Goal: Task Accomplishment & Management: Manage account settings

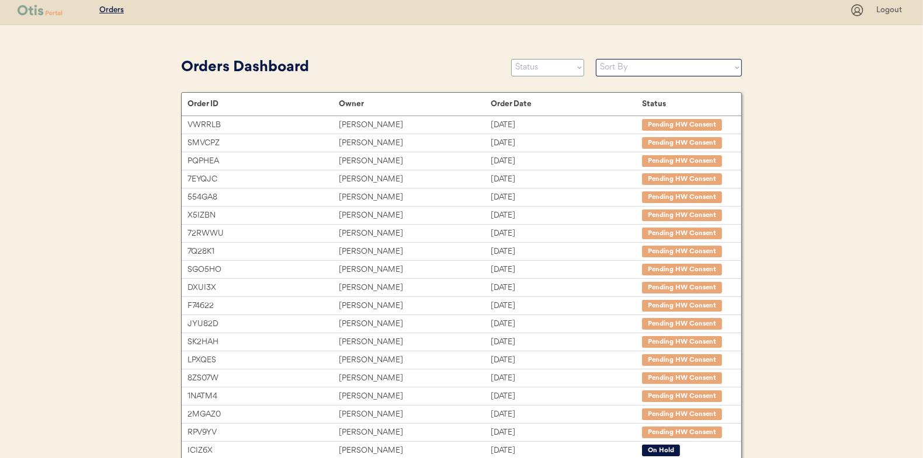
click at [536, 71] on select "Status On Hold New In Progress Complete Pending HW Consent Canceled" at bounding box center [547, 68] width 73 height 18
select select ""new""
click at [511, 59] on select "Status On Hold New In Progress Complete Pending HW Consent Canceled" at bounding box center [547, 68] width 73 height 18
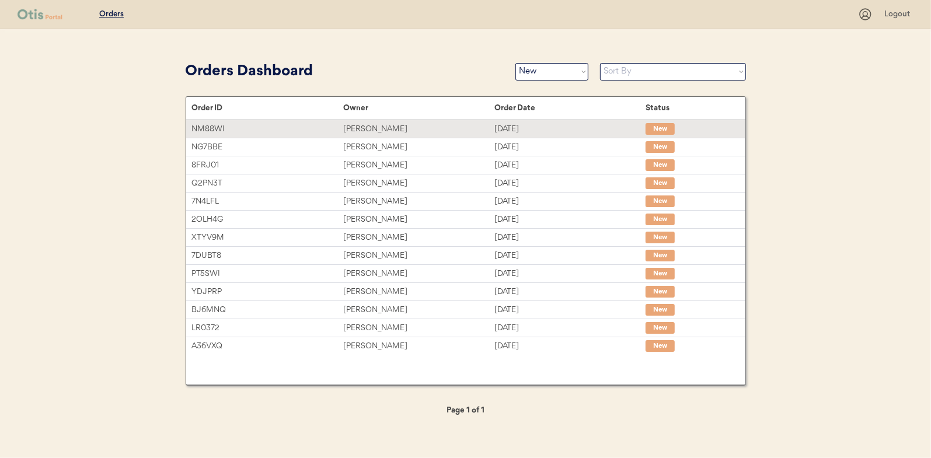
click at [364, 130] on div "Leigh Kuhn" at bounding box center [418, 129] width 151 height 13
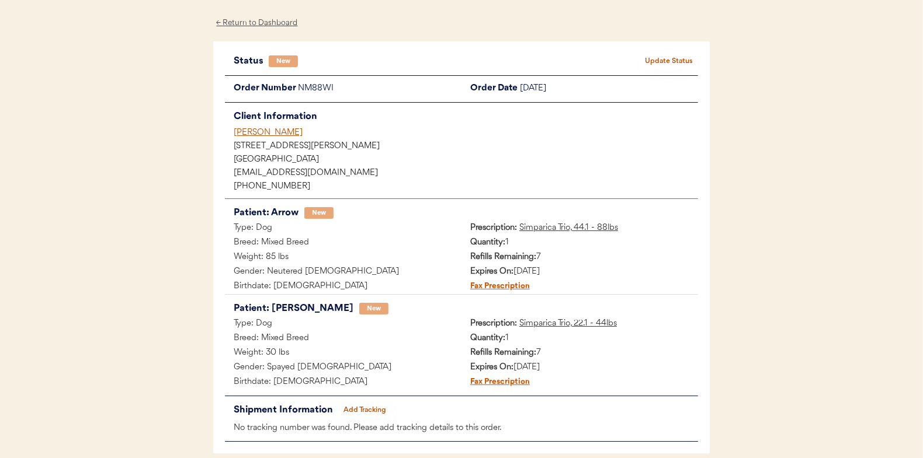
scroll to position [58, 0]
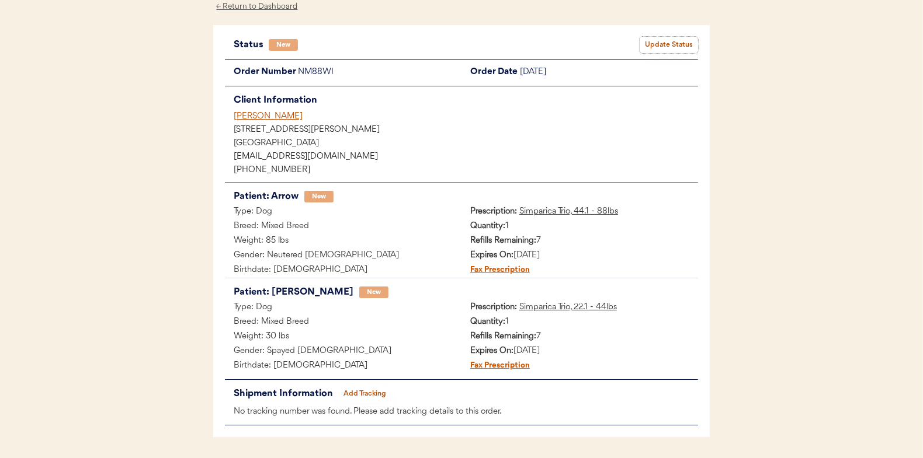
click at [670, 42] on button "Update Status" at bounding box center [668, 45] width 58 height 16
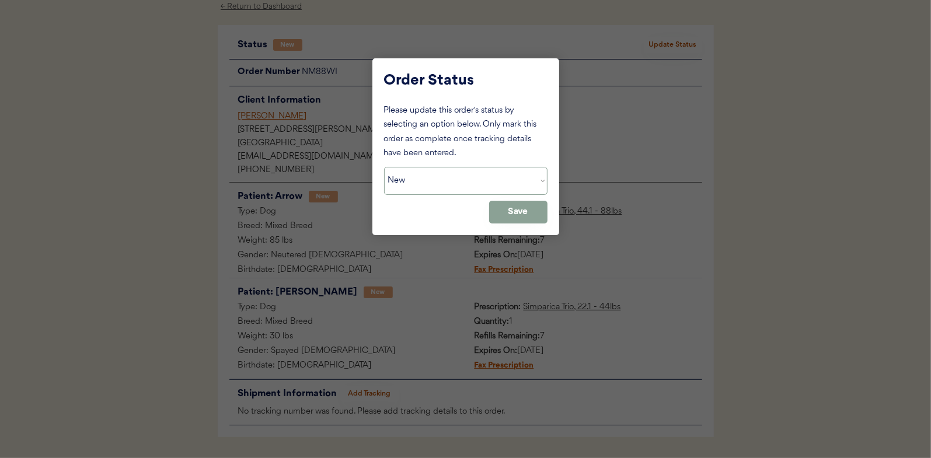
click at [443, 182] on select "Status On Hold New In Progress Complete Pending HW Consent Canceled" at bounding box center [466, 181] width 164 height 28
select select ""in_progress""
click at [384, 167] on select "Status On Hold New In Progress Complete Pending HW Consent Canceled" at bounding box center [466, 181] width 164 height 28
click at [531, 221] on button "Save" at bounding box center [518, 212] width 58 height 23
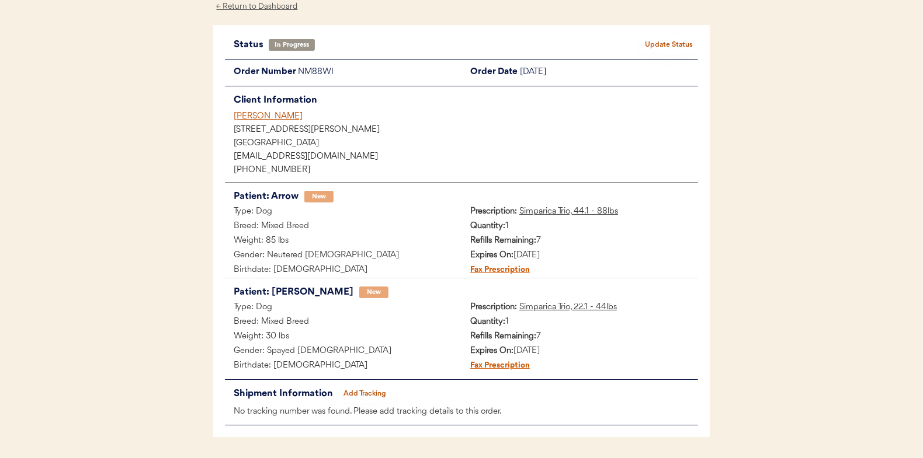
scroll to position [0, 0]
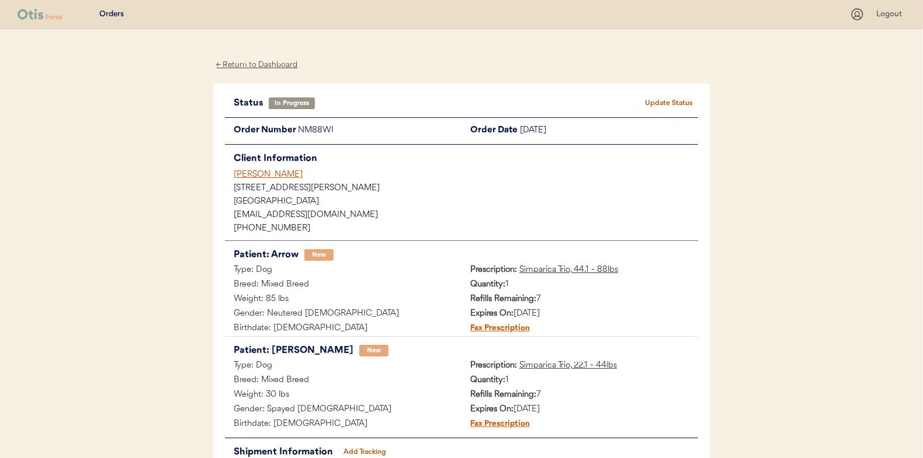
click at [247, 58] on div "← Return to Dashboard" at bounding box center [257, 64] width 88 height 13
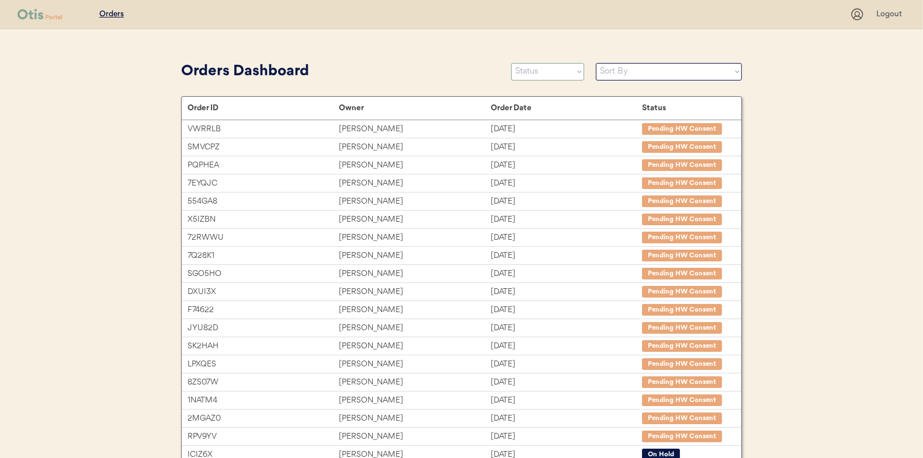
click at [529, 77] on select "Status On Hold New In Progress Complete Pending HW Consent Canceled" at bounding box center [547, 72] width 73 height 18
select select ""new""
click at [511, 63] on select "Status On Hold New In Progress Complete Pending HW Consent Canceled" at bounding box center [547, 72] width 73 height 18
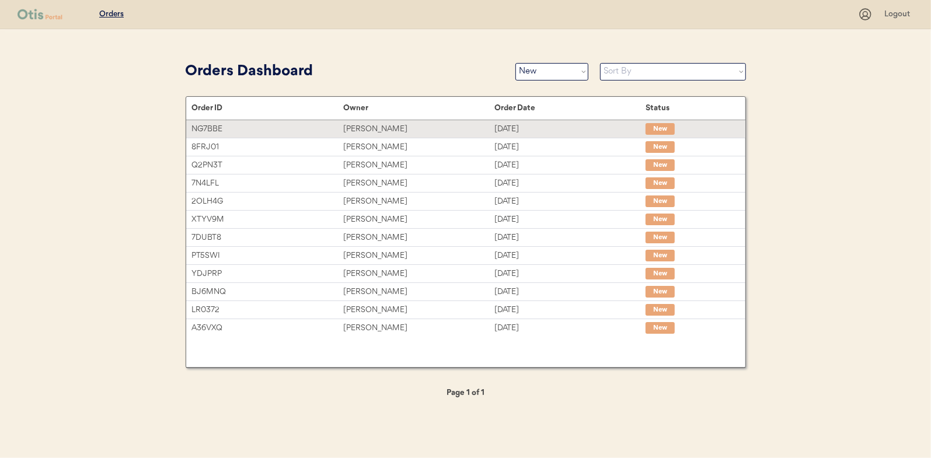
click at [365, 130] on div "[PERSON_NAME]" at bounding box center [418, 129] width 151 height 13
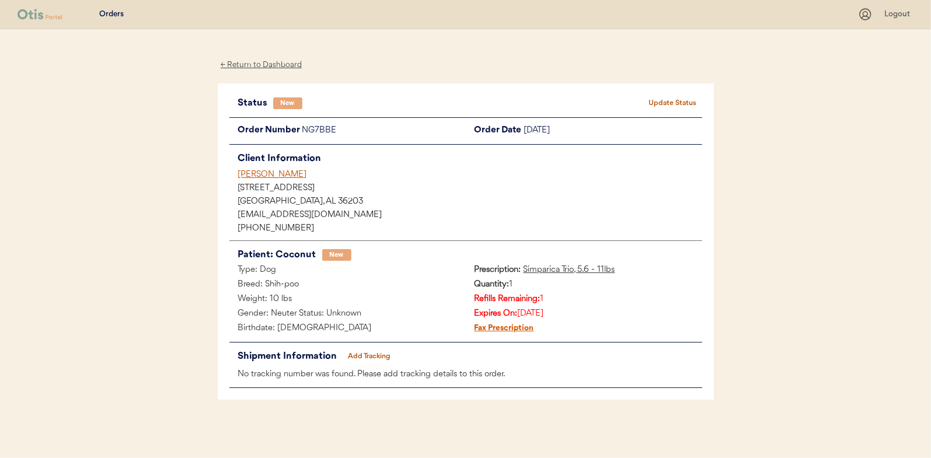
click at [672, 105] on button "Update Status" at bounding box center [673, 103] width 58 height 16
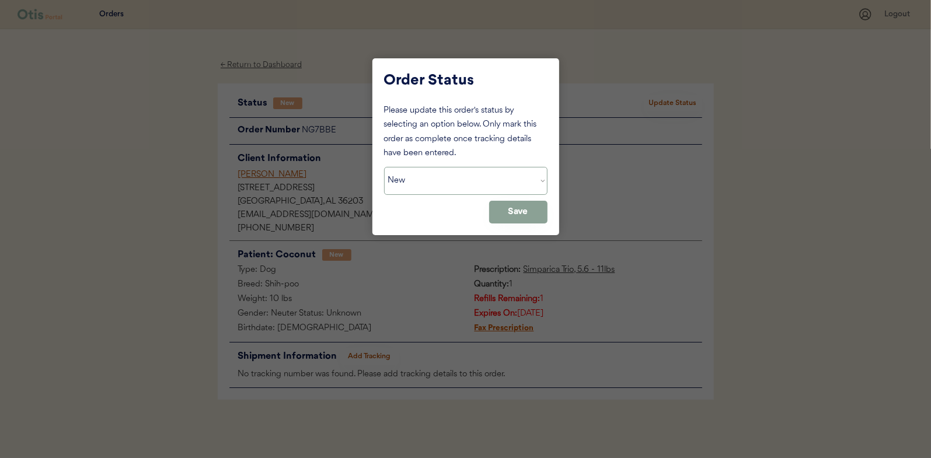
click at [419, 182] on select "Status On Hold New In Progress Complete Pending HW Consent Canceled" at bounding box center [466, 181] width 164 height 28
select select ""in_progress""
click at [384, 167] on select "Status On Hold New In Progress Complete Pending HW Consent Canceled" at bounding box center [466, 181] width 164 height 28
click at [521, 215] on button "Save" at bounding box center [518, 212] width 58 height 23
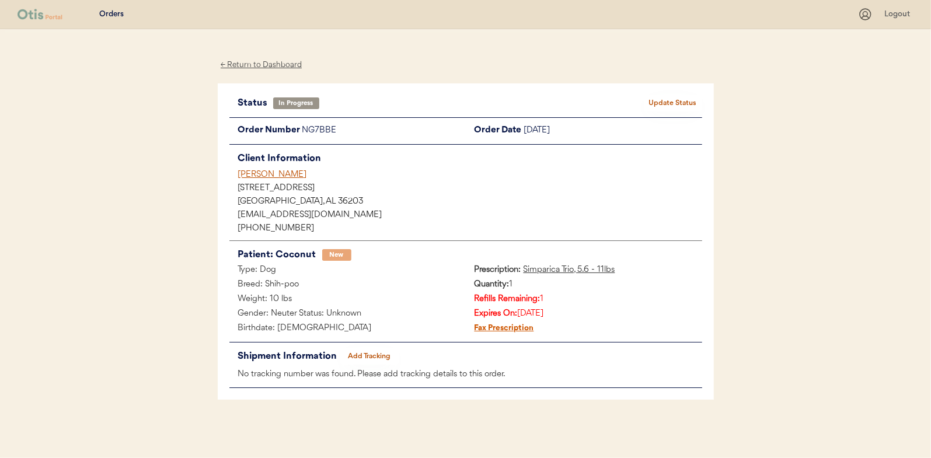
click at [270, 60] on div "← Return to Dashboard" at bounding box center [262, 64] width 88 height 13
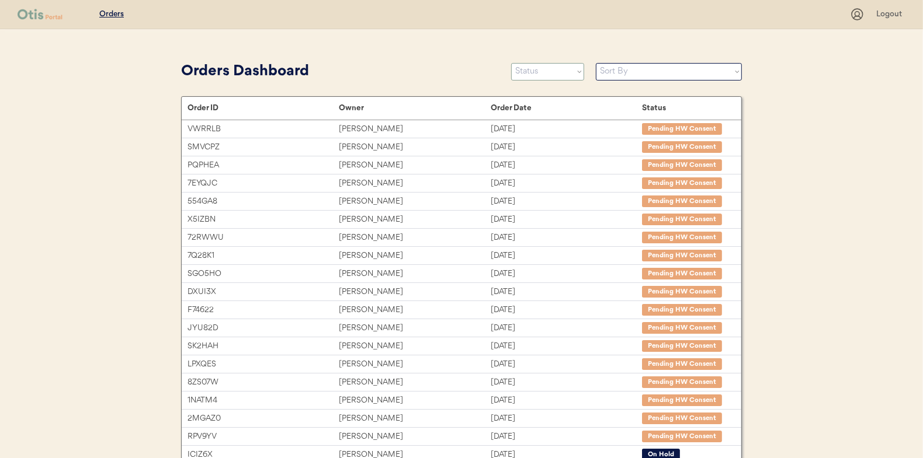
click at [536, 67] on select "Status On Hold New In Progress Complete Pending HW Consent Canceled" at bounding box center [547, 72] width 73 height 18
select select ""new""
click at [511, 63] on select "Status On Hold New In Progress Complete Pending HW Consent Canceled" at bounding box center [547, 72] width 73 height 18
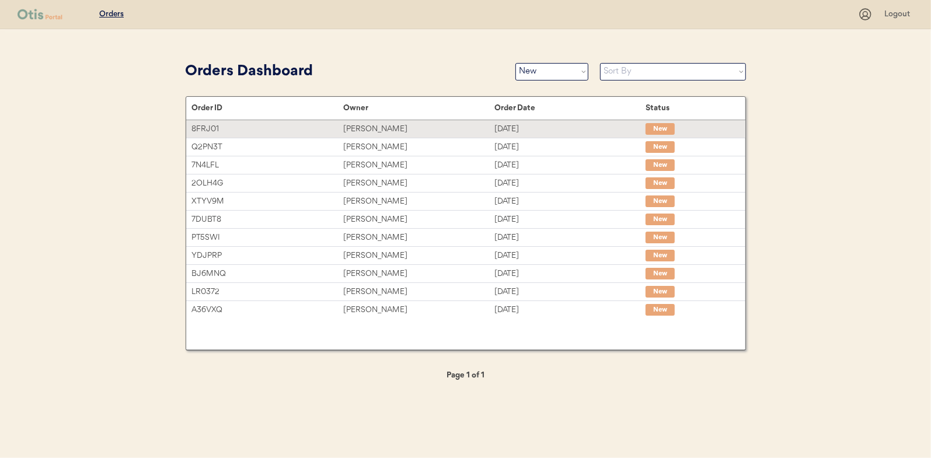
click at [367, 127] on div "Allie Schicker" at bounding box center [418, 129] width 151 height 13
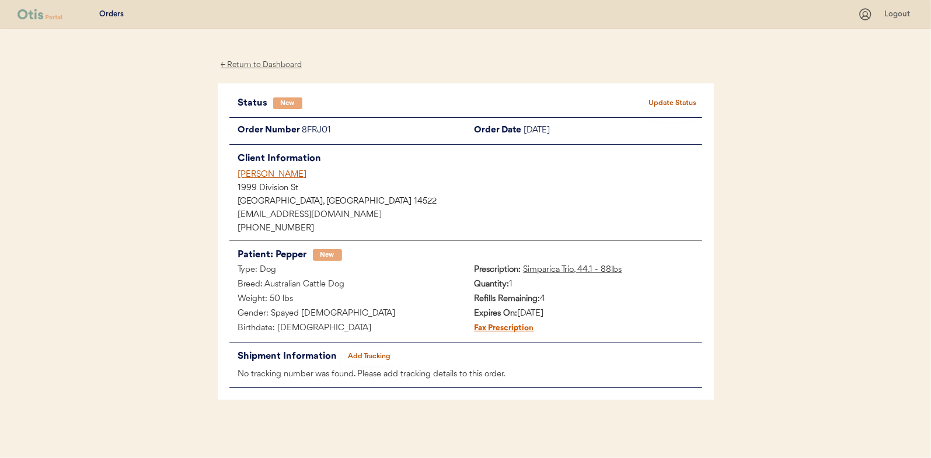
click at [666, 99] on button "Update Status" at bounding box center [673, 103] width 58 height 16
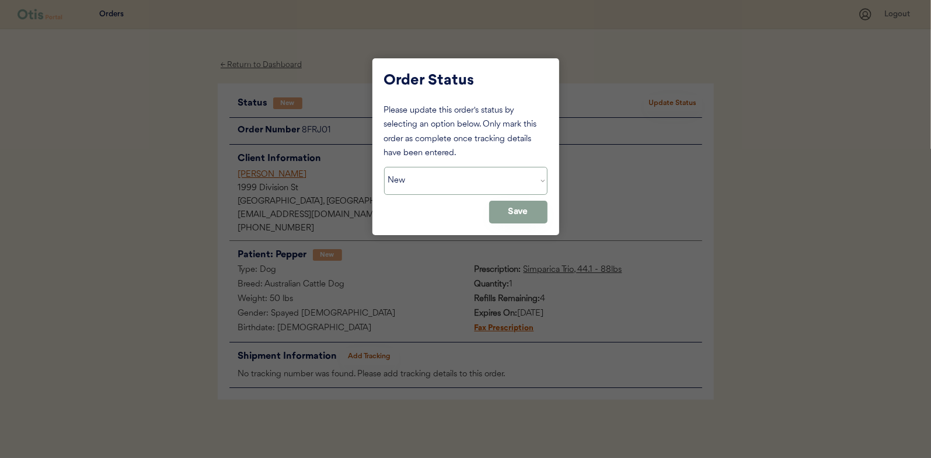
click at [433, 180] on select "Status On Hold New In Progress Complete Pending HW Consent Canceled" at bounding box center [466, 181] width 164 height 28
select select ""in_progress""
click at [384, 167] on select "Status On Hold New In Progress Complete Pending HW Consent Canceled" at bounding box center [466, 181] width 164 height 28
click at [517, 217] on button "Save" at bounding box center [518, 212] width 58 height 23
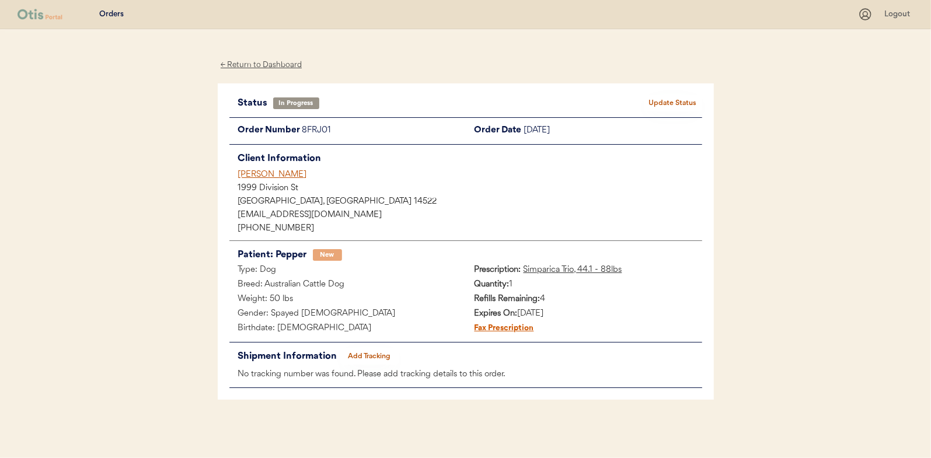
click at [256, 64] on div "← Return to Dashboard" at bounding box center [262, 64] width 88 height 13
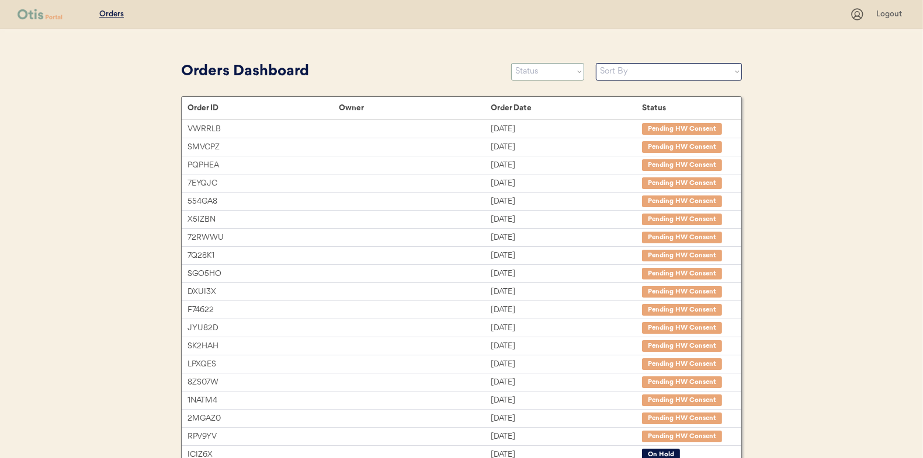
click at [549, 74] on select "Status On Hold New In Progress Complete Pending HW Consent Canceled" at bounding box center [547, 72] width 73 height 18
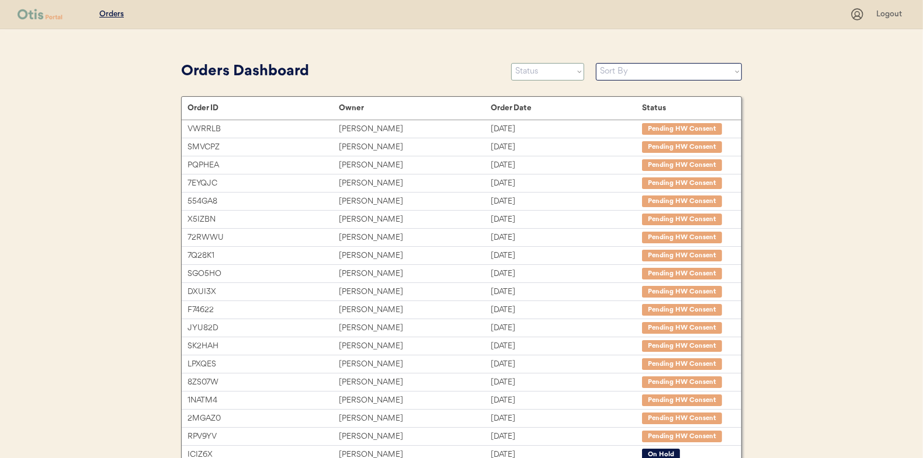
select select ""new""
click at [511, 63] on select "Status On Hold New In Progress Complete Pending HW Consent Canceled" at bounding box center [547, 72] width 73 height 18
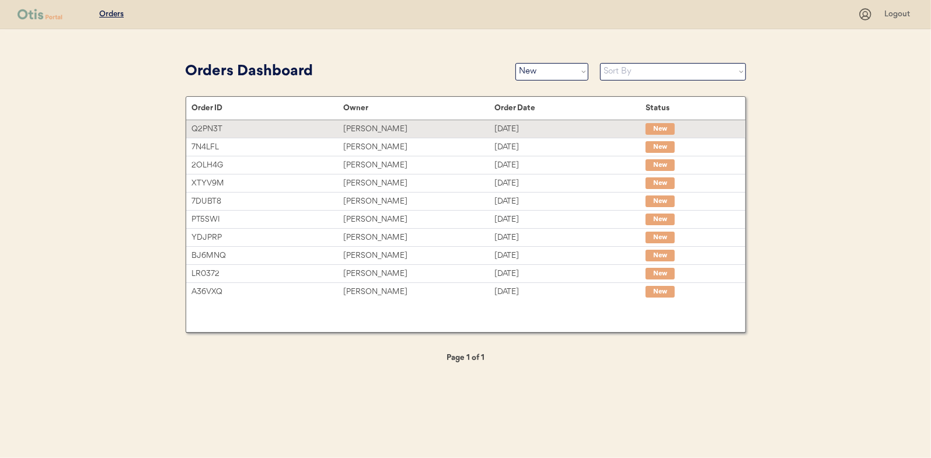
click at [368, 127] on div "Tristal Cliatt" at bounding box center [418, 129] width 151 height 13
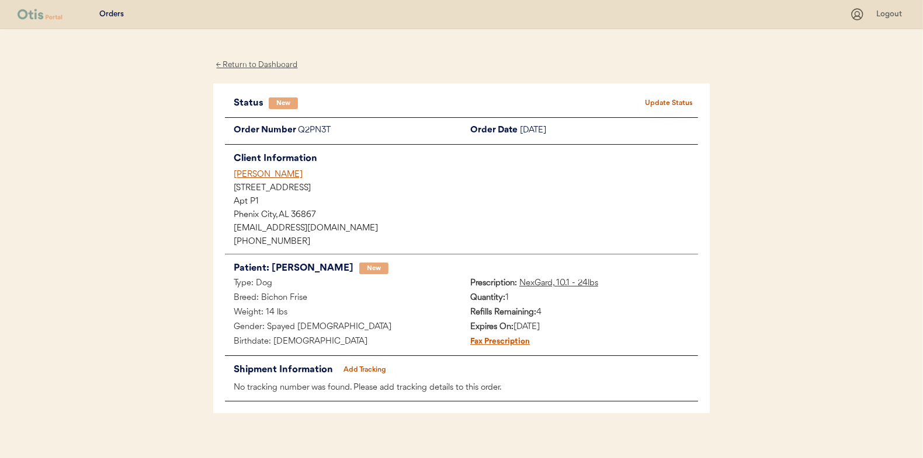
click at [667, 103] on button "Update Status" at bounding box center [668, 103] width 58 height 16
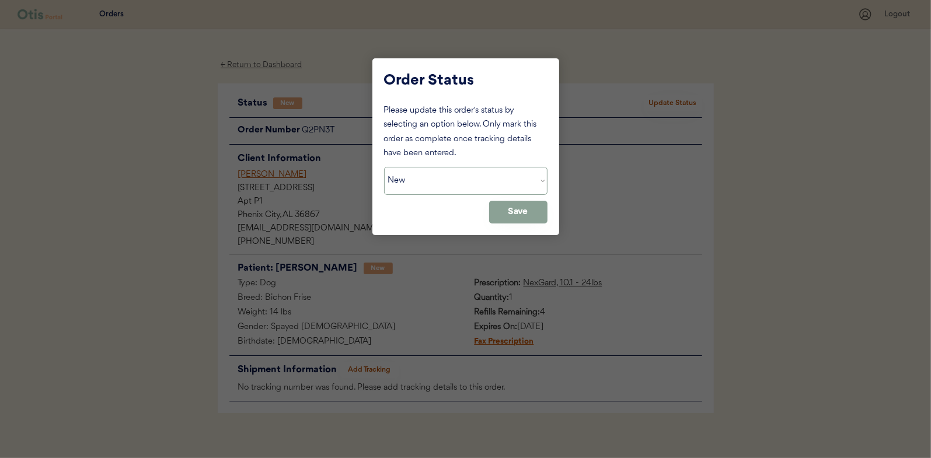
click at [428, 185] on select "Status On Hold New In Progress Complete Pending HW Consent Canceled" at bounding box center [466, 181] width 164 height 28
select select ""in_progress""
click at [384, 167] on select "Status On Hold New In Progress Complete Pending HW Consent Canceled" at bounding box center [466, 181] width 164 height 28
click at [523, 215] on button "Save" at bounding box center [518, 212] width 58 height 23
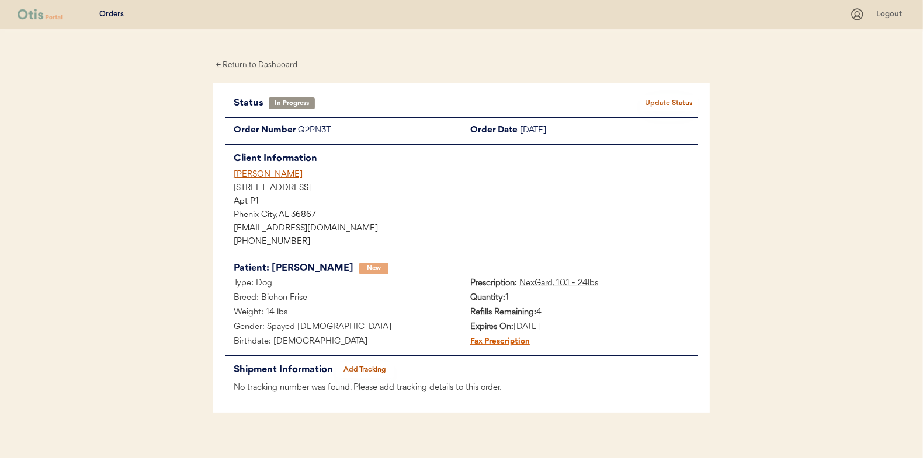
click at [246, 63] on div "← Return to Dashboard" at bounding box center [257, 64] width 88 height 13
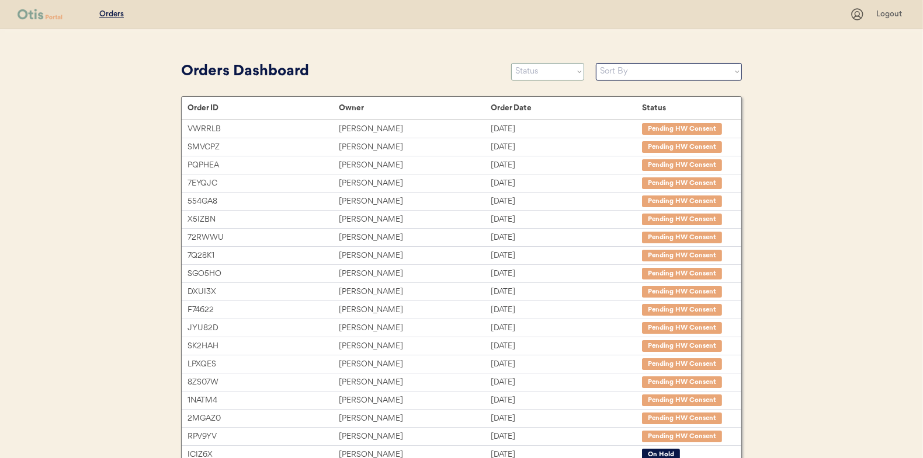
click at [558, 78] on select "Status On Hold New In Progress Complete Pending HW Consent Canceled" at bounding box center [547, 72] width 73 height 18
select select ""new""
click at [511, 63] on select "Status On Hold New In Progress Complete Pending HW Consent Canceled" at bounding box center [547, 72] width 73 height 18
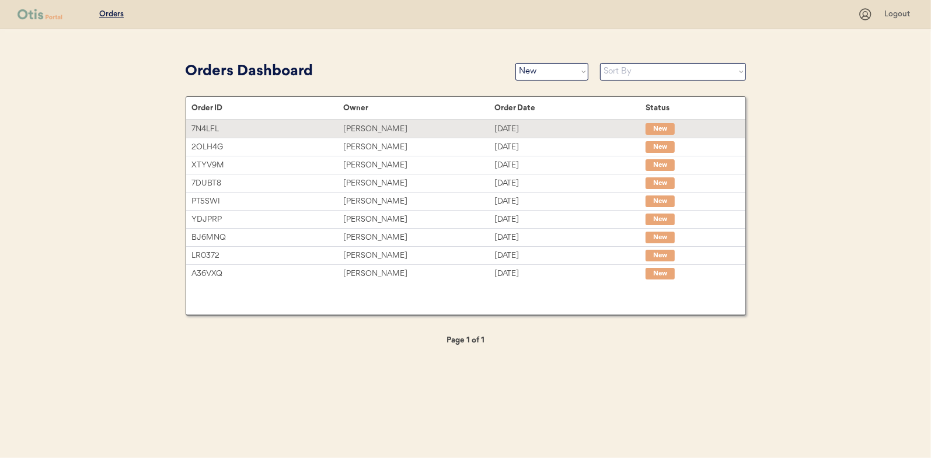
click at [375, 130] on div "[PERSON_NAME]" at bounding box center [418, 129] width 151 height 13
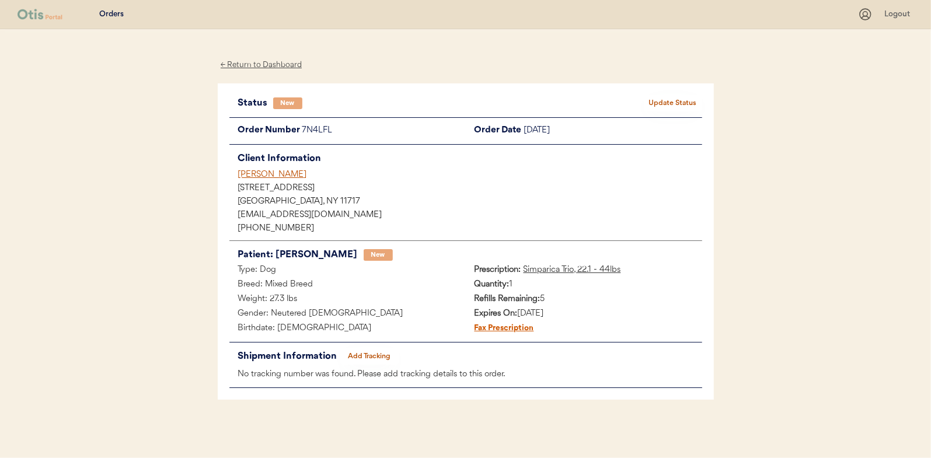
click at [670, 99] on button "Update Status" at bounding box center [673, 103] width 58 height 16
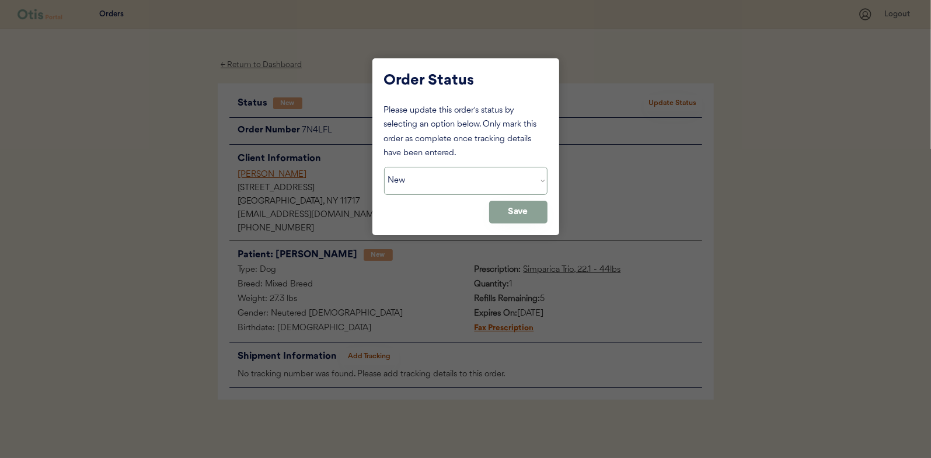
click at [416, 180] on select "Status On Hold New In Progress Complete Pending HW Consent Canceled" at bounding box center [466, 181] width 164 height 28
select select ""in_progress""
click at [384, 167] on select "Status On Hold New In Progress Complete Pending HW Consent Canceled" at bounding box center [466, 181] width 164 height 28
click at [526, 214] on button "Save" at bounding box center [518, 212] width 58 height 23
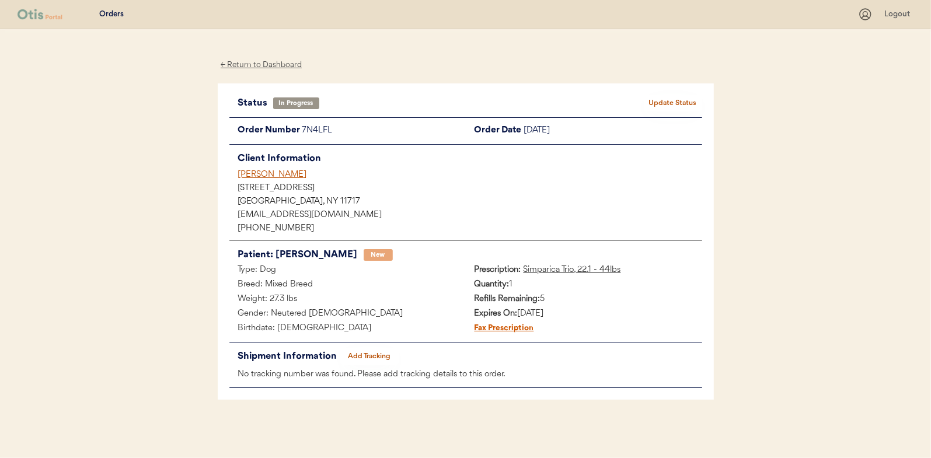
click at [255, 67] on div "← Return to Dashboard" at bounding box center [262, 64] width 88 height 13
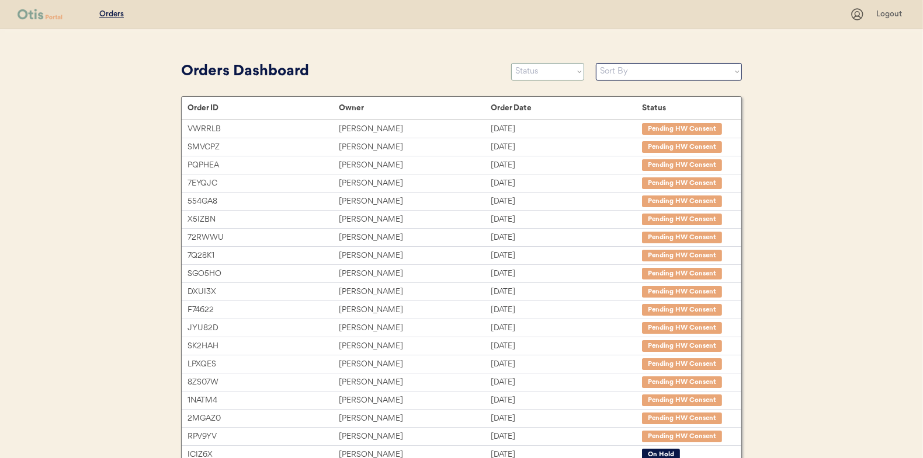
click at [533, 75] on select "Status On Hold New In Progress Complete Pending HW Consent Canceled" at bounding box center [547, 72] width 73 height 18
select select ""new""
click at [511, 63] on select "Status On Hold New In Progress Complete Pending HW Consent Canceled" at bounding box center [547, 72] width 73 height 18
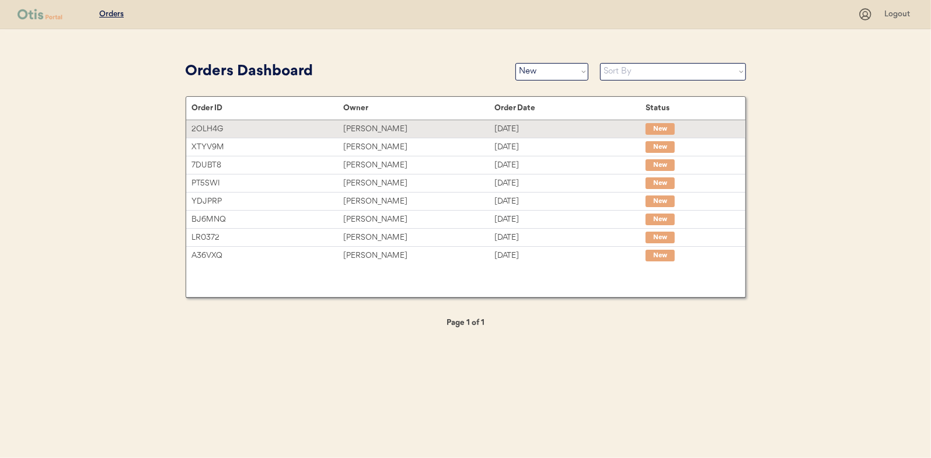
click at [366, 126] on div "[PERSON_NAME]" at bounding box center [418, 129] width 151 height 13
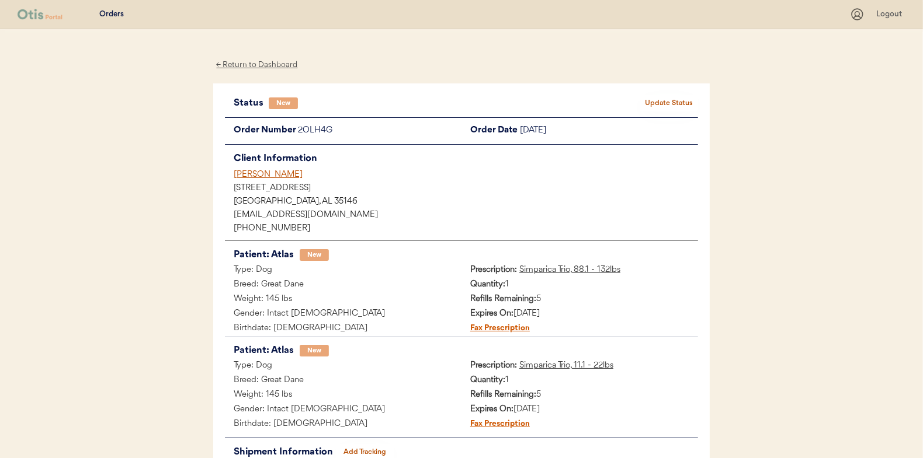
scroll to position [58, 0]
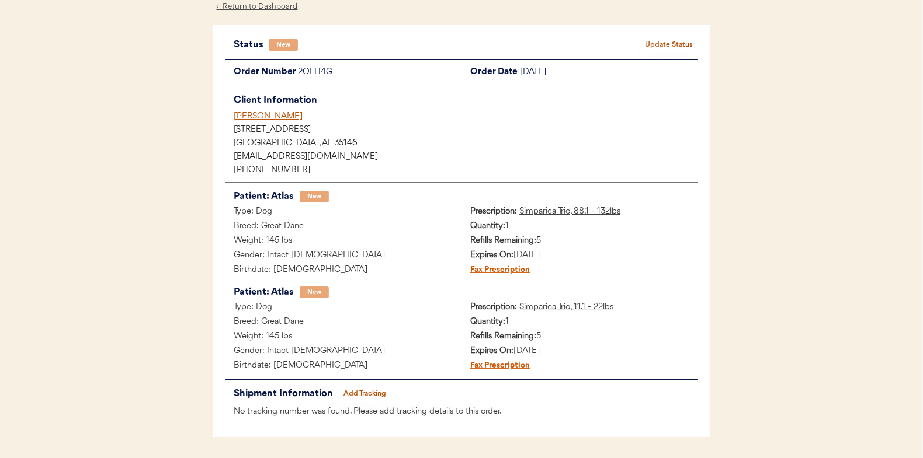
click at [679, 42] on button "Update Status" at bounding box center [668, 45] width 58 height 16
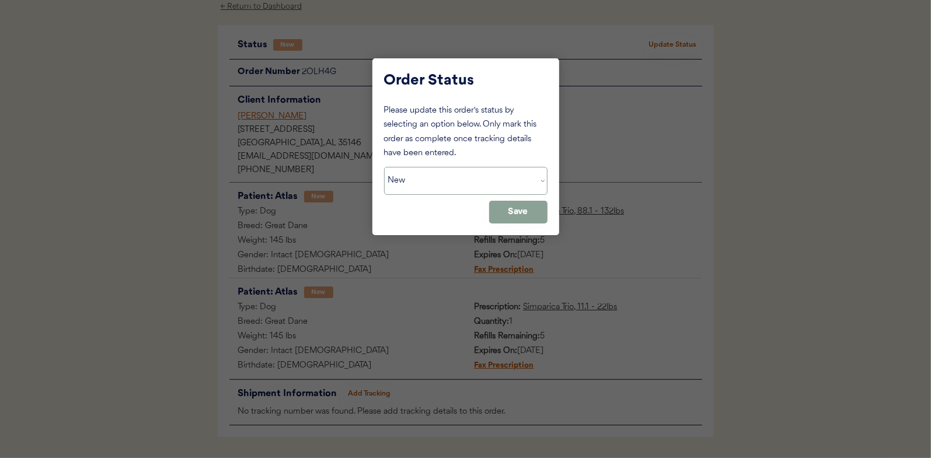
click at [434, 174] on select "Status On Hold New In Progress Complete Pending HW Consent Canceled" at bounding box center [466, 181] width 164 height 28
select select ""in_progress""
click at [384, 167] on select "Status On Hold New In Progress Complete Pending HW Consent Canceled" at bounding box center [466, 181] width 164 height 28
click at [512, 211] on button "Save" at bounding box center [518, 212] width 58 height 23
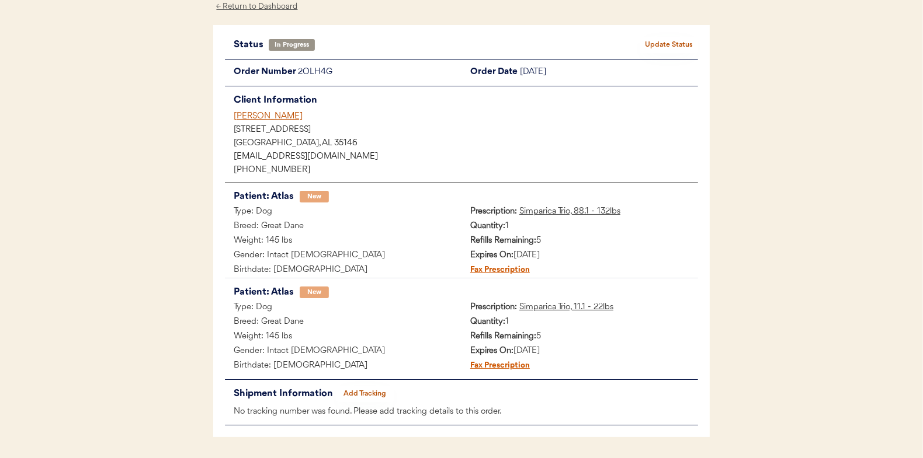
click at [258, 4] on div "← Return to Dashboard" at bounding box center [257, 6] width 88 height 13
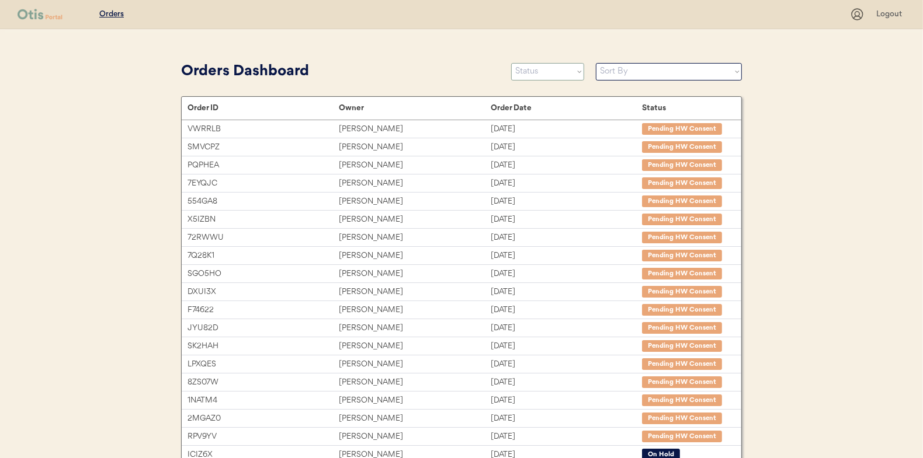
click at [542, 75] on select "Status On Hold New In Progress Complete Pending HW Consent Canceled" at bounding box center [547, 72] width 73 height 18
select select ""new""
click at [511, 63] on select "Status On Hold New In Progress Complete Pending HW Consent Canceled" at bounding box center [547, 72] width 73 height 18
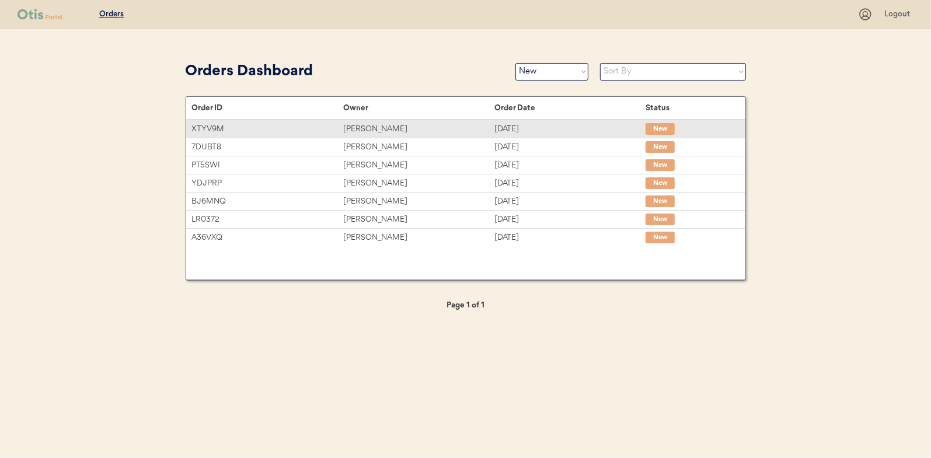
click at [370, 124] on div "Ashleigh Barber" at bounding box center [418, 129] width 151 height 13
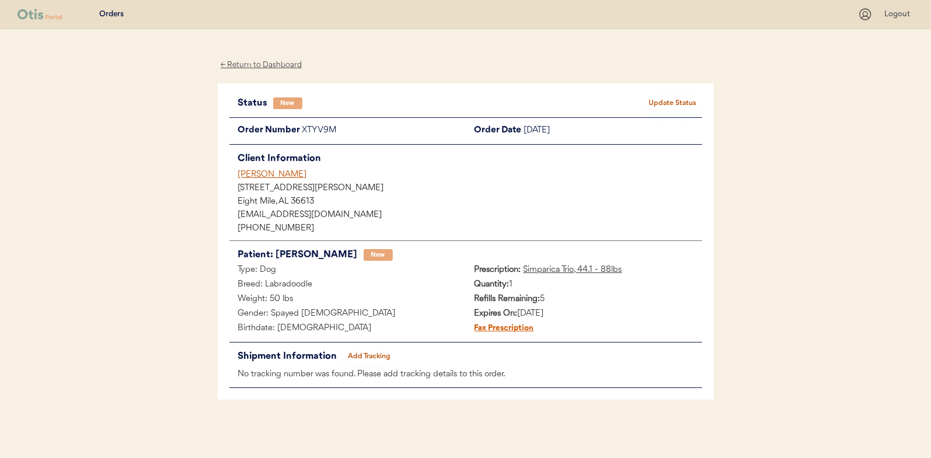
click at [665, 101] on button "Update Status" at bounding box center [673, 103] width 58 height 16
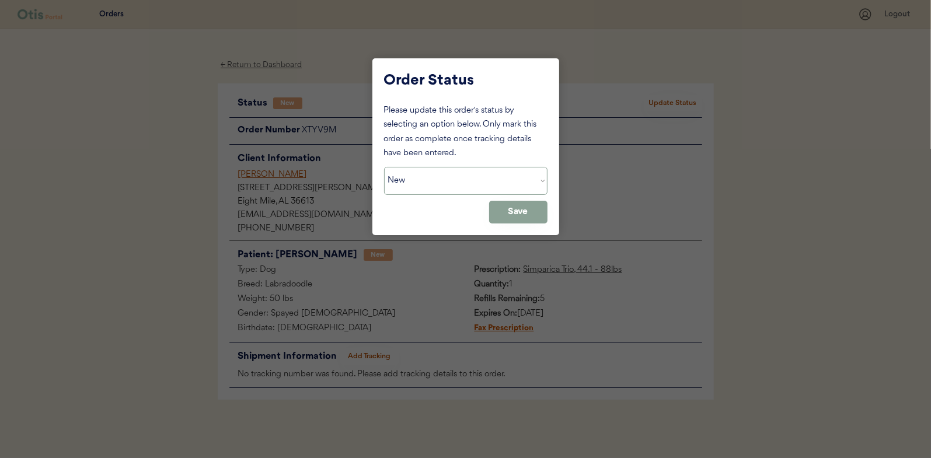
click at [423, 182] on select "Status On Hold New In Progress Complete Pending HW Consent Canceled" at bounding box center [466, 181] width 164 height 28
select select ""in_progress""
click at [384, 167] on select "Status On Hold New In Progress Complete Pending HW Consent Canceled" at bounding box center [466, 181] width 164 height 28
click at [514, 211] on button "Save" at bounding box center [518, 212] width 58 height 23
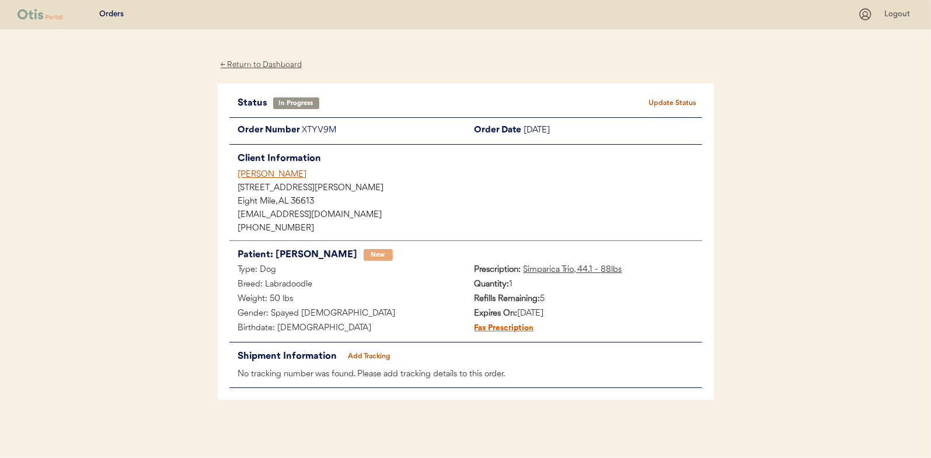
click at [266, 62] on div "← Return to Dashboard" at bounding box center [262, 64] width 88 height 13
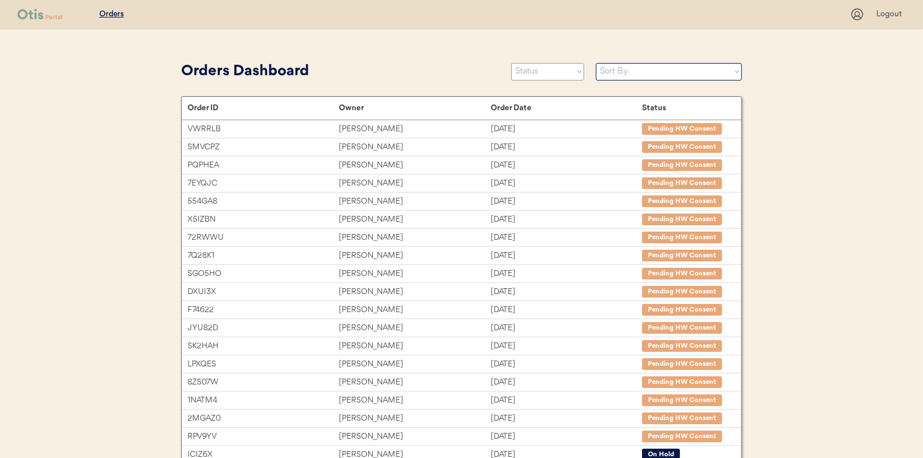
click at [534, 74] on select "Status On Hold New In Progress Complete Pending HW Consent Canceled" at bounding box center [547, 72] width 73 height 18
select select ""new""
click at [511, 63] on select "Status On Hold New In Progress Complete Pending HW Consent Canceled" at bounding box center [547, 72] width 73 height 18
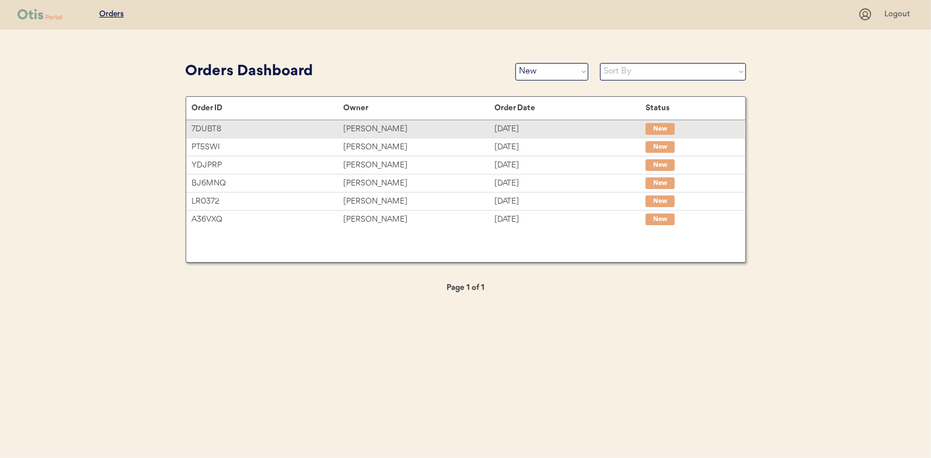
click at [361, 128] on div "[PERSON_NAME]" at bounding box center [418, 129] width 151 height 13
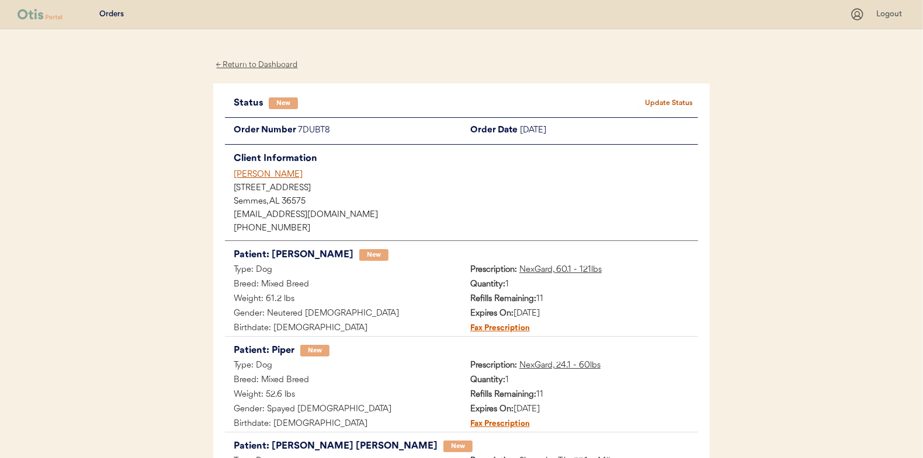
click at [673, 99] on button "Update Status" at bounding box center [668, 103] width 58 height 16
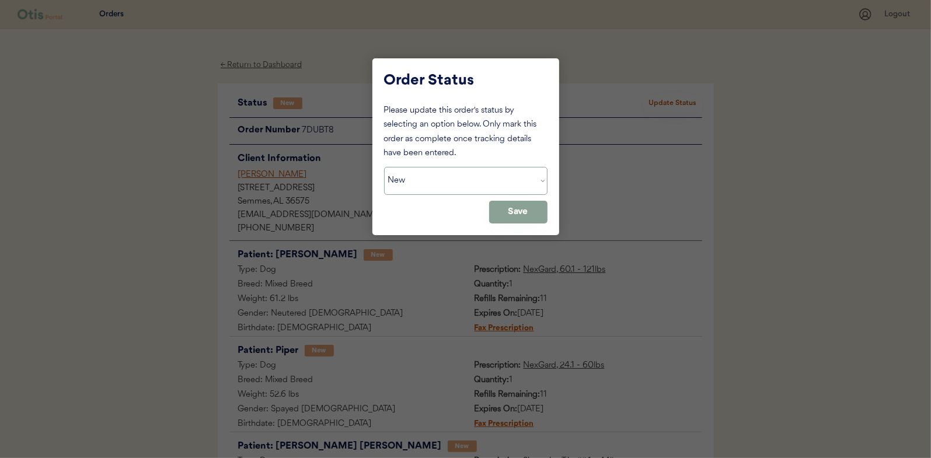
click at [420, 181] on select "Status On Hold New In Progress Complete Pending HW Consent Canceled" at bounding box center [466, 181] width 164 height 28
select select ""in_progress""
click at [384, 167] on select "Status On Hold New In Progress Complete Pending HW Consent Canceled" at bounding box center [466, 181] width 164 height 28
click at [523, 209] on button "Save" at bounding box center [518, 212] width 58 height 23
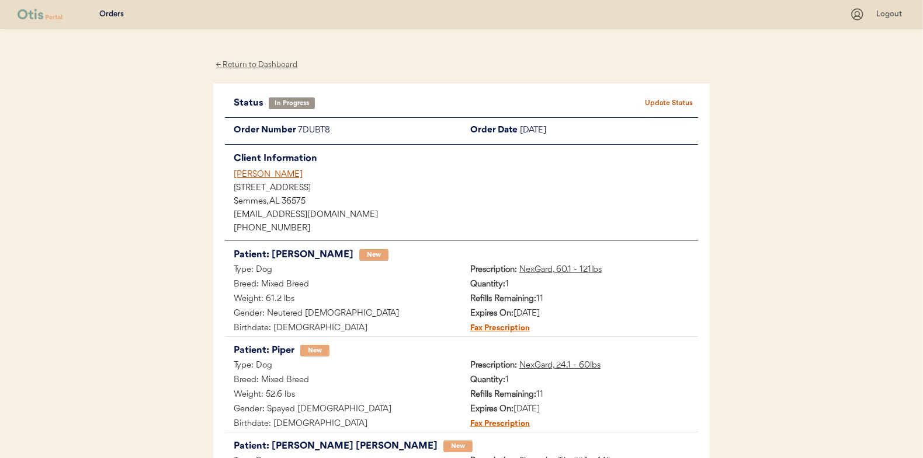
click at [263, 65] on div "← Return to Dashboard" at bounding box center [257, 64] width 88 height 13
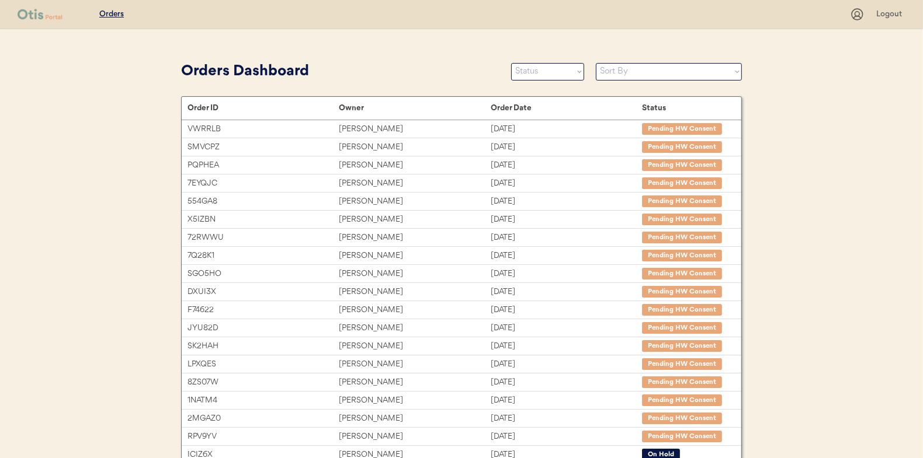
click at [540, 75] on select "Status On Hold New In Progress Complete Pending HW Consent Canceled" at bounding box center [547, 72] width 73 height 18
select select ""new""
click at [511, 63] on select "Status On Hold New In Progress Complete Pending HW Consent Canceled" at bounding box center [547, 72] width 73 height 18
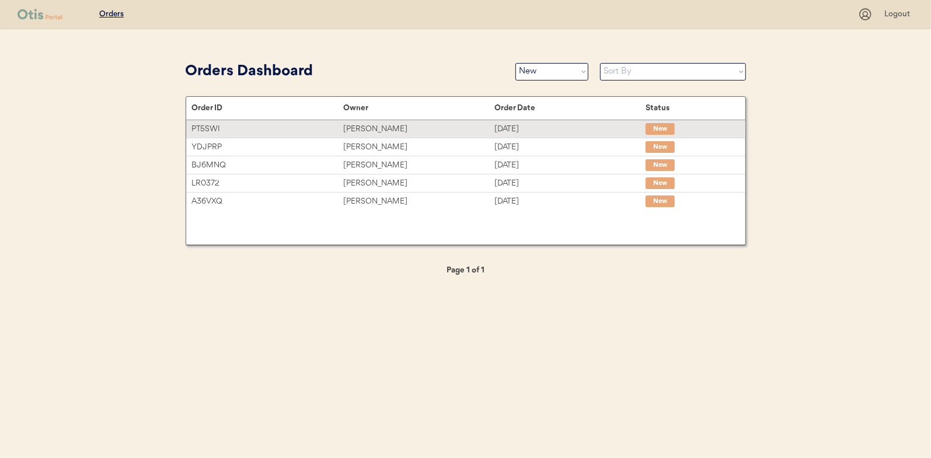
click at [382, 126] on div "Natasha Viers" at bounding box center [418, 129] width 151 height 13
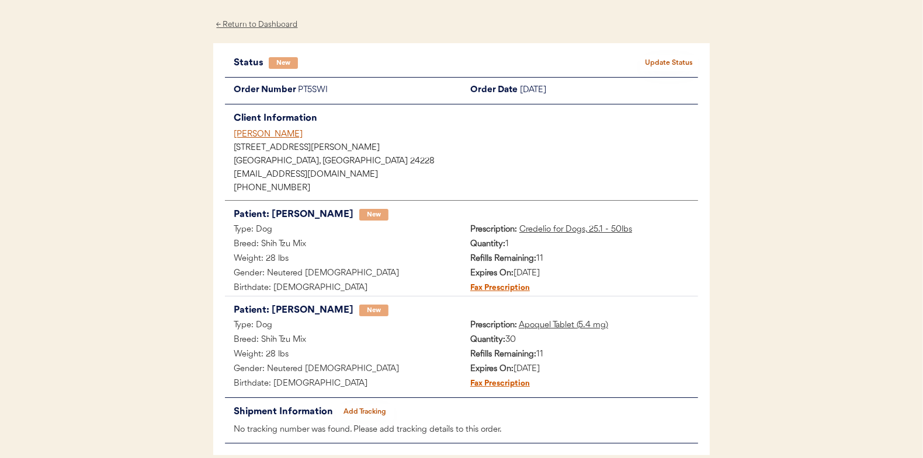
scroll to position [58, 0]
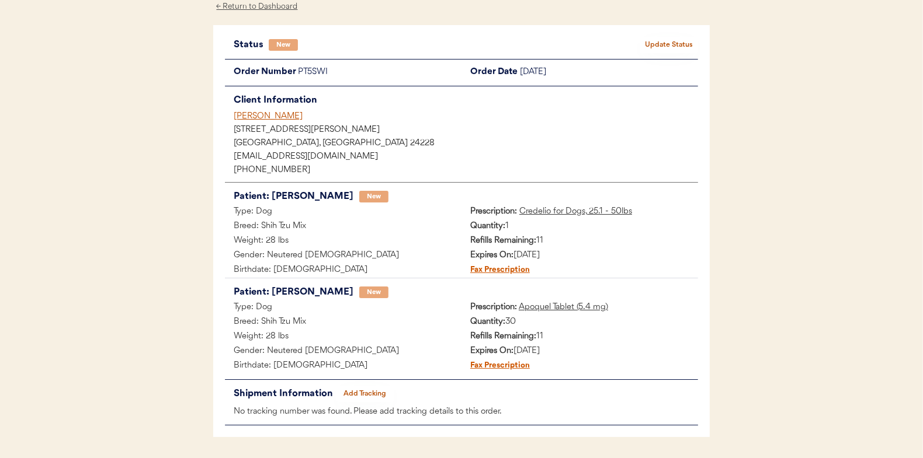
click at [658, 40] on button "Update Status" at bounding box center [668, 45] width 58 height 16
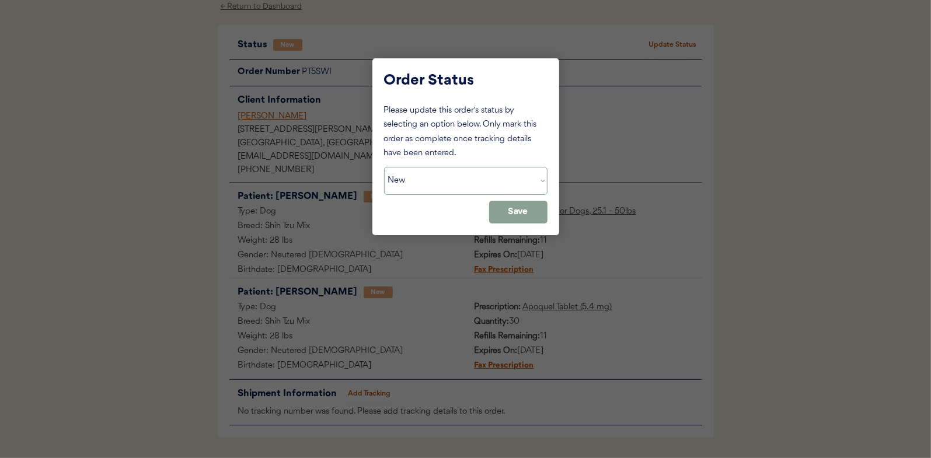
click at [429, 178] on select "Status On Hold New In Progress Complete Pending HW Consent Canceled" at bounding box center [466, 181] width 164 height 28
select select ""in_progress""
click at [384, 167] on select "Status On Hold New In Progress Complete Pending HW Consent Canceled" at bounding box center [466, 181] width 164 height 28
click at [526, 203] on button "Save" at bounding box center [518, 212] width 58 height 23
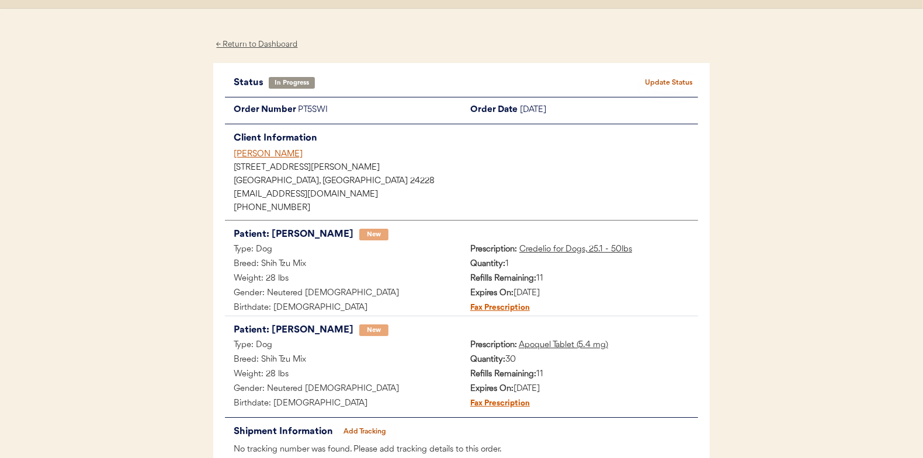
scroll to position [0, 0]
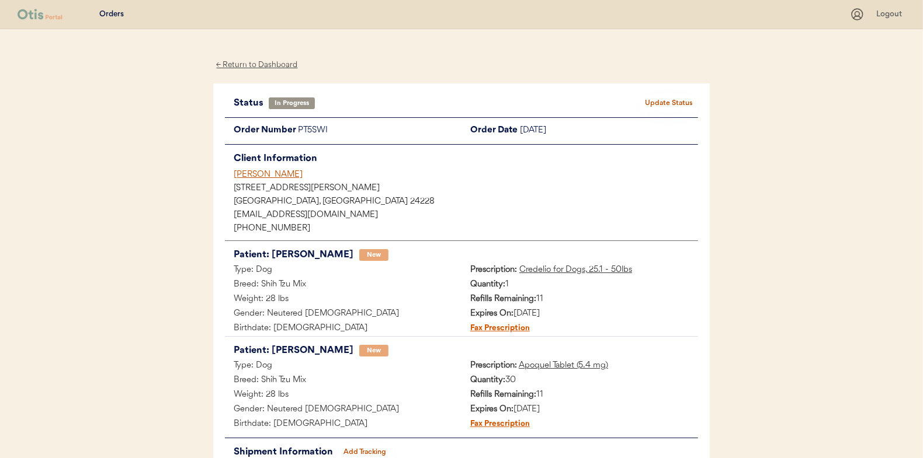
click at [259, 62] on div "← Return to Dashboard" at bounding box center [257, 64] width 88 height 13
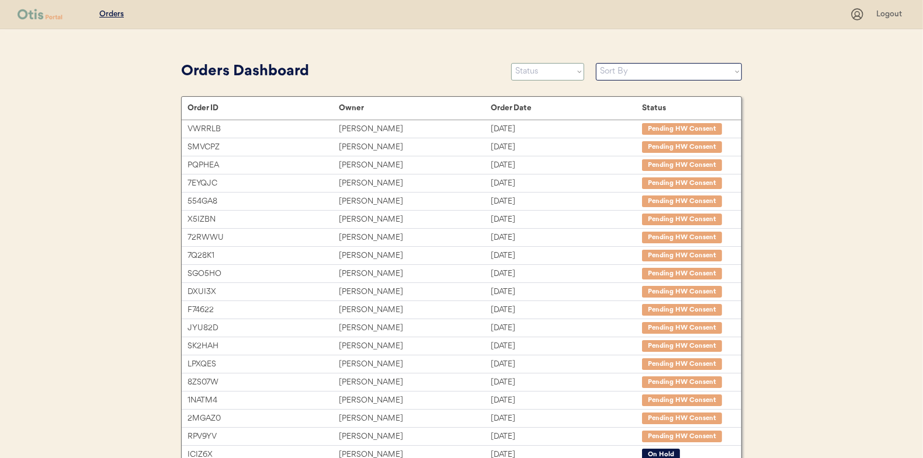
click at [528, 70] on select "Status On Hold New In Progress Complete Pending HW Consent Canceled" at bounding box center [547, 72] width 73 height 18
select select ""new""
click at [511, 63] on select "Status On Hold New In Progress Complete Pending HW Consent Canceled" at bounding box center [547, 72] width 73 height 18
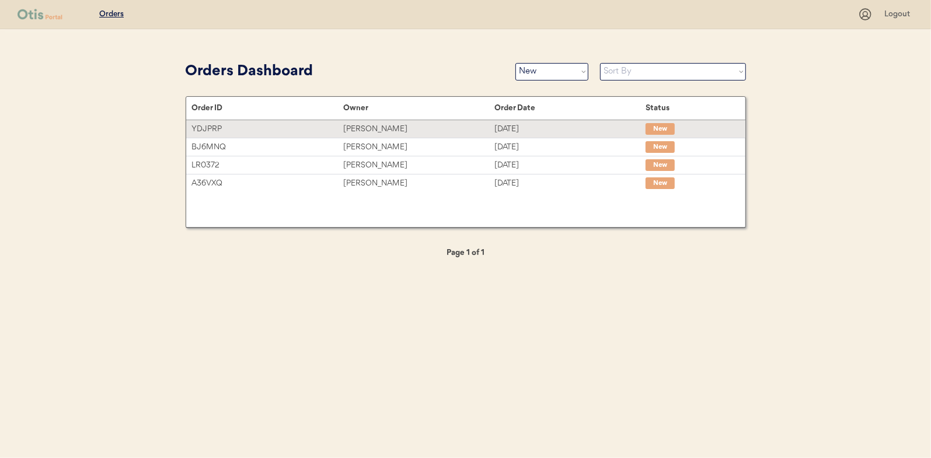
click at [394, 125] on div "[PERSON_NAME]" at bounding box center [418, 129] width 151 height 13
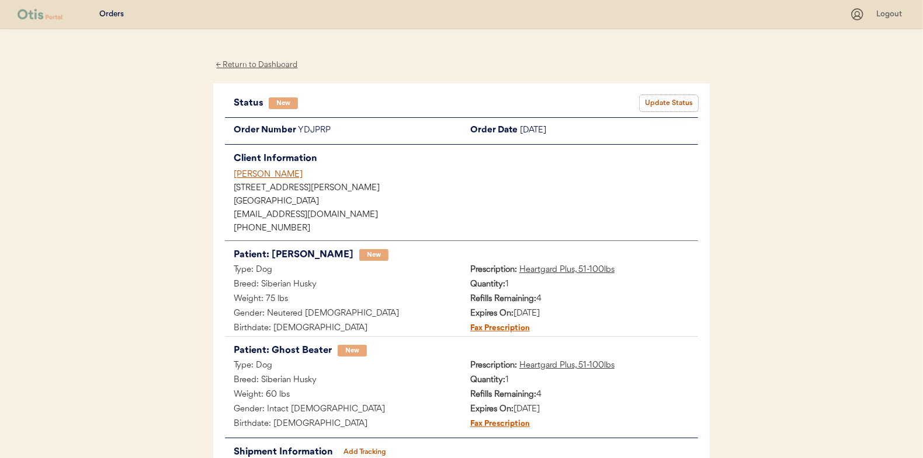
click at [667, 102] on button "Update Status" at bounding box center [668, 103] width 58 height 16
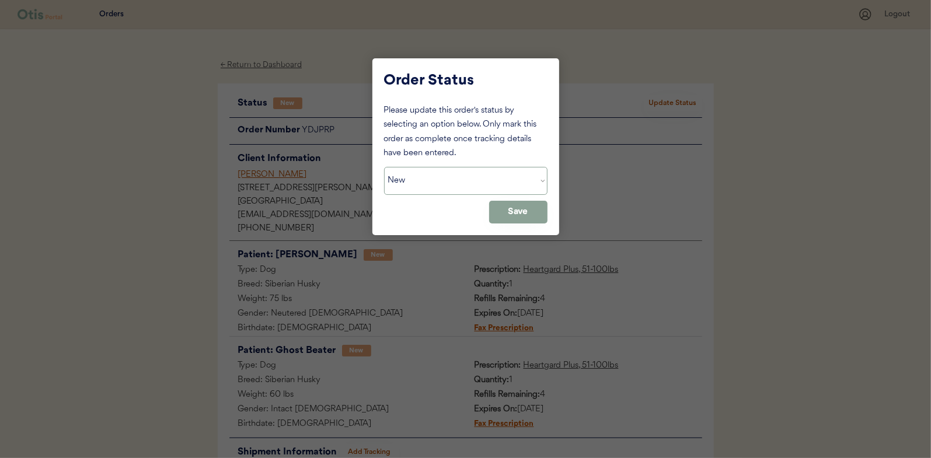
click at [440, 190] on select "Status On Hold New In Progress Complete Pending HW Consent Canceled" at bounding box center [466, 181] width 164 height 28
select select ""in_progress""
click at [384, 167] on select "Status On Hold New In Progress Complete Pending HW Consent Canceled" at bounding box center [466, 181] width 164 height 28
click at [537, 211] on button "Save" at bounding box center [518, 212] width 58 height 23
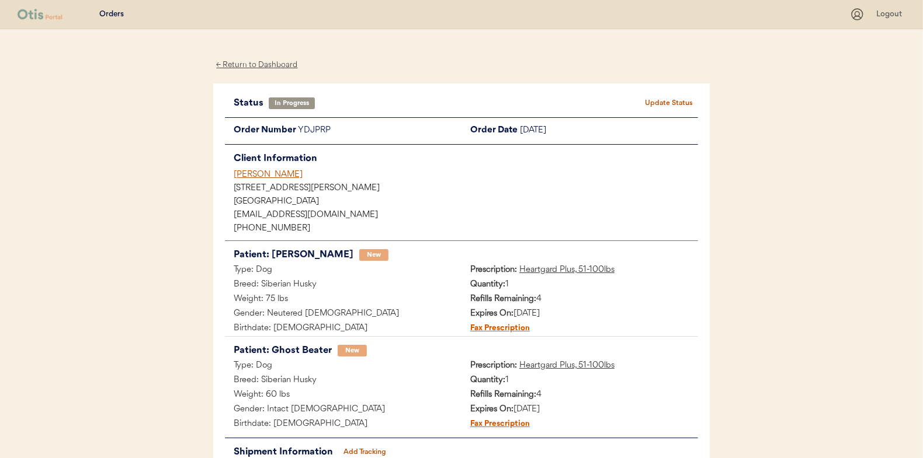
click at [251, 69] on div "← Return to Dashboard" at bounding box center [257, 64] width 88 height 13
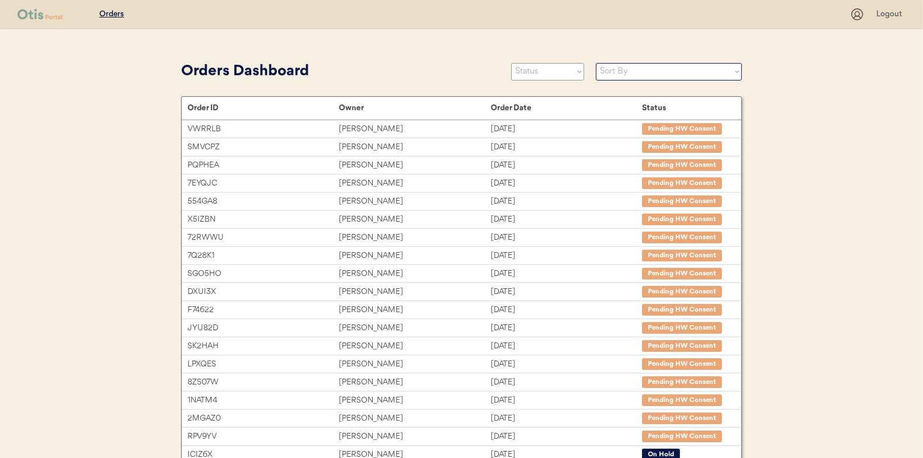
click at [545, 72] on select "Status On Hold New In Progress Complete Pending HW Consent Canceled" at bounding box center [547, 72] width 73 height 18
select select ""new""
click at [511, 63] on select "Status On Hold New In Progress Complete Pending HW Consent Canceled" at bounding box center [547, 72] width 73 height 18
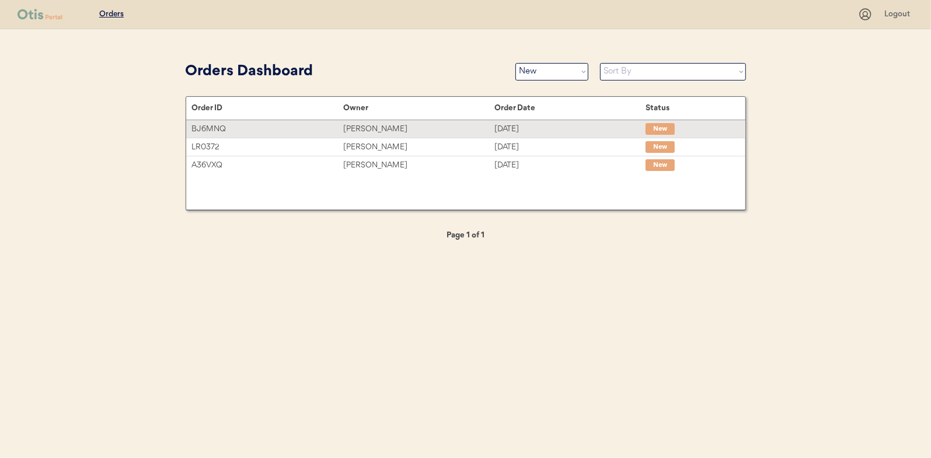
click at [392, 128] on div "Tammy Purcell" at bounding box center [418, 129] width 151 height 13
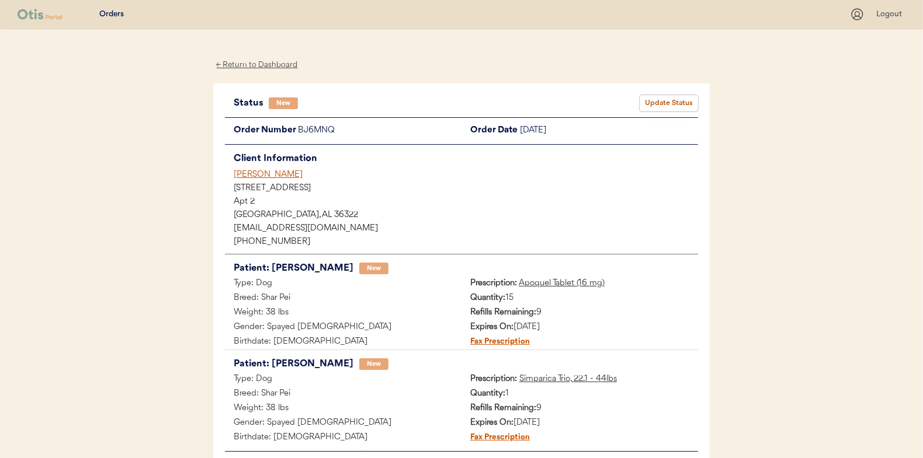
click at [681, 98] on button "Update Status" at bounding box center [668, 103] width 58 height 16
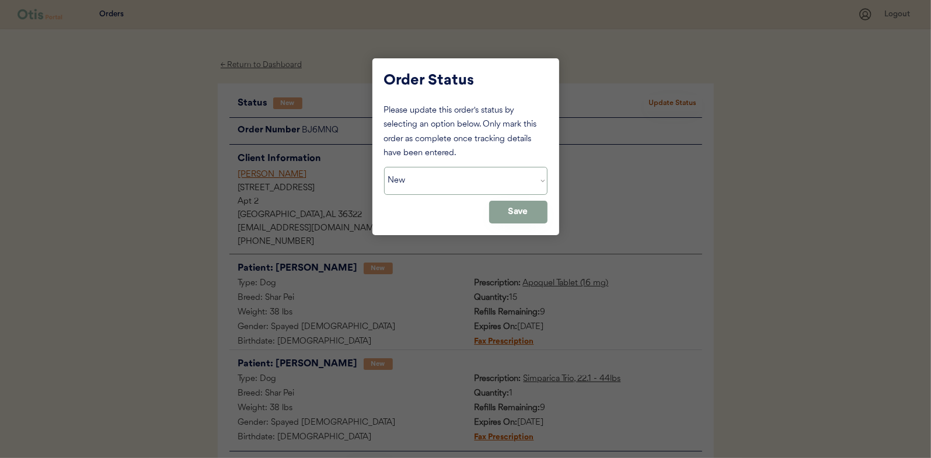
drag, startPoint x: 460, startPoint y: 180, endPoint x: 434, endPoint y: 184, distance: 25.9
click at [459, 180] on select "Status On Hold New In Progress Complete Pending HW Consent Canceled" at bounding box center [466, 181] width 164 height 28
select select ""in_progress""
click at [384, 167] on select "Status On Hold New In Progress Complete Pending HW Consent Canceled" at bounding box center [466, 181] width 164 height 28
click at [523, 216] on button "Save" at bounding box center [518, 212] width 58 height 23
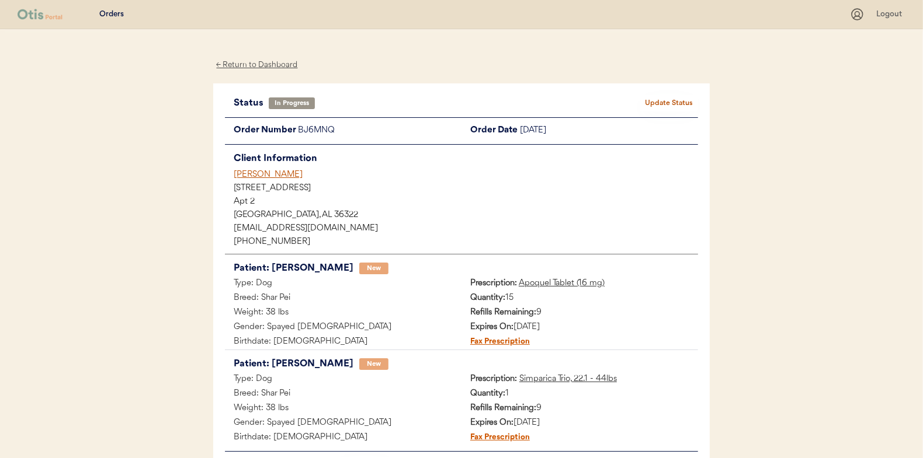
click at [257, 64] on div "← Return to Dashboard" at bounding box center [257, 64] width 88 height 13
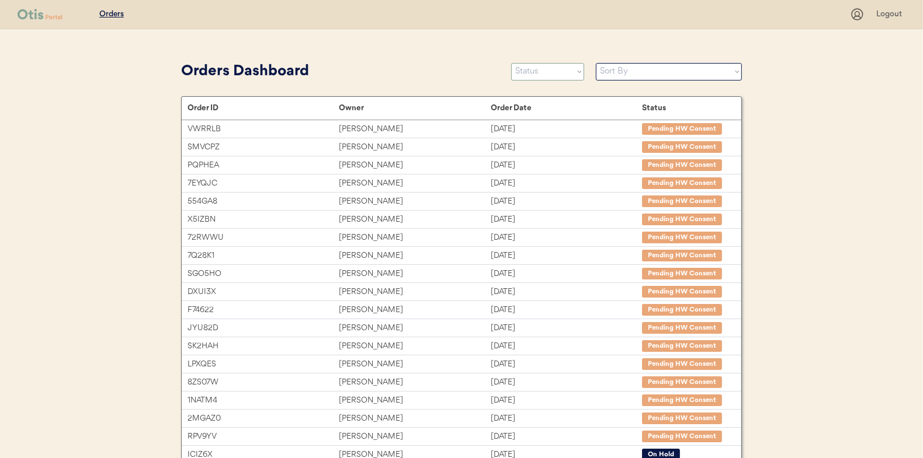
click at [540, 69] on select "Status On Hold New In Progress Complete Pending HW Consent Canceled" at bounding box center [547, 72] width 73 height 18
select select ""new""
click at [511, 63] on select "Status On Hold New In Progress Complete Pending HW Consent Canceled" at bounding box center [547, 72] width 73 height 18
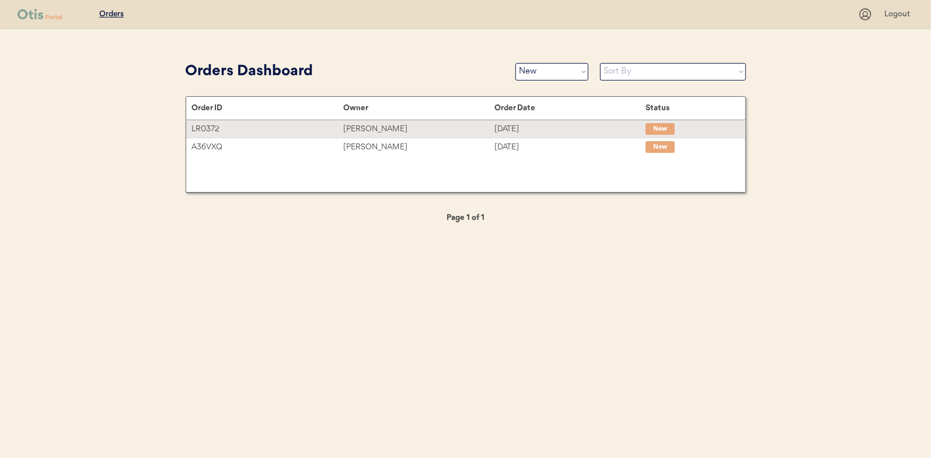
click at [380, 128] on div "Debi Clark" at bounding box center [418, 129] width 151 height 13
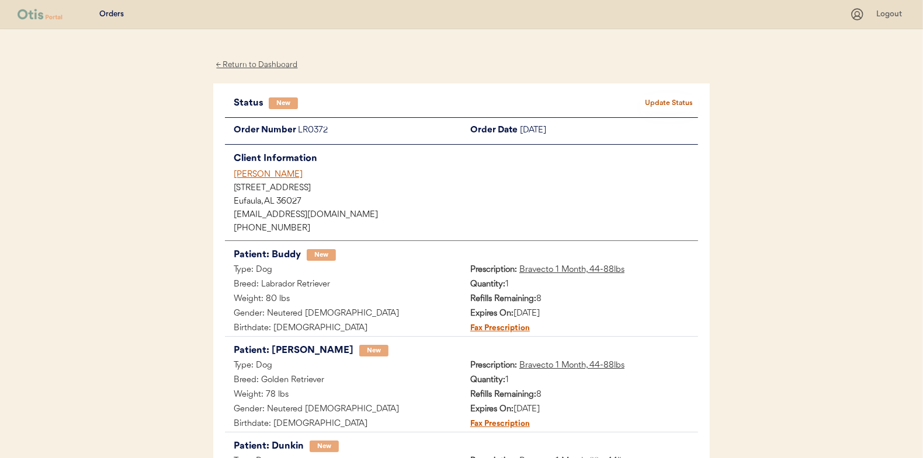
click at [661, 98] on button "Update Status" at bounding box center [668, 103] width 58 height 16
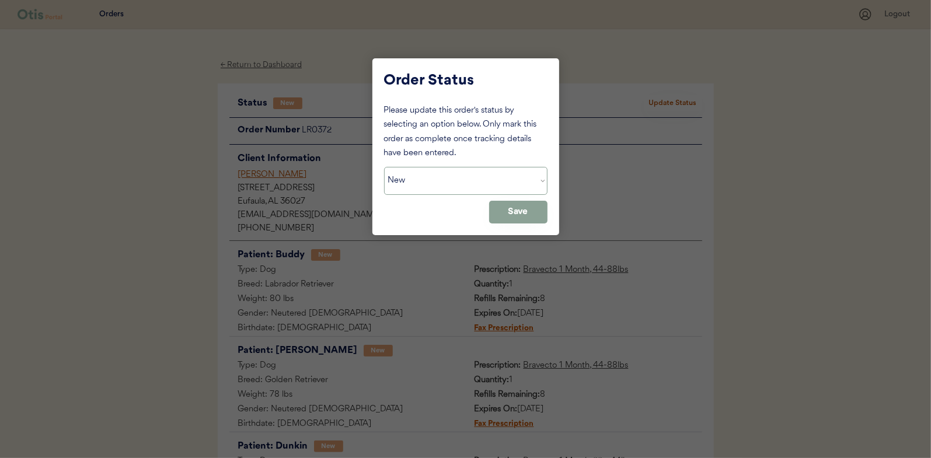
click at [443, 182] on select "Status On Hold New In Progress Complete Pending HW Consent Canceled" at bounding box center [466, 181] width 164 height 28
select select ""in_progress""
click at [384, 167] on select "Status On Hold New In Progress Complete Pending HW Consent Canceled" at bounding box center [466, 181] width 164 height 28
click at [526, 211] on button "Save" at bounding box center [518, 212] width 58 height 23
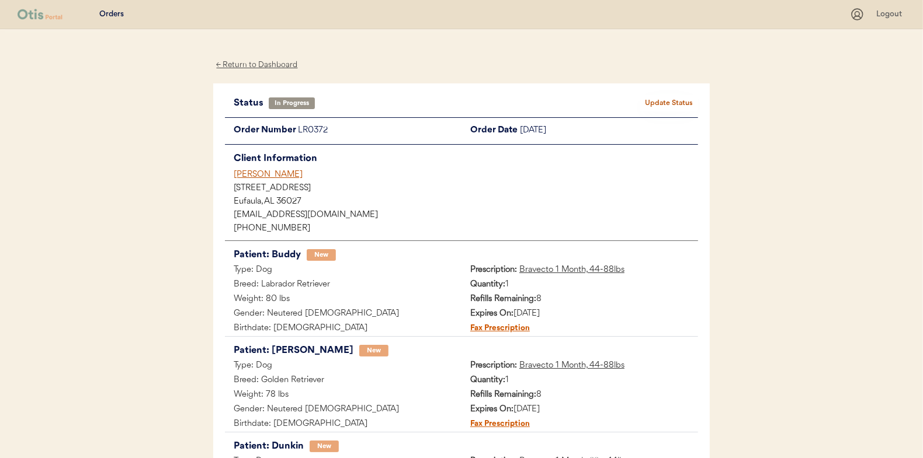
click at [267, 69] on div "← Return to Dashboard" at bounding box center [257, 64] width 88 height 13
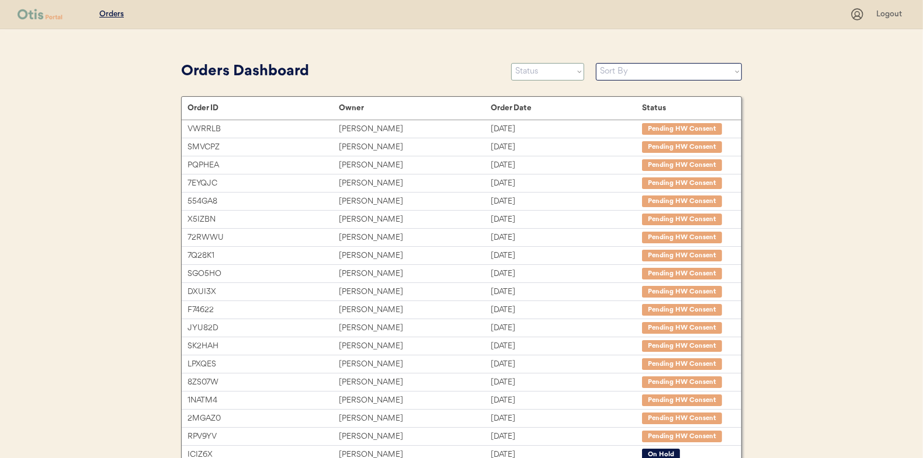
click at [516, 74] on select "Status On Hold New In Progress Complete Pending HW Consent Canceled" at bounding box center [547, 72] width 73 height 18
select select ""new""
click at [511, 63] on select "Status On Hold New In Progress Complete Pending HW Consent Canceled" at bounding box center [547, 72] width 73 height 18
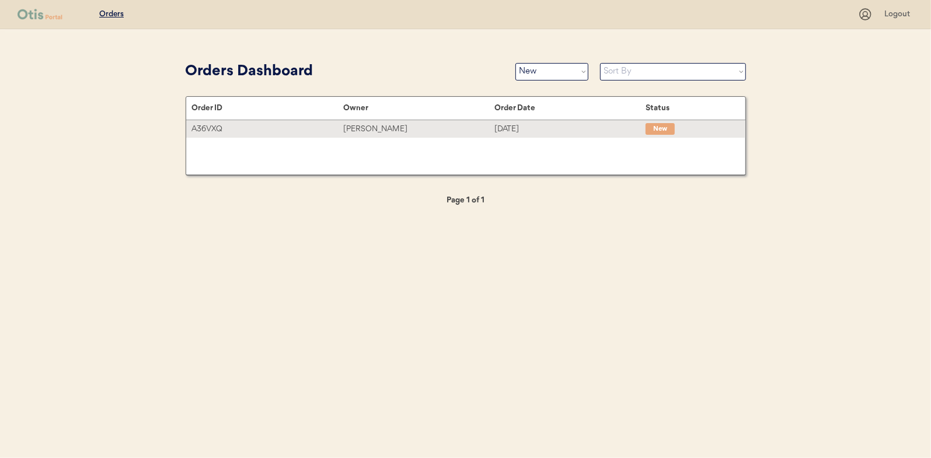
click at [366, 128] on div "[PERSON_NAME]" at bounding box center [418, 129] width 151 height 13
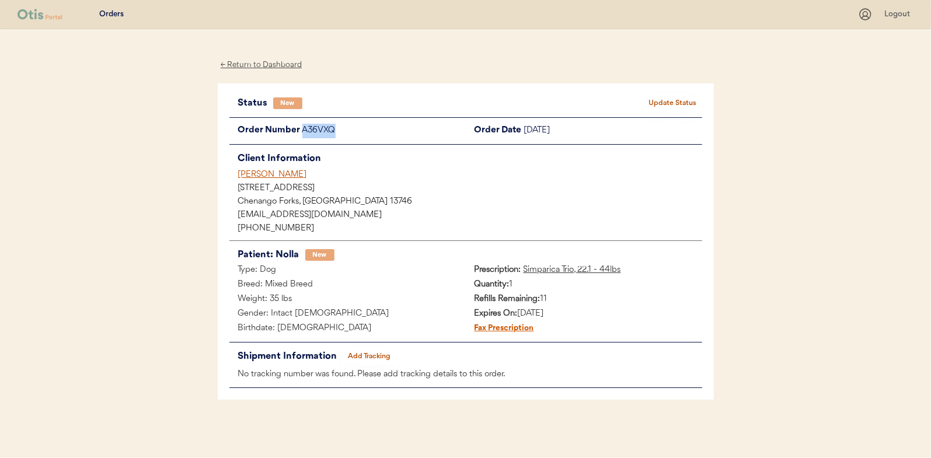
drag, startPoint x: 339, startPoint y: 134, endPoint x: 301, endPoint y: 135, distance: 37.4
click at [302, 135] on div "A36VXQ" at bounding box center [384, 131] width 164 height 15
drag, startPoint x: 301, startPoint y: 135, endPoint x: 314, endPoint y: 133, distance: 12.6
copy div "A36VXQ"
click at [273, 64] on div "← Return to Dashboard" at bounding box center [262, 64] width 88 height 13
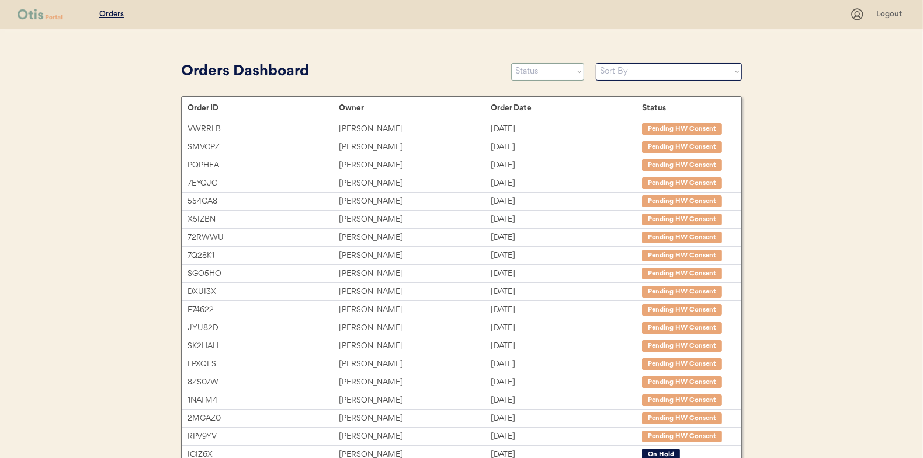
click at [527, 72] on select "Status On Hold New In Progress Complete Pending HW Consent Canceled" at bounding box center [547, 72] width 73 height 18
click at [511, 63] on select "Status On Hold New In Progress Complete Pending HW Consent Canceled" at bounding box center [547, 72] width 73 height 18
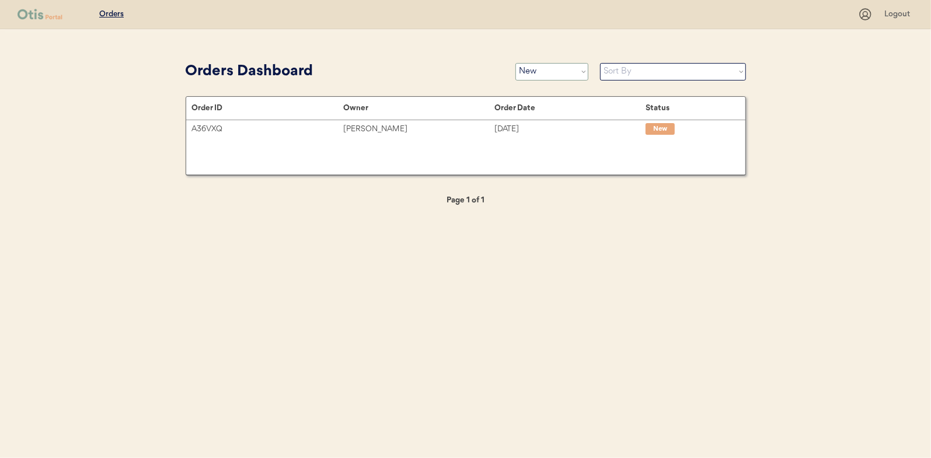
click at [545, 68] on select "Status On Hold New In Progress Complete Pending HW Consent Canceled" at bounding box center [552, 72] width 73 height 18
click at [548, 74] on select "Status On Hold New In Progress Complete Pending HW Consent Canceled" at bounding box center [552, 72] width 73 height 18
click at [585, 71] on select "Status On Hold New In Progress Complete Pending HW Consent Canceled" at bounding box center [552, 72] width 73 height 18
select select ""in_progress""
click at [516, 63] on select "Status On Hold New In Progress Complete Pending HW Consent Canceled" at bounding box center [552, 72] width 73 height 18
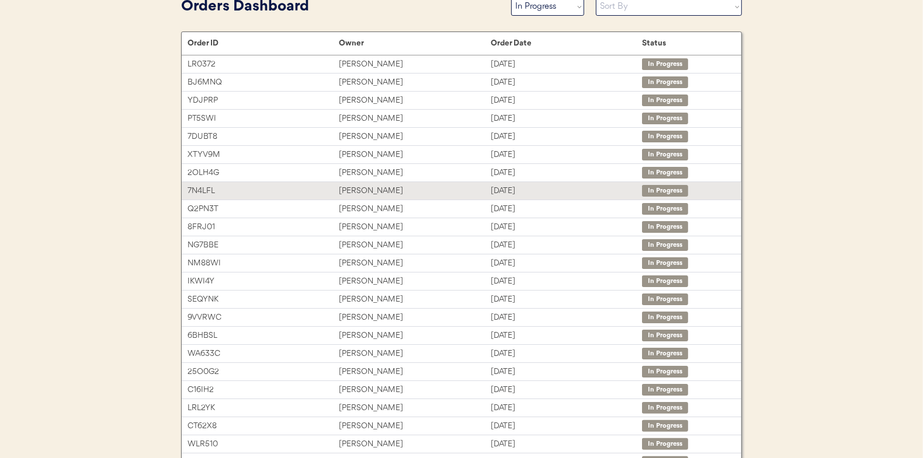
scroll to position [144, 0]
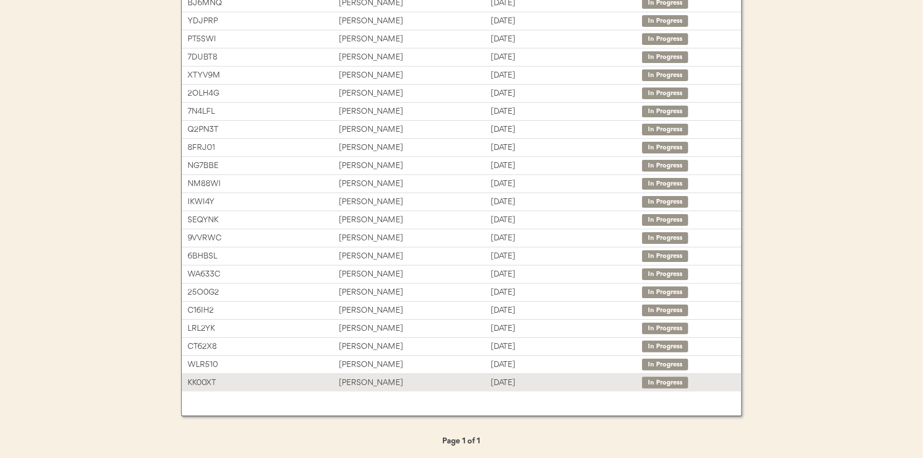
click at [380, 379] on div "Barry Shafrin" at bounding box center [414, 383] width 151 height 13
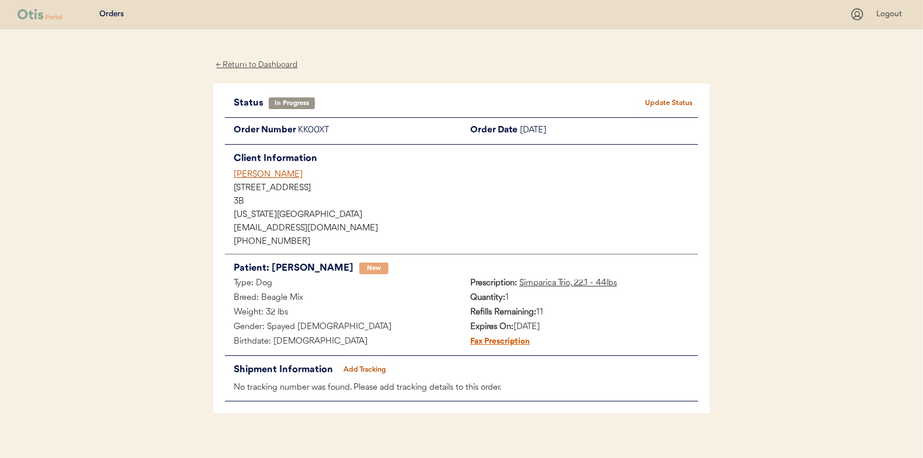
click at [367, 369] on button "Add Tracking" at bounding box center [365, 370] width 58 height 16
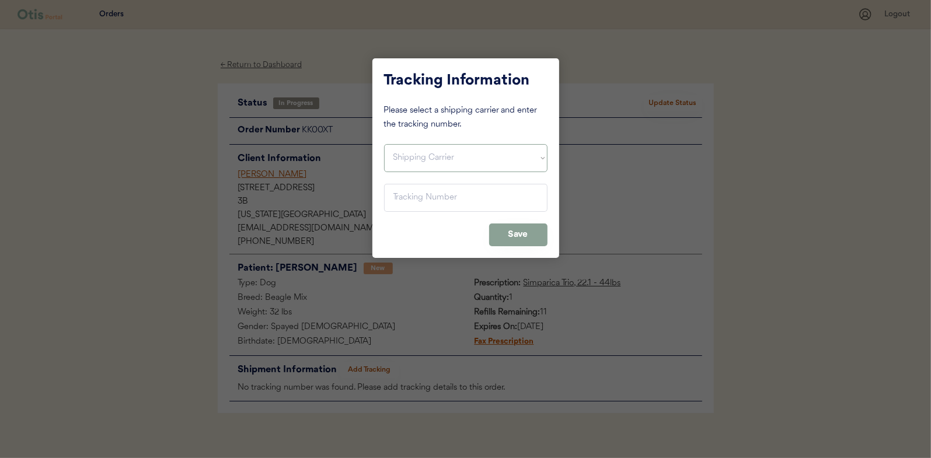
click at [395, 144] on select "Shipping Carrier FedEx FedEx Ground Economy UPS USPS" at bounding box center [466, 158] width 164 height 28
select select ""usps""
click at [384, 144] on select "Shipping Carrier FedEx FedEx Ground Economy UPS USPS" at bounding box center [466, 158] width 164 height 28
click at [399, 197] on input "input" at bounding box center [466, 198] width 164 height 28
paste input "9400150105799025304273"
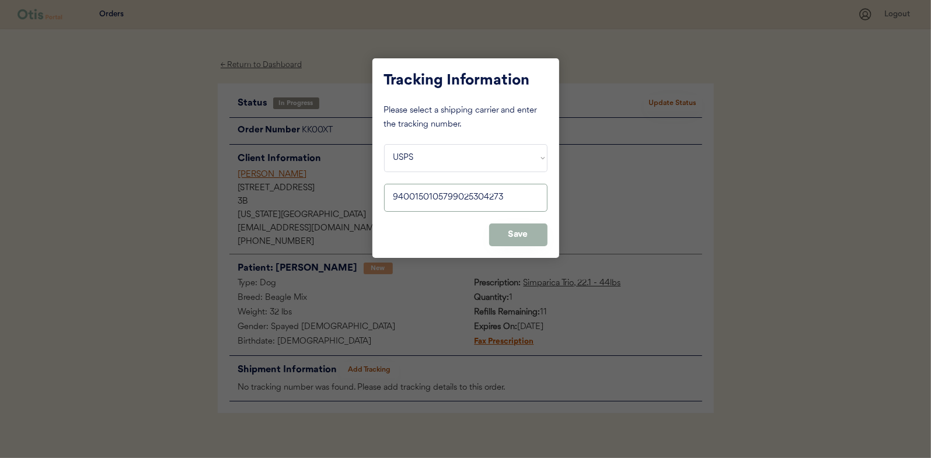
type input "9400150105799025304273"
click at [512, 235] on button "Save" at bounding box center [518, 235] width 58 height 23
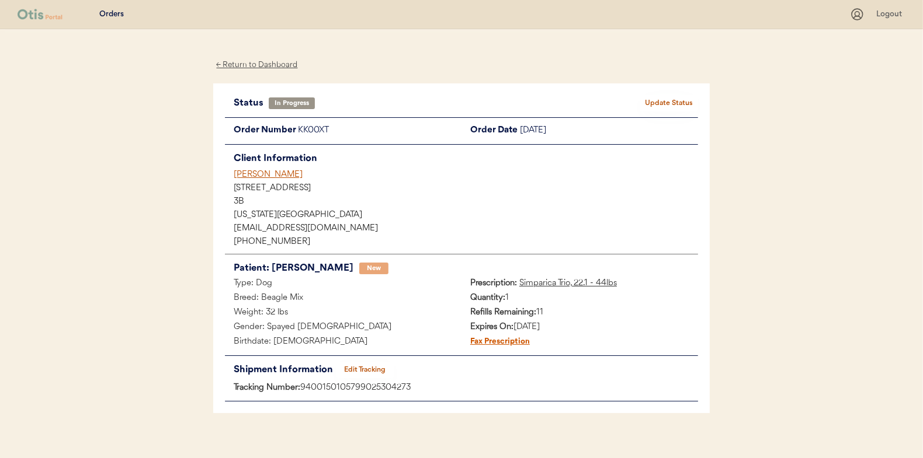
click at [676, 100] on button "Update Status" at bounding box center [668, 103] width 58 height 16
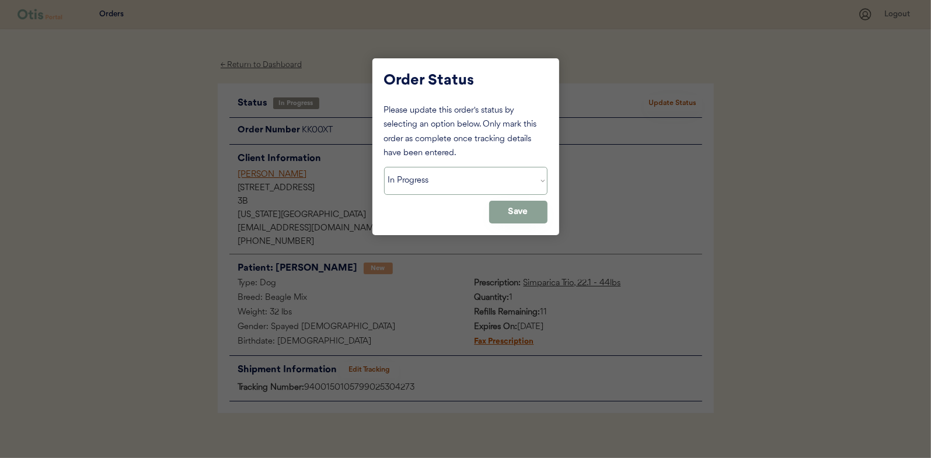
click at [426, 186] on select "Status On Hold New In Progress Complete Pending HW Consent Canceled" at bounding box center [466, 181] width 164 height 28
select select ""complete""
click at [384, 167] on select "Status On Hold New In Progress Complete Pending HW Consent Canceled" at bounding box center [466, 181] width 164 height 28
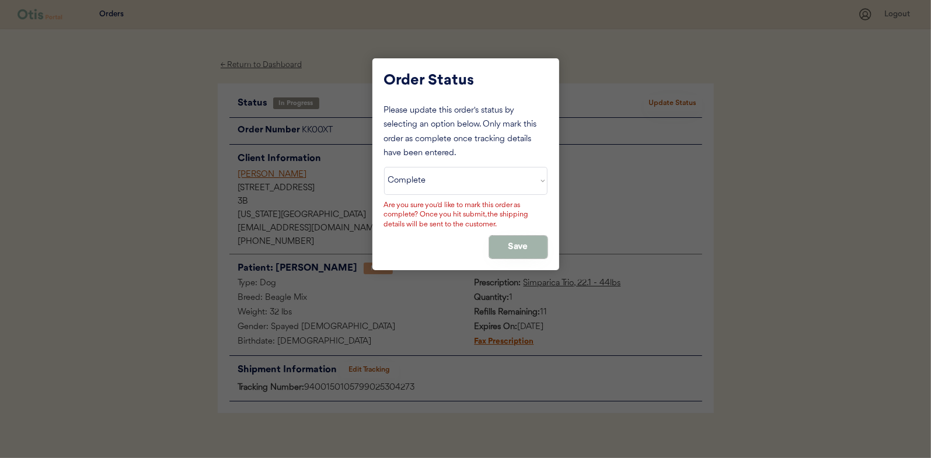
click at [523, 246] on button "Save" at bounding box center [518, 247] width 58 height 23
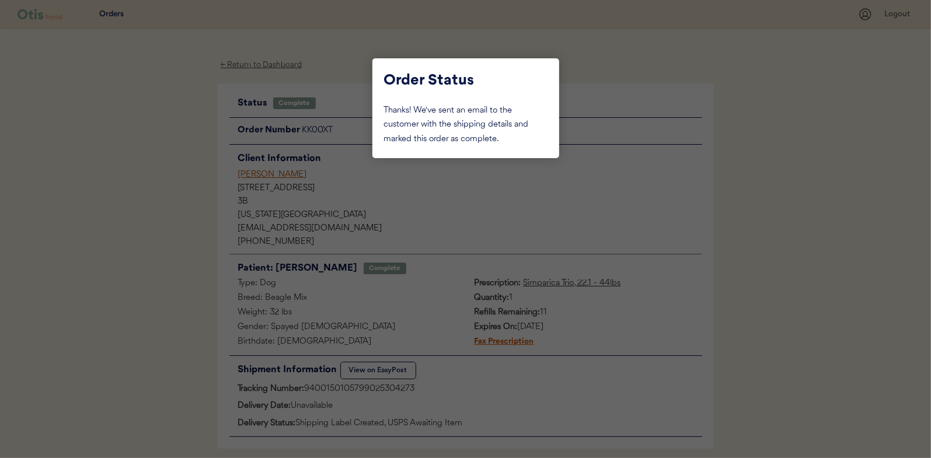
drag, startPoint x: 194, startPoint y: 208, endPoint x: 254, endPoint y: 74, distance: 146.9
click at [195, 205] on div at bounding box center [465, 229] width 931 height 458
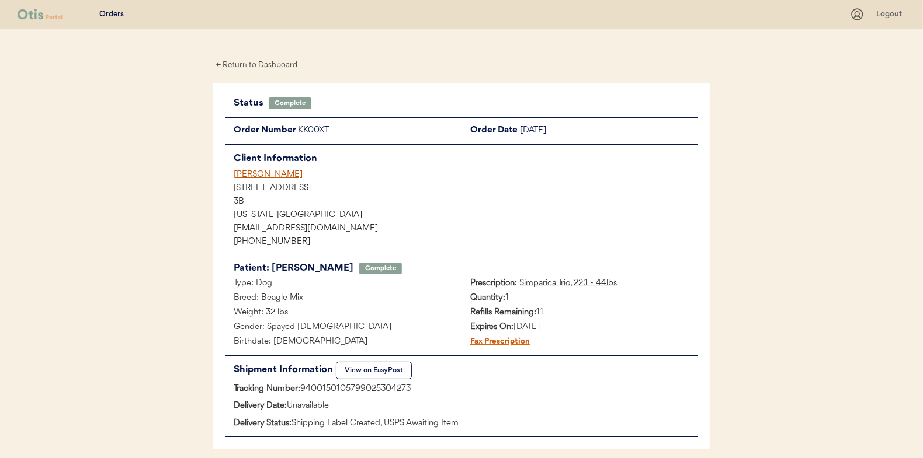
click at [251, 64] on div "← Return to Dashboard" at bounding box center [257, 64] width 88 height 13
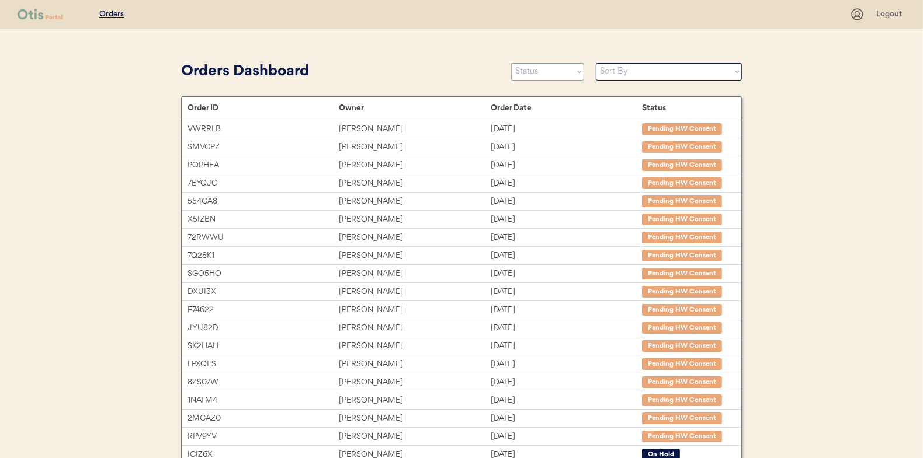
click at [540, 68] on select "Status On Hold New In Progress Complete Pending HW Consent Canceled" at bounding box center [547, 72] width 73 height 18
select select ""in_progress""
click at [511, 63] on select "Status On Hold New In Progress Complete Pending HW Consent Canceled" at bounding box center [547, 72] width 73 height 18
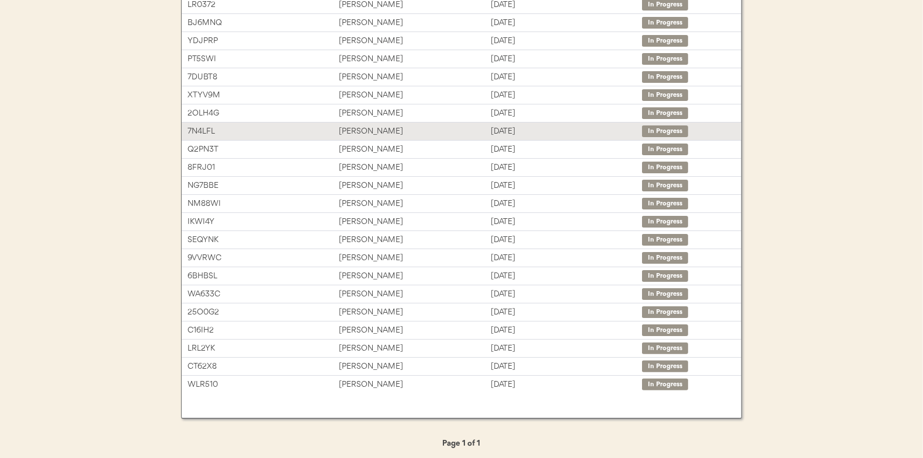
scroll to position [127, 0]
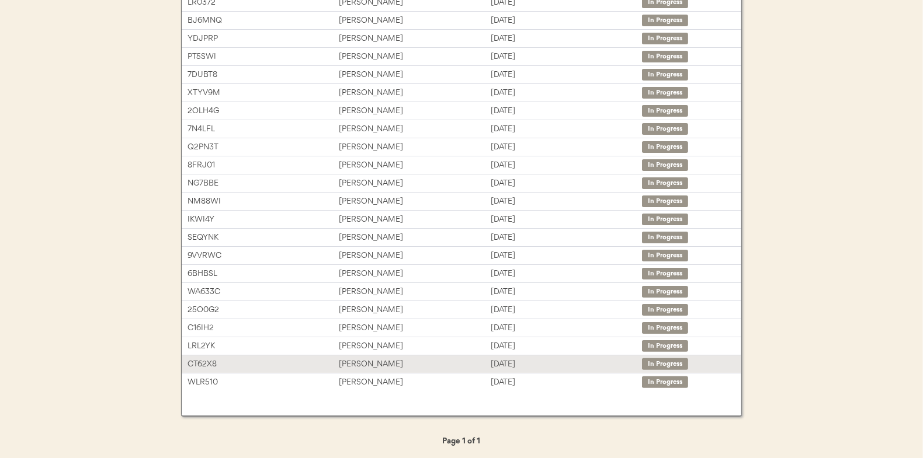
click at [359, 358] on div "[PERSON_NAME]" at bounding box center [414, 364] width 151 height 13
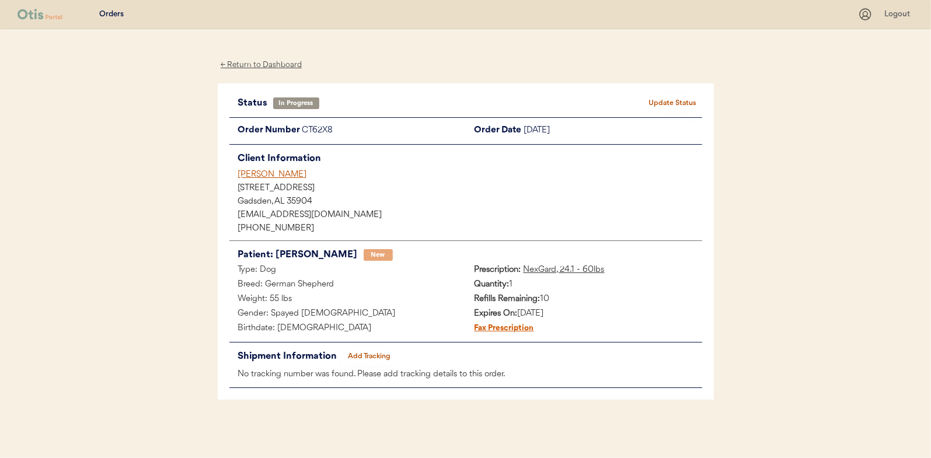
click at [374, 352] on button "Add Tracking" at bounding box center [369, 357] width 58 height 16
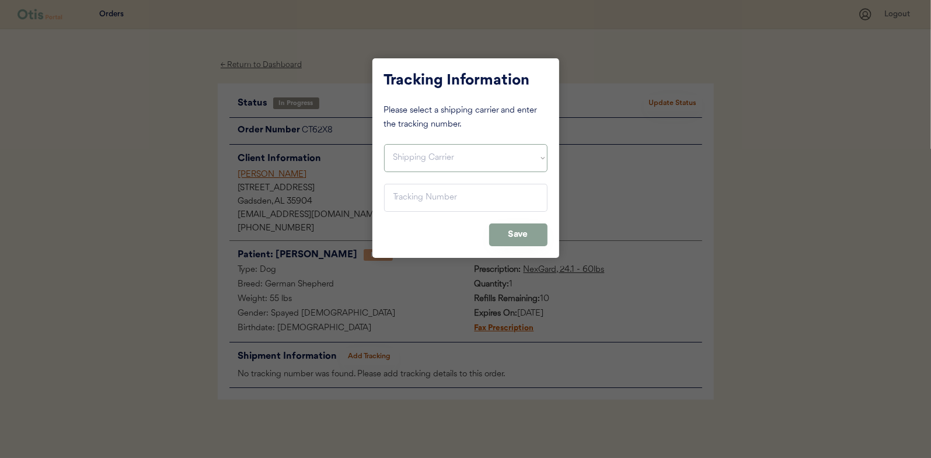
click at [411, 156] on select "Shipping Carrier FedEx FedEx Ground Economy UPS USPS" at bounding box center [466, 158] width 164 height 28
select select ""usps""
click at [384, 144] on select "Shipping Carrier FedEx FedEx Ground Economy UPS USPS" at bounding box center [466, 158] width 164 height 28
click at [397, 201] on input "input" at bounding box center [466, 198] width 164 height 28
paste input "9400150105496026964061"
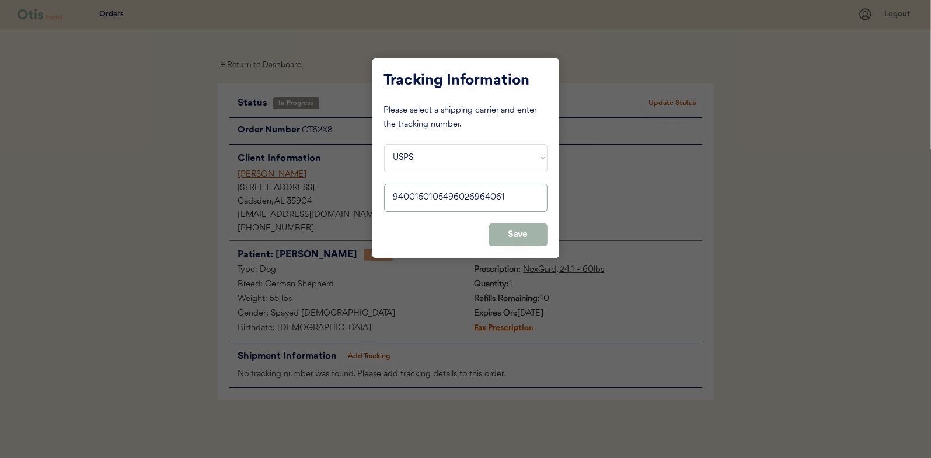
type input "9400150105496026964061"
click at [516, 231] on button "Save" at bounding box center [518, 235] width 58 height 23
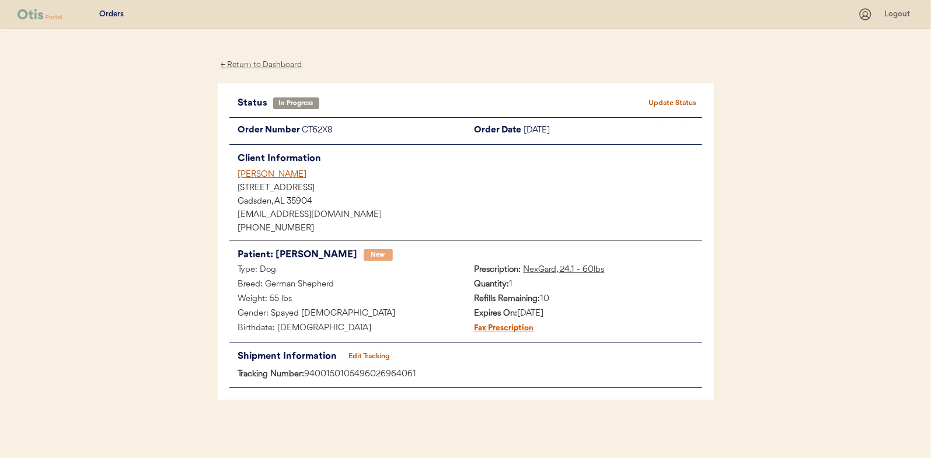
click at [666, 102] on button "Update Status" at bounding box center [673, 103] width 58 height 16
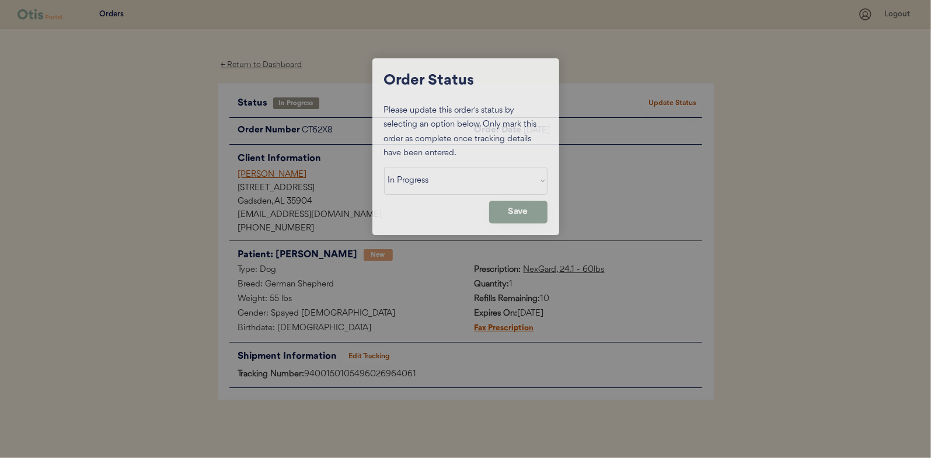
click at [421, 183] on select "Status On Hold New In Progress Complete Pending HW Consent Canceled" at bounding box center [466, 181] width 164 height 28
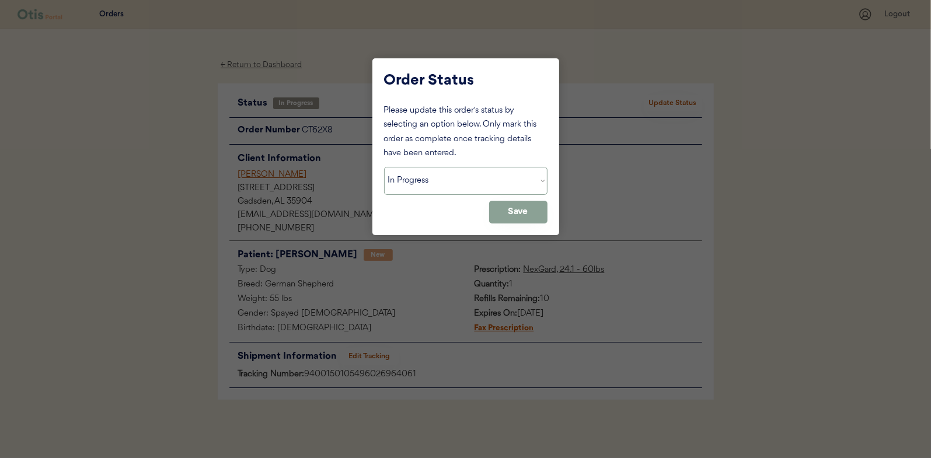
select select ""complete""
click at [384, 167] on select "Status On Hold New In Progress Complete Pending HW Consent Canceled" at bounding box center [466, 181] width 164 height 28
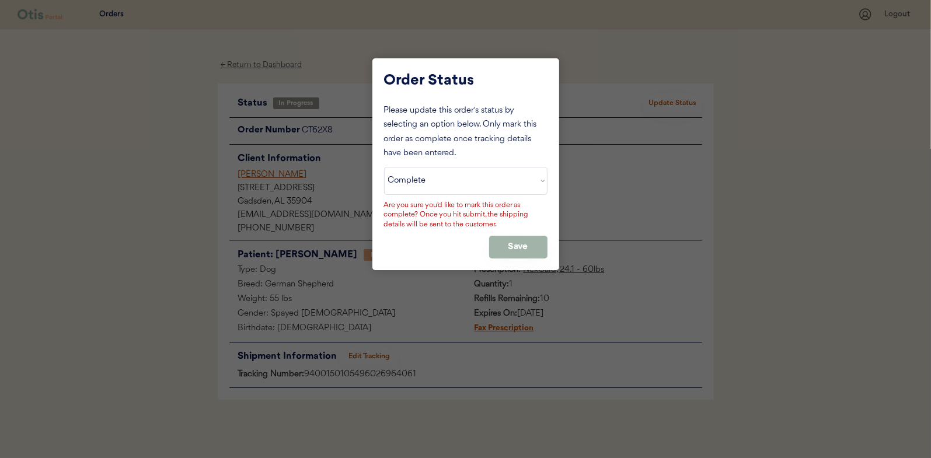
click at [513, 244] on button "Save" at bounding box center [518, 247] width 58 height 23
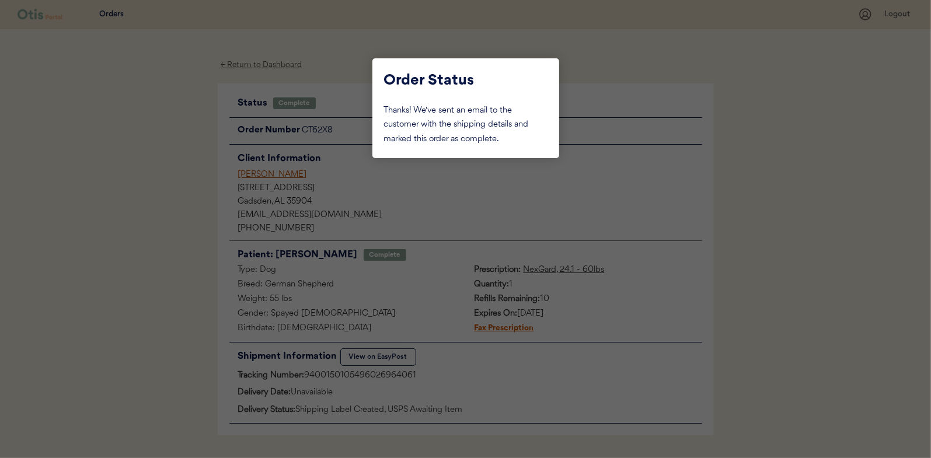
click at [138, 170] on div at bounding box center [465, 229] width 931 height 458
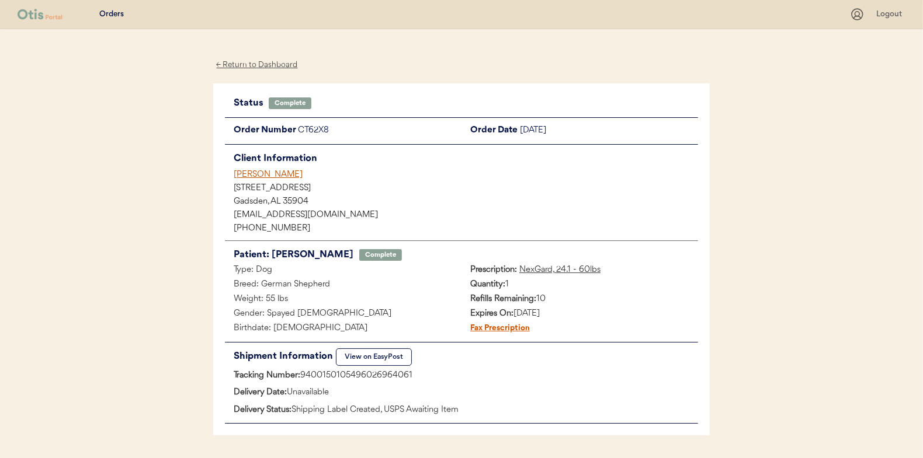
click at [260, 60] on div "← Return to Dashboard" at bounding box center [257, 64] width 88 height 13
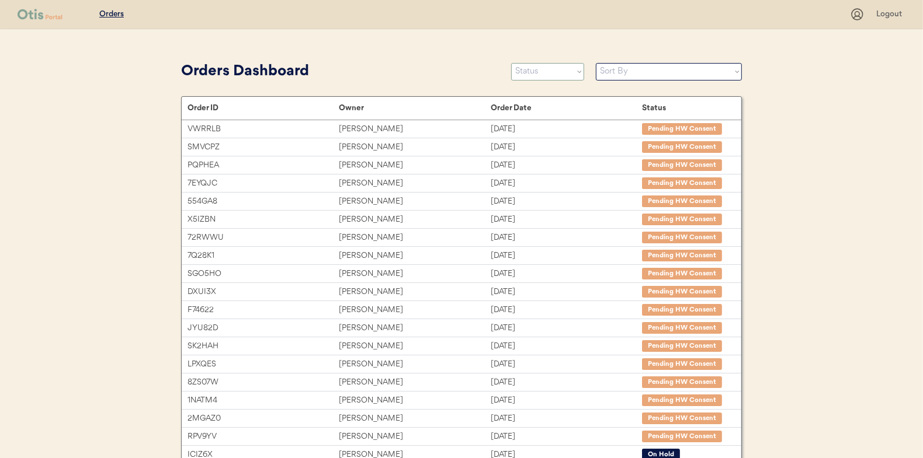
click at [543, 71] on select "Status On Hold New In Progress Complete Pending HW Consent Canceled" at bounding box center [547, 72] width 73 height 18
select select ""in_progress""
click at [511, 63] on select "Status On Hold New In Progress Complete Pending HW Consent Canceled" at bounding box center [547, 72] width 73 height 18
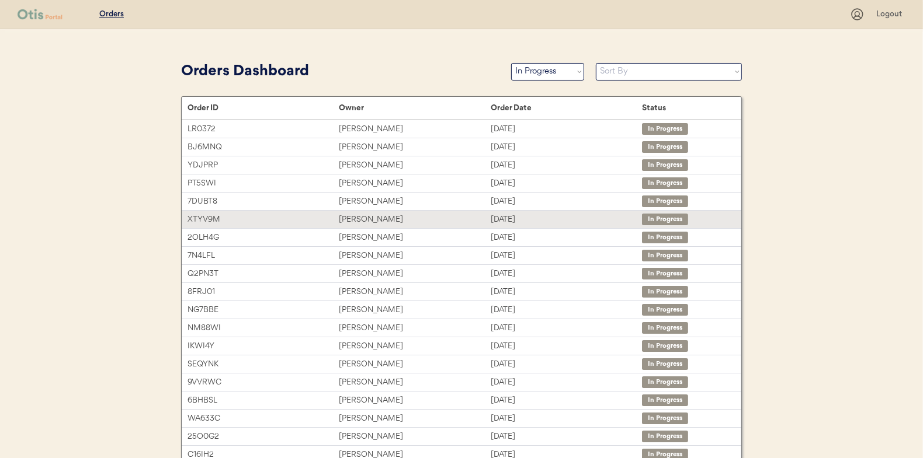
scroll to position [109, 0]
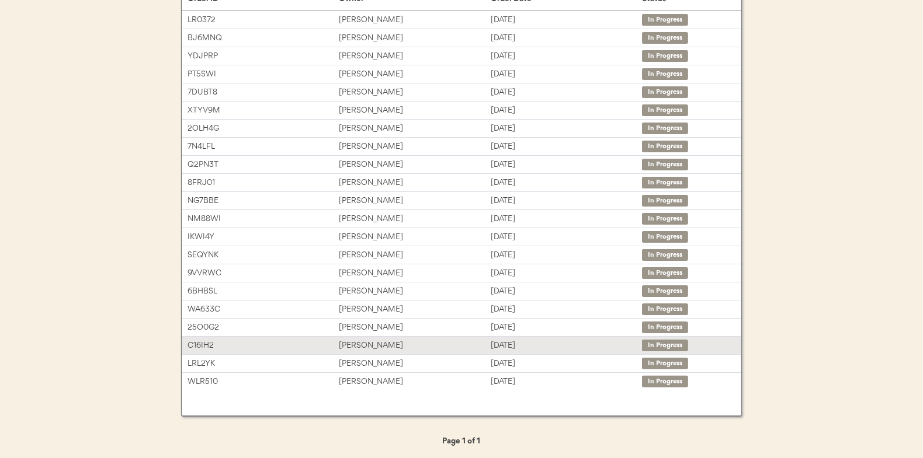
click at [378, 340] on div "[PERSON_NAME]" at bounding box center [414, 345] width 151 height 13
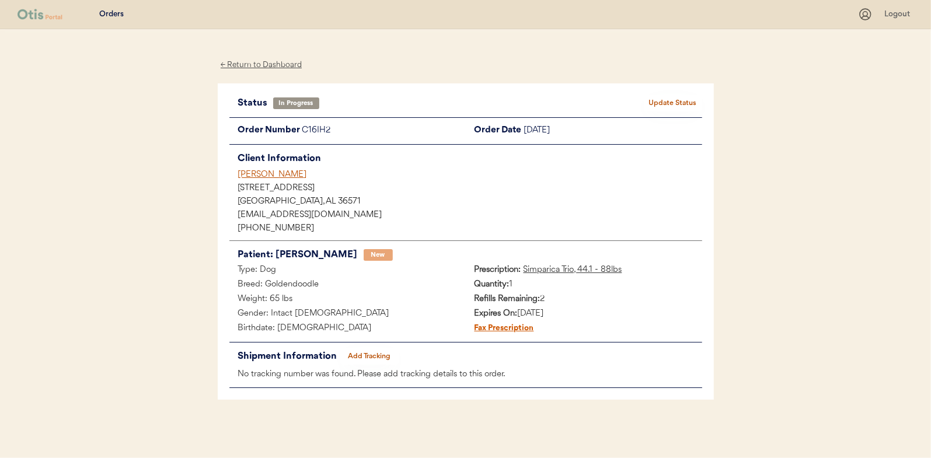
click at [375, 360] on button "Add Tracking" at bounding box center [369, 357] width 58 height 16
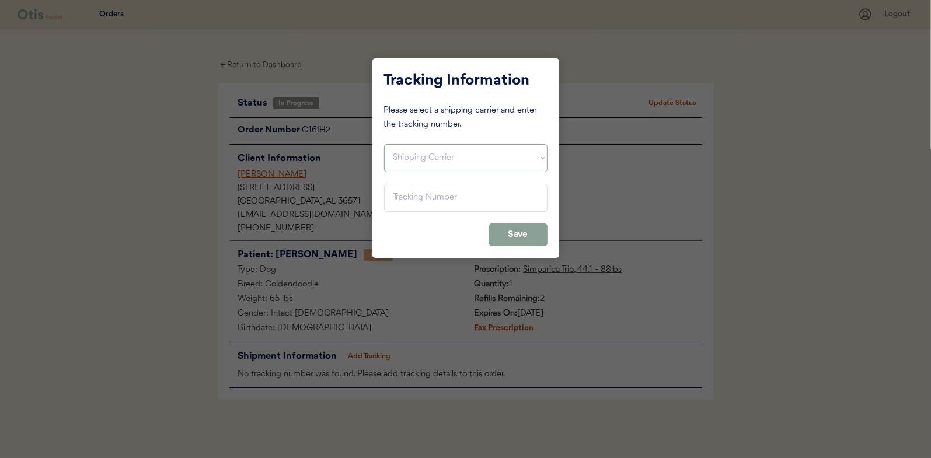
click at [408, 163] on select "Shipping Carrier FedEx FedEx Ground Economy UPS USPS" at bounding box center [466, 158] width 164 height 28
select select ""usps""
click at [384, 144] on select "Shipping Carrier FedEx FedEx Ground Economy UPS USPS" at bounding box center [466, 158] width 164 height 28
click at [396, 204] on input "input" at bounding box center [466, 198] width 164 height 28
paste input "9400150105496026958954"
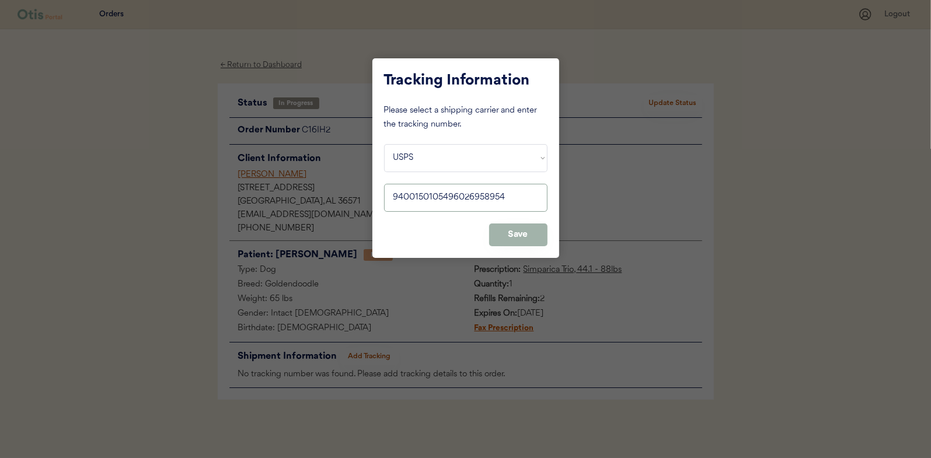
type input "9400150105496026958954"
click at [517, 237] on button "Save" at bounding box center [518, 235] width 58 height 23
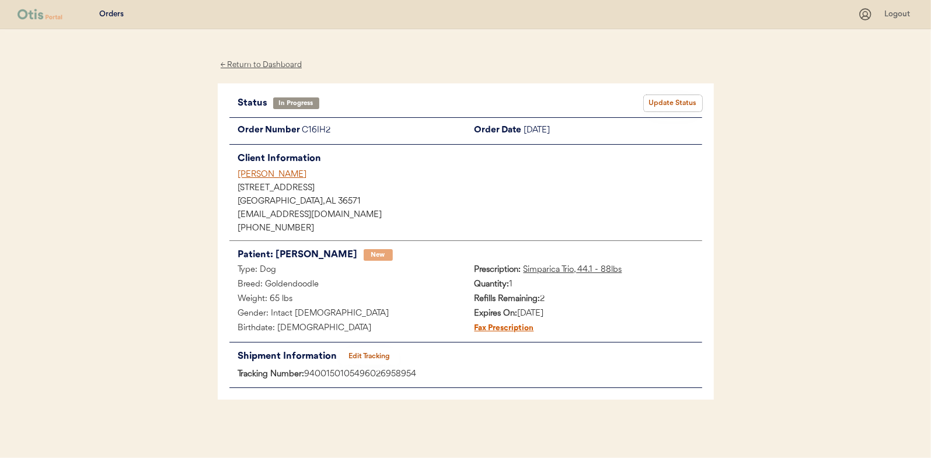
click at [676, 100] on button "Update Status" at bounding box center [673, 103] width 58 height 16
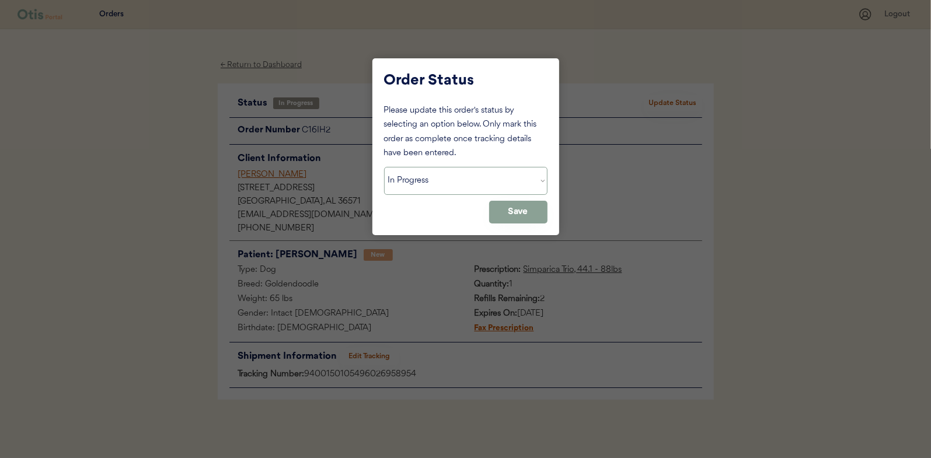
click at [437, 187] on select "Status On Hold New In Progress Complete Pending HW Consent Canceled" at bounding box center [466, 181] width 164 height 28
select select ""complete""
click at [384, 167] on select "Status On Hold New In Progress Complete Pending HW Consent Canceled" at bounding box center [466, 181] width 164 height 28
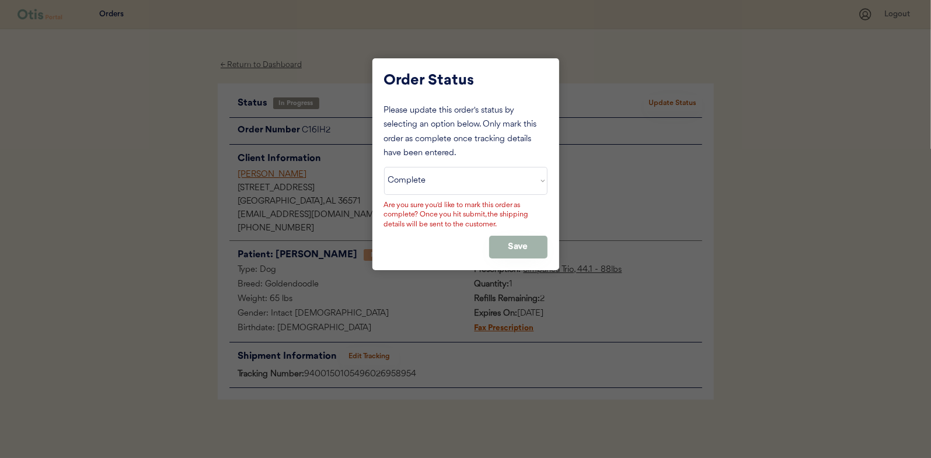
click at [532, 246] on button "Save" at bounding box center [518, 247] width 58 height 23
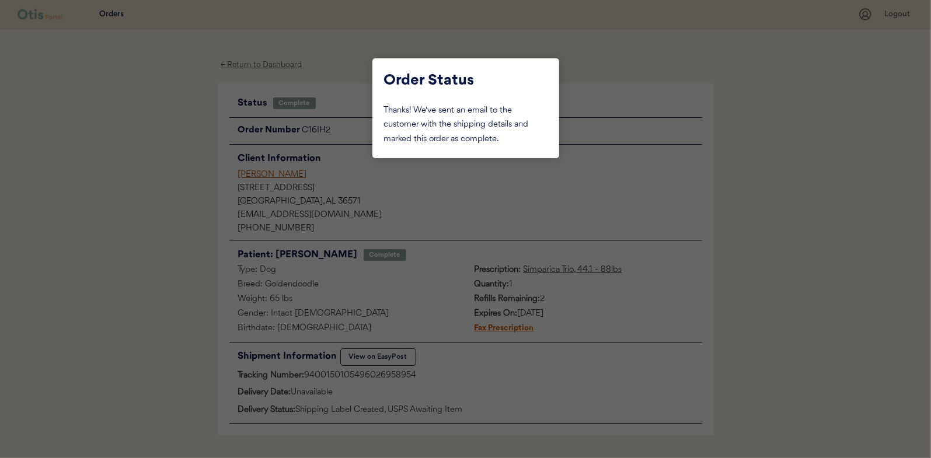
click at [180, 199] on div at bounding box center [465, 229] width 931 height 458
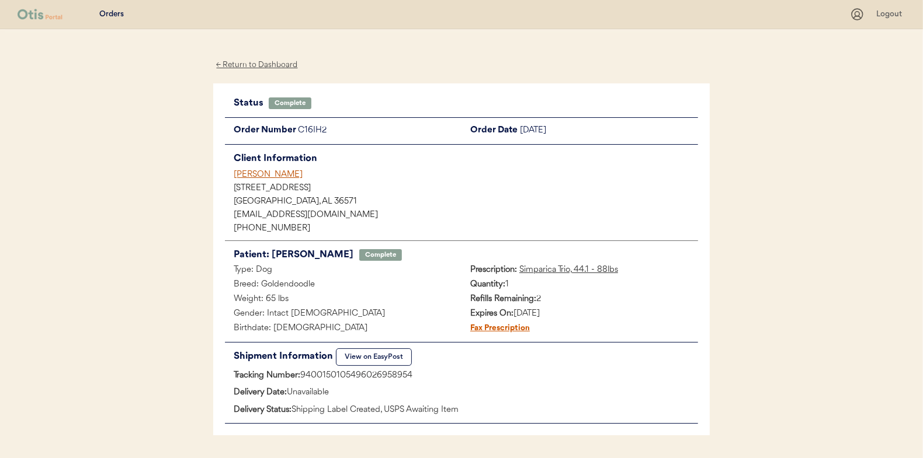
click at [259, 66] on div "← Return to Dashboard" at bounding box center [257, 64] width 88 height 13
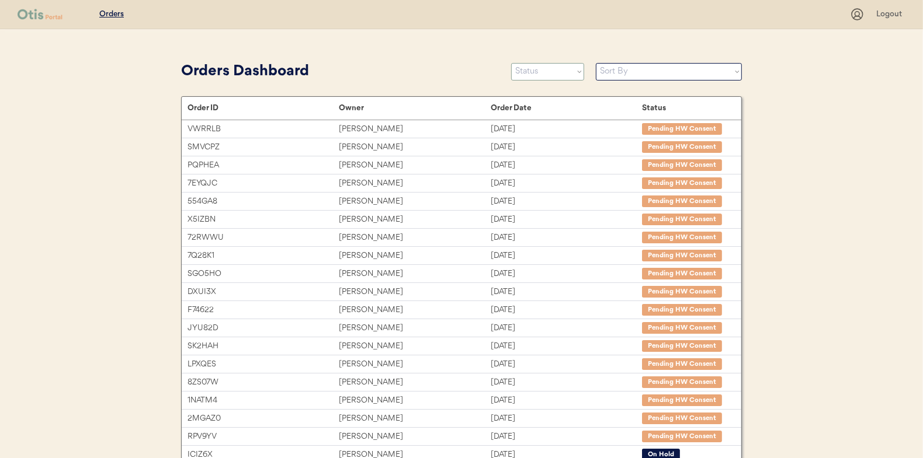
click at [544, 68] on select "Status On Hold New In Progress Complete Pending HW Consent Canceled" at bounding box center [547, 72] width 73 height 18
select select ""in_progress""
click at [511, 63] on select "Status On Hold New In Progress Complete Pending HW Consent Canceled" at bounding box center [547, 72] width 73 height 18
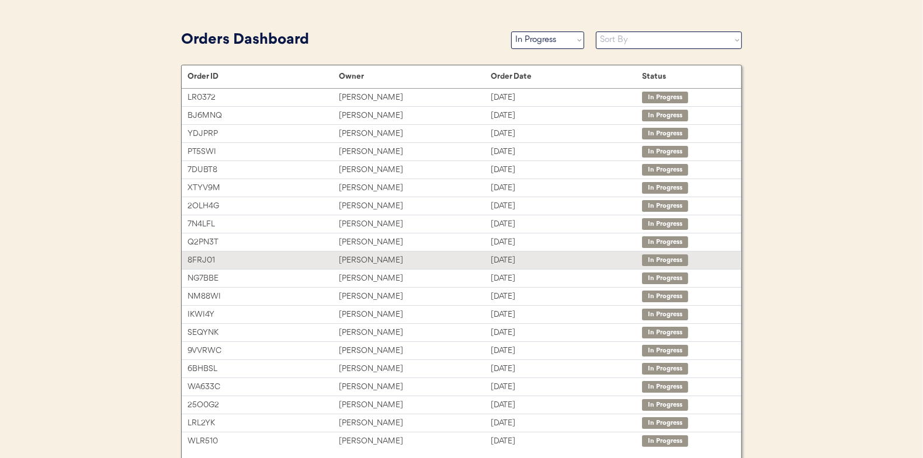
scroll to position [92, 0]
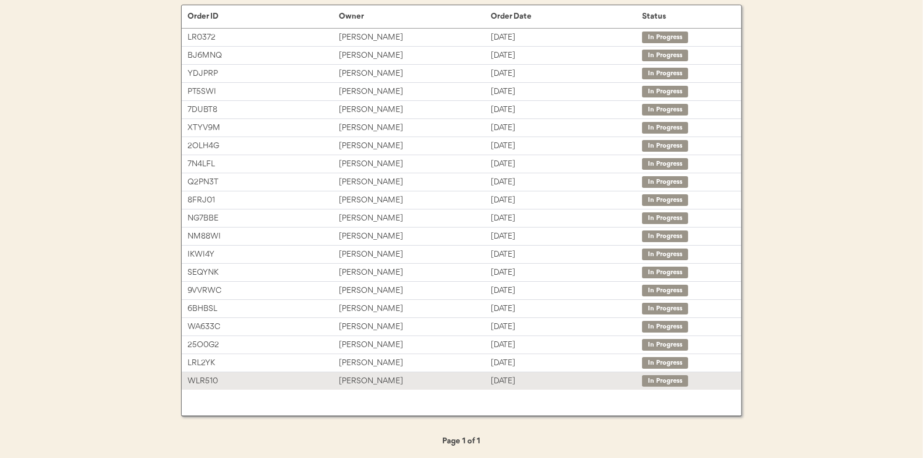
click at [373, 375] on div "[PERSON_NAME]" at bounding box center [414, 381] width 151 height 13
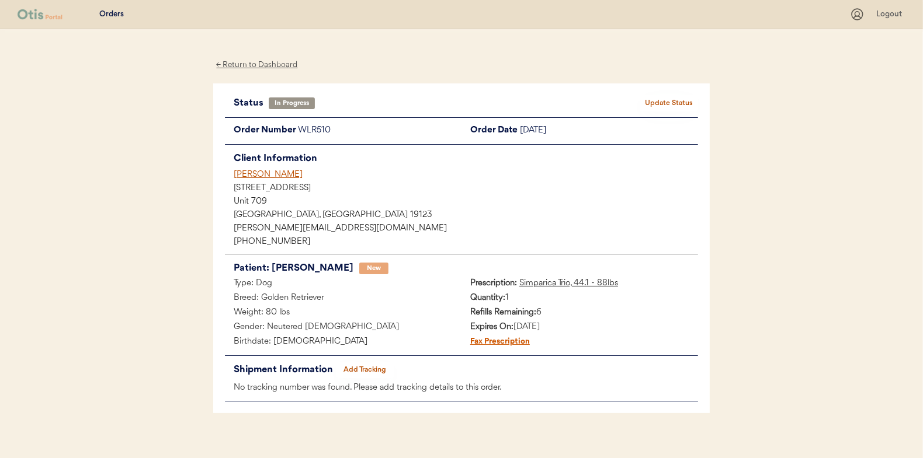
click at [371, 371] on button "Add Tracking" at bounding box center [365, 370] width 58 height 16
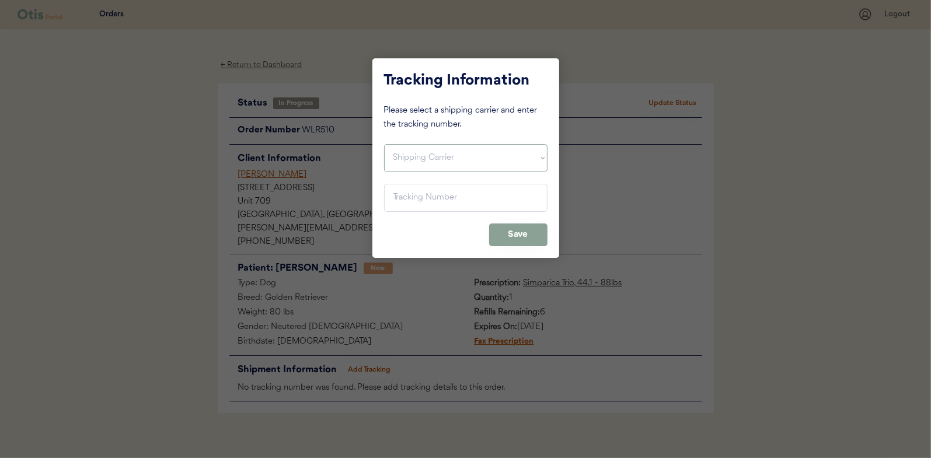
click at [398, 157] on select "Shipping Carrier FedEx FedEx Ground Economy UPS USPS" at bounding box center [466, 158] width 164 height 28
select select ""usps""
click at [384, 144] on select "Shipping Carrier FedEx FedEx Ground Economy UPS USPS" at bounding box center [466, 158] width 164 height 28
click at [395, 190] on input "input" at bounding box center [466, 198] width 164 height 28
paste input "9400150105496026961305"
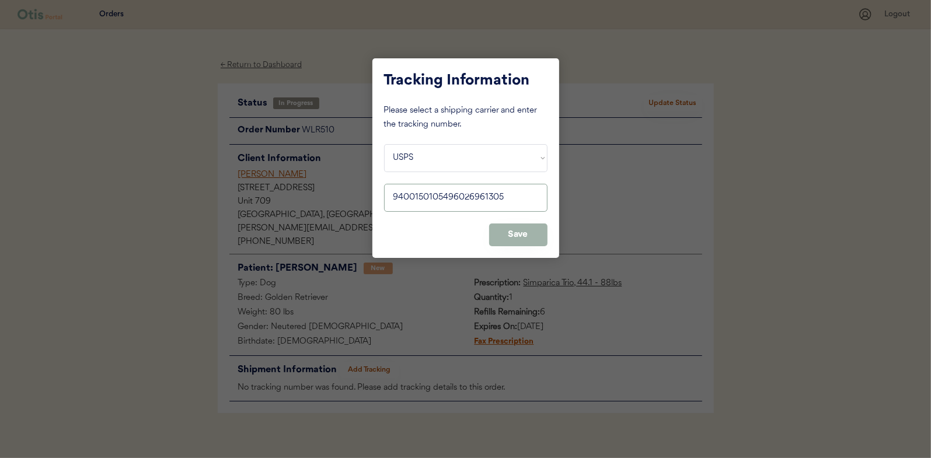
type input "9400150105496026961305"
click at [517, 237] on button "Save" at bounding box center [518, 235] width 58 height 23
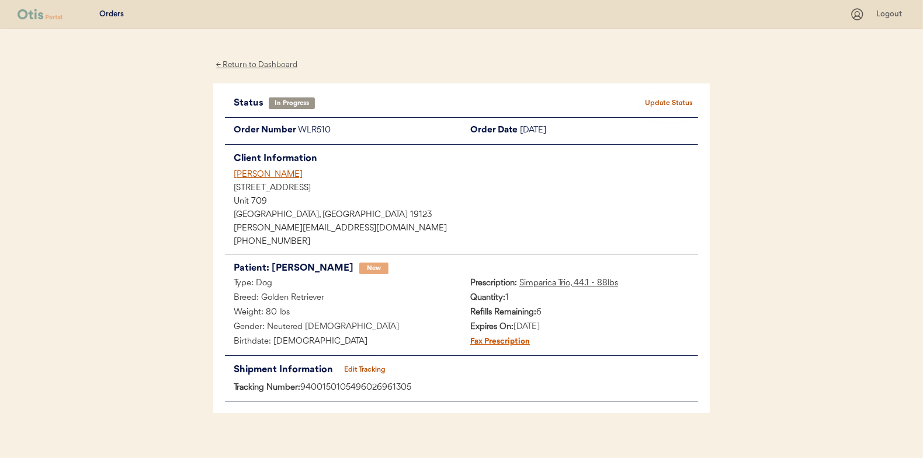
click at [672, 100] on button "Update Status" at bounding box center [668, 103] width 58 height 16
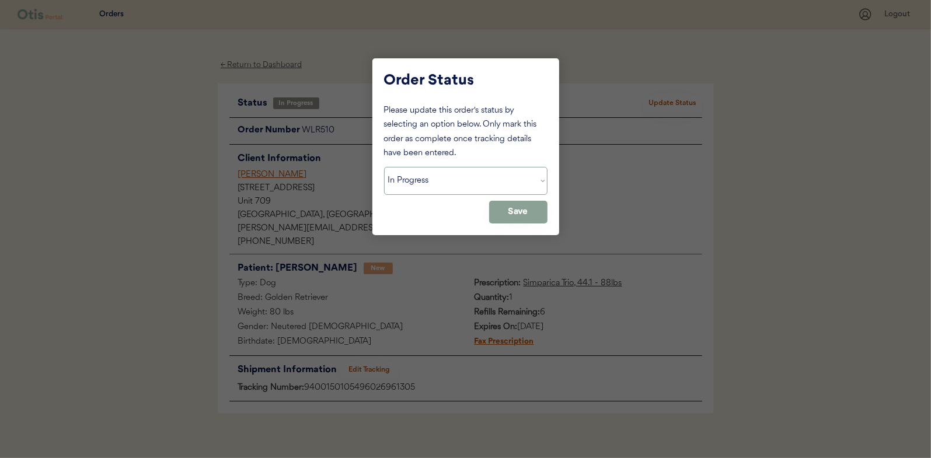
click at [420, 177] on select "Status On Hold New In Progress Complete Pending HW Consent Canceled" at bounding box center [466, 181] width 164 height 28
select select ""complete""
click at [384, 167] on select "Status On Hold New In Progress Complete Pending HW Consent Canceled" at bounding box center [466, 181] width 164 height 28
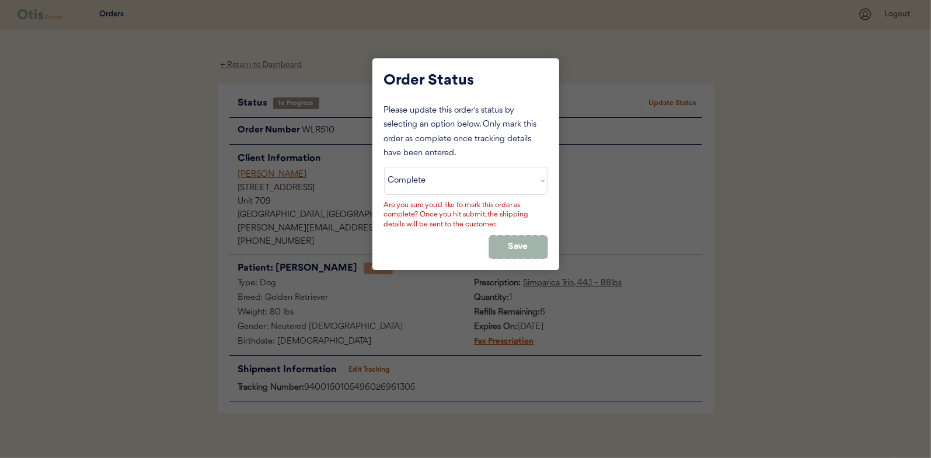
click at [505, 245] on button "Save" at bounding box center [518, 247] width 58 height 23
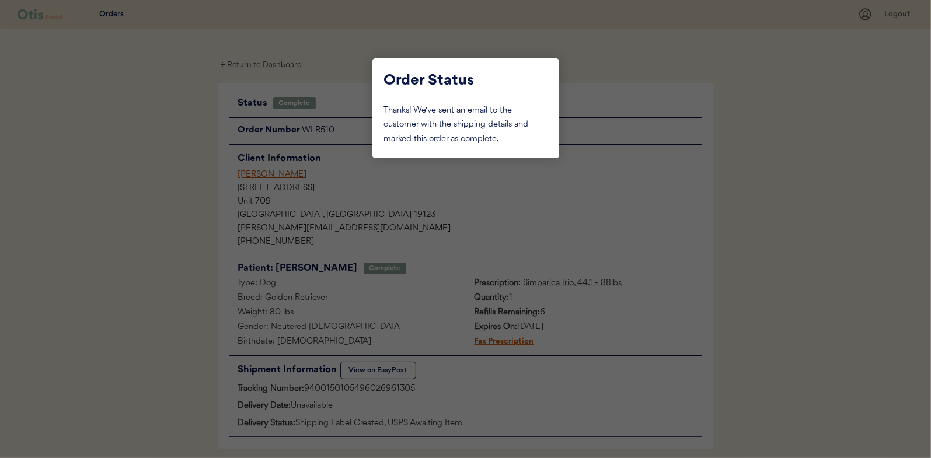
click at [175, 161] on div at bounding box center [465, 229] width 931 height 458
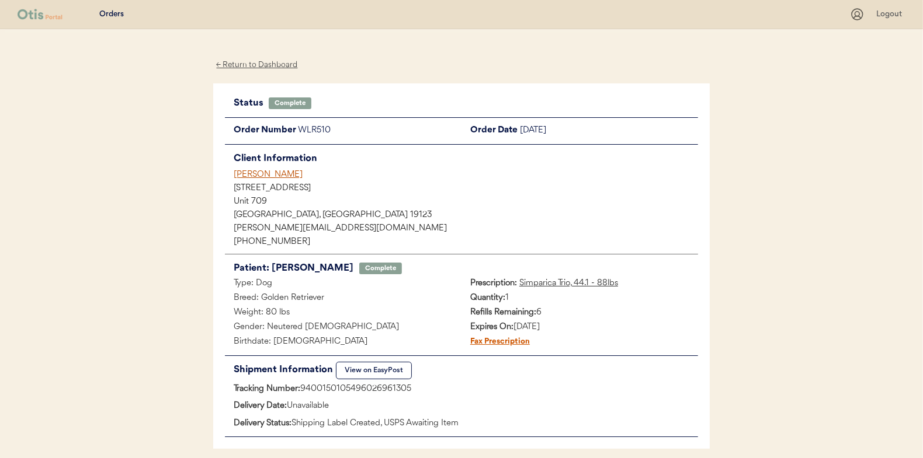
click at [250, 65] on div "← Return to Dashboard" at bounding box center [257, 64] width 88 height 13
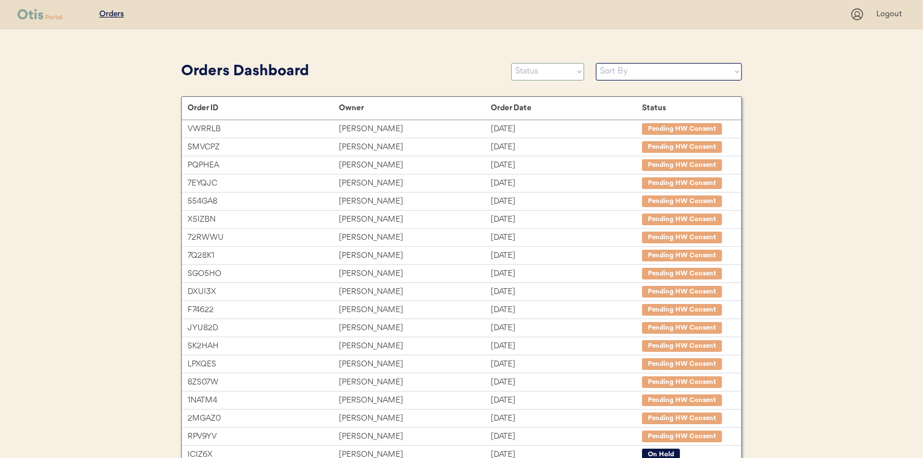
drag, startPoint x: 547, startPoint y: 68, endPoint x: 543, endPoint y: 75, distance: 7.8
click at [547, 68] on select "Status On Hold New In Progress Complete Pending HW Consent Canceled" at bounding box center [547, 72] width 73 height 18
select select ""in_progress""
click at [511, 63] on select "Status On Hold New In Progress Complete Pending HW Consent Canceled" at bounding box center [547, 72] width 73 height 18
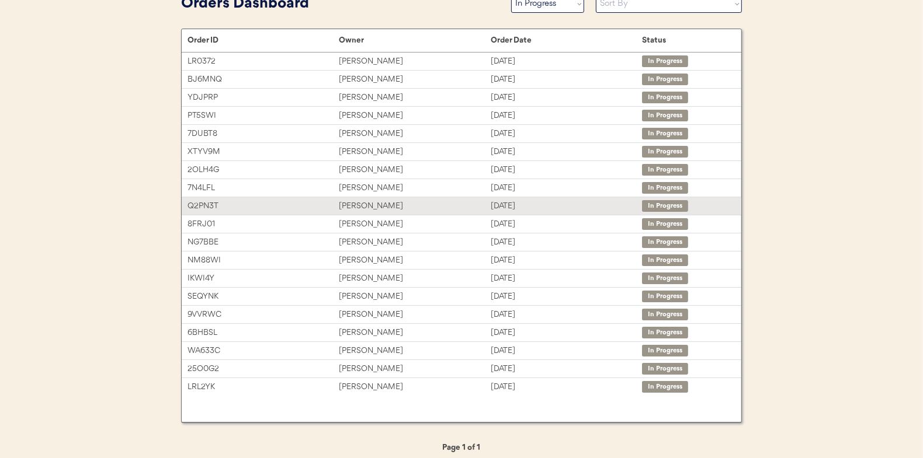
scroll to position [74, 0]
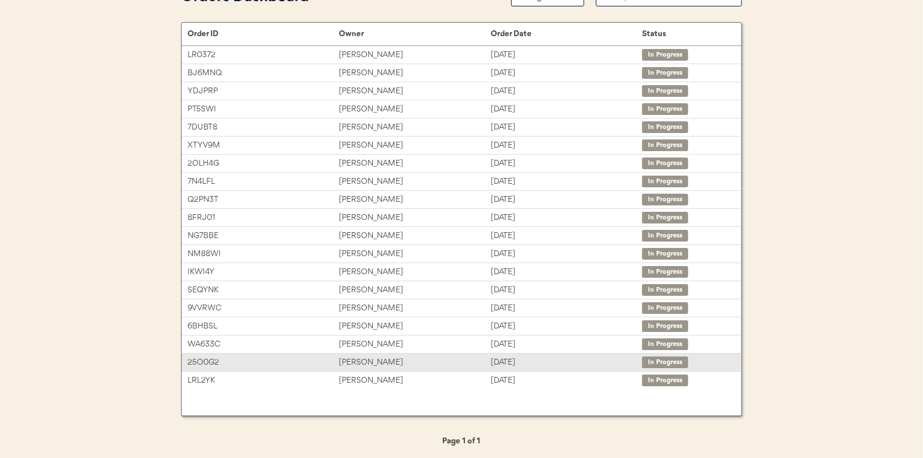
click at [358, 361] on div "[PERSON_NAME]" at bounding box center [414, 362] width 151 height 13
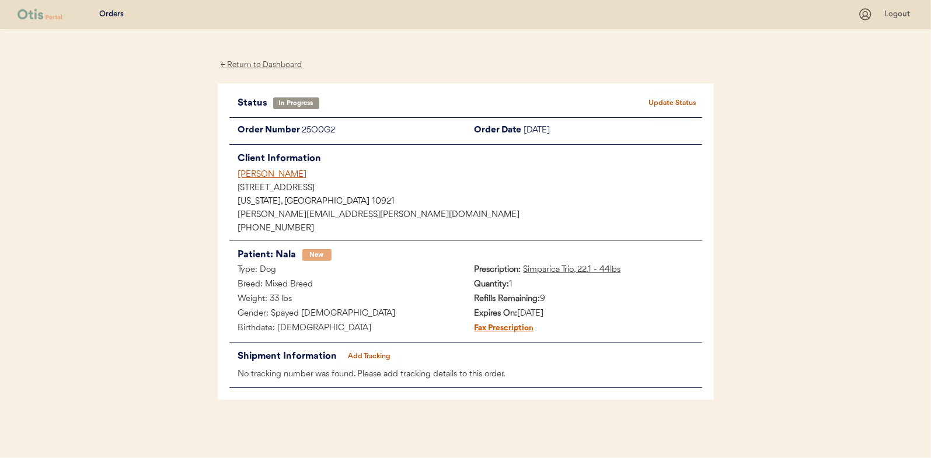
click at [373, 354] on button "Add Tracking" at bounding box center [369, 357] width 58 height 16
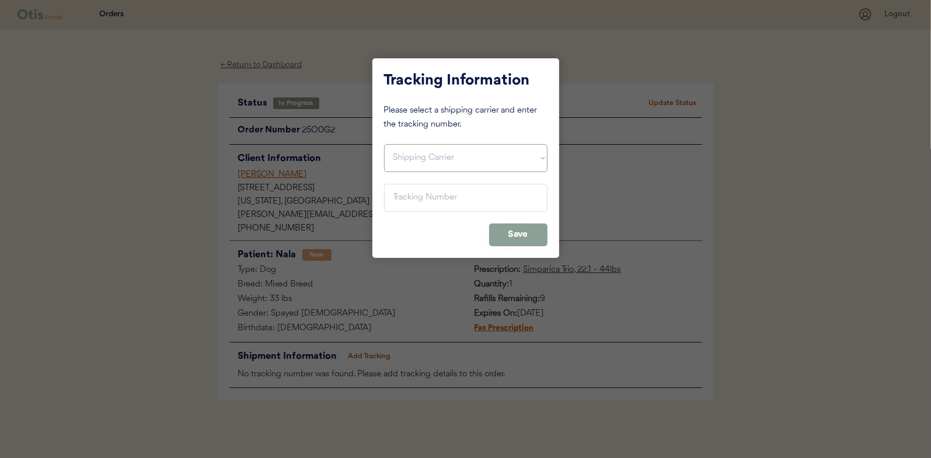
click at [427, 153] on select "Shipping Carrier FedEx FedEx Ground Economy UPS USPS" at bounding box center [466, 158] width 164 height 28
select select ""usps""
click at [384, 144] on select "Shipping Carrier FedEx FedEx Ground Economy UPS USPS" at bounding box center [466, 158] width 164 height 28
click at [404, 199] on input "input" at bounding box center [466, 198] width 164 height 28
paste input "9400150105497025467522"
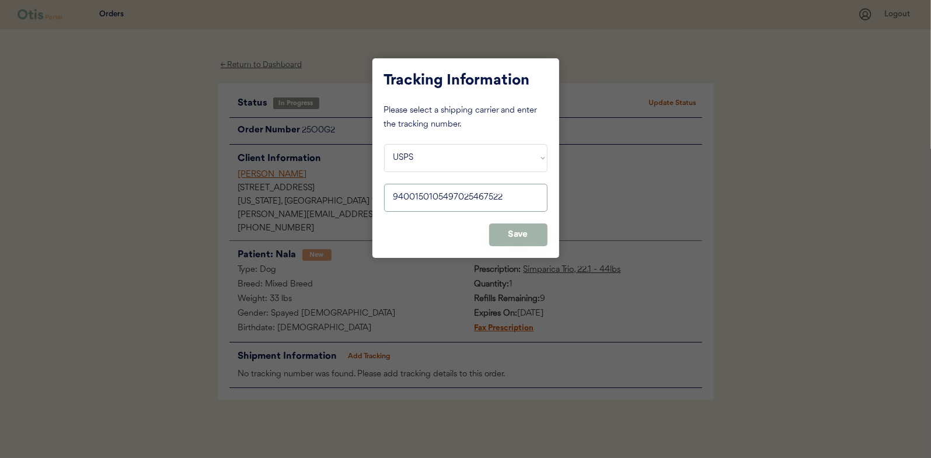
type input "9400150105497025467522"
click at [519, 231] on button "Save" at bounding box center [518, 235] width 58 height 23
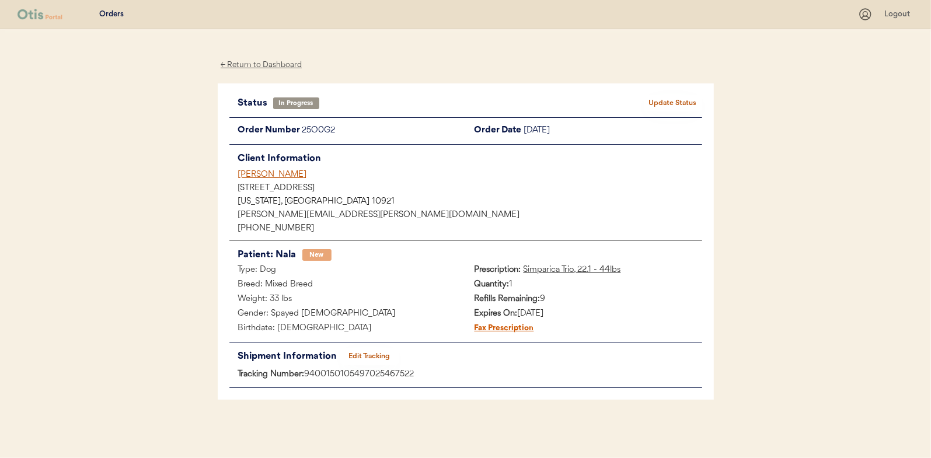
click at [676, 103] on button "Update Status" at bounding box center [673, 103] width 58 height 16
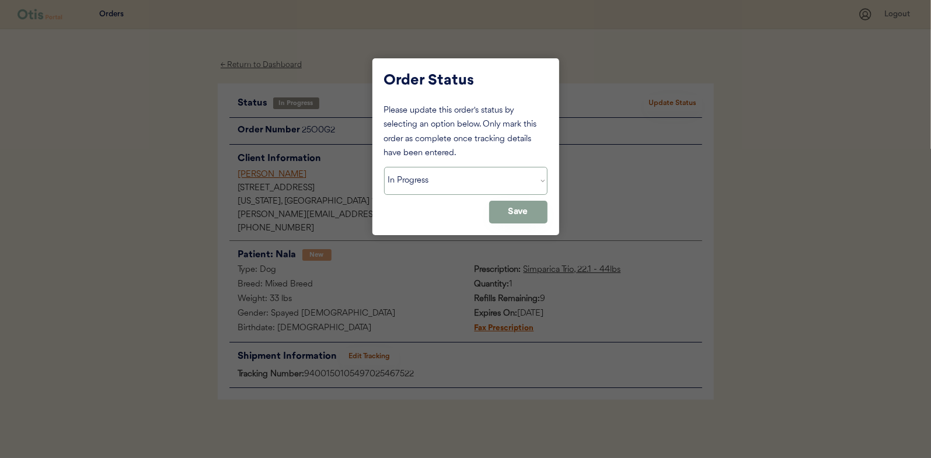
click at [458, 175] on select "Status On Hold New In Progress Complete Pending HW Consent Canceled" at bounding box center [466, 181] width 164 height 28
select select ""complete""
click at [384, 167] on select "Status On Hold New In Progress Complete Pending HW Consent Canceled" at bounding box center [466, 181] width 164 height 28
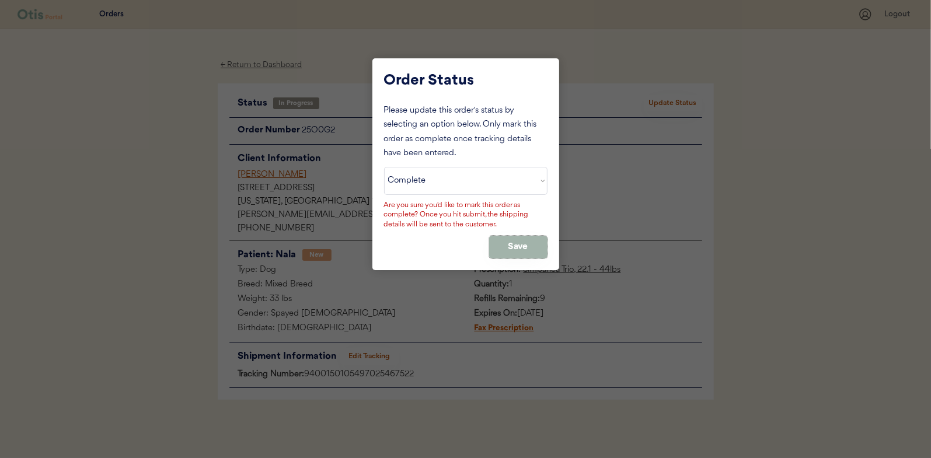
click at [513, 244] on button "Save" at bounding box center [518, 247] width 58 height 23
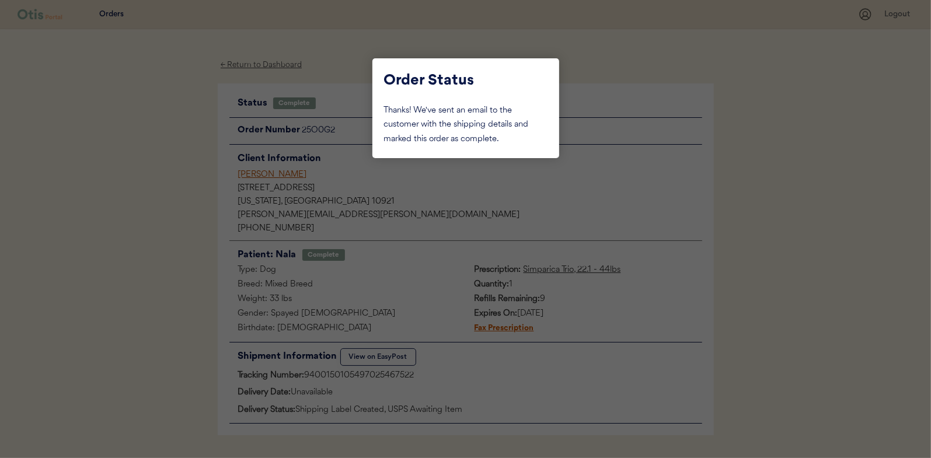
click at [166, 187] on div at bounding box center [465, 229] width 931 height 458
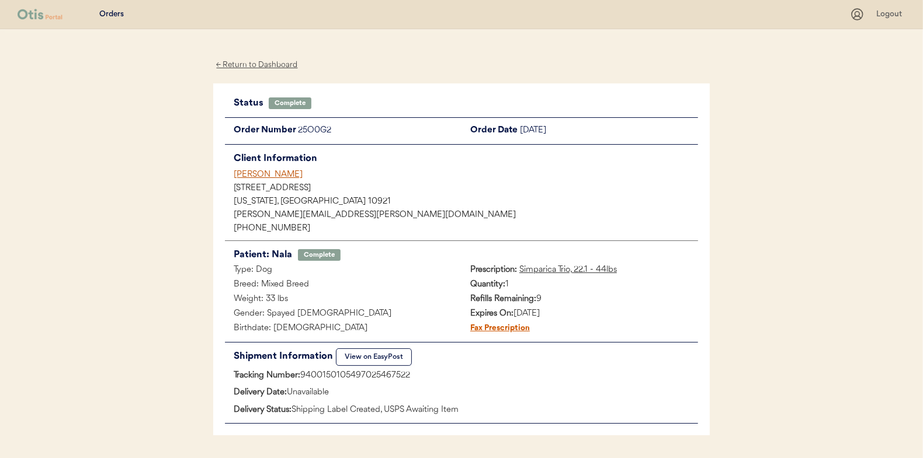
click at [258, 65] on div "← Return to Dashboard" at bounding box center [257, 64] width 88 height 13
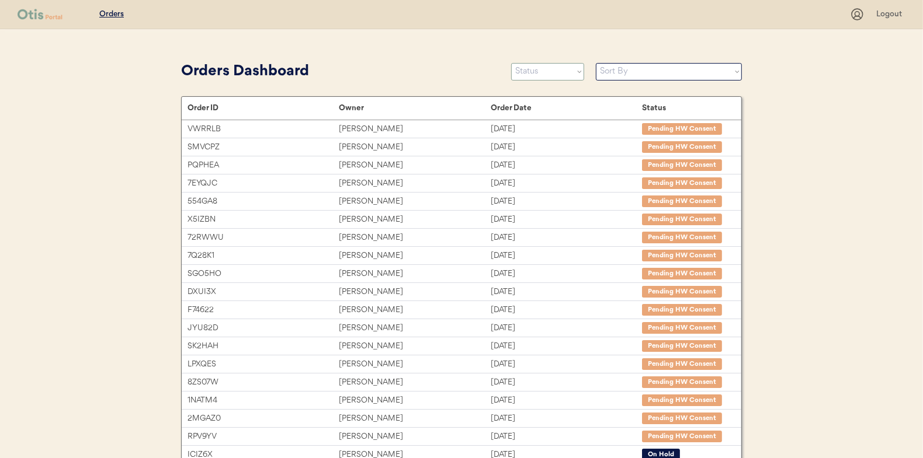
click at [535, 74] on select "Status On Hold New In Progress Complete Pending HW Consent Canceled" at bounding box center [547, 72] width 73 height 18
click at [511, 63] on select "Status On Hold New In Progress Complete Pending HW Consent Canceled" at bounding box center [547, 72] width 73 height 18
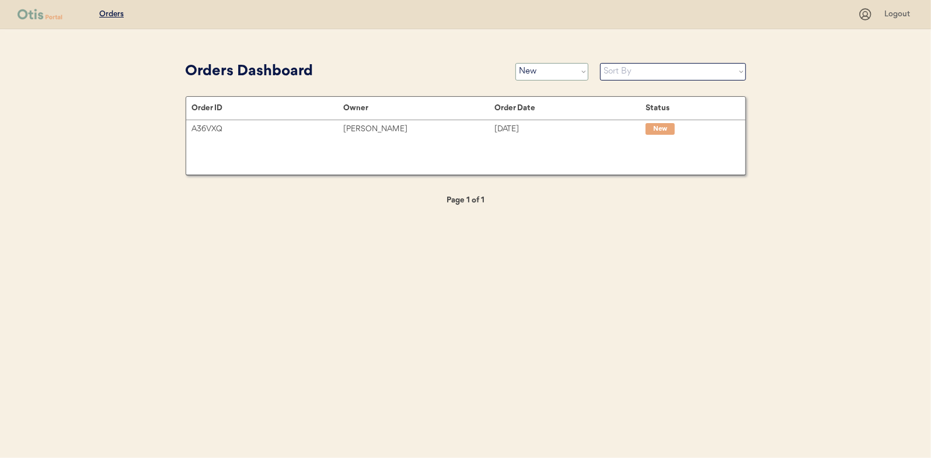
click at [543, 68] on select "Status On Hold New In Progress Complete Pending HW Consent Canceled" at bounding box center [552, 72] width 73 height 18
click at [516, 63] on select "Status On Hold New In Progress Complete Pending HW Consent Canceled" at bounding box center [552, 72] width 73 height 18
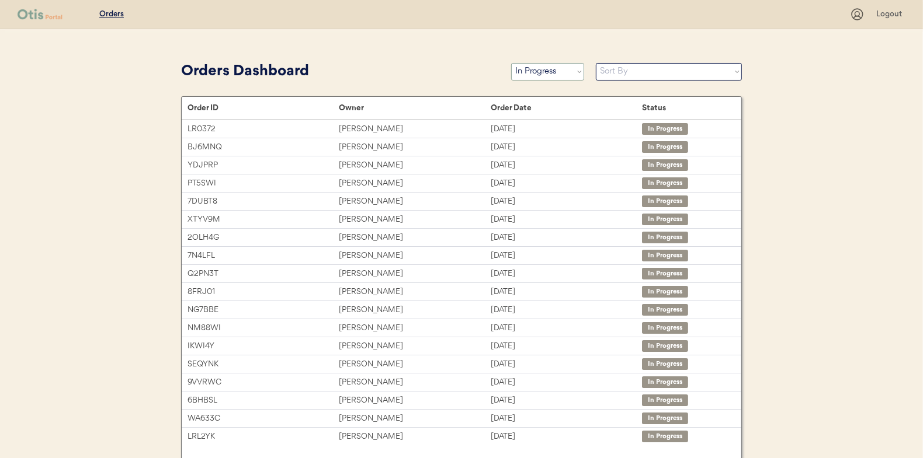
click at [526, 68] on select "Status On Hold New In Progress Complete Pending HW Consent Canceled" at bounding box center [547, 72] width 73 height 18
select select ""new""
click at [511, 63] on select "Status On Hold New In Progress Complete Pending HW Consent Canceled" at bounding box center [547, 72] width 73 height 18
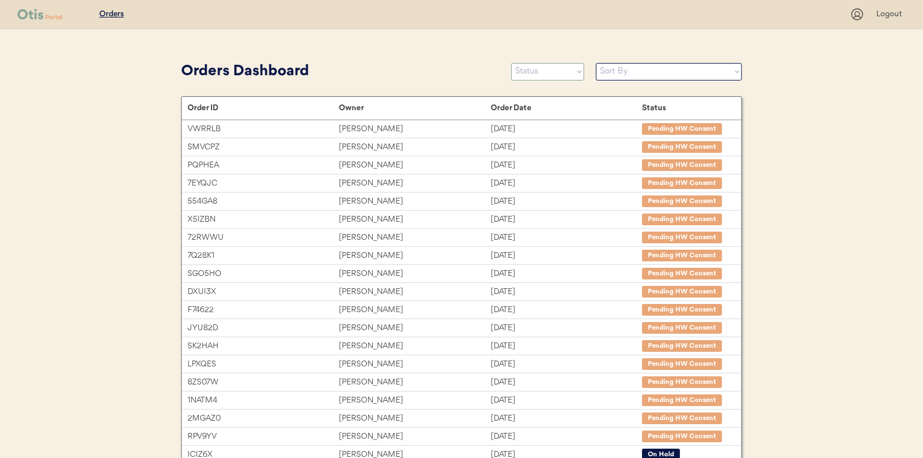
click at [545, 74] on select "Status On Hold New In Progress Complete Pending HW Consent Canceled" at bounding box center [547, 72] width 73 height 18
select select ""new""
click at [511, 63] on select "Status On Hold New In Progress Complete Pending HW Consent Canceled" at bounding box center [547, 72] width 73 height 18
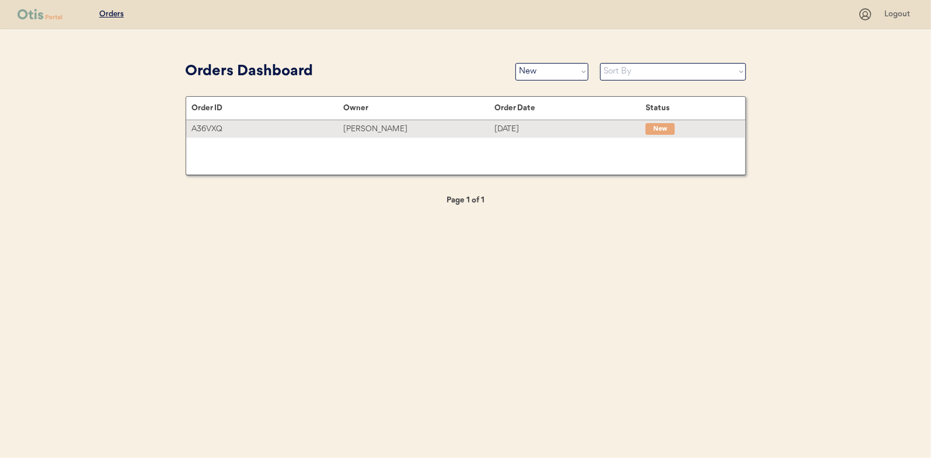
click at [369, 128] on div "[PERSON_NAME]" at bounding box center [418, 129] width 151 height 13
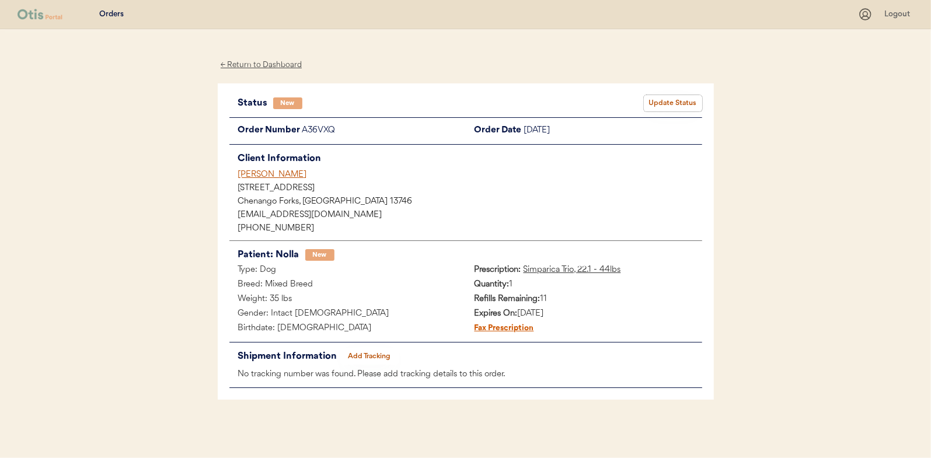
click at [666, 106] on button "Update Status" at bounding box center [673, 103] width 58 height 16
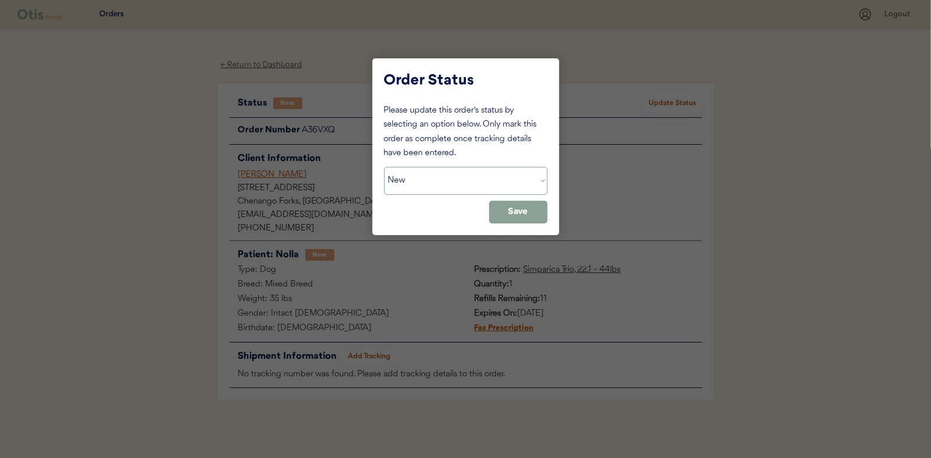
click at [434, 179] on select "Status On Hold New In Progress Complete Pending HW Consent Canceled" at bounding box center [466, 181] width 164 height 28
select select ""in_progress""
click at [384, 167] on select "Status On Hold New In Progress Complete Pending HW Consent Canceled" at bounding box center [466, 181] width 164 height 28
click at [512, 202] on button "Save" at bounding box center [518, 212] width 58 height 23
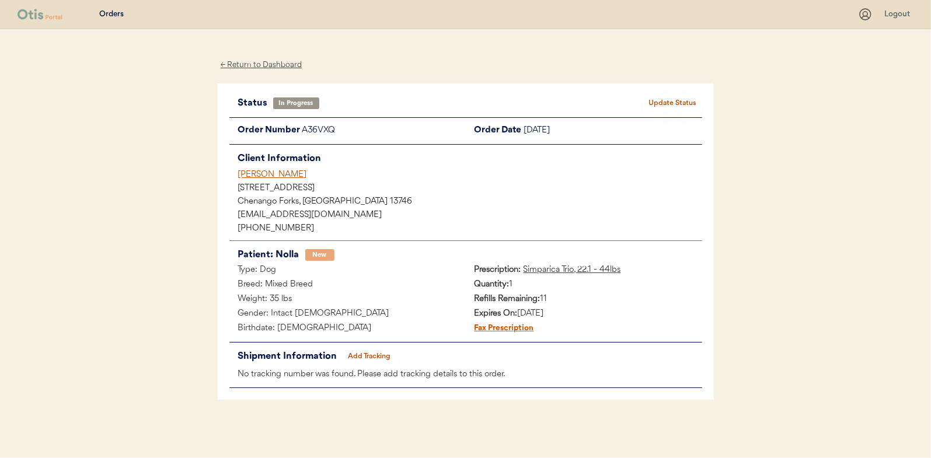
click at [278, 68] on div "← Return to Dashboard" at bounding box center [262, 64] width 88 height 13
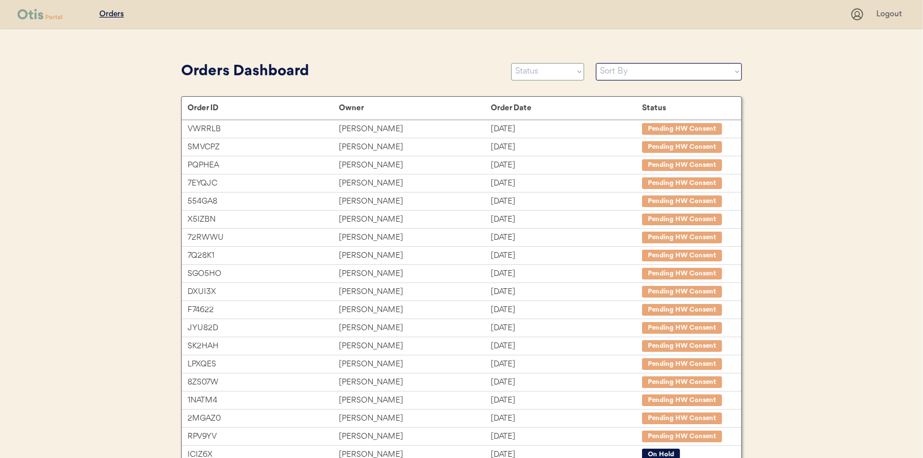
click at [541, 68] on select "Status On Hold New In Progress Complete Pending HW Consent Canceled" at bounding box center [547, 72] width 73 height 18
select select ""new""
click at [511, 63] on select "Status On Hold New In Progress Complete Pending HW Consent Canceled" at bounding box center [547, 72] width 73 height 18
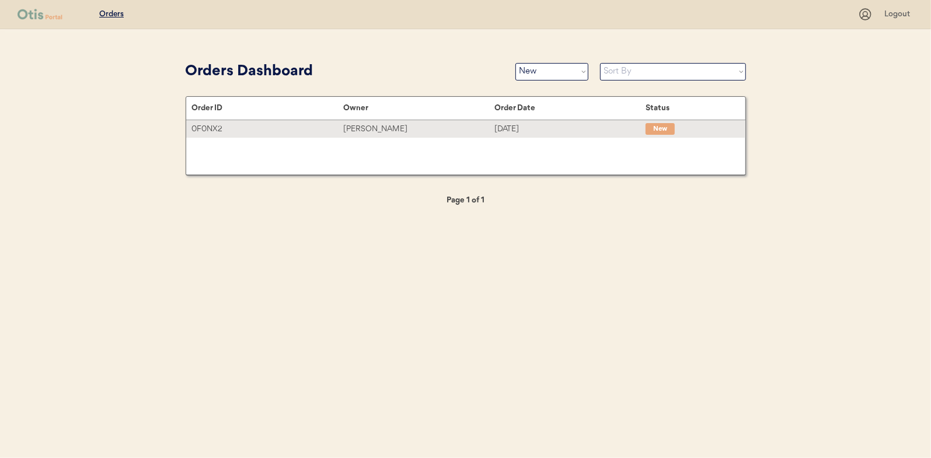
click at [363, 125] on div "Rachel Stewart" at bounding box center [418, 129] width 151 height 13
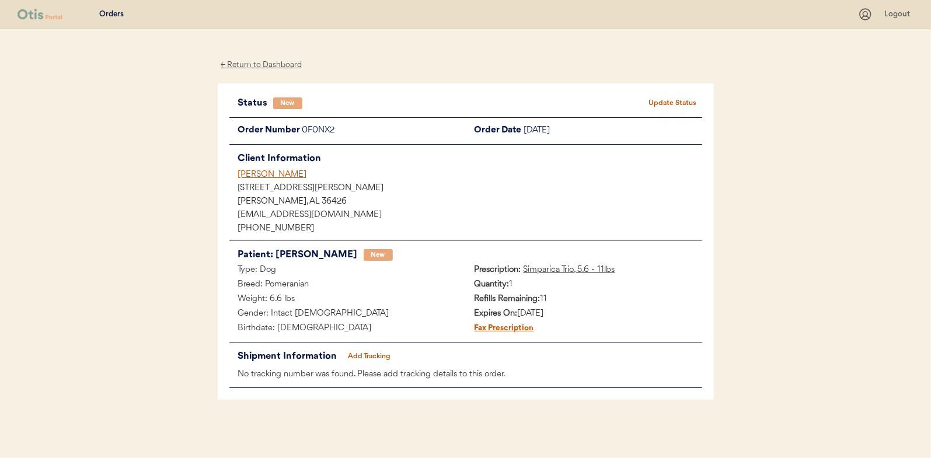
click at [676, 101] on button "Update Status" at bounding box center [673, 103] width 58 height 16
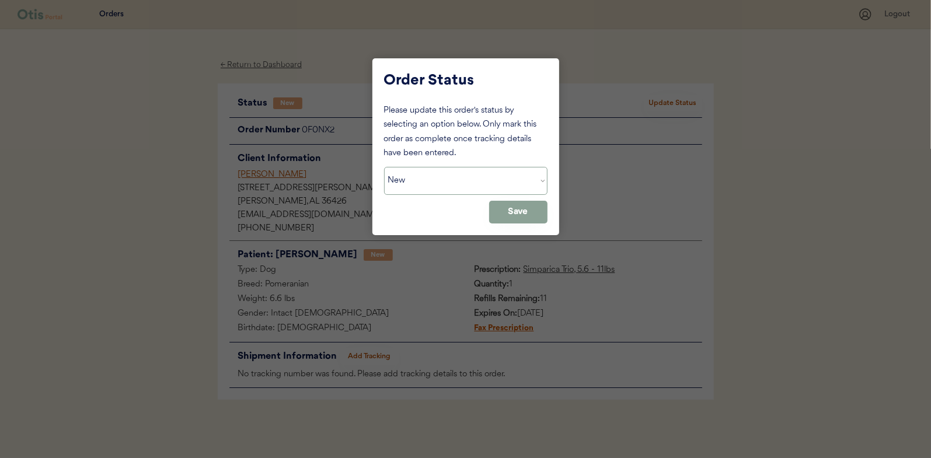
click at [416, 181] on select "Status On Hold New In Progress Complete Pending HW Consent Canceled" at bounding box center [466, 181] width 164 height 28
select select ""in_progress""
click at [384, 167] on select "Status On Hold New In Progress Complete Pending HW Consent Canceled" at bounding box center [466, 181] width 164 height 28
click at [502, 219] on button "Save" at bounding box center [518, 212] width 58 height 23
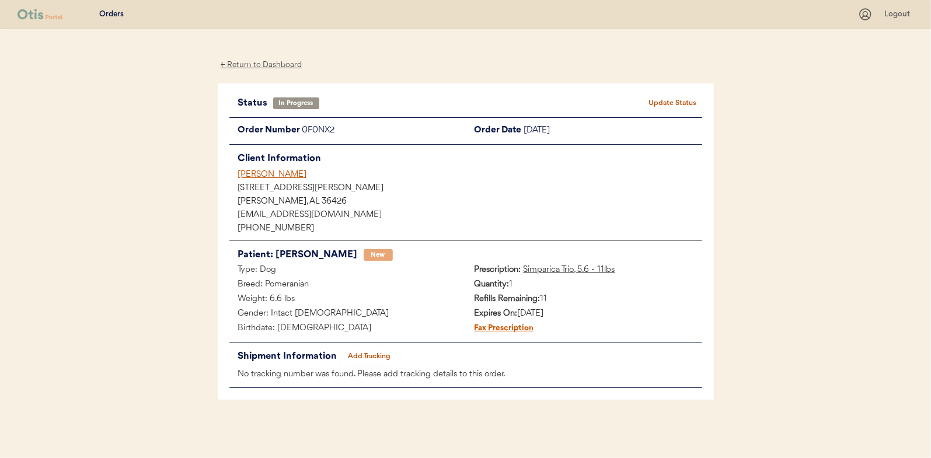
click at [258, 65] on div "← Return to Dashboard" at bounding box center [262, 64] width 88 height 13
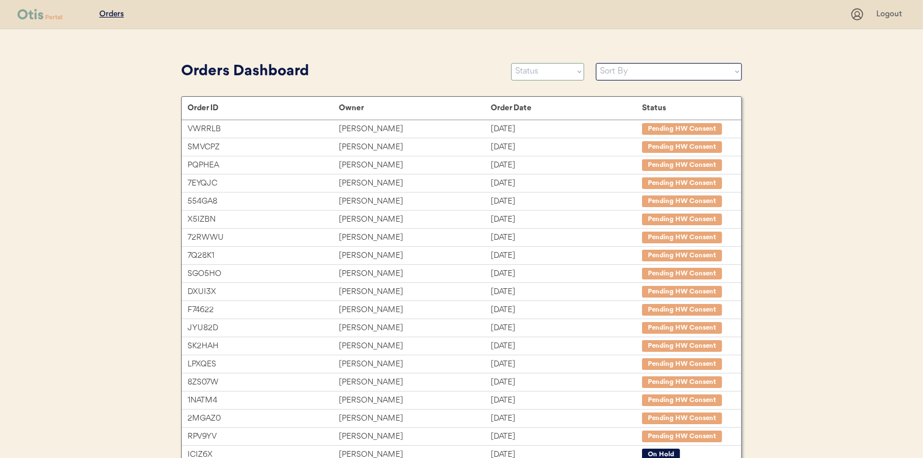
click at [536, 72] on select "Status On Hold New In Progress Complete Pending HW Consent Canceled" at bounding box center [547, 72] width 73 height 18
click at [511, 63] on select "Status On Hold New In Progress Complete Pending HW Consent Canceled" at bounding box center [547, 72] width 73 height 18
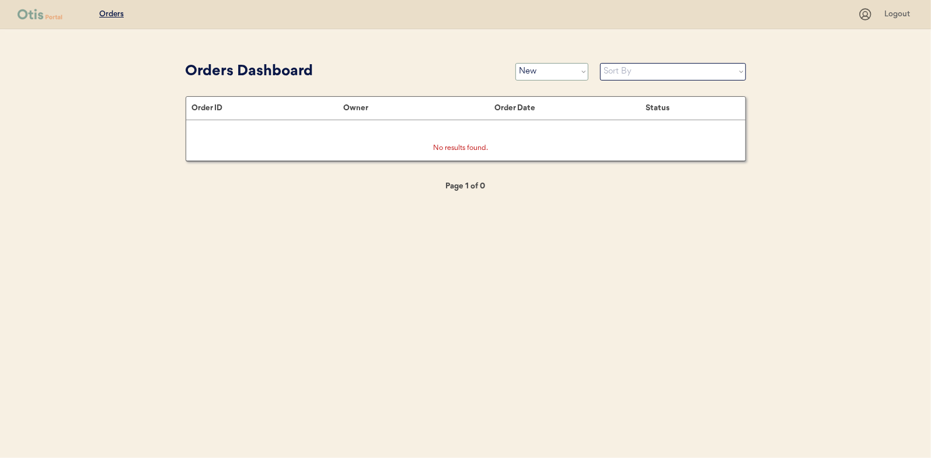
click at [545, 65] on select "Status On Hold New In Progress Complete Pending HW Consent Canceled" at bounding box center [552, 72] width 73 height 18
select select ""complete""
click at [516, 63] on select "Status On Hold New In Progress Complete Pending HW Consent Canceled" at bounding box center [552, 72] width 73 height 18
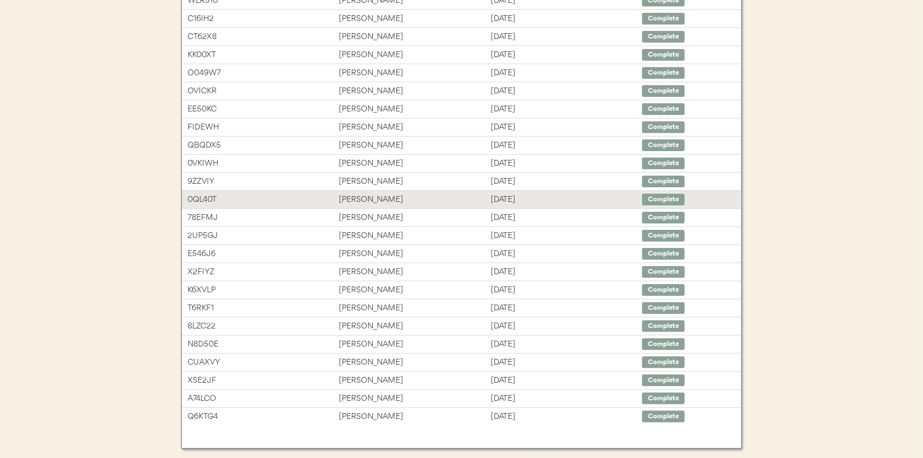
scroll to position [179, 0]
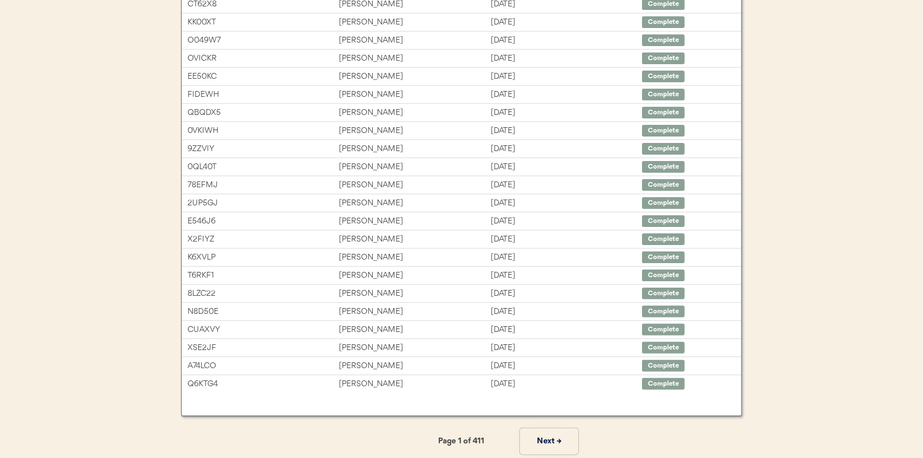
click at [542, 435] on button "Next →" at bounding box center [549, 442] width 58 height 26
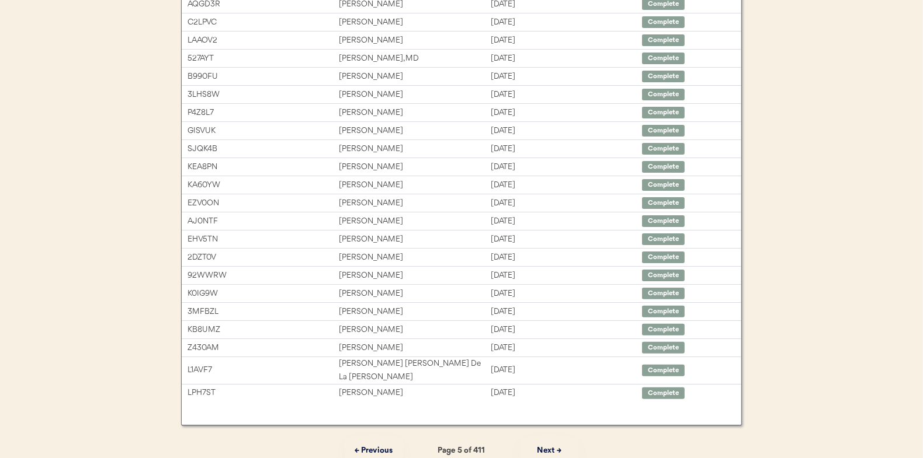
click at [542, 438] on button "Next →" at bounding box center [549, 451] width 58 height 26
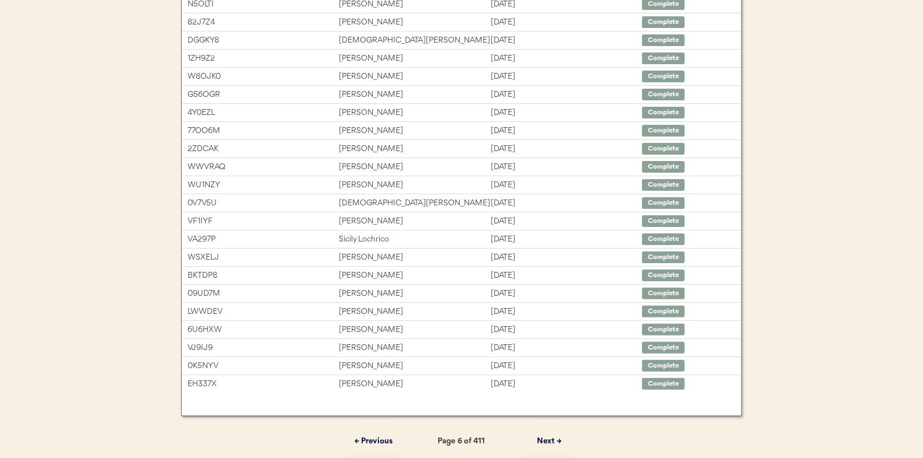
click at [542, 435] on button "Next →" at bounding box center [549, 442] width 58 height 26
click at [543, 436] on button "Next →" at bounding box center [549, 442] width 58 height 26
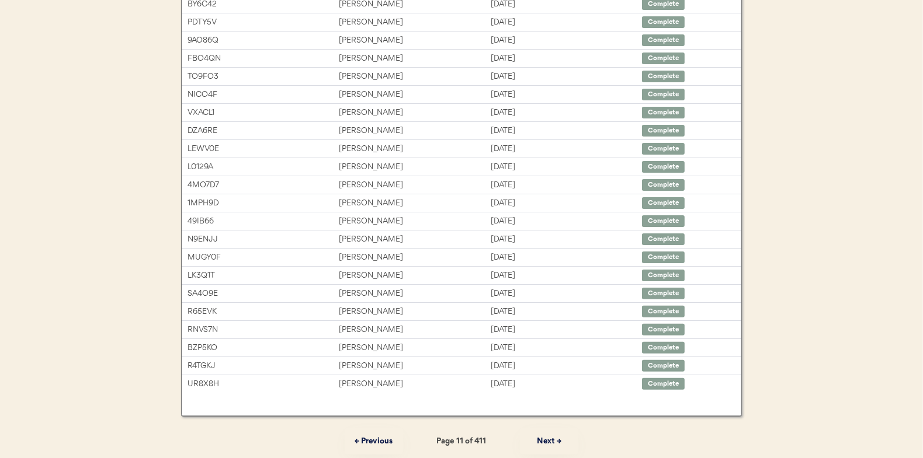
click at [543, 436] on button "Next →" at bounding box center [549, 442] width 58 height 26
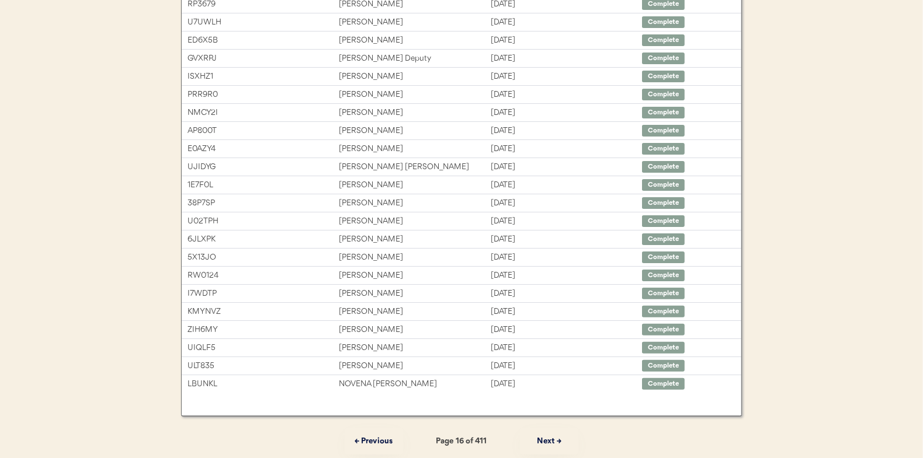
click at [543, 436] on button "Next →" at bounding box center [549, 442] width 58 height 26
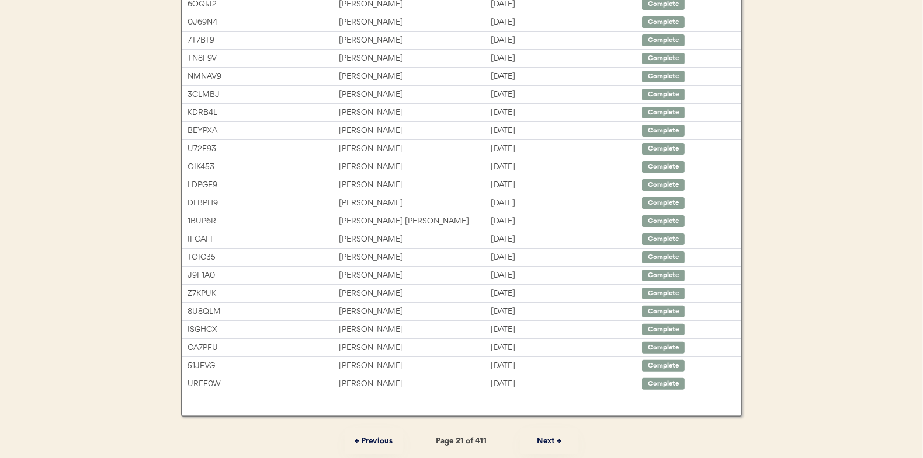
click at [543, 436] on button "Next →" at bounding box center [549, 442] width 58 height 26
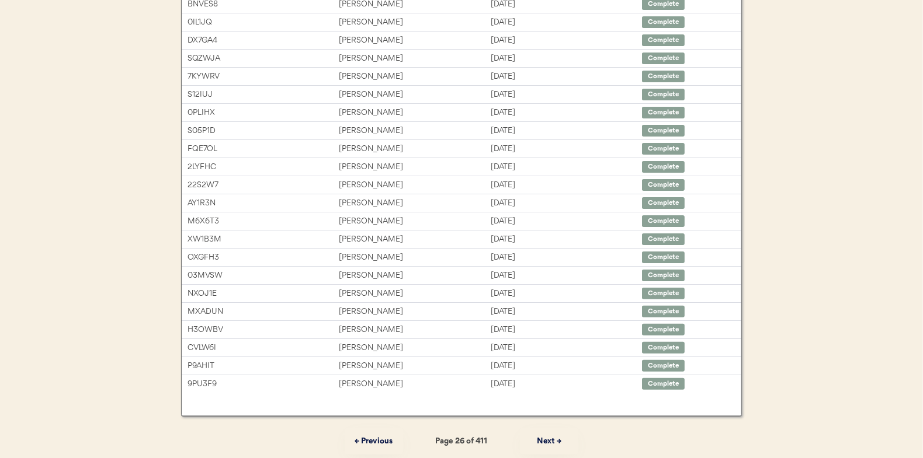
click at [543, 436] on button "Next →" at bounding box center [549, 442] width 58 height 26
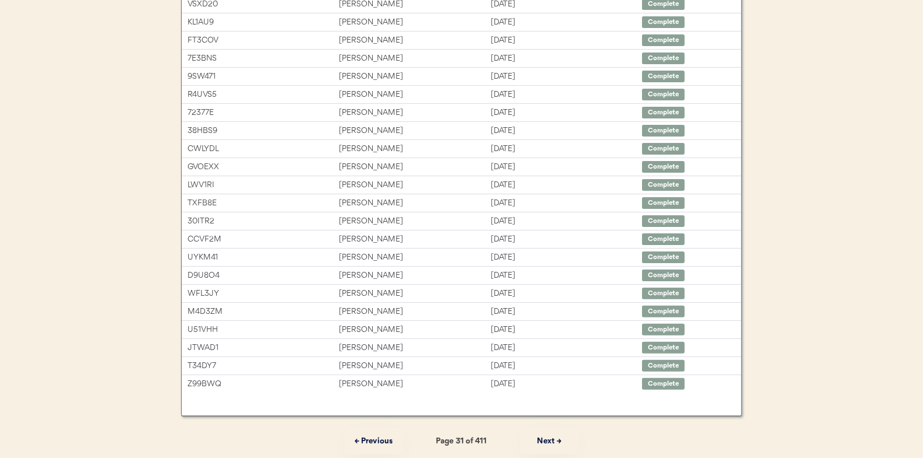
click at [543, 436] on button "Next →" at bounding box center [549, 442] width 58 height 26
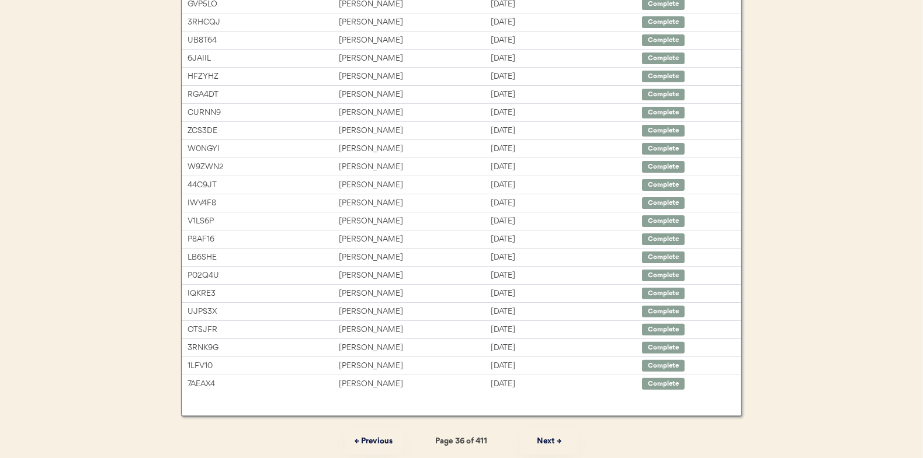
click at [543, 436] on button "Next →" at bounding box center [549, 442] width 58 height 26
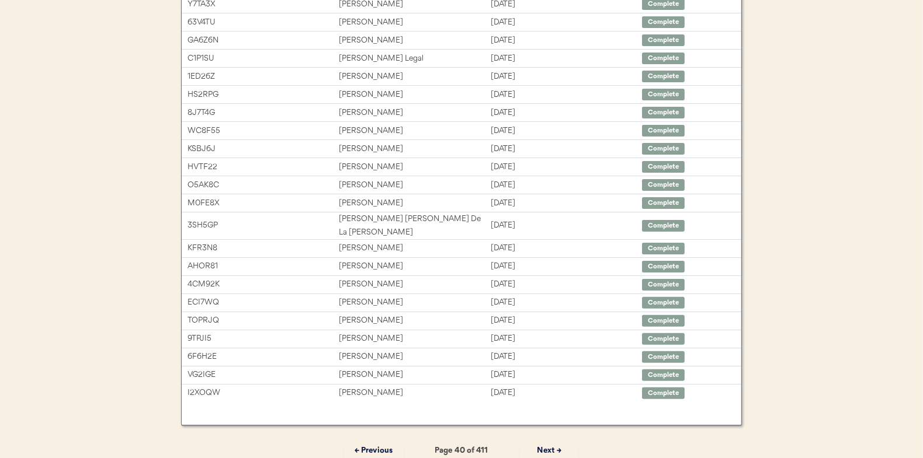
click at [543, 438] on button "Next →" at bounding box center [549, 451] width 58 height 26
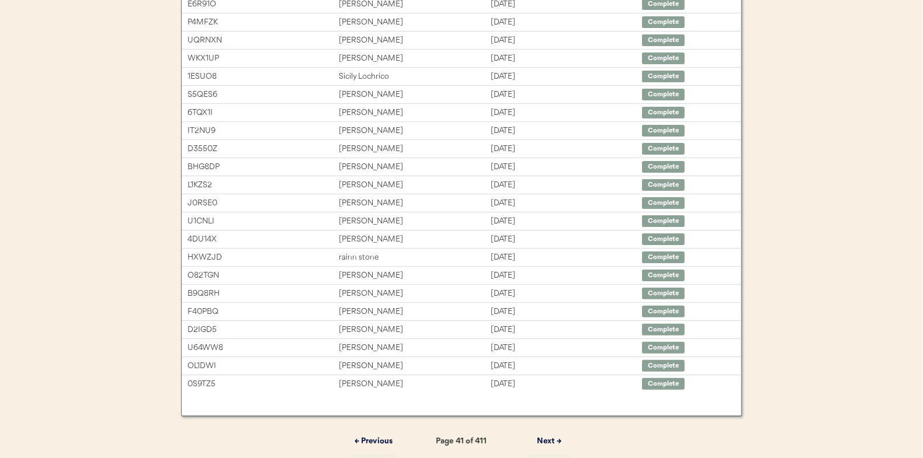
click at [543, 436] on button "Next →" at bounding box center [549, 442] width 58 height 26
click at [379, 437] on button "← Previous" at bounding box center [374, 442] width 58 height 26
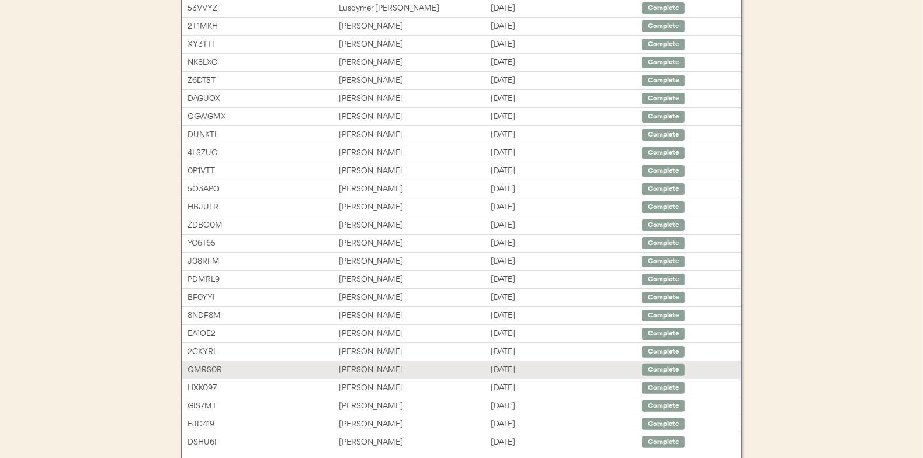
scroll to position [62, 0]
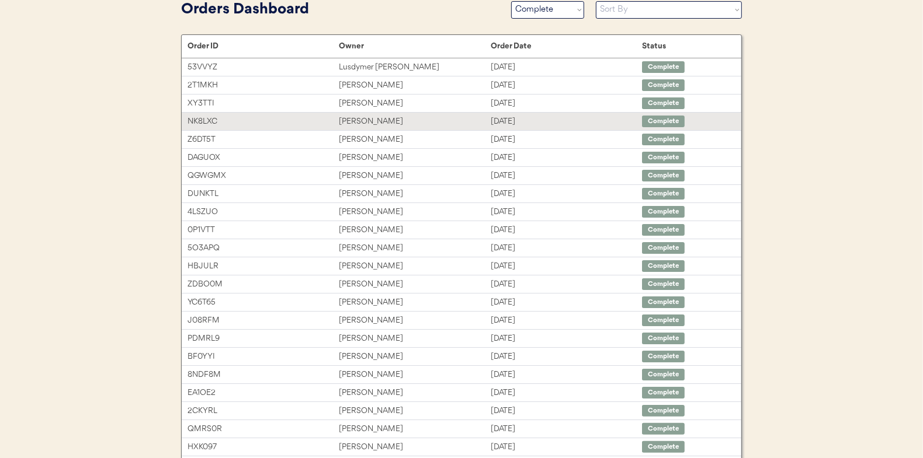
click at [369, 121] on div "Keely McBatra" at bounding box center [414, 121] width 151 height 13
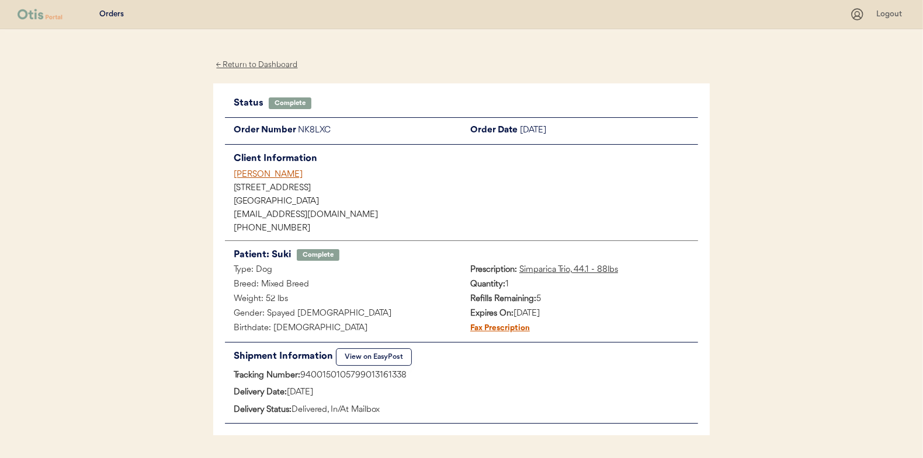
click at [253, 62] on div "← Return to Dashboard" at bounding box center [257, 64] width 88 height 13
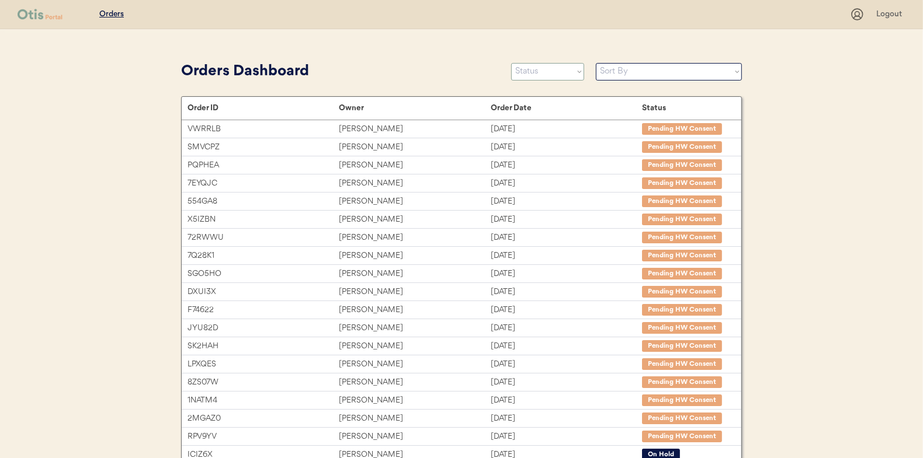
click at [552, 73] on select "Status On Hold New In Progress Complete Pending HW Consent Canceled" at bounding box center [547, 72] width 73 height 18
click at [511, 63] on select "Status On Hold New In Progress Complete Pending HW Consent Canceled" at bounding box center [547, 72] width 73 height 18
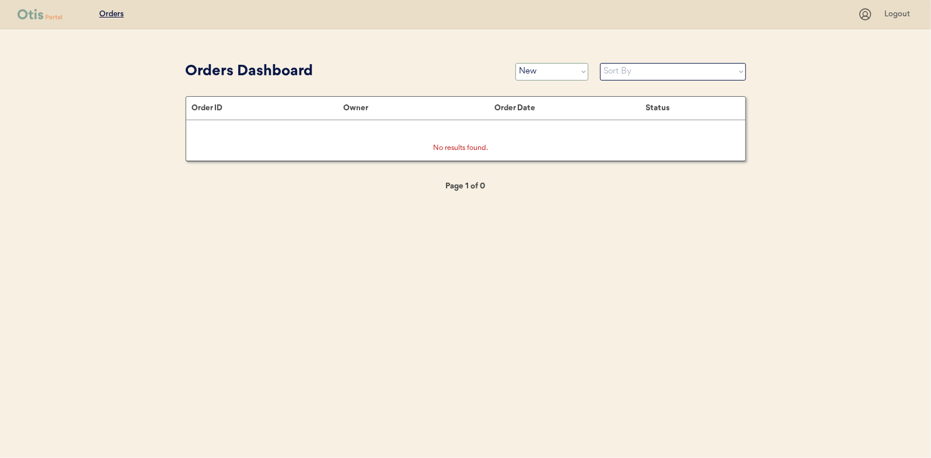
click at [554, 75] on select "Status On Hold New In Progress Complete Pending HW Consent Canceled" at bounding box center [552, 72] width 73 height 18
select select ""in_progress""
click at [516, 63] on select "Status On Hold New In Progress Complete Pending HW Consent Canceled" at bounding box center [552, 72] width 73 height 18
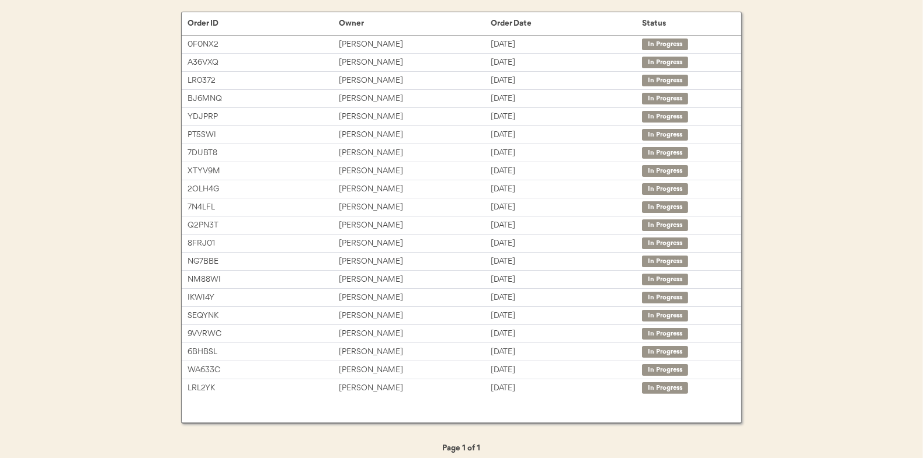
scroll to position [92, 0]
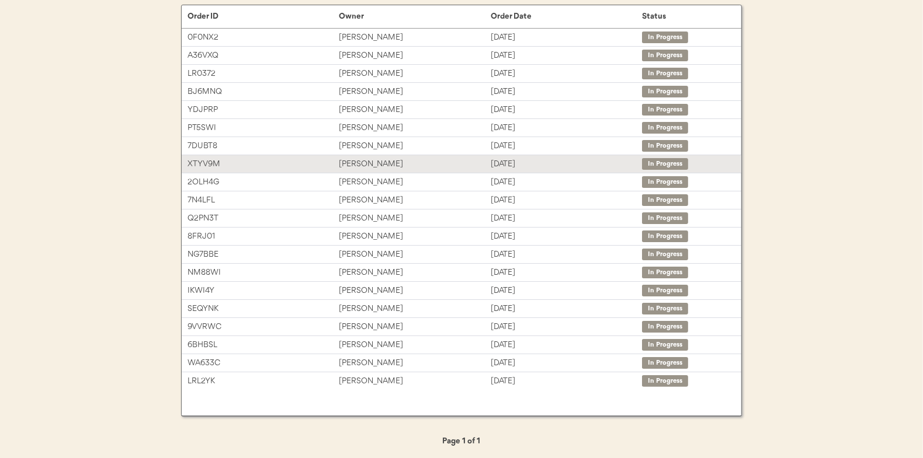
click at [375, 164] on div "Ashleigh Barber" at bounding box center [414, 164] width 151 height 13
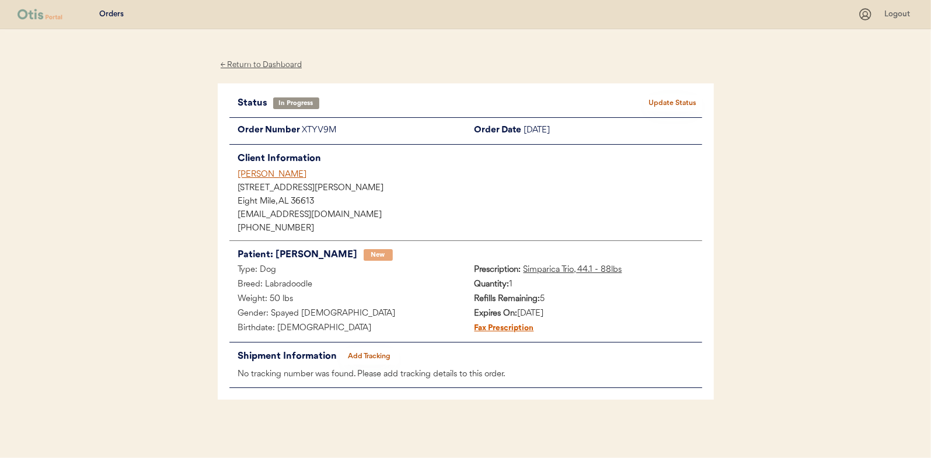
click at [373, 352] on button "Add Tracking" at bounding box center [369, 357] width 58 height 16
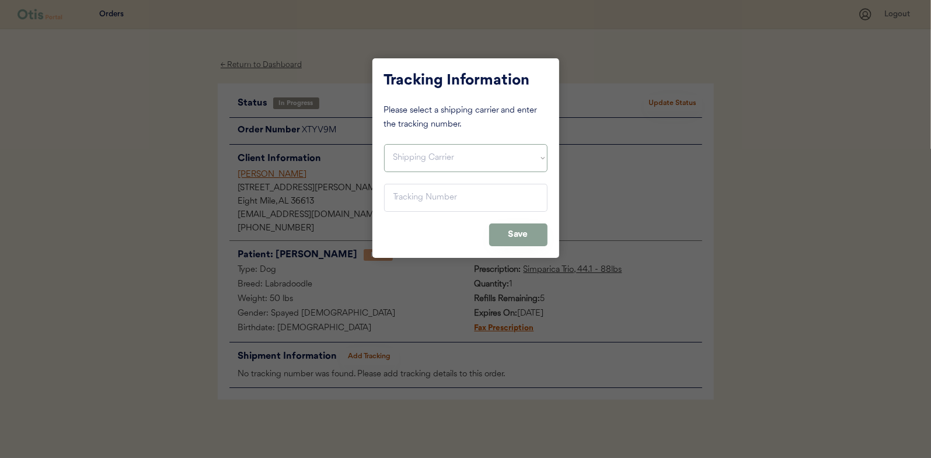
click at [411, 157] on select "Shipping Carrier FedEx FedEx Ground Economy UPS USPS" at bounding box center [466, 158] width 164 height 28
select select ""usps""
click at [384, 144] on select "Shipping Carrier FedEx FedEx Ground Economy UPS USPS" at bounding box center [466, 158] width 164 height 28
click at [404, 187] on input "input" at bounding box center [466, 198] width 164 height 28
paste input "9400150105496026993535"
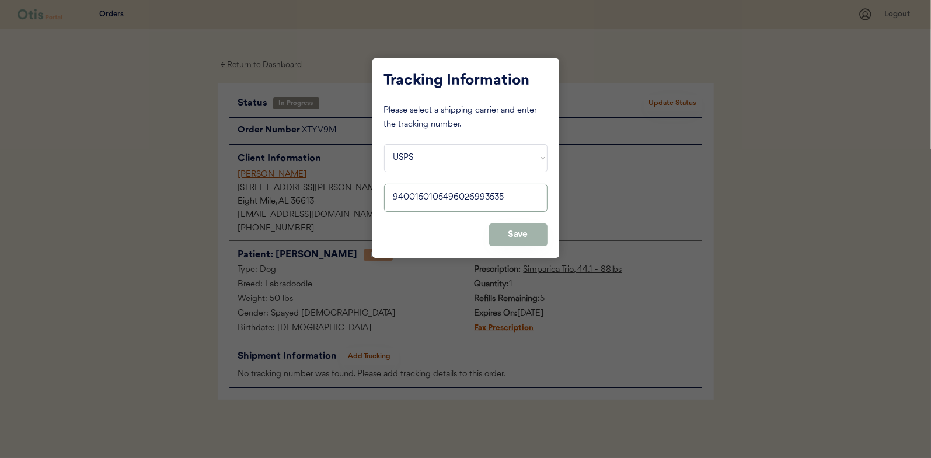
type input "9400150105496026993535"
click at [510, 231] on button "Save" at bounding box center [518, 235] width 58 height 23
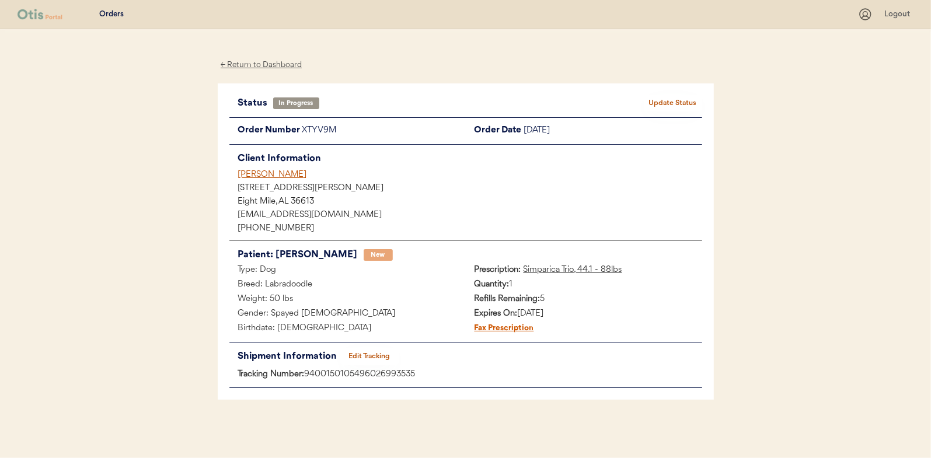
click at [679, 103] on button "Update Status" at bounding box center [673, 103] width 58 height 16
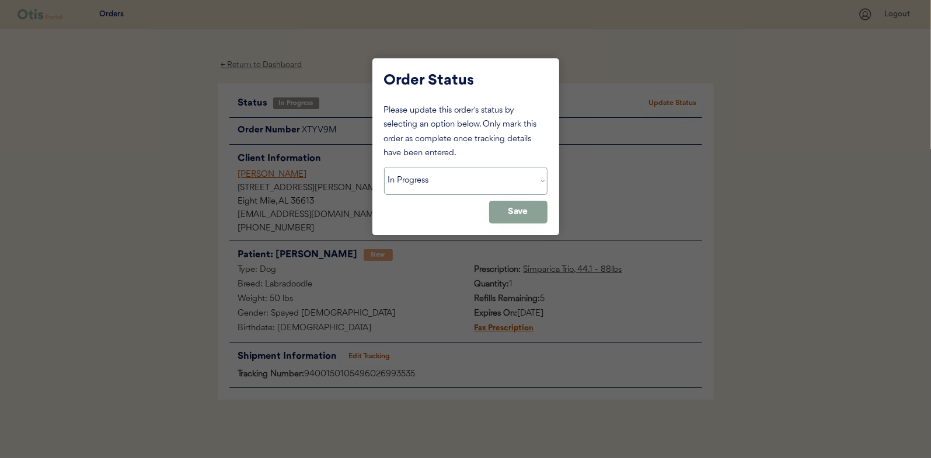
click at [443, 181] on select "Status On Hold New In Progress Complete Pending HW Consent Canceled" at bounding box center [466, 181] width 164 height 28
select select ""complete""
click at [384, 167] on select "Status On Hold New In Progress Complete Pending HW Consent Canceled" at bounding box center [466, 181] width 164 height 28
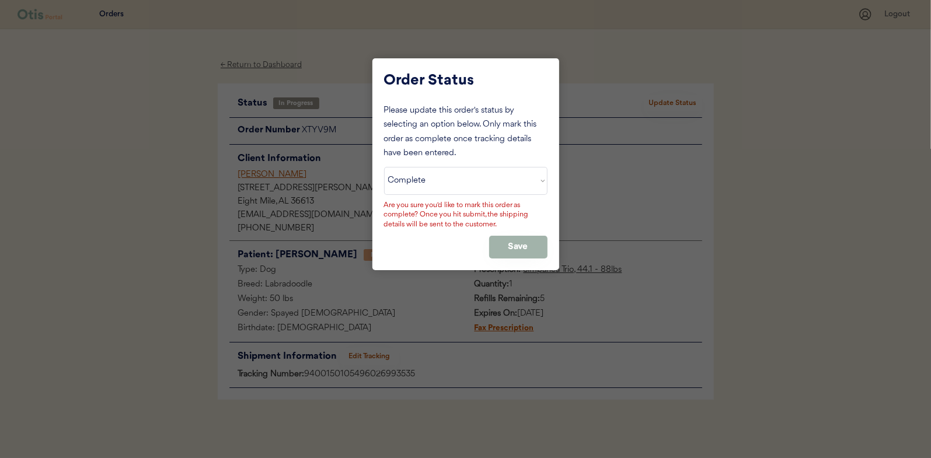
click at [528, 243] on button "Save" at bounding box center [518, 247] width 58 height 23
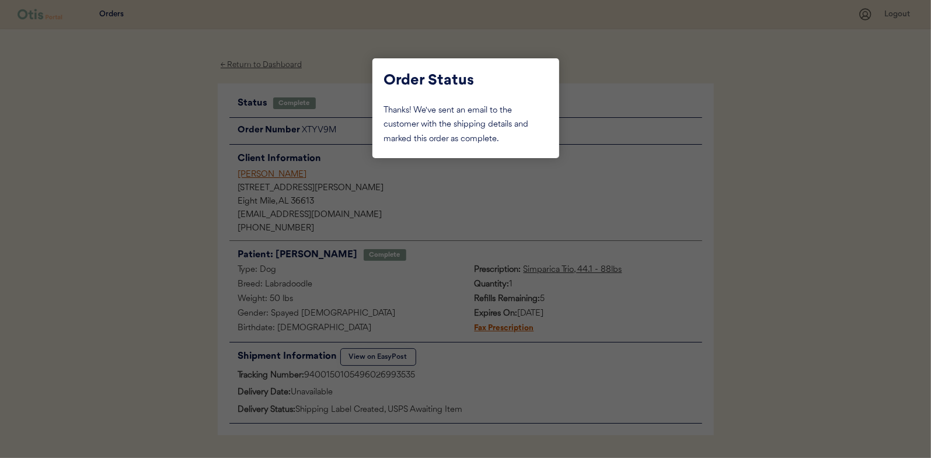
click at [167, 178] on div at bounding box center [465, 229] width 931 height 458
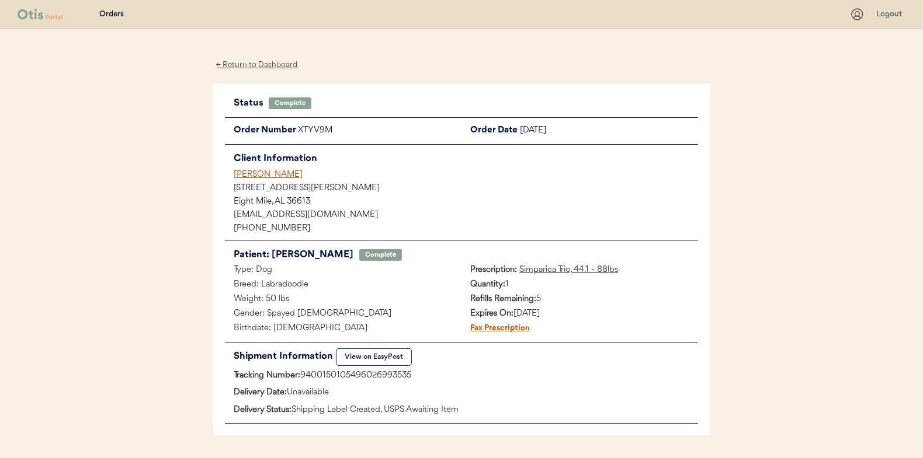
click at [245, 64] on div "← Return to Dashboard" at bounding box center [257, 64] width 88 height 13
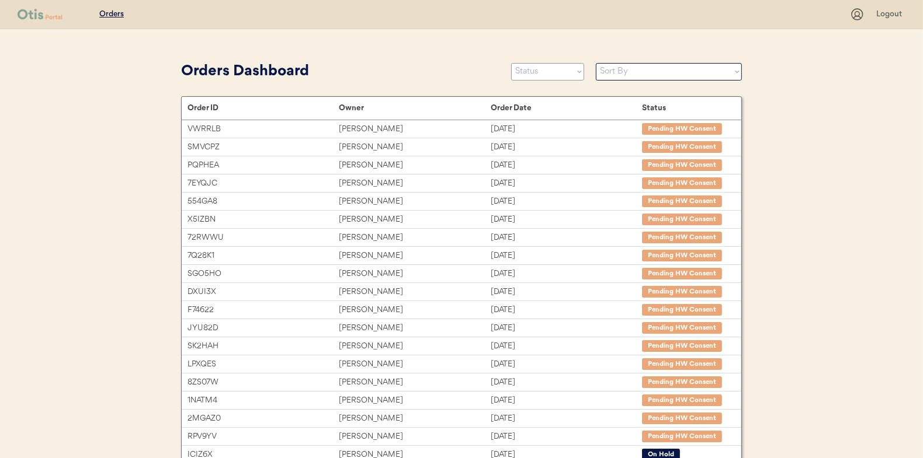
click at [541, 74] on select "Status On Hold New In Progress Complete Pending HW Consent Canceled" at bounding box center [547, 72] width 73 height 18
select select ""in_progress""
click at [511, 63] on select "Status On Hold New In Progress Complete Pending HW Consent Canceled" at bounding box center [547, 72] width 73 height 18
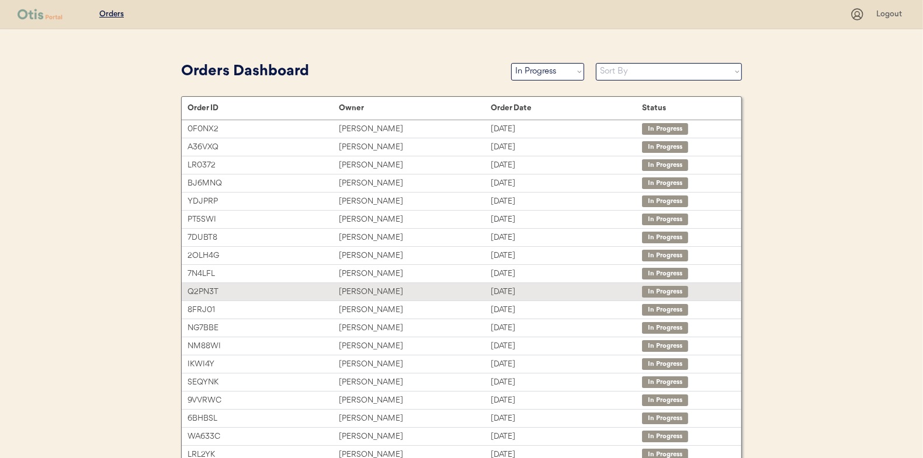
click at [360, 291] on div "[PERSON_NAME]" at bounding box center [414, 292] width 151 height 13
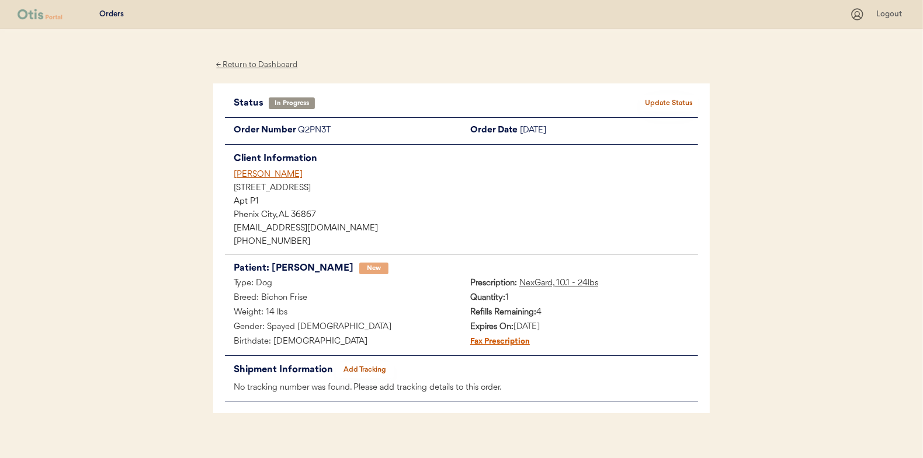
click at [374, 366] on button "Add Tracking" at bounding box center [365, 370] width 58 height 16
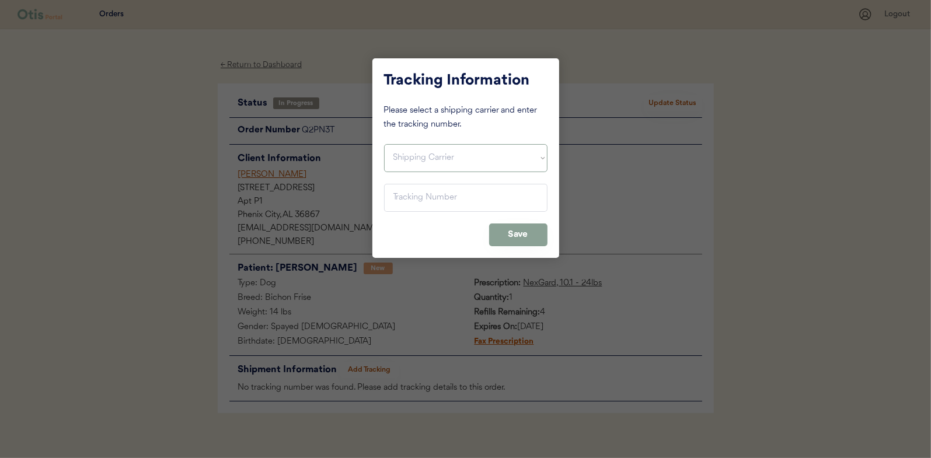
click at [405, 159] on select "Shipping Carrier FedEx FedEx Ground Economy UPS USPS" at bounding box center [466, 158] width 164 height 28
select select ""usps""
click at [384, 144] on select "Shipping Carrier FedEx FedEx Ground Economy UPS USPS" at bounding box center [466, 158] width 164 height 28
click at [411, 201] on input "input" at bounding box center [466, 198] width 164 height 28
paste input "9400150105799025334492"
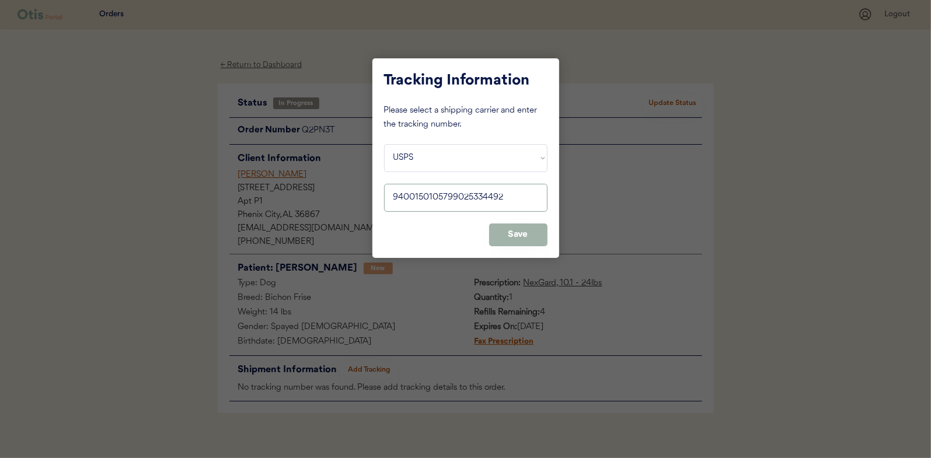
type input "9400150105799025334492"
click at [506, 231] on button "Save" at bounding box center [518, 235] width 58 height 23
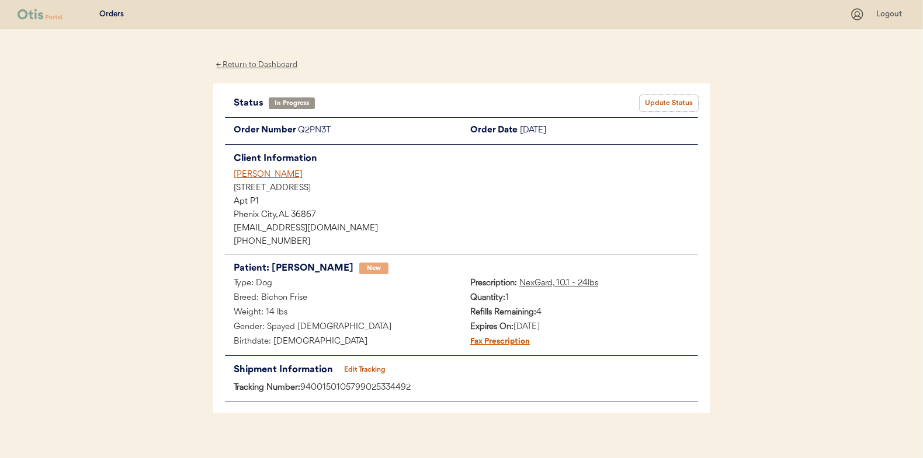
click at [664, 100] on button "Update Status" at bounding box center [668, 103] width 58 height 16
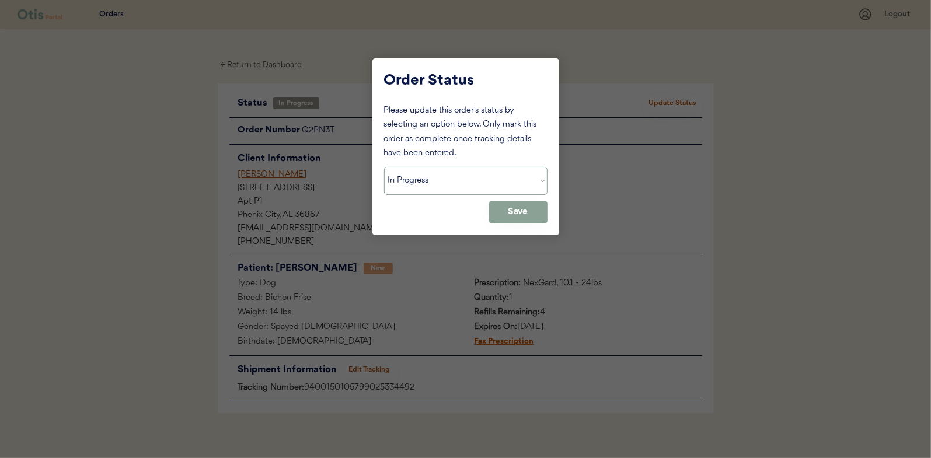
click at [412, 179] on select "Status On Hold New In Progress Complete Pending HW Consent Canceled" at bounding box center [466, 181] width 164 height 28
select select ""complete""
click at [384, 167] on select "Status On Hold New In Progress Complete Pending HW Consent Canceled" at bounding box center [466, 181] width 164 height 28
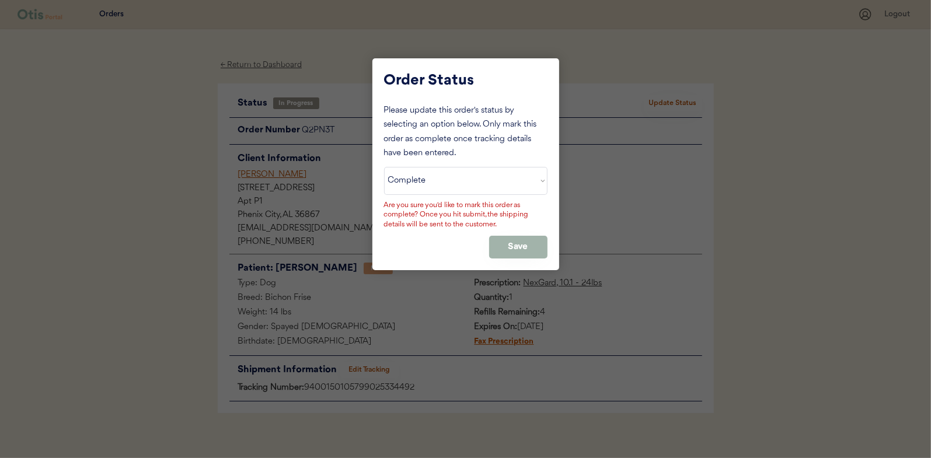
click at [524, 243] on button "Save" at bounding box center [518, 247] width 58 height 23
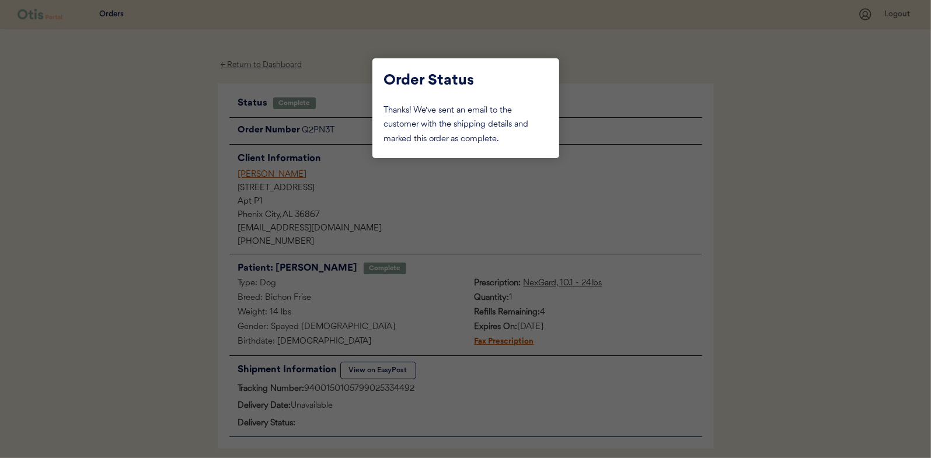
click at [179, 196] on div at bounding box center [465, 229] width 931 height 458
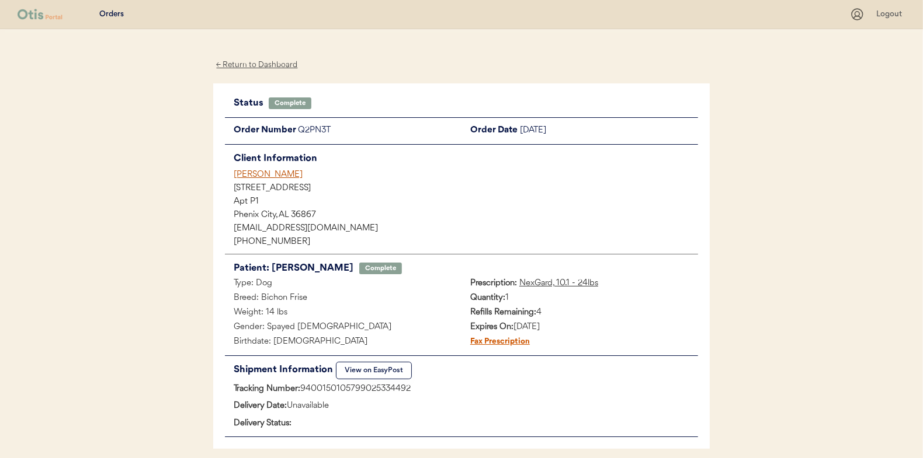
click at [254, 62] on div "← Return to Dashboard" at bounding box center [257, 64] width 88 height 13
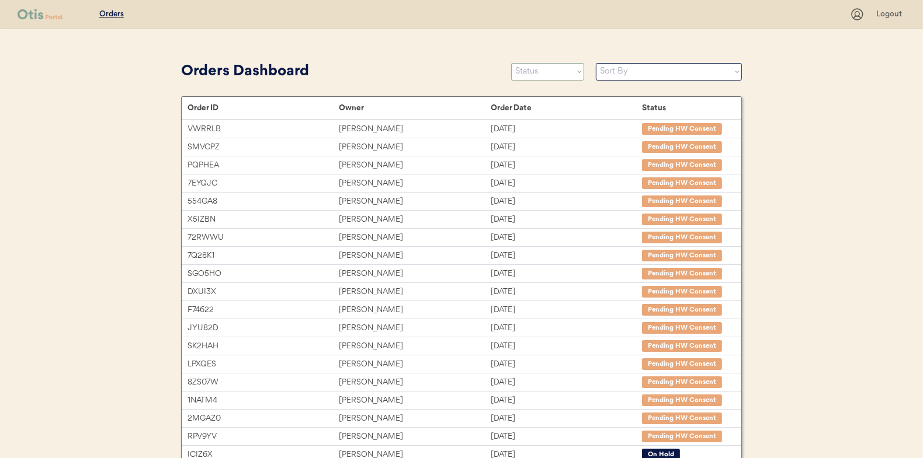
click at [544, 78] on select "Status On Hold New In Progress Complete Pending HW Consent Canceled" at bounding box center [547, 72] width 73 height 18
select select ""in_progress""
click at [511, 63] on select "Status On Hold New In Progress Complete Pending HW Consent Canceled" at bounding box center [547, 72] width 73 height 18
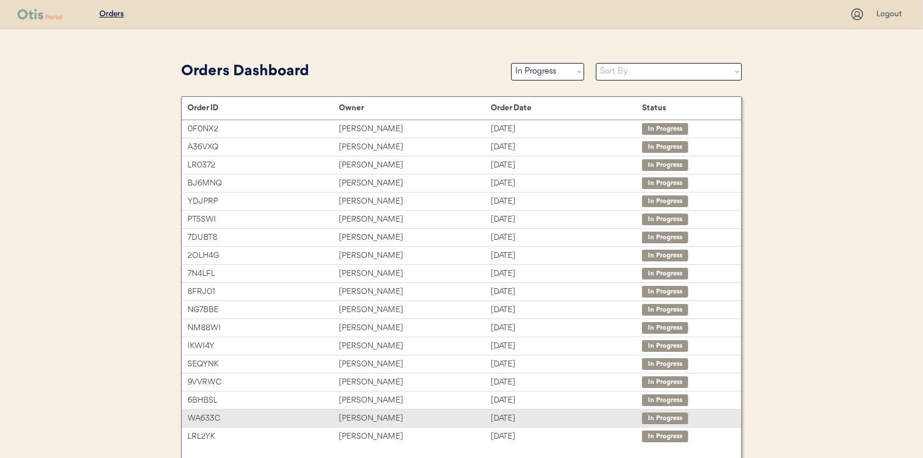
click at [372, 412] on div "[PERSON_NAME]" at bounding box center [414, 418] width 151 height 13
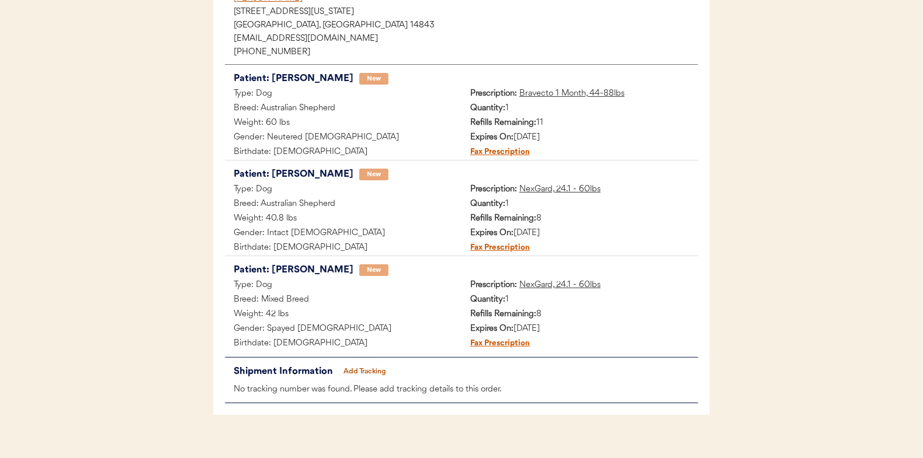
scroll to position [192, 0]
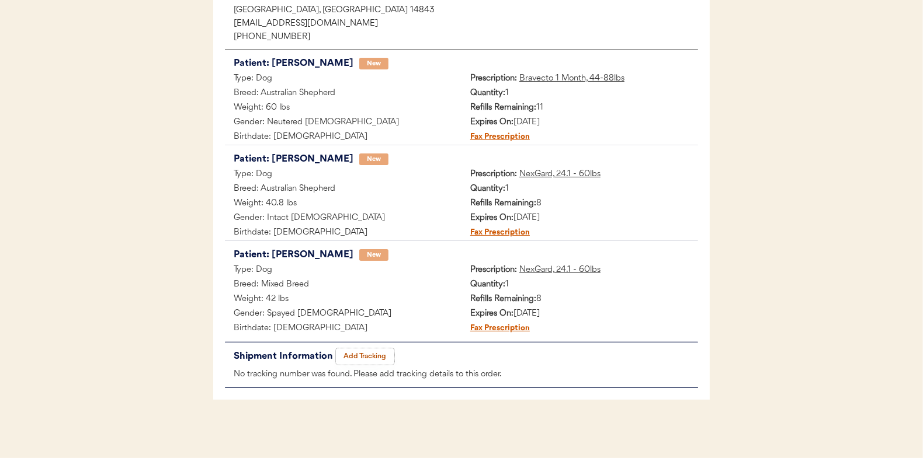
click at [372, 355] on button "Add Tracking" at bounding box center [365, 357] width 58 height 16
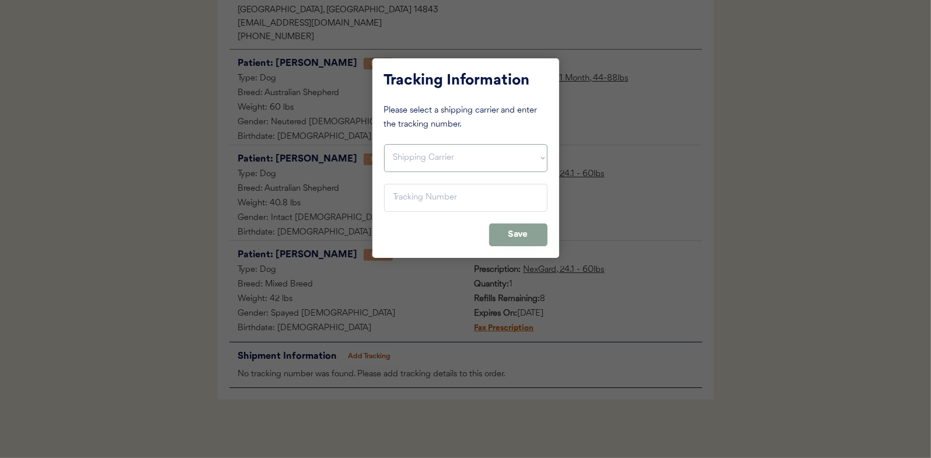
click at [396, 154] on select "Shipping Carrier FedEx FedEx Ground Economy UPS USPS" at bounding box center [466, 158] width 164 height 28
select select ""usps""
click at [384, 144] on select "Shipping Carrier FedEx FedEx Ground Economy UPS USPS" at bounding box center [466, 158] width 164 height 28
click at [402, 201] on input "input" at bounding box center [466, 198] width 164 height 28
paste input "9400150105799025321164"
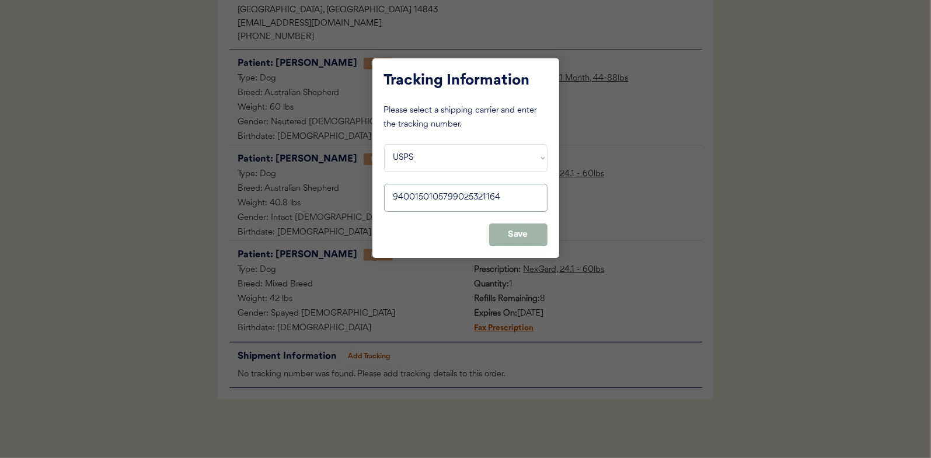
type input "9400150105799025321164"
click at [512, 227] on button "Save" at bounding box center [518, 235] width 58 height 23
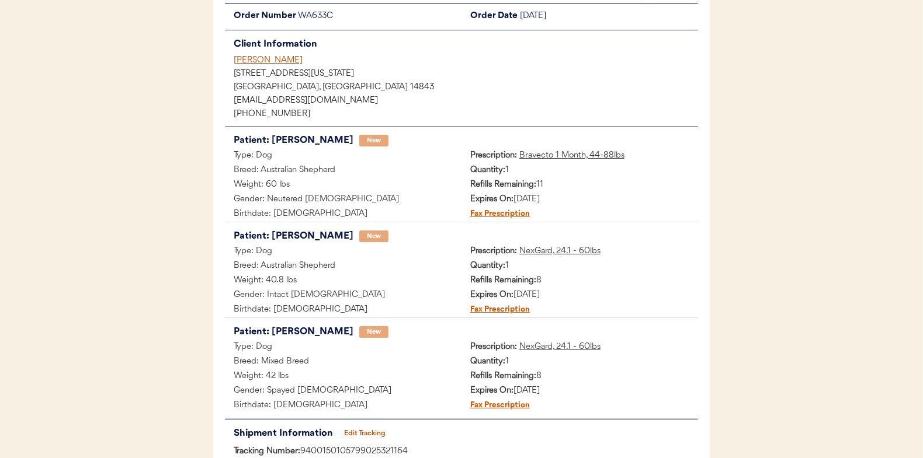
scroll to position [0, 0]
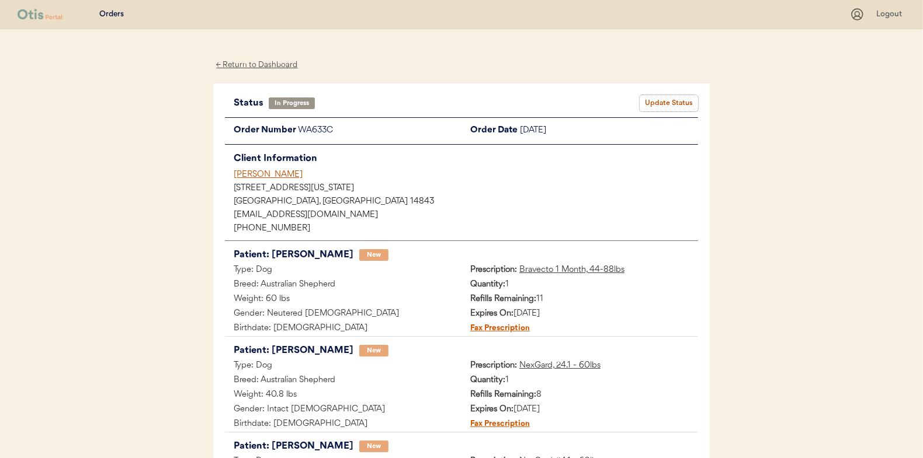
click at [663, 101] on button "Update Status" at bounding box center [668, 103] width 58 height 16
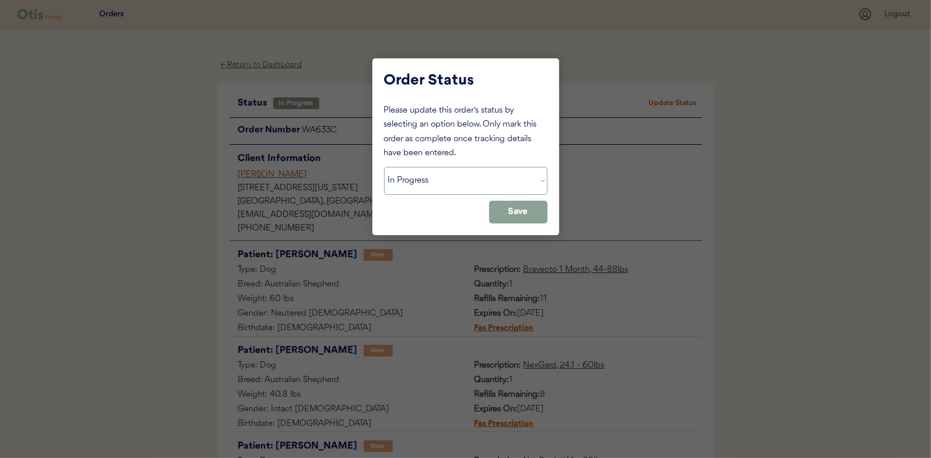
click at [419, 186] on select "Status On Hold New In Progress Complete Pending HW Consent Canceled" at bounding box center [466, 181] width 164 height 28
select select ""complete""
click at [384, 167] on select "Status On Hold New In Progress Complete Pending HW Consent Canceled" at bounding box center [466, 181] width 164 height 28
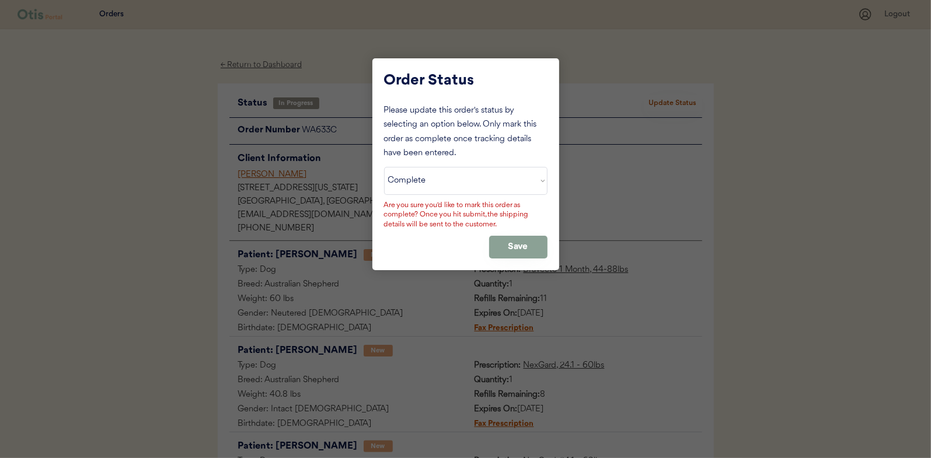
click at [526, 235] on div "Please update this order's status by selecting an option below. Only mark this …" at bounding box center [466, 181] width 164 height 155
click at [511, 246] on button "Save" at bounding box center [518, 247] width 58 height 23
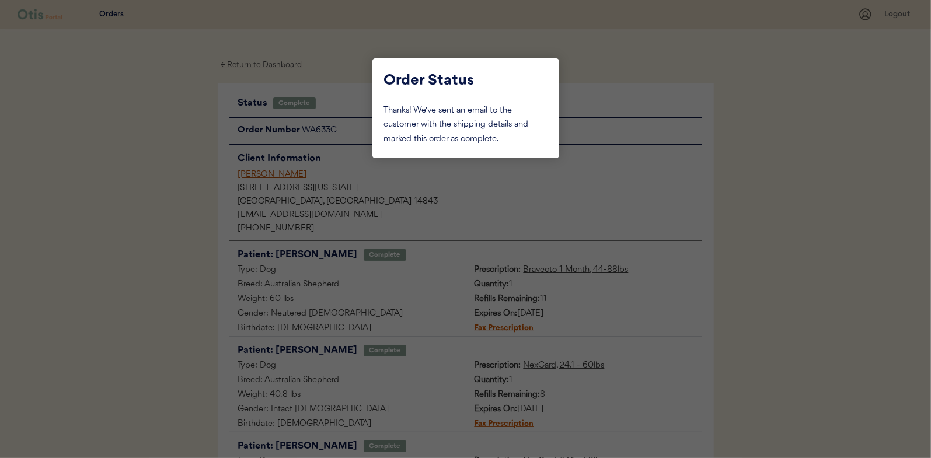
drag, startPoint x: 143, startPoint y: 203, endPoint x: 192, endPoint y: 182, distance: 52.8
click at [144, 203] on div at bounding box center [465, 229] width 931 height 458
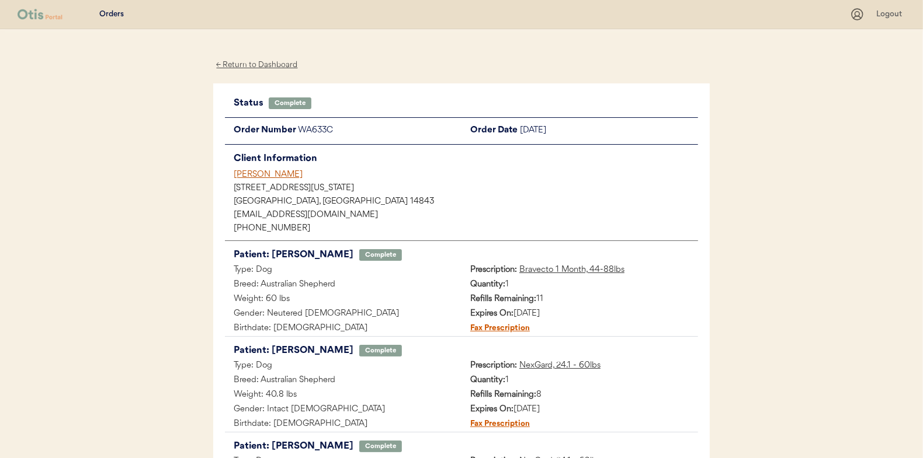
click at [258, 65] on div "← Return to Dashboard" at bounding box center [257, 64] width 88 height 13
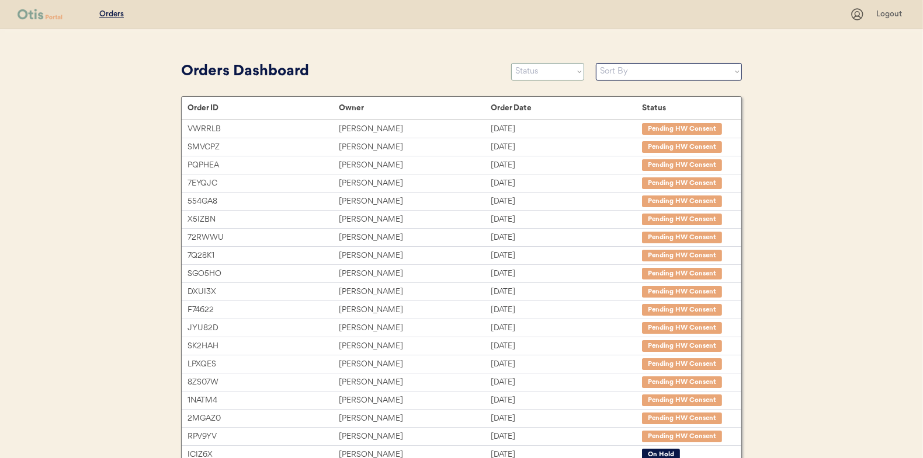
click at [541, 71] on select "Status On Hold New In Progress Complete Pending HW Consent Canceled" at bounding box center [547, 72] width 73 height 18
select select ""in_progress""
click at [511, 63] on select "Status On Hold New In Progress Complete Pending HW Consent Canceled" at bounding box center [547, 72] width 73 height 18
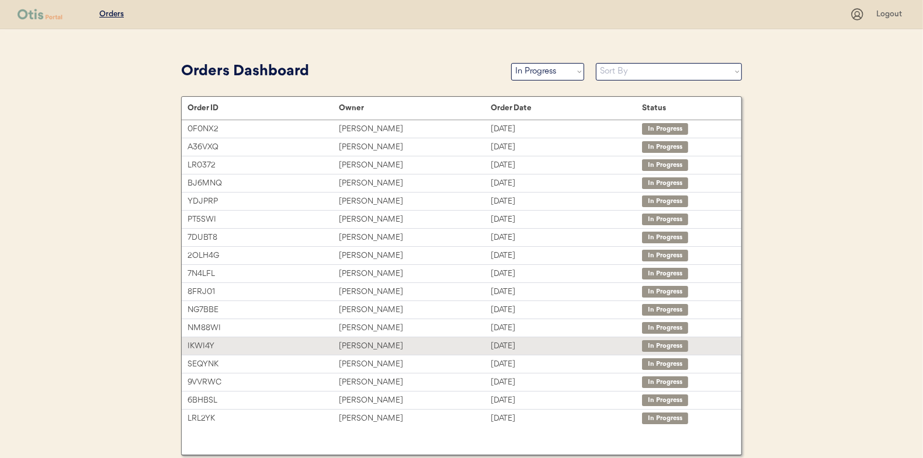
click at [360, 340] on div "[PERSON_NAME]" at bounding box center [414, 346] width 151 height 13
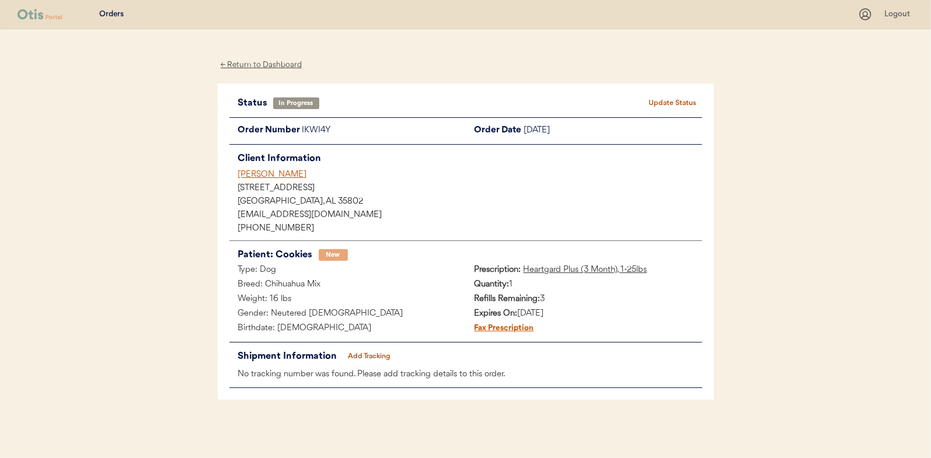
click at [381, 353] on button "Add Tracking" at bounding box center [369, 357] width 58 height 16
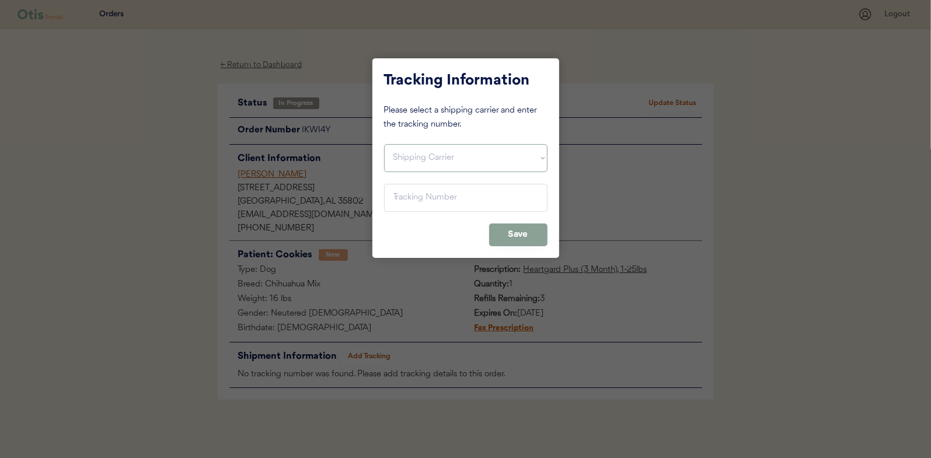
click at [412, 158] on select "Shipping Carrier FedEx FedEx Ground Economy UPS USPS" at bounding box center [466, 158] width 164 height 28
select select ""usps""
click at [384, 144] on select "Shipping Carrier FedEx FedEx Ground Economy UPS USPS" at bounding box center [466, 158] width 164 height 28
click at [402, 199] on input "input" at bounding box center [466, 198] width 164 height 28
paste input "9400150105798025342612"
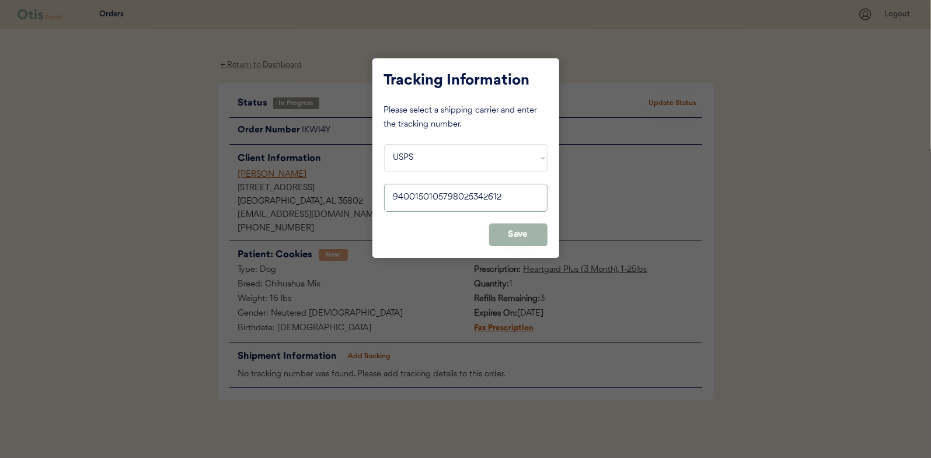
type input "9400150105798025342612"
click at [508, 235] on button "Save" at bounding box center [518, 235] width 58 height 23
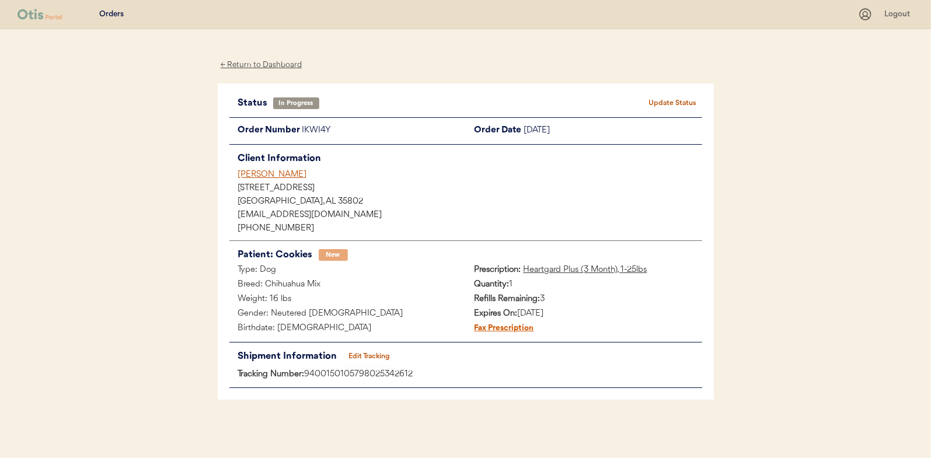
click at [689, 98] on button "Update Status" at bounding box center [673, 103] width 58 height 16
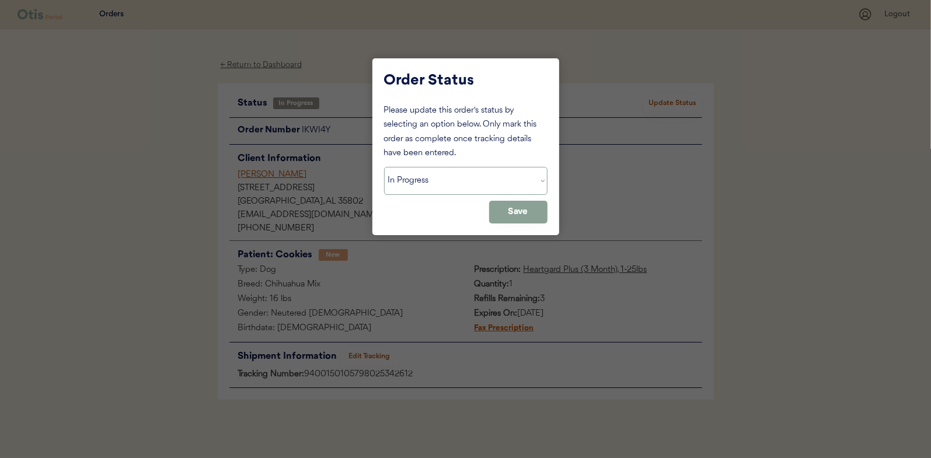
click at [435, 174] on select "Status On Hold New In Progress Complete Pending HW Consent Canceled" at bounding box center [466, 181] width 164 height 28
select select ""complete""
click at [384, 167] on select "Status On Hold New In Progress Complete Pending HW Consent Canceled" at bounding box center [466, 181] width 164 height 28
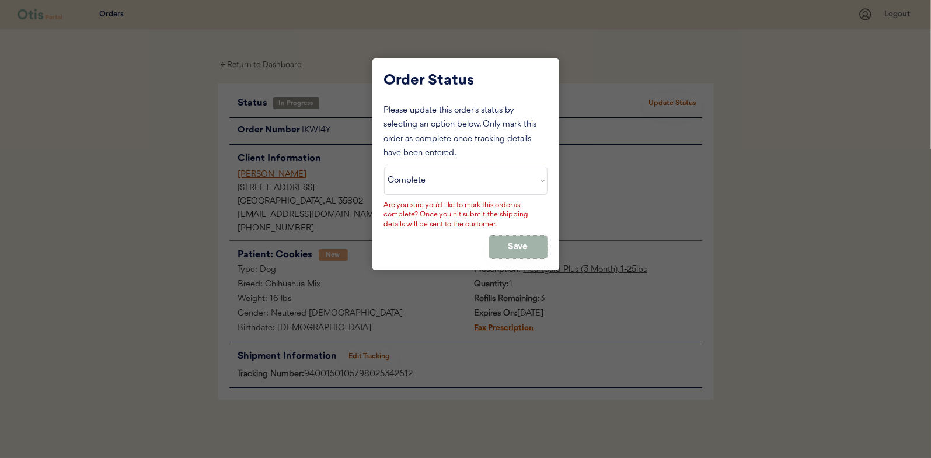
click at [516, 243] on button "Save" at bounding box center [518, 247] width 58 height 23
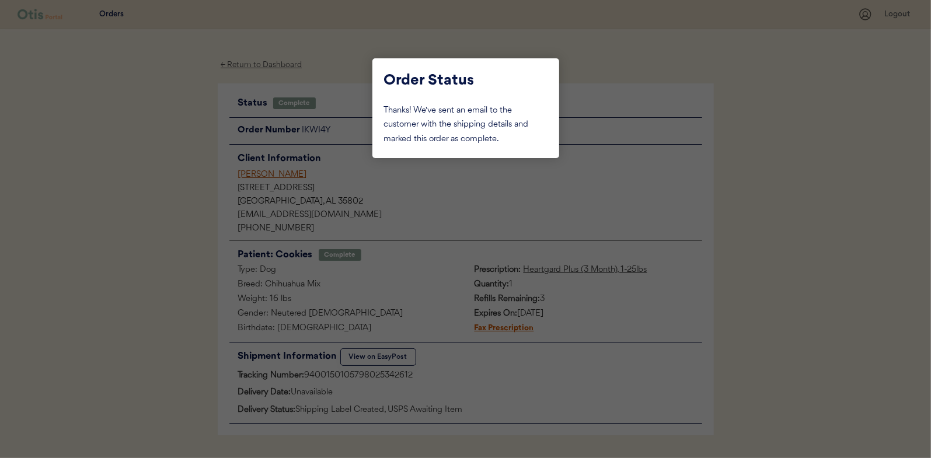
click at [168, 175] on div at bounding box center [465, 229] width 931 height 458
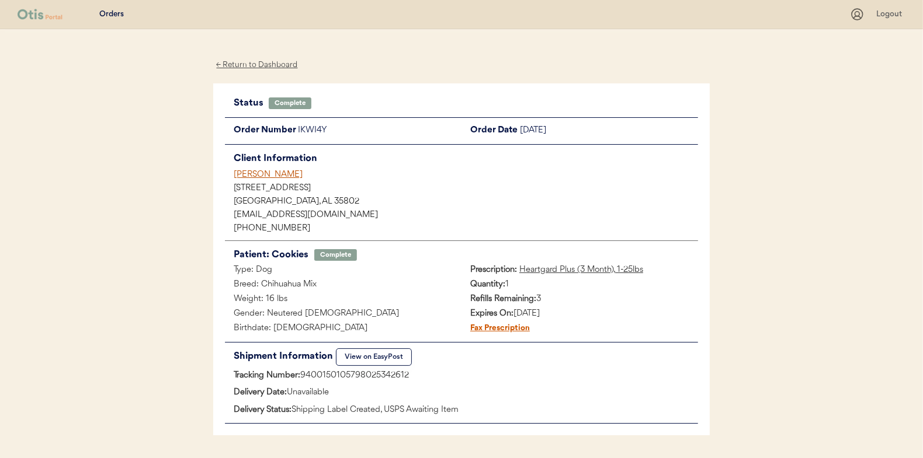
click at [263, 65] on div "← Return to Dashboard" at bounding box center [257, 64] width 88 height 13
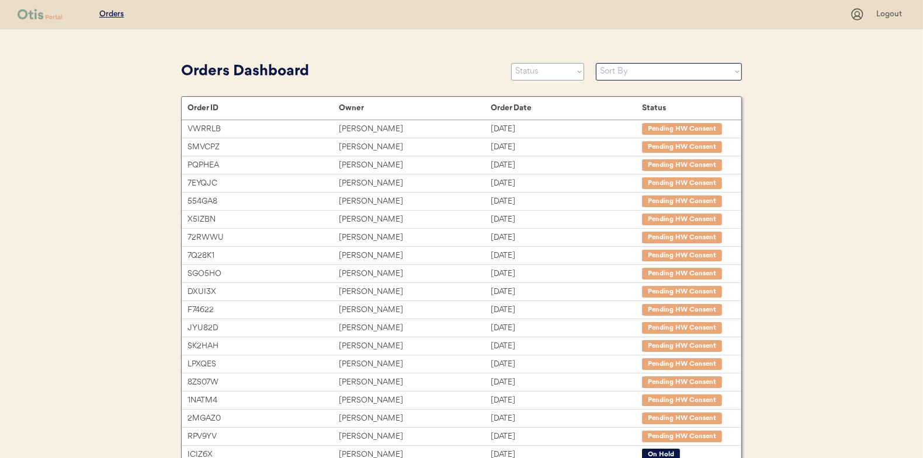
click at [526, 74] on select "Status On Hold New In Progress Complete Pending HW Consent Canceled" at bounding box center [547, 72] width 73 height 18
select select ""in_progress""
click at [511, 63] on select "Status On Hold New In Progress Complete Pending HW Consent Canceled" at bounding box center [547, 72] width 73 height 18
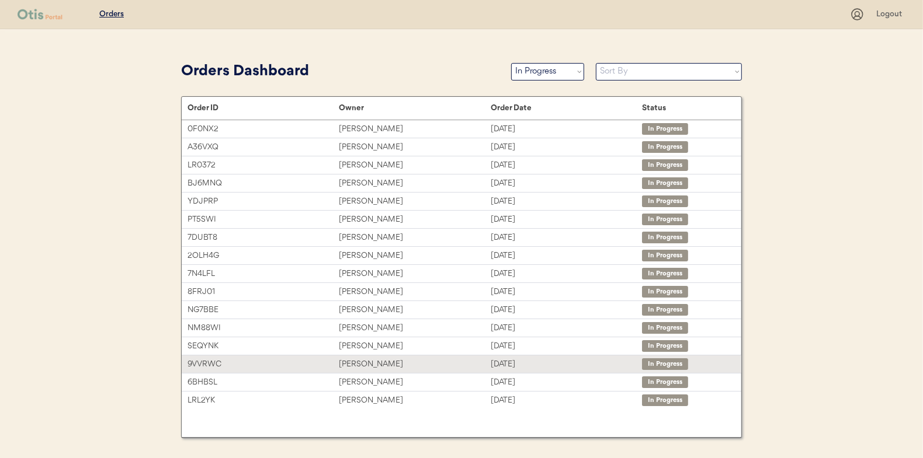
click at [360, 366] on div "Donna Milton" at bounding box center [414, 364] width 151 height 13
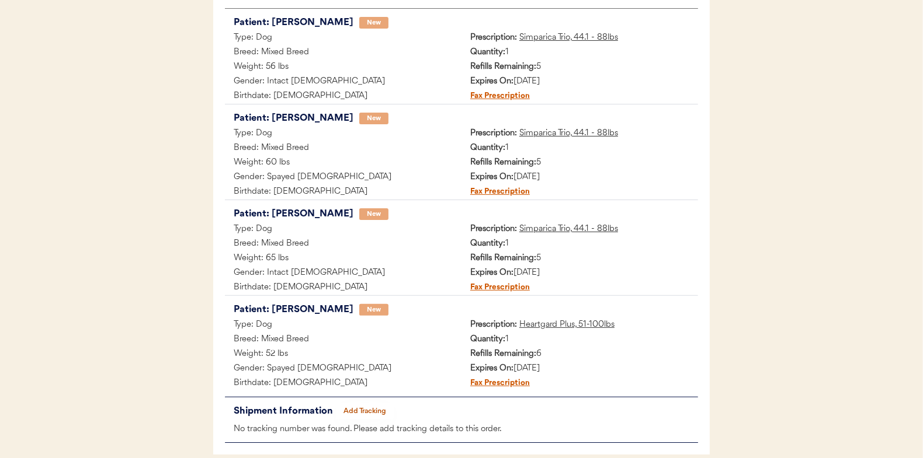
scroll to position [233, 0]
click at [363, 403] on button "Add Tracking" at bounding box center [365, 411] width 58 height 16
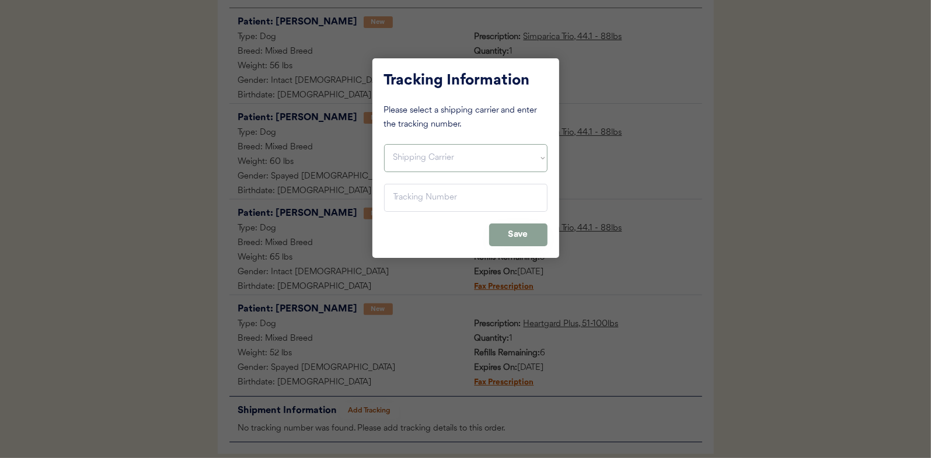
click at [399, 159] on select "Shipping Carrier FedEx FedEx Ground Economy UPS USPS" at bounding box center [466, 158] width 164 height 28
select select ""usps""
click at [384, 144] on select "Shipping Carrier FedEx FedEx Ground Economy UPS USPS" at bounding box center [466, 158] width 164 height 28
click at [411, 199] on input "input" at bounding box center [466, 198] width 164 height 28
paste input "9400150105799025317334"
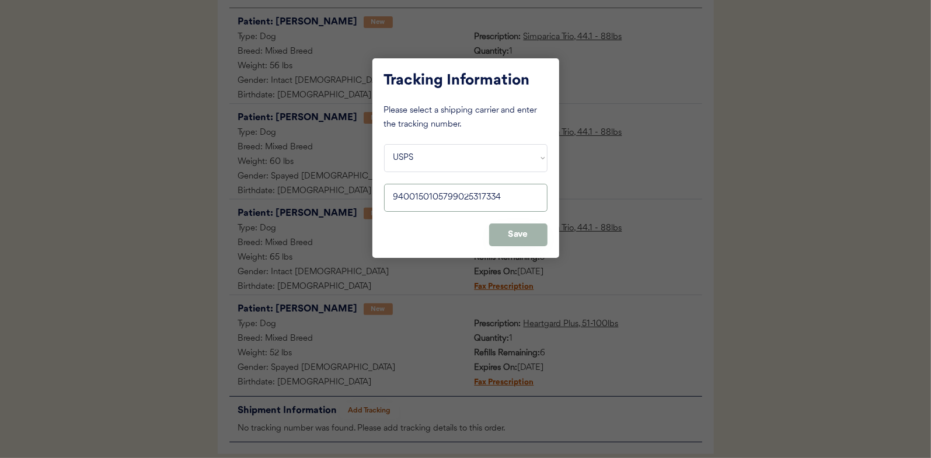
type input "9400150105799025317334"
click at [516, 229] on button "Save" at bounding box center [518, 235] width 58 height 23
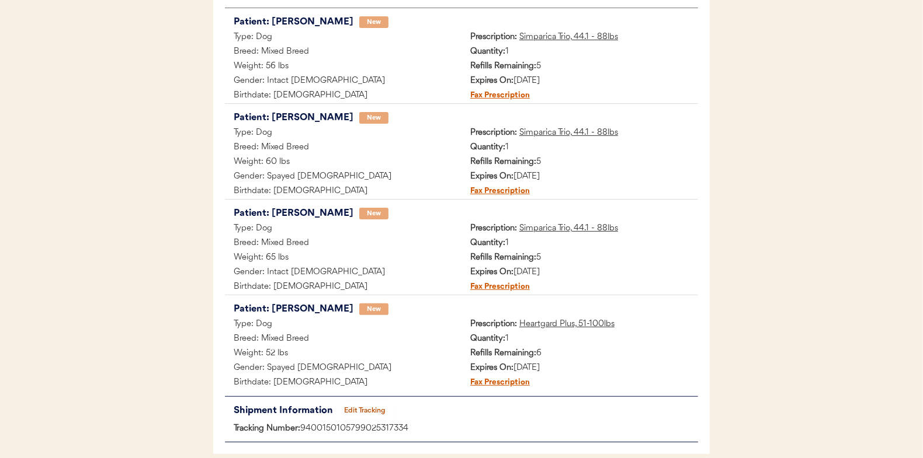
scroll to position [0, 0]
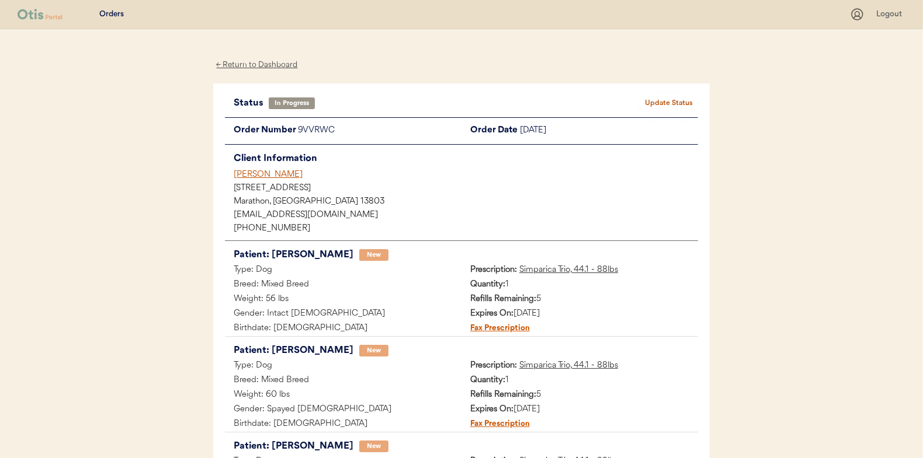
click at [661, 98] on button "Update Status" at bounding box center [668, 103] width 58 height 16
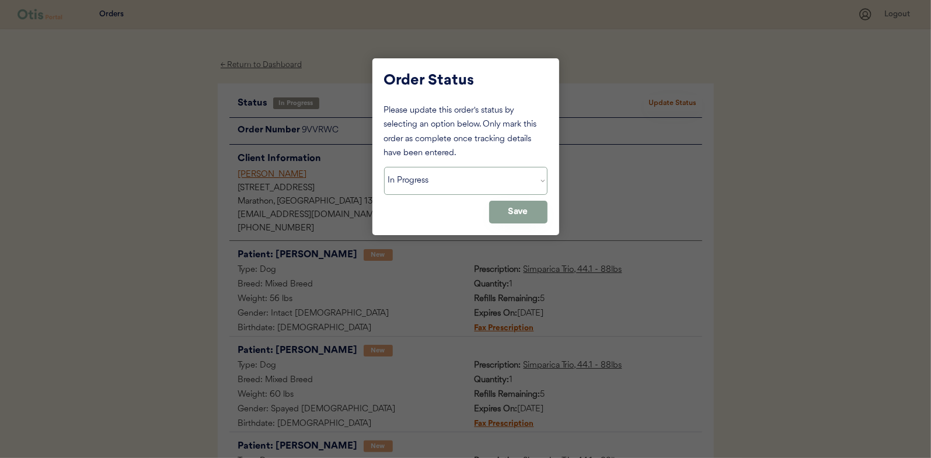
click at [411, 183] on select "Status On Hold New In Progress Complete Pending HW Consent Canceled" at bounding box center [466, 181] width 164 height 28
select select ""complete""
click at [384, 167] on select "Status On Hold New In Progress Complete Pending HW Consent Canceled" at bounding box center [466, 181] width 164 height 28
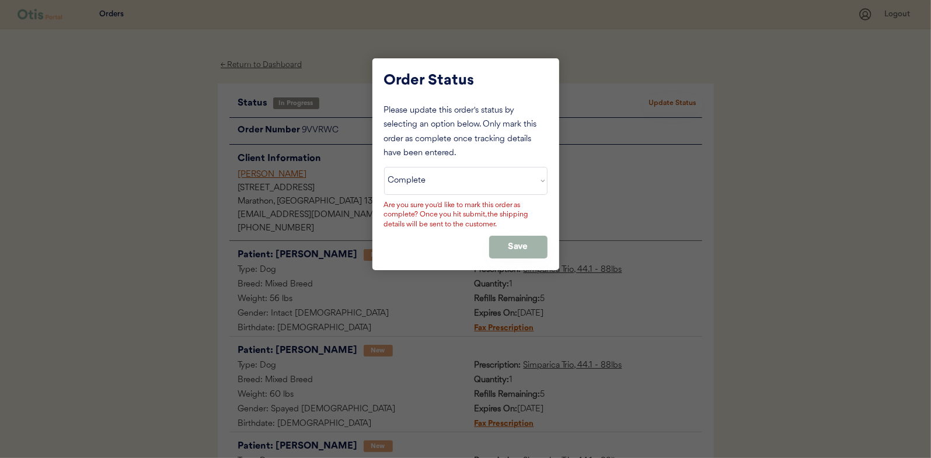
click at [521, 239] on button "Save" at bounding box center [518, 247] width 58 height 23
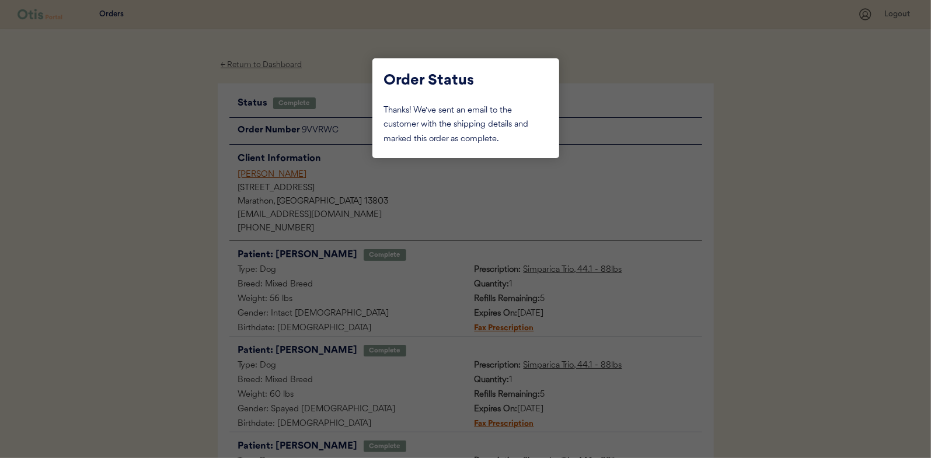
click at [172, 203] on div at bounding box center [465, 229] width 931 height 458
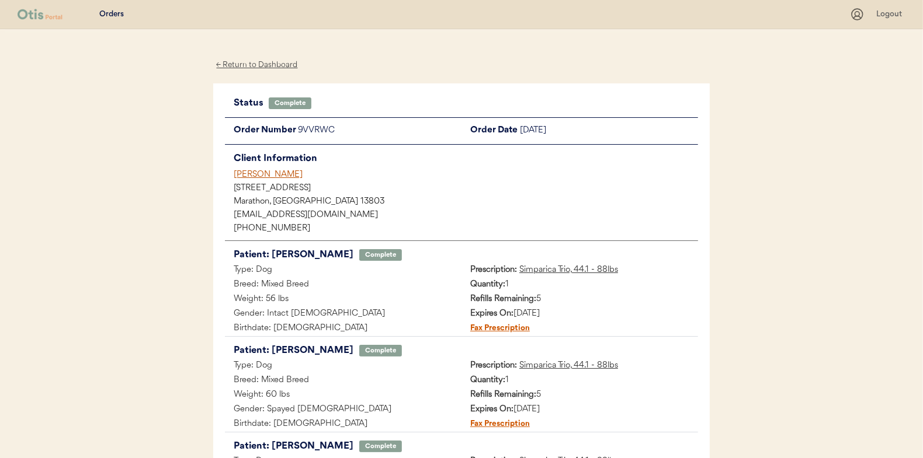
click at [262, 62] on div "← Return to Dashboard" at bounding box center [257, 64] width 88 height 13
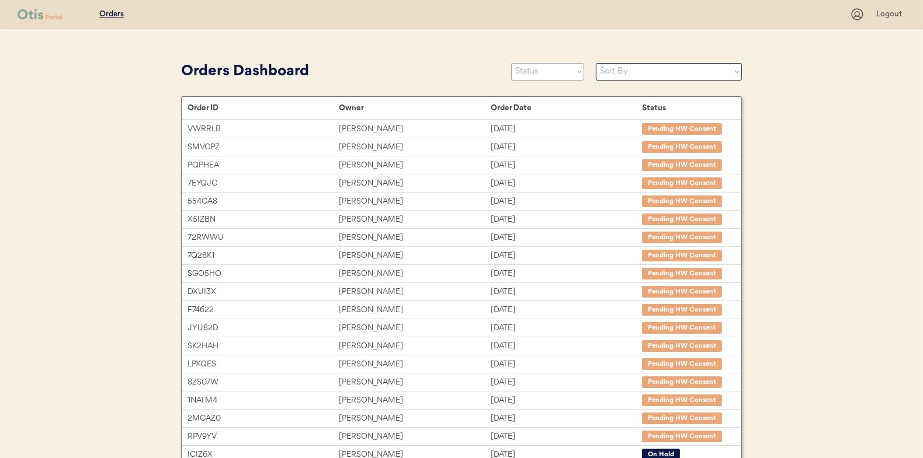
click at [553, 71] on select "Status On Hold New In Progress Complete Pending HW Consent Canceled" at bounding box center [547, 72] width 73 height 18
select select ""in_progress""
click at [511, 63] on select "Status On Hold New In Progress Complete Pending HW Consent Canceled" at bounding box center [547, 72] width 73 height 18
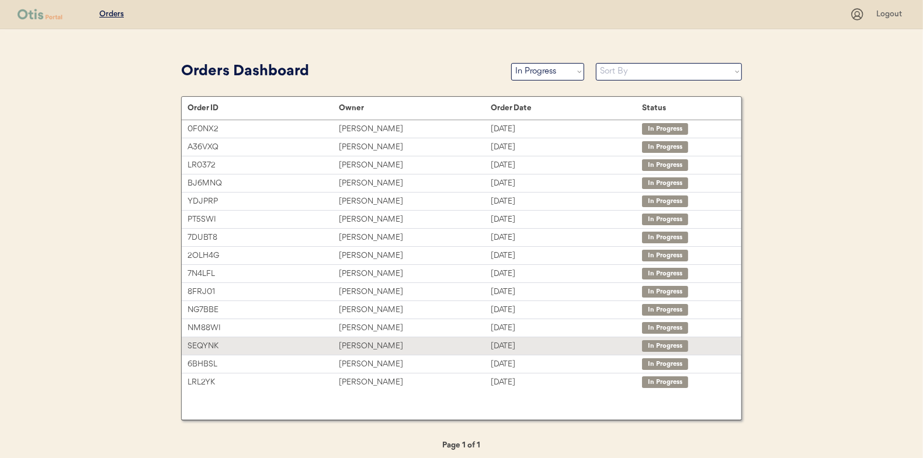
click at [350, 346] on div "[PERSON_NAME]" at bounding box center [414, 346] width 151 height 13
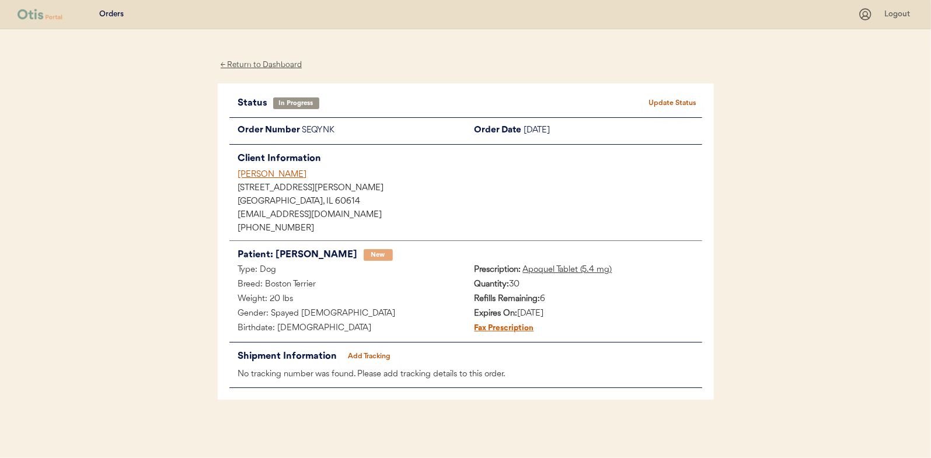
click at [366, 352] on button "Add Tracking" at bounding box center [369, 357] width 58 height 16
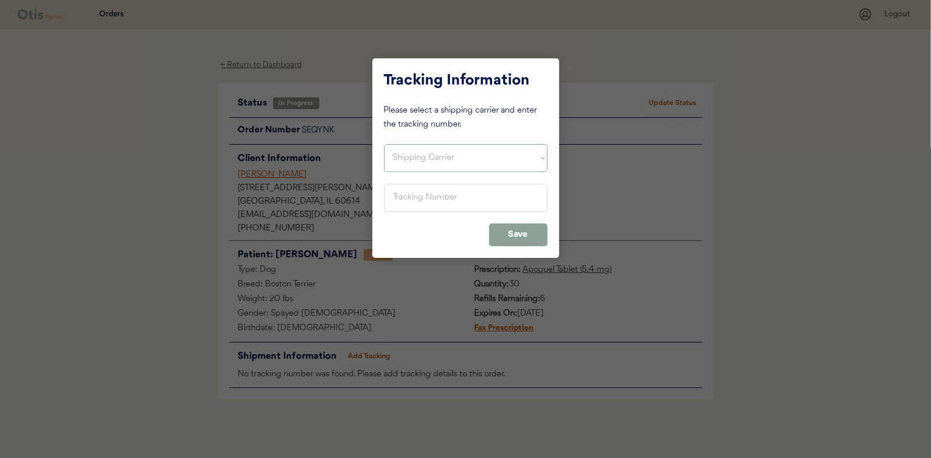
click at [402, 149] on select "Shipping Carrier FedEx FedEx Ground Economy UPS USPS" at bounding box center [466, 158] width 164 height 28
select select ""usps""
click at [384, 144] on select "Shipping Carrier FedEx FedEx Ground Economy UPS USPS" at bounding box center [466, 158] width 164 height 28
click at [396, 196] on input "input" at bounding box center [466, 198] width 164 height 28
paste input "9400150105800025318969"
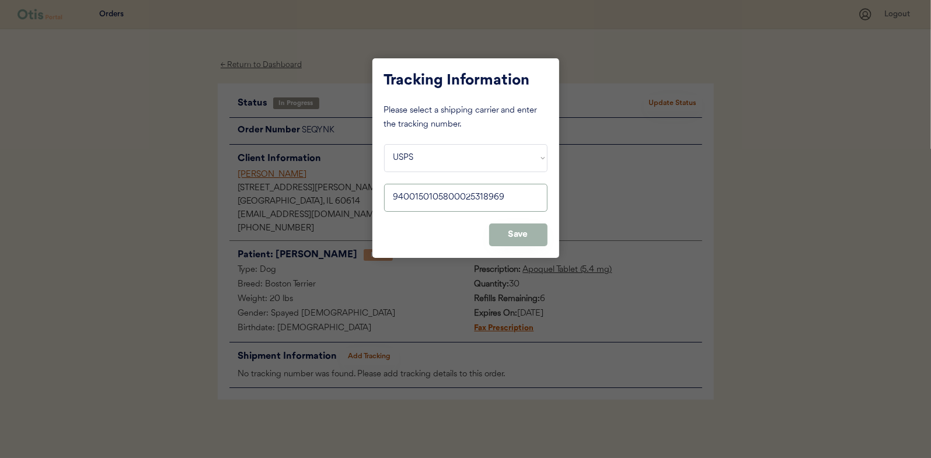
type input "9400150105800025318969"
click at [523, 237] on button "Save" at bounding box center [518, 235] width 58 height 23
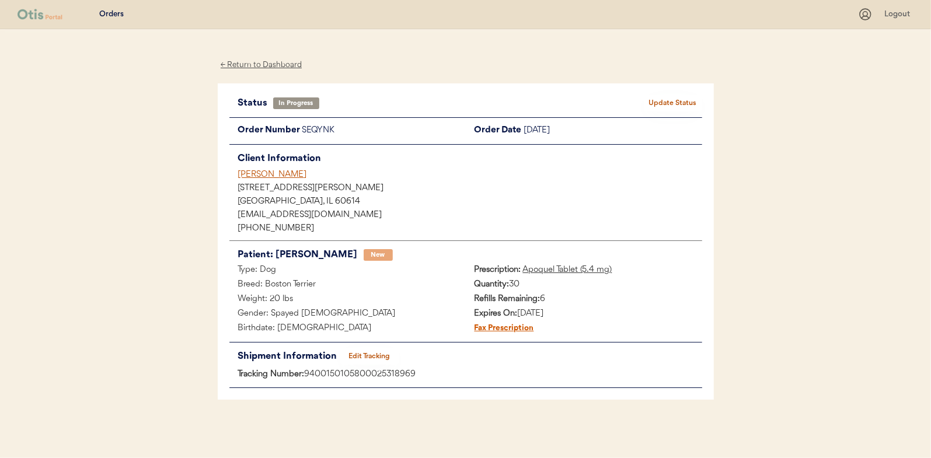
click at [670, 90] on div "Status In Progress Update Status Order Number SEQYNK Order Date August 27, 2025…" at bounding box center [466, 242] width 496 height 317
click at [669, 101] on button "Update Status" at bounding box center [673, 103] width 58 height 16
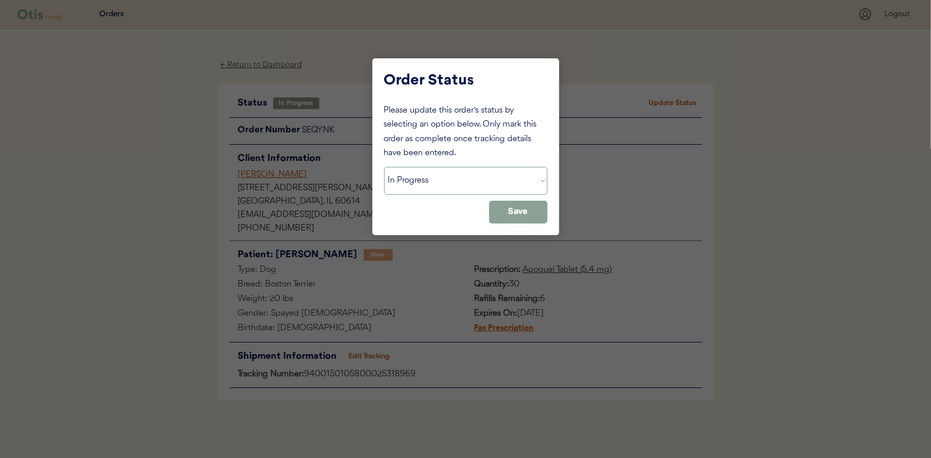
click at [433, 181] on select "Status On Hold New In Progress Complete Pending HW Consent Canceled" at bounding box center [466, 181] width 164 height 28
select select ""complete""
click at [384, 167] on select "Status On Hold New In Progress Complete Pending HW Consent Canceled" at bounding box center [466, 181] width 164 height 28
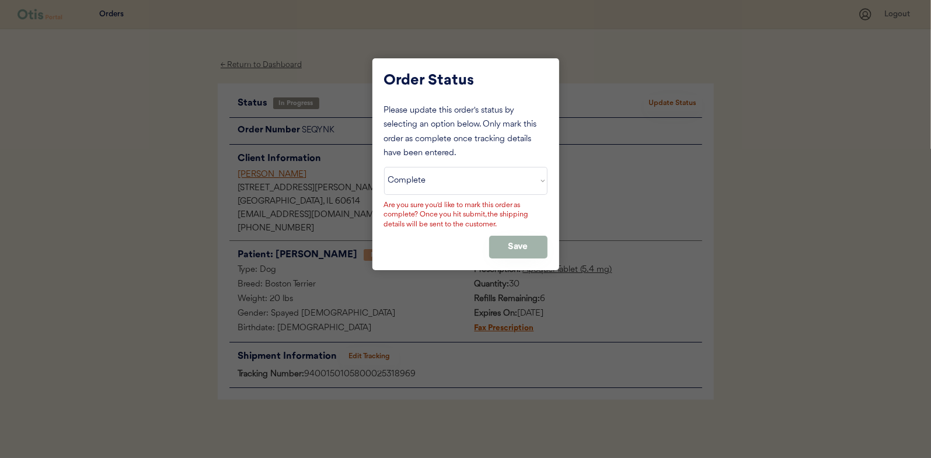
click at [505, 240] on button "Save" at bounding box center [518, 247] width 58 height 23
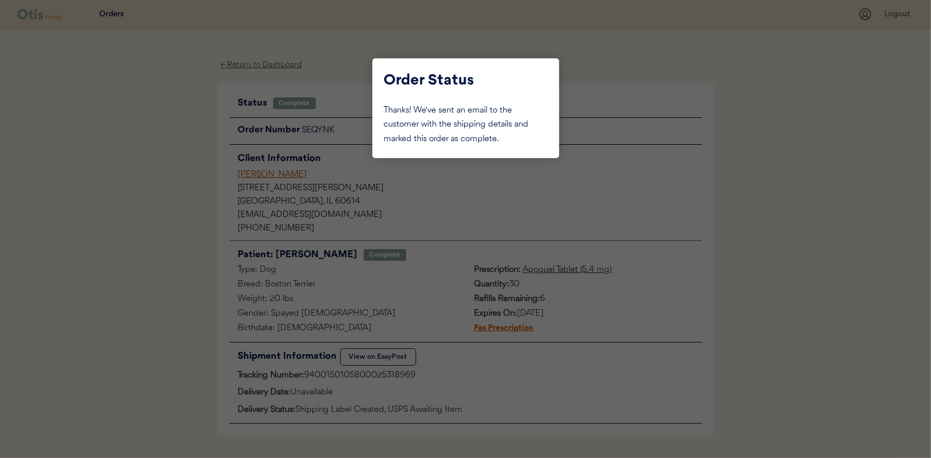
drag, startPoint x: 190, startPoint y: 149, endPoint x: 251, endPoint y: 129, distance: 64.6
click at [190, 149] on div at bounding box center [465, 229] width 931 height 458
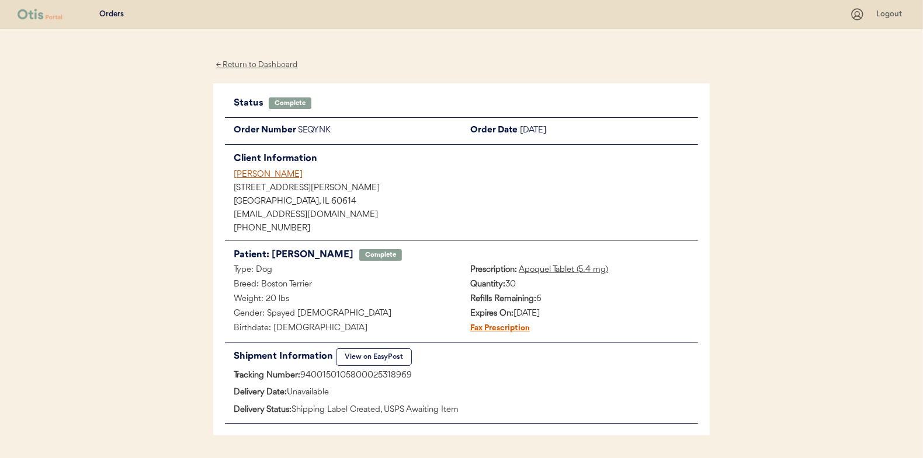
click at [258, 56] on div "← Return to Dashboard Status Complete Update Status Order Number SEQYNK Order D…" at bounding box center [461, 261] width 496 height 465
click at [257, 64] on div "← Return to Dashboard" at bounding box center [257, 64] width 88 height 13
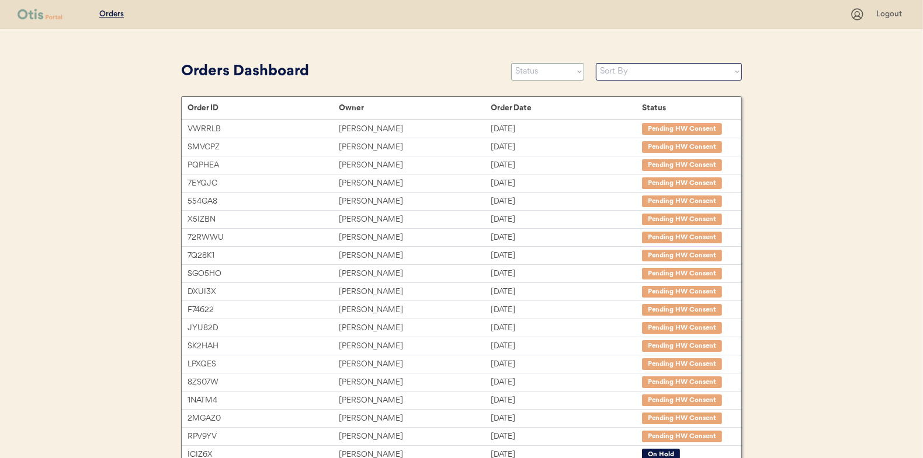
click at [533, 72] on select "Status On Hold New In Progress Complete Pending HW Consent Canceled" at bounding box center [547, 72] width 73 height 18
select select ""in_progress""
click at [511, 63] on select "Status On Hold New In Progress Complete Pending HW Consent Canceled" at bounding box center [547, 72] width 73 height 18
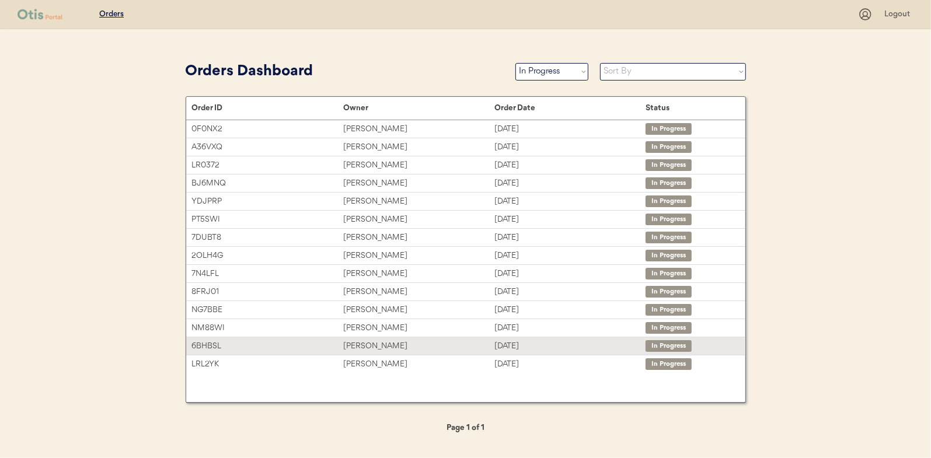
click at [389, 346] on div "Rebecca Stillwell-Miller" at bounding box center [418, 346] width 151 height 13
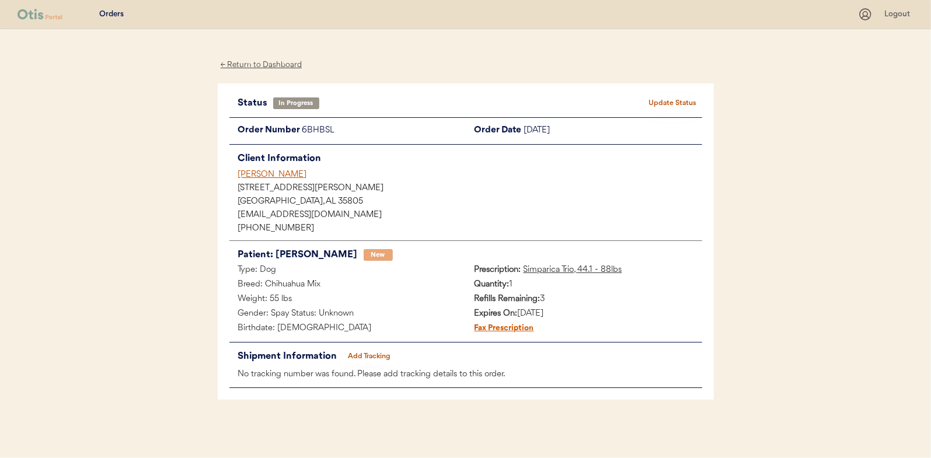
click at [382, 354] on button "Add Tracking" at bounding box center [369, 357] width 58 height 16
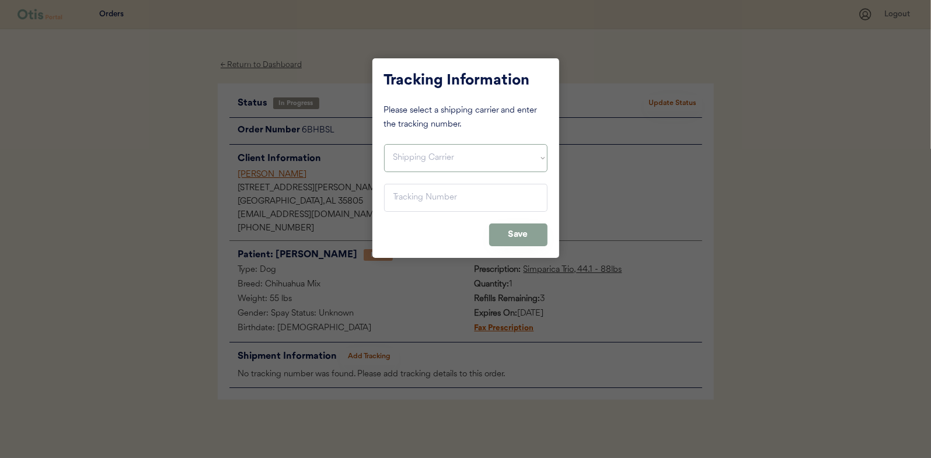
click at [430, 158] on select "Shipping Carrier FedEx FedEx Ground Economy UPS USPS" at bounding box center [466, 158] width 164 height 28
select select ""usps""
click at [384, 144] on select "Shipping Carrier FedEx FedEx Ground Economy UPS USPS" at bounding box center [466, 158] width 164 height 28
click at [402, 197] on input "input" at bounding box center [466, 198] width 164 height 28
paste input "9400150105496026972875"
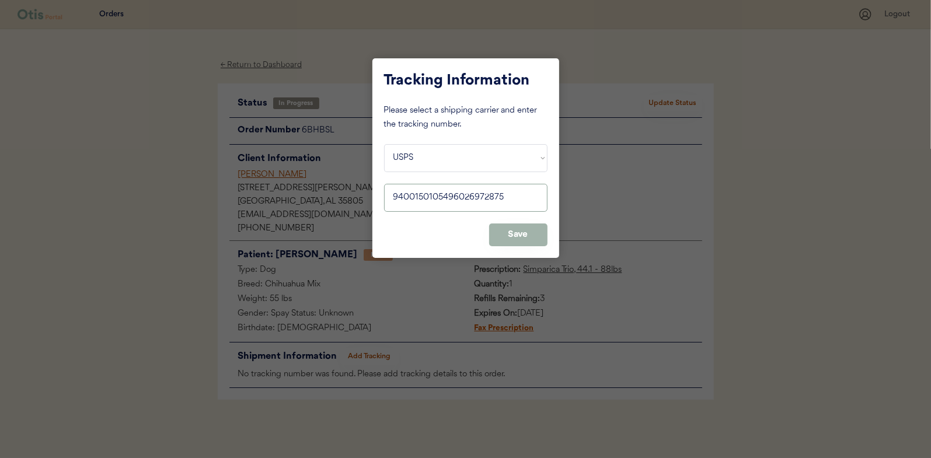
type input "9400150105496026972875"
click at [528, 229] on button "Save" at bounding box center [518, 235] width 58 height 23
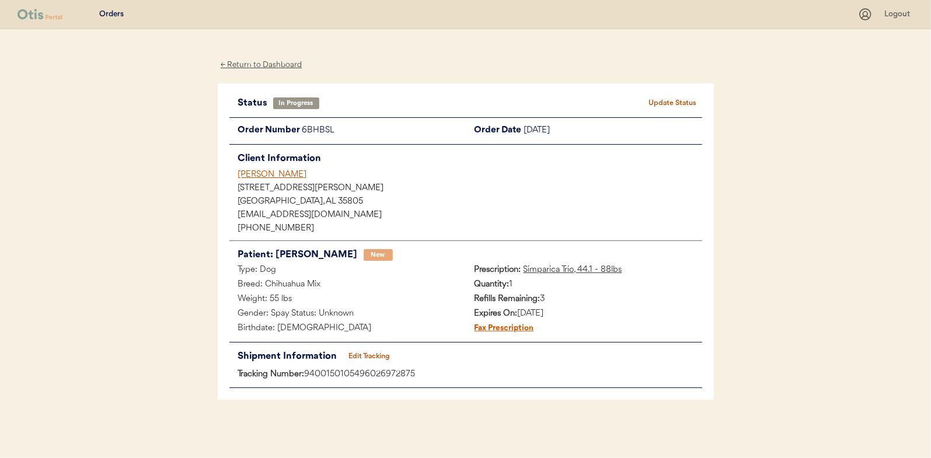
click at [666, 98] on button "Update Status" at bounding box center [673, 103] width 58 height 16
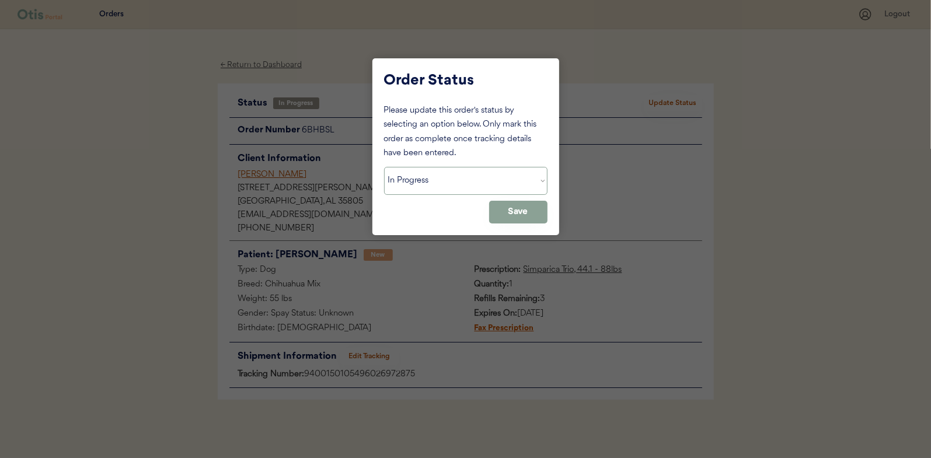
click at [411, 172] on select "Status On Hold New In Progress Complete Pending HW Consent Canceled" at bounding box center [466, 181] width 164 height 28
select select ""complete""
click at [384, 167] on select "Status On Hold New In Progress Complete Pending HW Consent Canceled" at bounding box center [466, 181] width 164 height 28
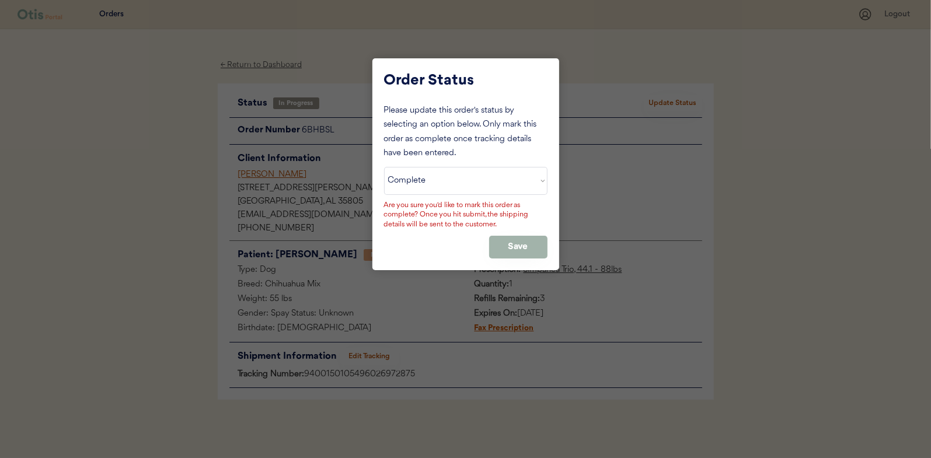
click at [511, 243] on button "Save" at bounding box center [518, 247] width 58 height 23
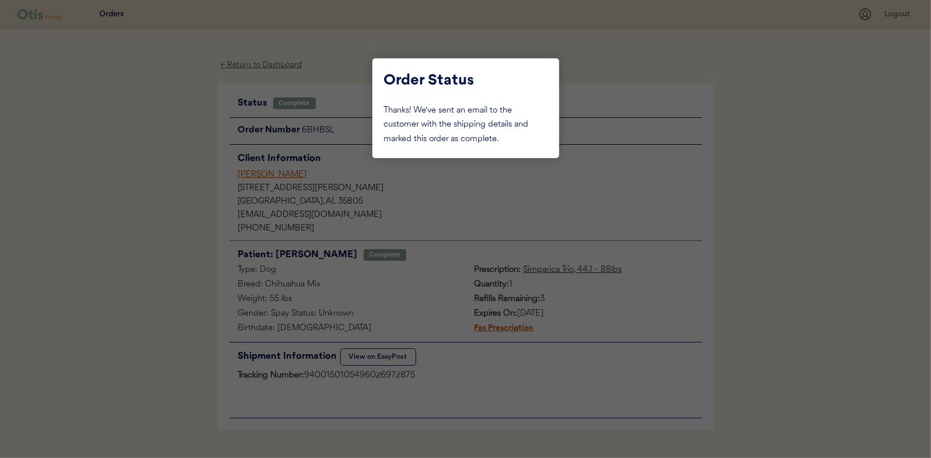
click at [116, 139] on div at bounding box center [465, 229] width 931 height 458
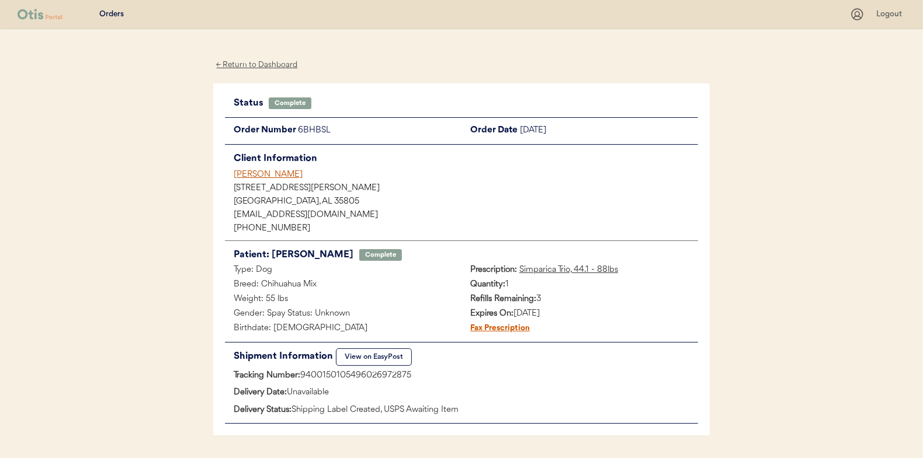
click at [257, 67] on div "← Return to Dashboard" at bounding box center [257, 64] width 88 height 13
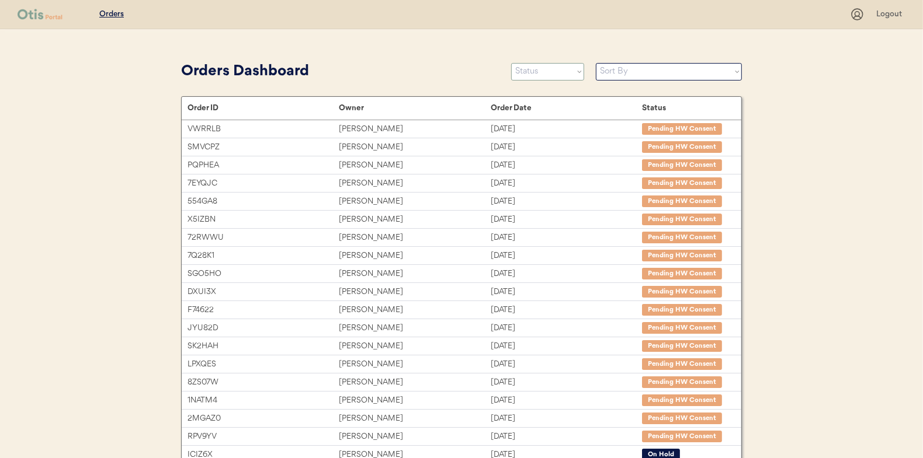
click at [541, 74] on select "Status On Hold New In Progress Complete Pending HW Consent Canceled" at bounding box center [547, 72] width 73 height 18
select select ""in_progress""
click at [511, 63] on select "Status On Hold New In Progress Complete Pending HW Consent Canceled" at bounding box center [547, 72] width 73 height 18
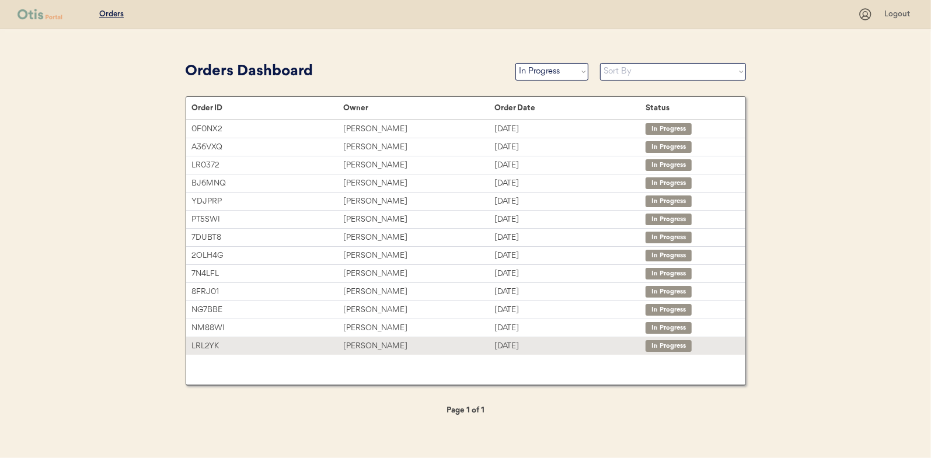
click at [356, 342] on div "[PERSON_NAME]" at bounding box center [418, 346] width 151 height 13
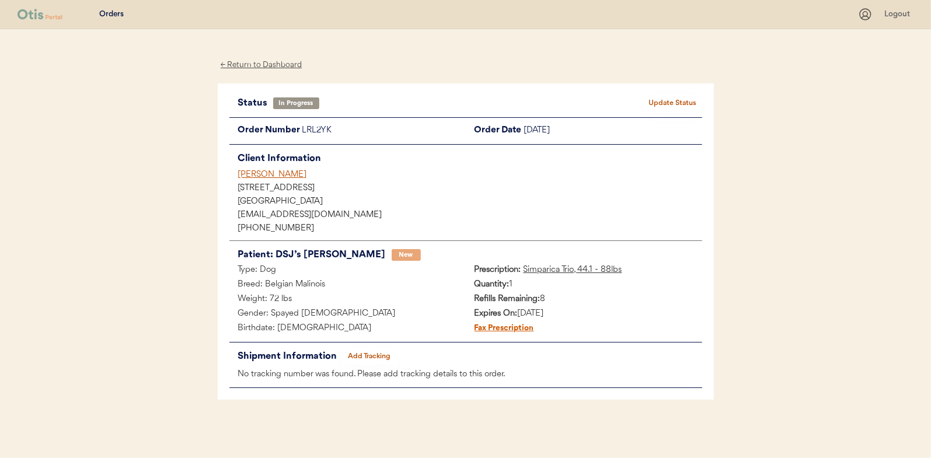
click at [272, 69] on div "← Return to Dashboard" at bounding box center [262, 64] width 88 height 13
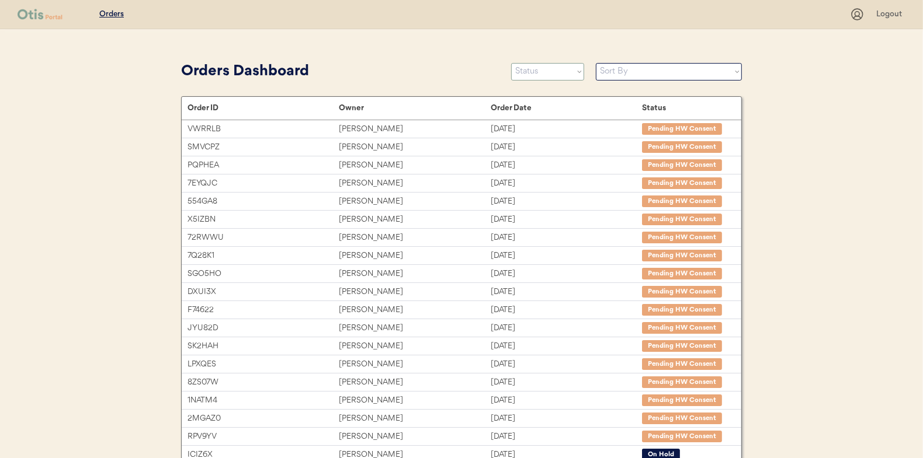
click at [533, 71] on select "Status On Hold New In Progress Complete Pending HW Consent Canceled" at bounding box center [547, 72] width 73 height 18
select select ""in_progress""
click at [511, 63] on select "Status On Hold New In Progress Complete Pending HW Consent Canceled" at bounding box center [547, 72] width 73 height 18
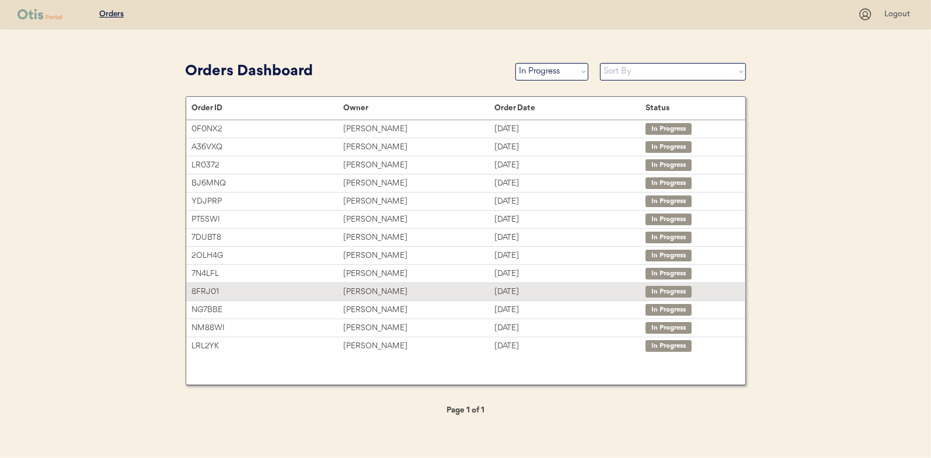
click at [361, 290] on div "Allie Schicker" at bounding box center [418, 292] width 151 height 13
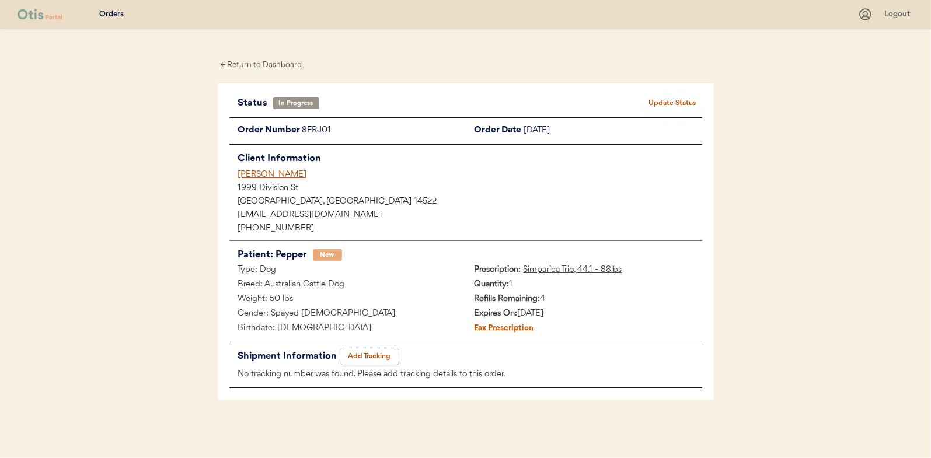
click at [366, 353] on button "Add Tracking" at bounding box center [369, 357] width 58 height 16
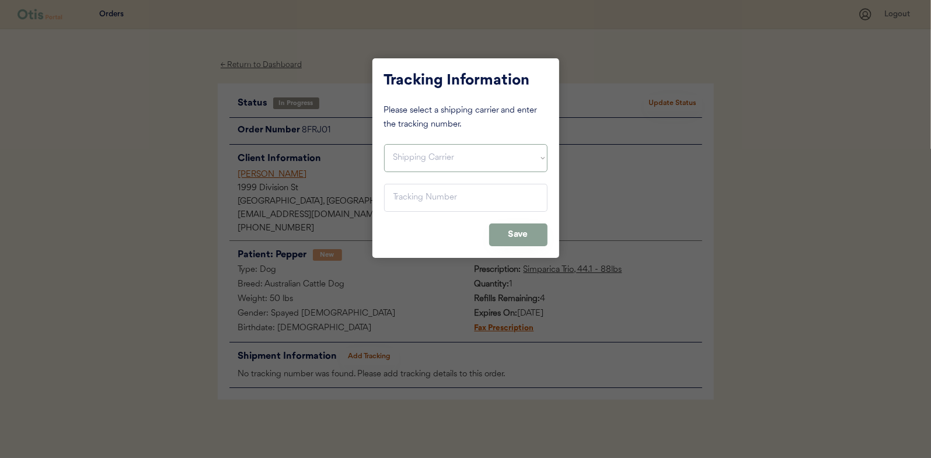
click at [401, 155] on select "Shipping Carrier FedEx FedEx Ground Economy UPS USPS" at bounding box center [466, 158] width 164 height 28
select select ""usps""
click at [384, 144] on select "Shipping Carrier FedEx FedEx Ground Economy UPS USPS" at bounding box center [466, 158] width 164 height 28
click at [411, 196] on input "input" at bounding box center [466, 198] width 164 height 28
paste input "9400150105800025342315"
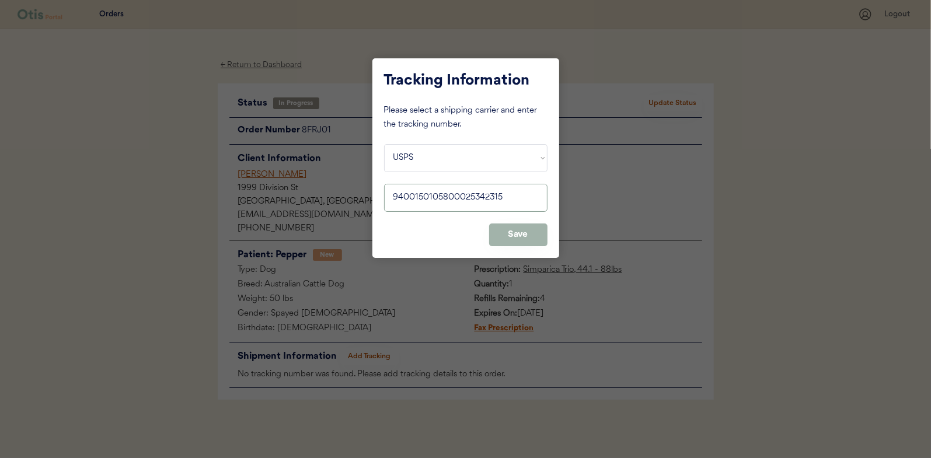
type input "9400150105800025342315"
click at [530, 235] on button "Save" at bounding box center [518, 235] width 58 height 23
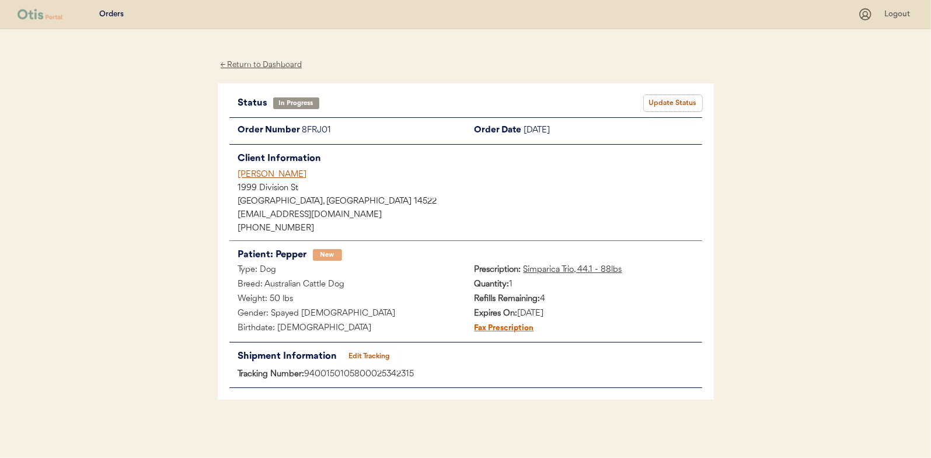
click at [667, 99] on button "Update Status" at bounding box center [673, 103] width 58 height 16
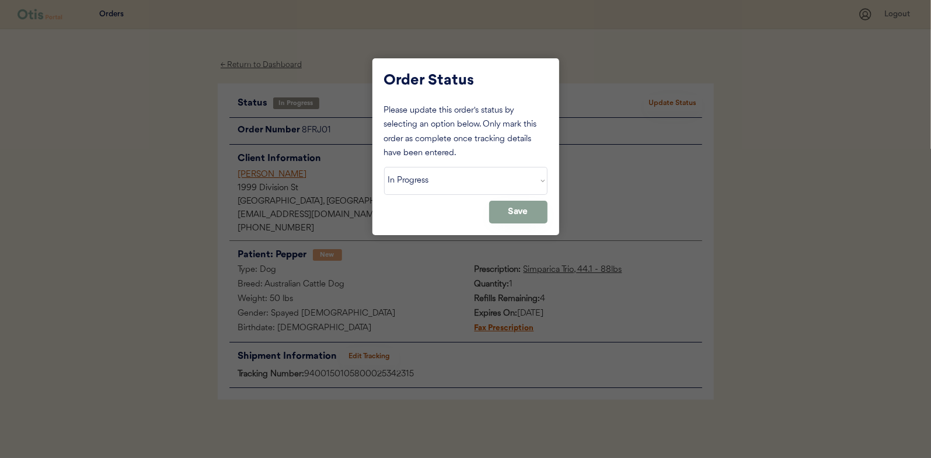
click at [419, 172] on select "Status On Hold New In Progress Complete Pending HW Consent Canceled" at bounding box center [466, 181] width 164 height 28
select select ""complete""
click at [384, 167] on select "Status On Hold New In Progress Complete Pending HW Consent Canceled" at bounding box center [466, 181] width 164 height 28
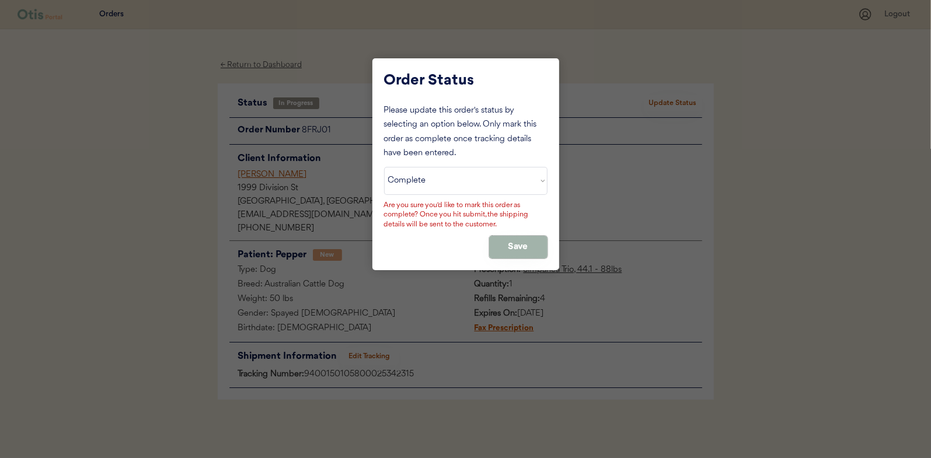
click at [526, 236] on button "Save" at bounding box center [518, 247] width 58 height 23
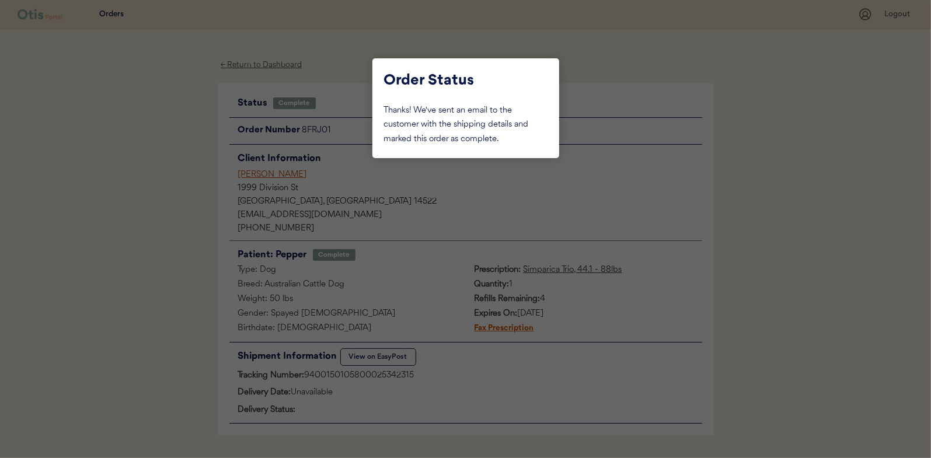
click at [141, 203] on div at bounding box center [465, 229] width 931 height 458
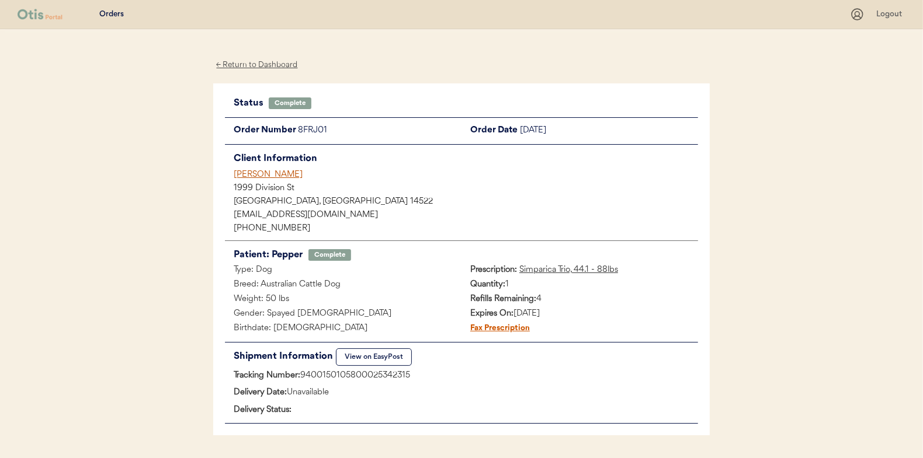
click at [242, 65] on div "← Return to Dashboard" at bounding box center [257, 64] width 88 height 13
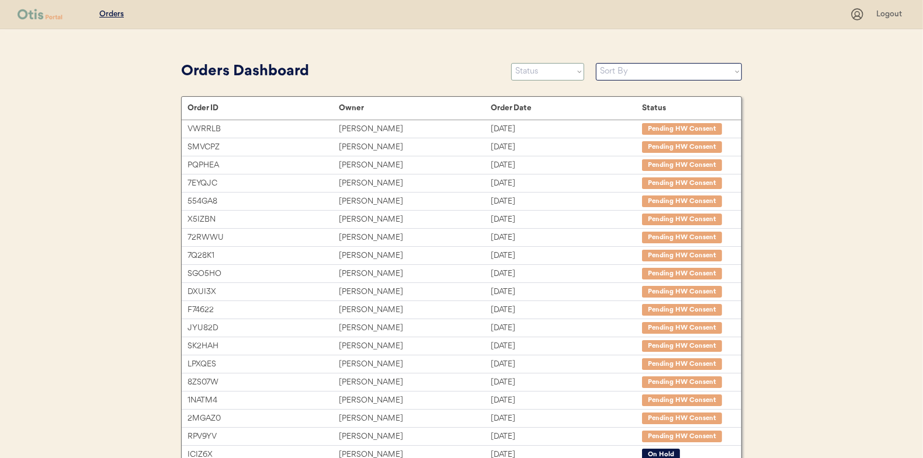
click at [550, 72] on select "Status On Hold New In Progress Complete Pending HW Consent Canceled" at bounding box center [547, 72] width 73 height 18
select select ""in_progress""
click at [511, 63] on select "Status On Hold New In Progress Complete Pending HW Consent Canceled" at bounding box center [547, 72] width 73 height 18
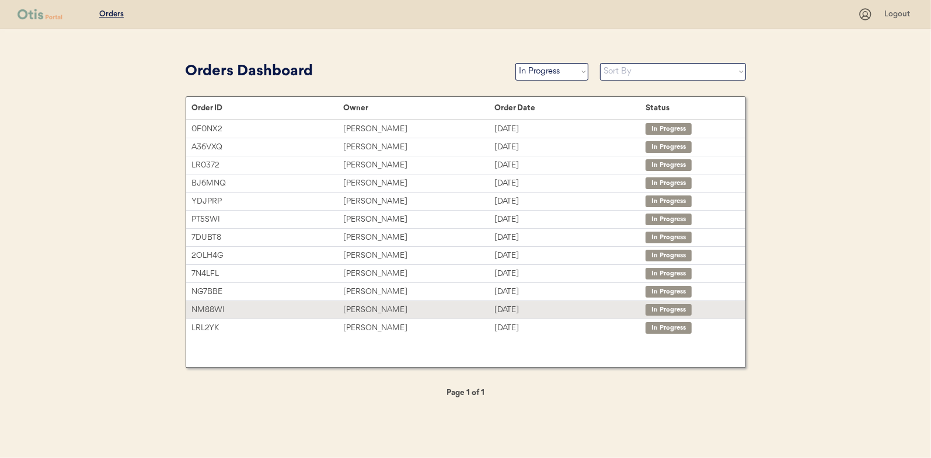
click at [360, 309] on div "[PERSON_NAME]" at bounding box center [418, 310] width 151 height 13
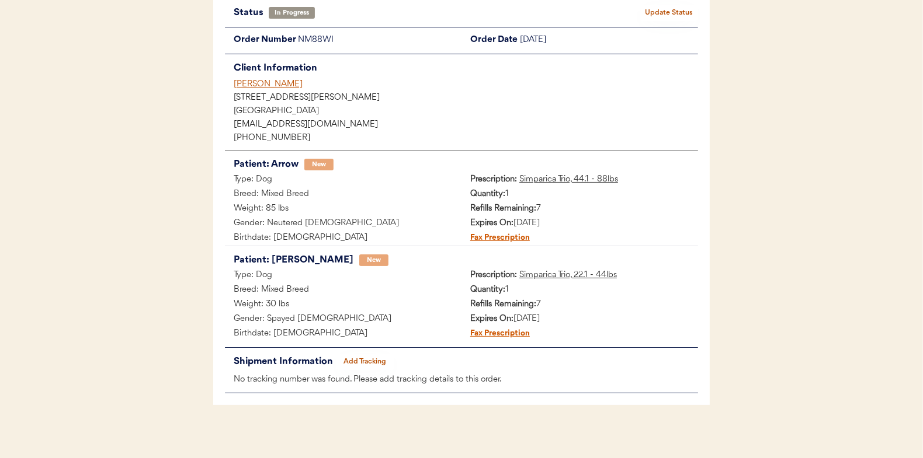
scroll to position [95, 0]
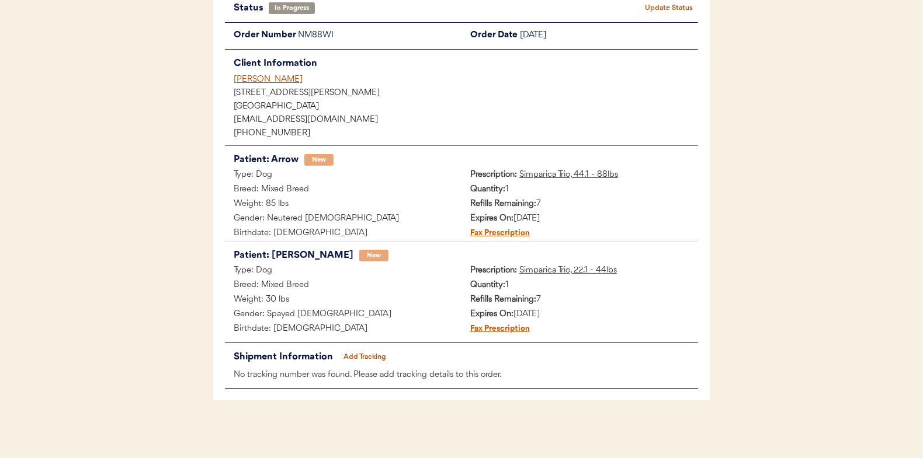
click at [368, 355] on button "Add Tracking" at bounding box center [365, 357] width 58 height 16
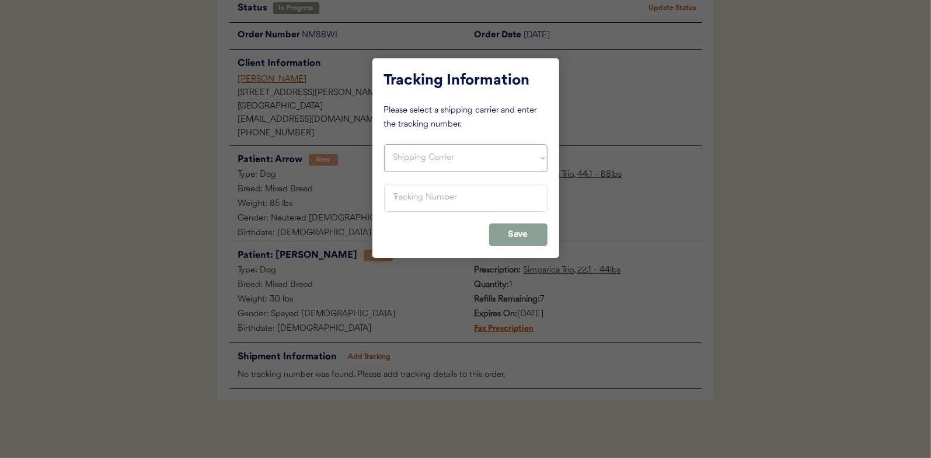
click at [405, 157] on select "Shipping Carrier FedEx FedEx Ground Economy UPS USPS" at bounding box center [466, 158] width 164 height 28
select select ""usps""
click at [384, 144] on select "Shipping Carrier FedEx FedEx Ground Economy UPS USPS" at bounding box center [466, 158] width 164 height 28
click at [411, 197] on input "input" at bounding box center [466, 198] width 164 height 28
paste input "9400150105798025368643"
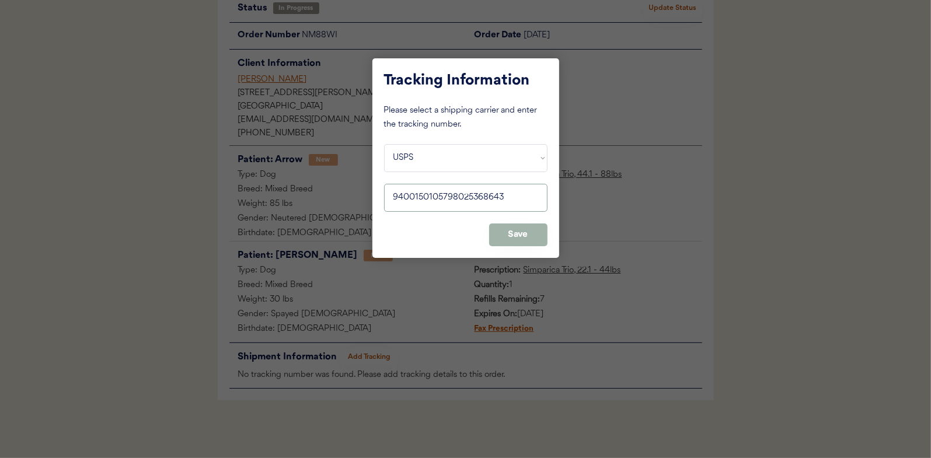
type input "9400150105798025368643"
click at [524, 234] on button "Save" at bounding box center [518, 235] width 58 height 23
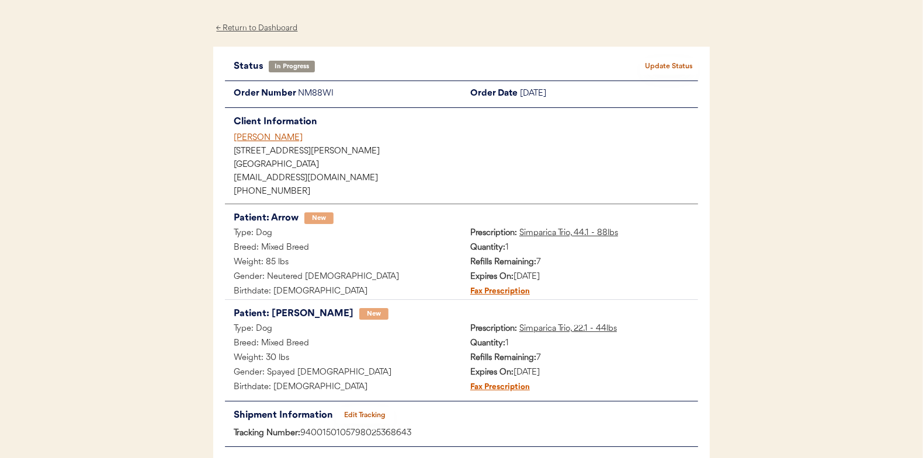
scroll to position [0, 0]
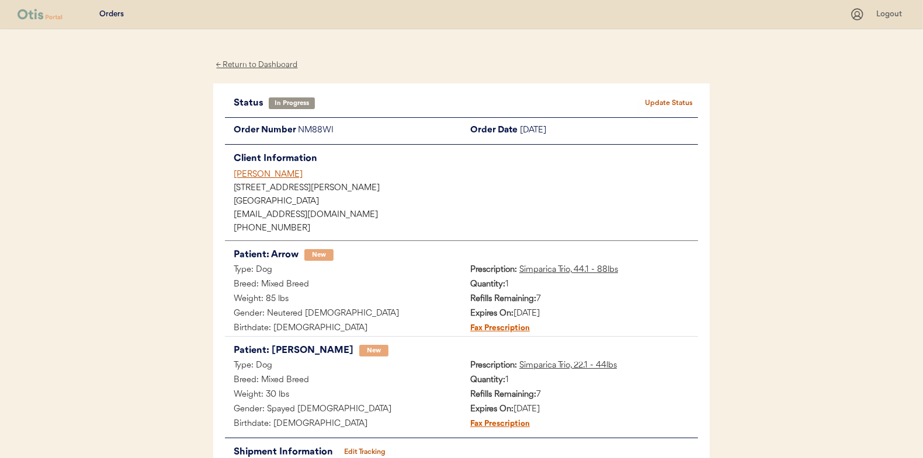
click at [669, 96] on button "Update Status" at bounding box center [668, 103] width 58 height 16
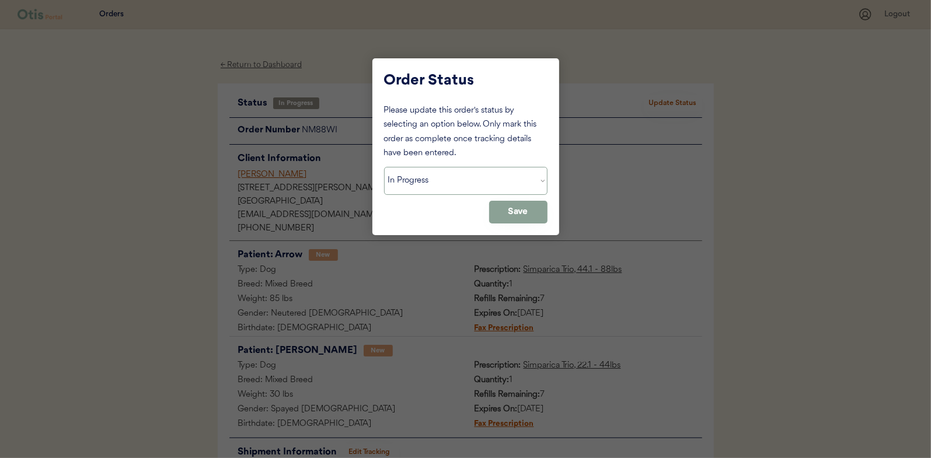
click at [405, 181] on select "Status On Hold New In Progress Complete Pending HW Consent Canceled" at bounding box center [466, 181] width 164 height 28
select select ""complete""
click at [384, 167] on select "Status On Hold New In Progress Complete Pending HW Consent Canceled" at bounding box center [466, 181] width 164 height 28
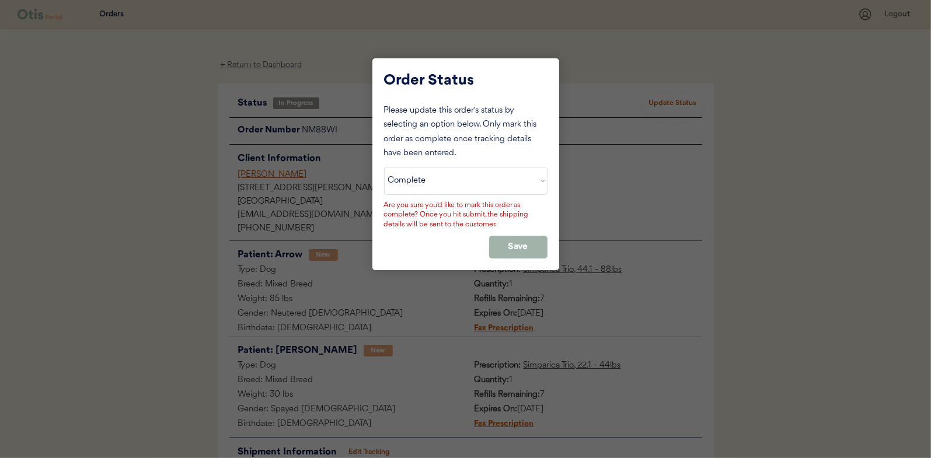
click at [522, 241] on button "Save" at bounding box center [518, 247] width 58 height 23
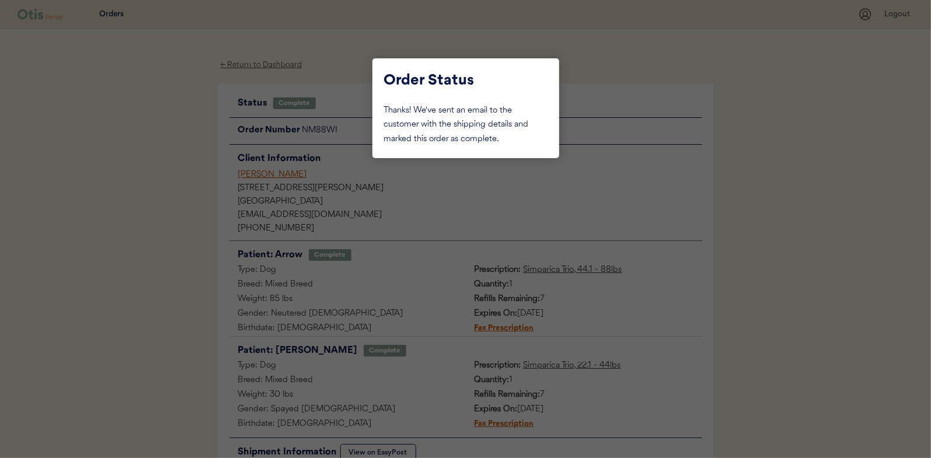
click at [170, 201] on div at bounding box center [465, 229] width 931 height 458
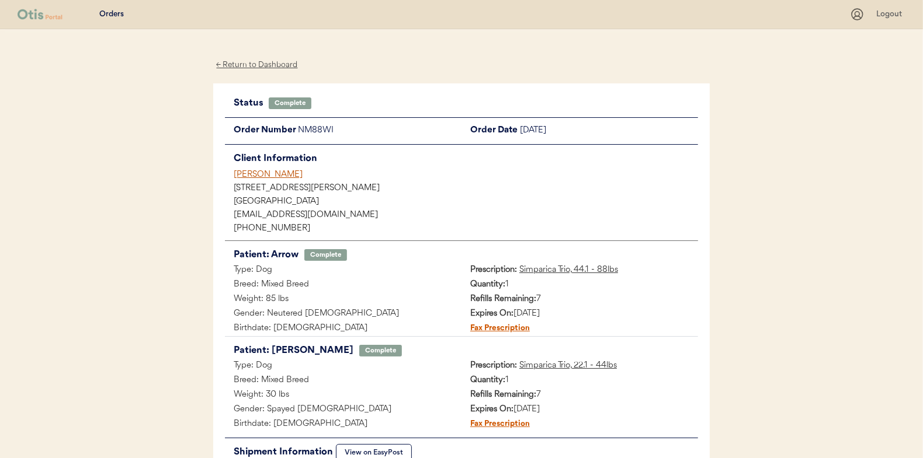
click at [248, 64] on div "← Return to Dashboard" at bounding box center [257, 64] width 88 height 13
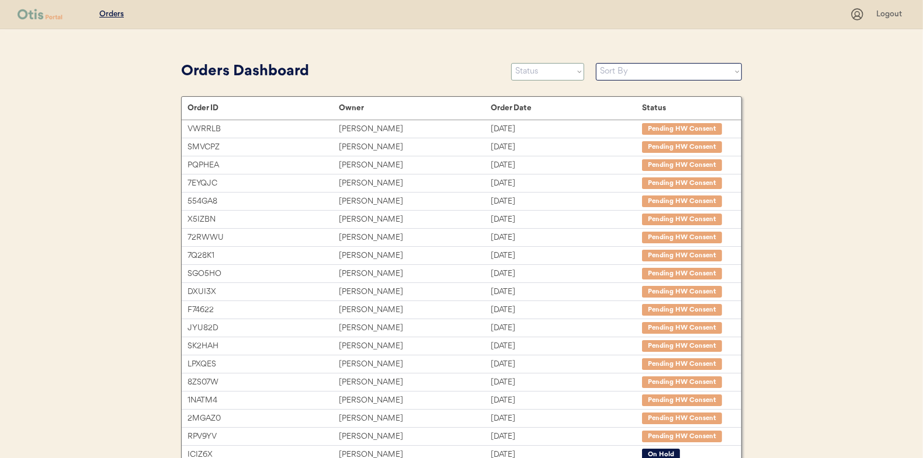
click at [541, 71] on select "Status On Hold New In Progress Complete Pending HW Consent Canceled" at bounding box center [547, 72] width 73 height 18
select select ""in_progress""
click at [511, 63] on select "Status On Hold New In Progress Complete Pending HW Consent Canceled" at bounding box center [547, 72] width 73 height 18
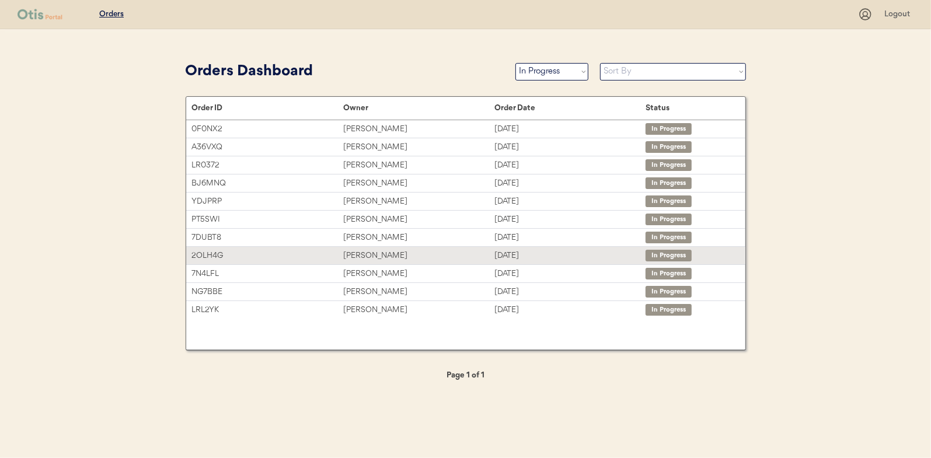
click at [360, 255] on div "[PERSON_NAME]" at bounding box center [418, 255] width 151 height 13
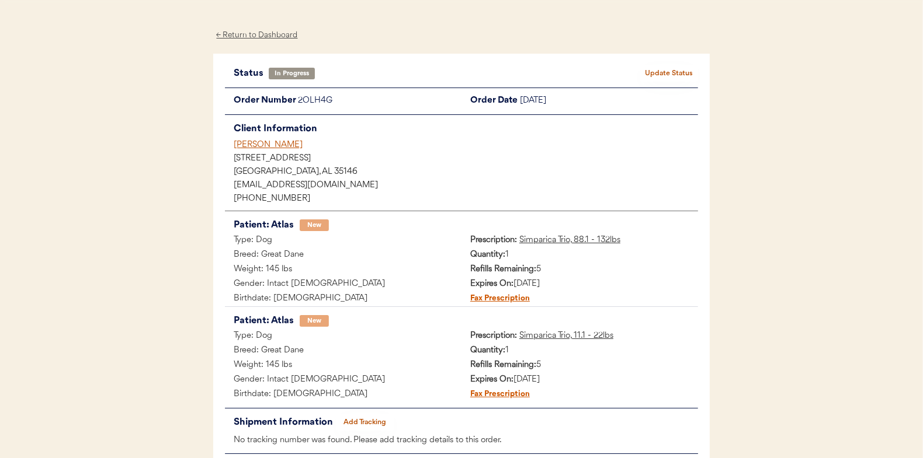
scroll to position [58, 0]
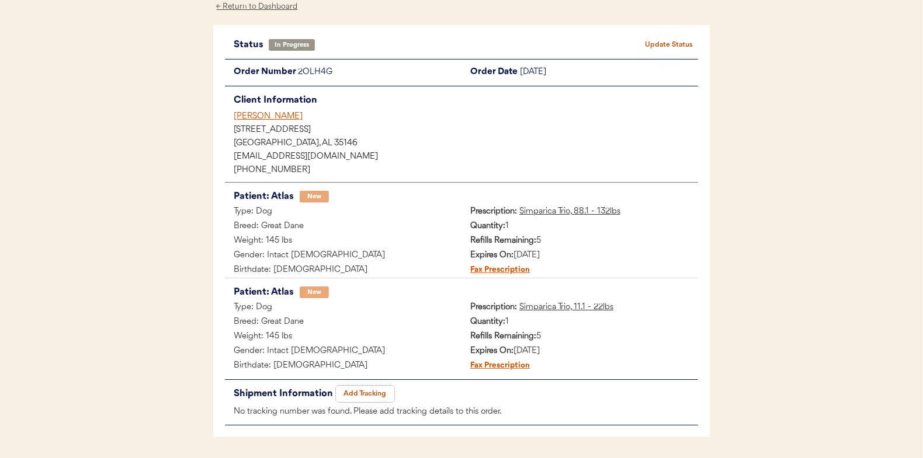
click at [365, 390] on button "Add Tracking" at bounding box center [365, 394] width 58 height 16
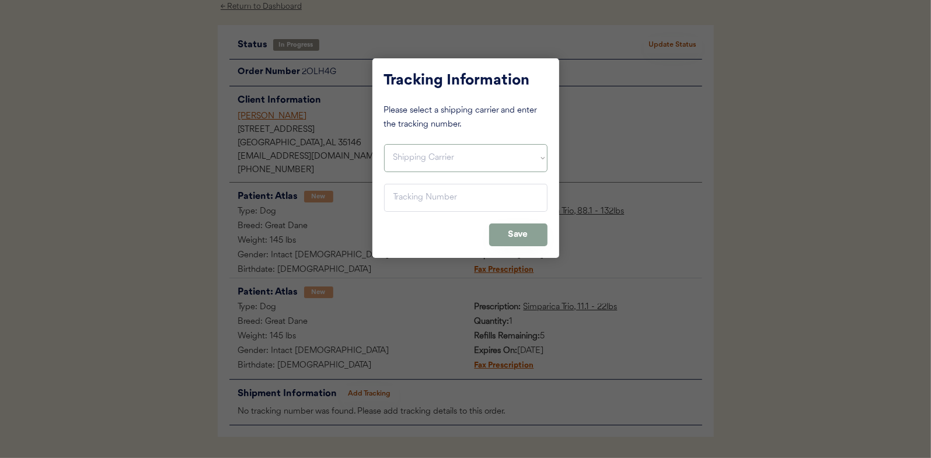
click at [414, 159] on select "Shipping Carrier FedEx FedEx Ground Economy UPS USPS" at bounding box center [466, 158] width 164 height 28
select select ""usps""
click at [384, 144] on select "Shipping Carrier FedEx FedEx Ground Economy UPS USPS" at bounding box center [466, 158] width 164 height 28
click at [408, 194] on input "input" at bounding box center [466, 198] width 164 height 28
paste input "9400150105496026998745"
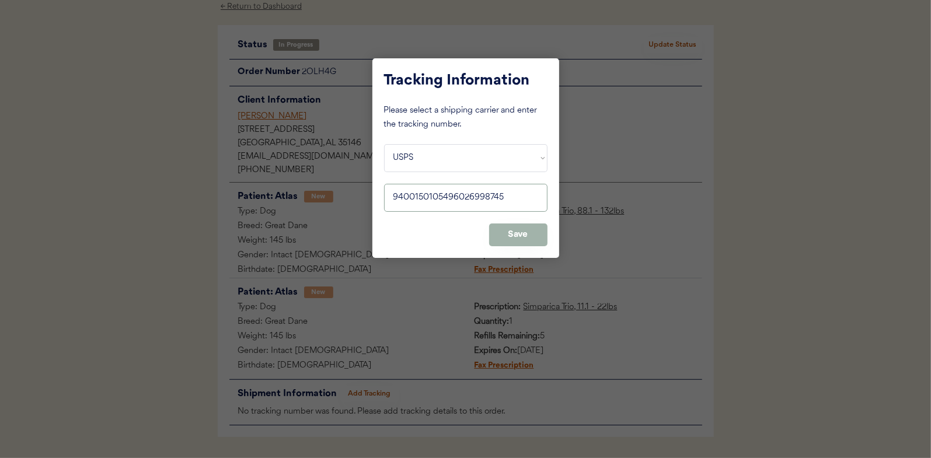
type input "9400150105496026998745"
click at [520, 236] on button "Save" at bounding box center [518, 235] width 58 height 23
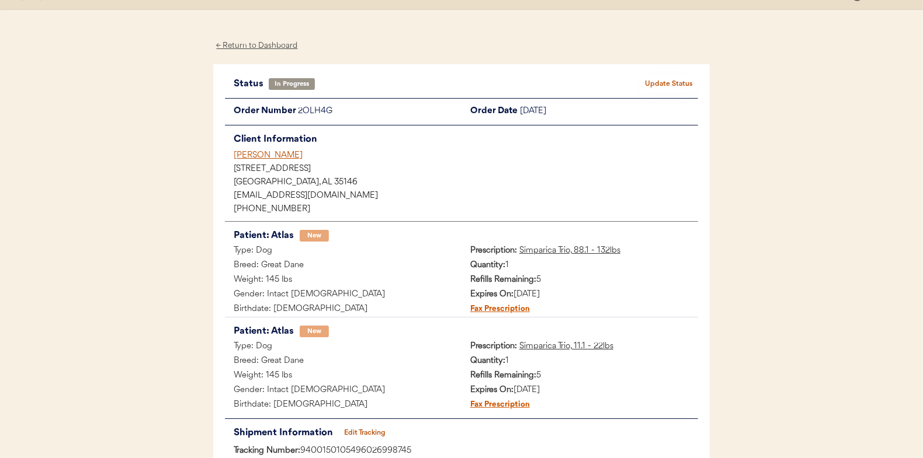
scroll to position [0, 0]
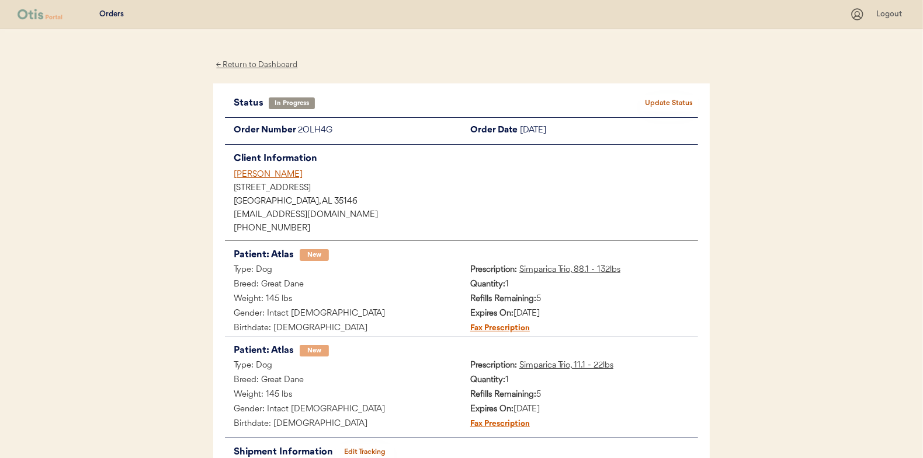
click at [675, 99] on button "Update Status" at bounding box center [668, 103] width 58 height 16
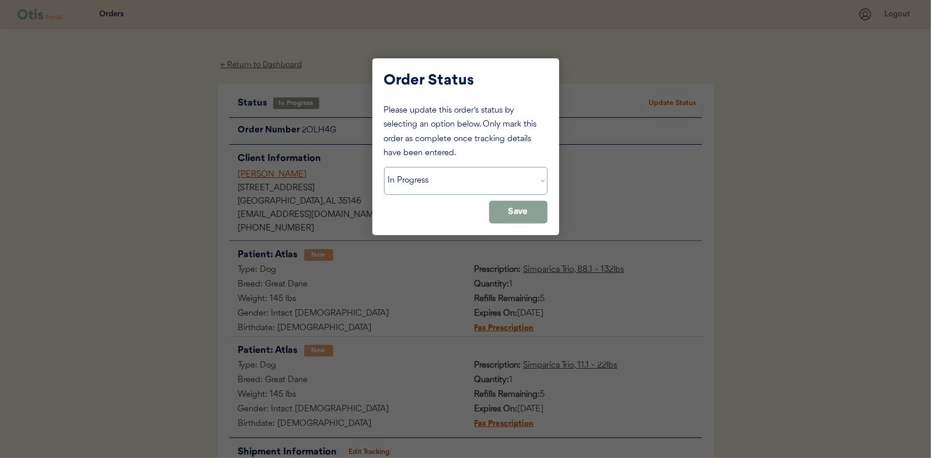
click at [434, 191] on select "Status On Hold New In Progress Complete Pending HW Consent Canceled" at bounding box center [466, 181] width 164 height 28
select select ""complete""
click at [384, 167] on select "Status On Hold New In Progress Complete Pending HW Consent Canceled" at bounding box center [466, 181] width 164 height 28
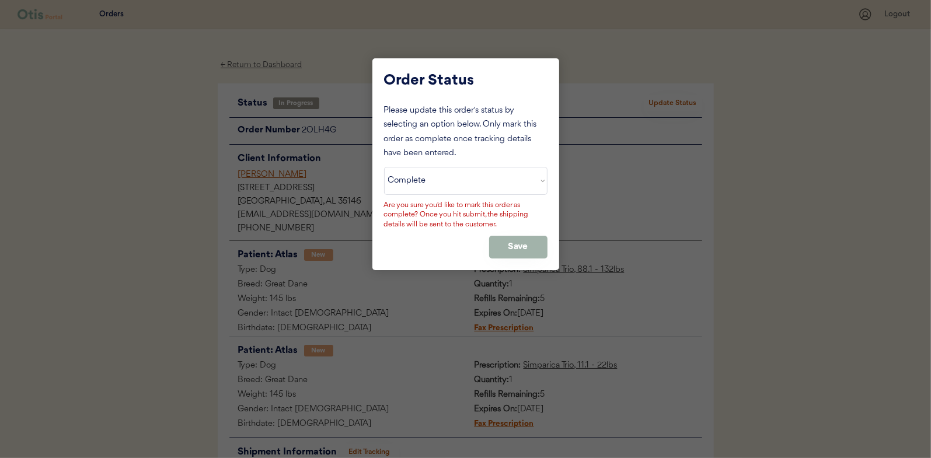
click at [519, 243] on button "Save" at bounding box center [518, 247] width 58 height 23
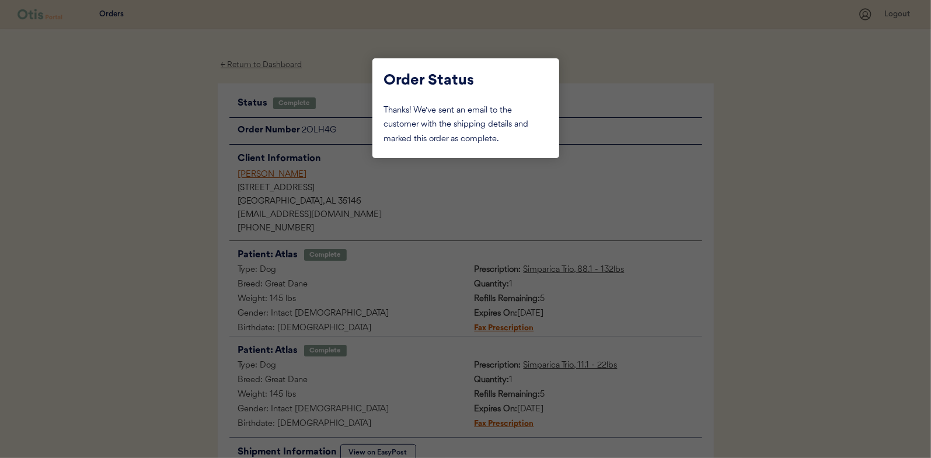
click at [182, 186] on div at bounding box center [465, 229] width 931 height 458
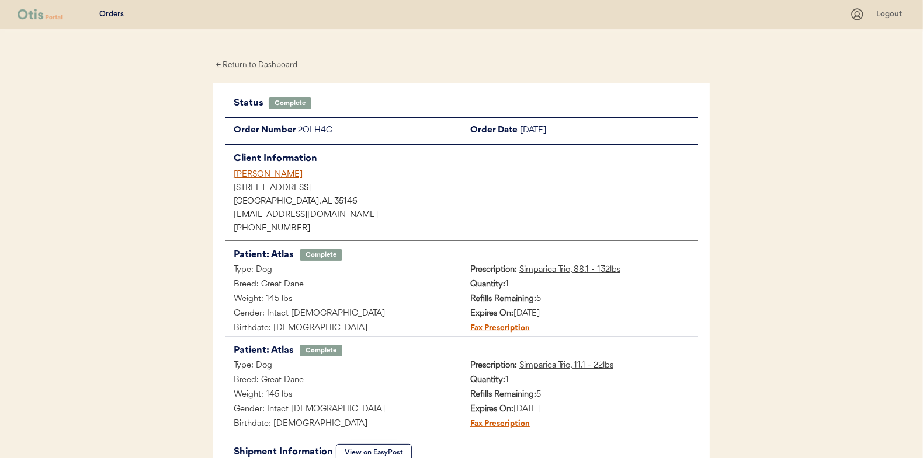
click at [257, 65] on div "← Return to Dashboard" at bounding box center [257, 64] width 88 height 13
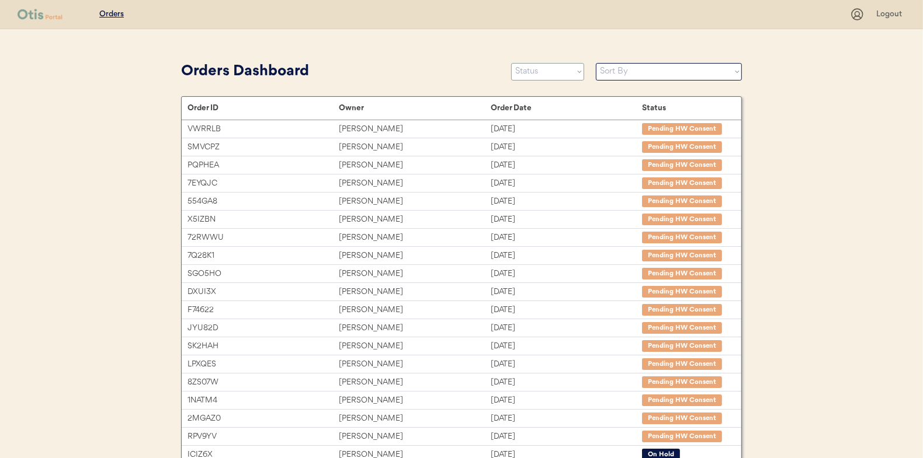
click at [537, 78] on select "Status On Hold New In Progress Complete Pending HW Consent Canceled" at bounding box center [547, 72] width 73 height 18
select select ""in_progress""
click at [511, 63] on select "Status On Hold New In Progress Complete Pending HW Consent Canceled" at bounding box center [547, 72] width 73 height 18
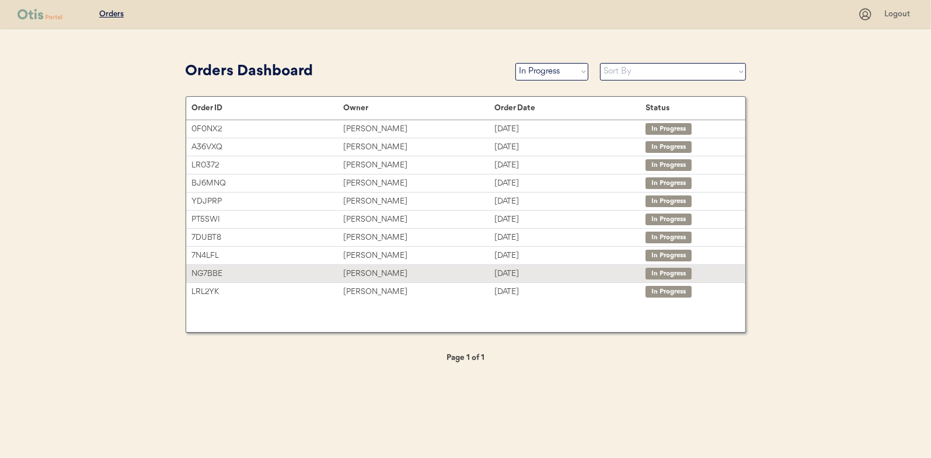
click at [361, 272] on div "[PERSON_NAME]" at bounding box center [418, 273] width 151 height 13
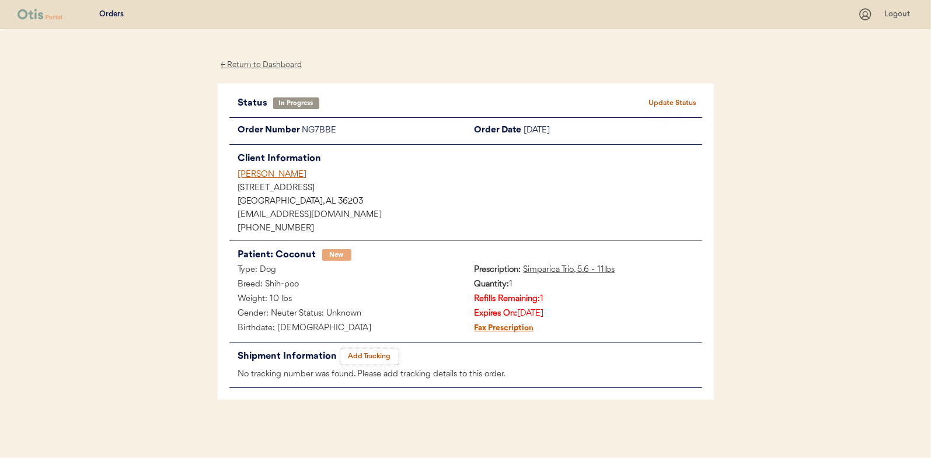
click at [366, 353] on button "Add Tracking" at bounding box center [369, 357] width 58 height 16
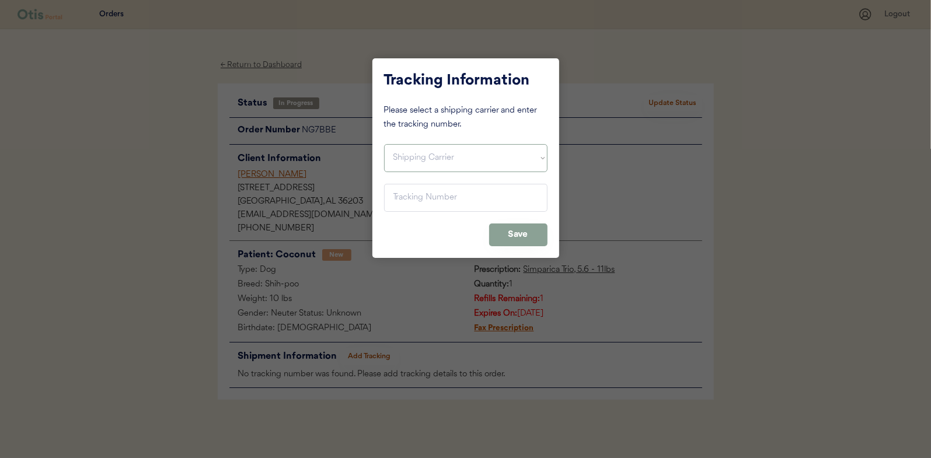
click at [410, 154] on select "Shipping Carrier FedEx FedEx Ground Economy UPS USPS" at bounding box center [466, 158] width 164 height 28
select select ""usps""
click at [384, 144] on select "Shipping Carrier FedEx FedEx Ground Economy UPS USPS" at bounding box center [466, 158] width 164 height 28
click at [409, 200] on input "input" at bounding box center [466, 198] width 164 height 28
paste input "9400150105798025372947"
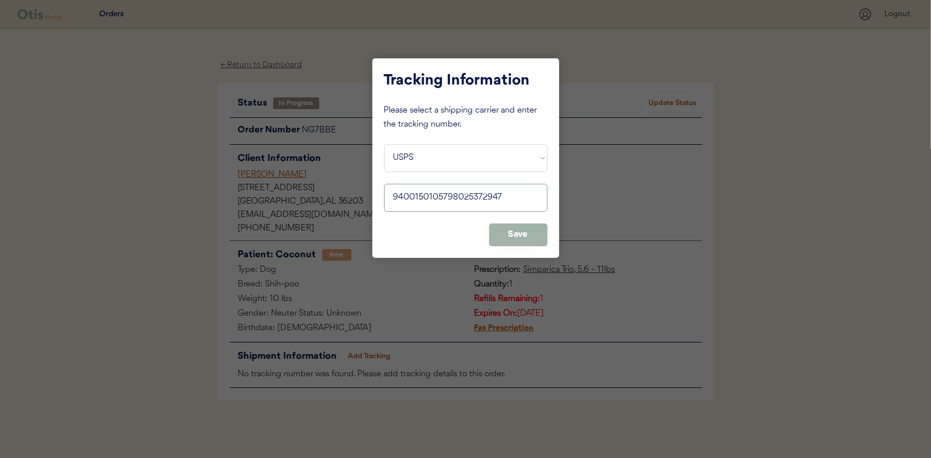
type input "9400150105798025372947"
click at [519, 234] on button "Save" at bounding box center [518, 235] width 58 height 23
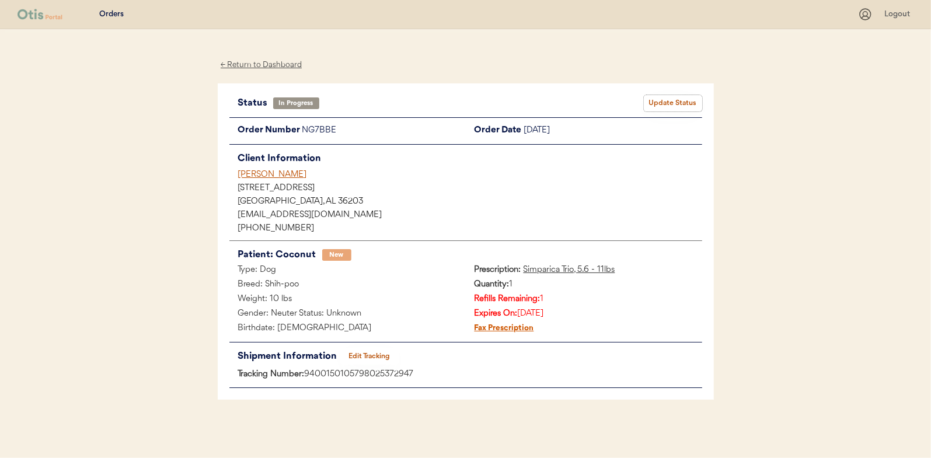
click at [681, 103] on button "Update Status" at bounding box center [673, 103] width 58 height 16
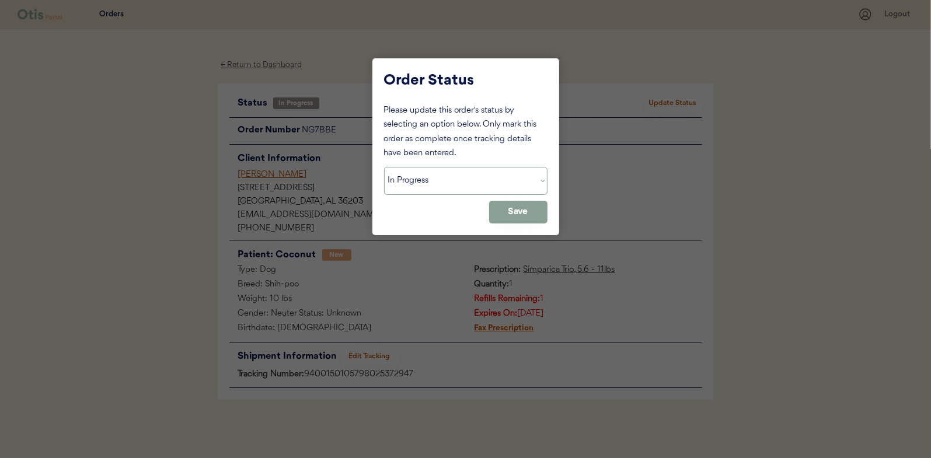
click at [448, 188] on select "Status On Hold New In Progress Complete Pending HW Consent Canceled" at bounding box center [466, 181] width 164 height 28
select select ""complete""
click at [384, 167] on select "Status On Hold New In Progress Complete Pending HW Consent Canceled" at bounding box center [466, 181] width 164 height 28
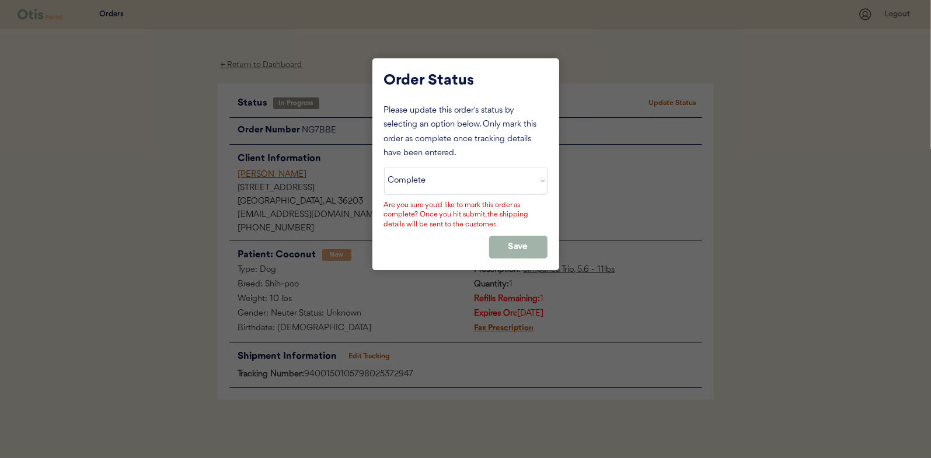
click at [506, 242] on button "Save" at bounding box center [518, 247] width 58 height 23
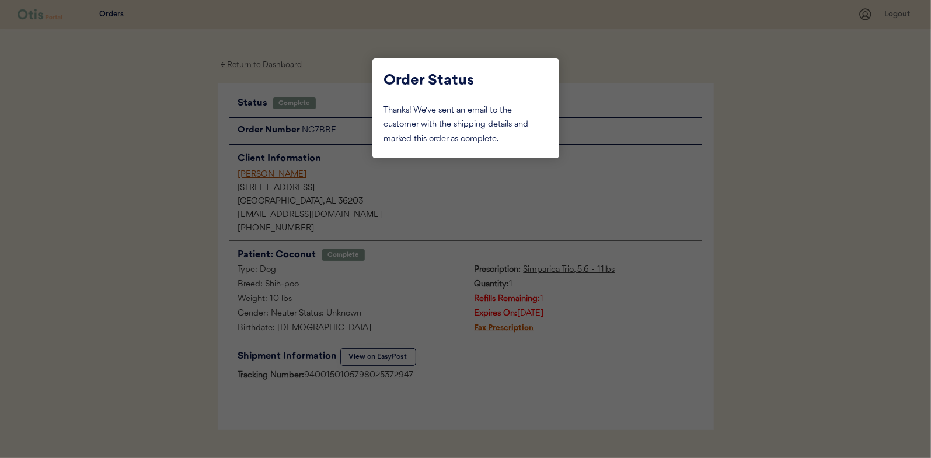
click at [151, 137] on div at bounding box center [465, 229] width 931 height 458
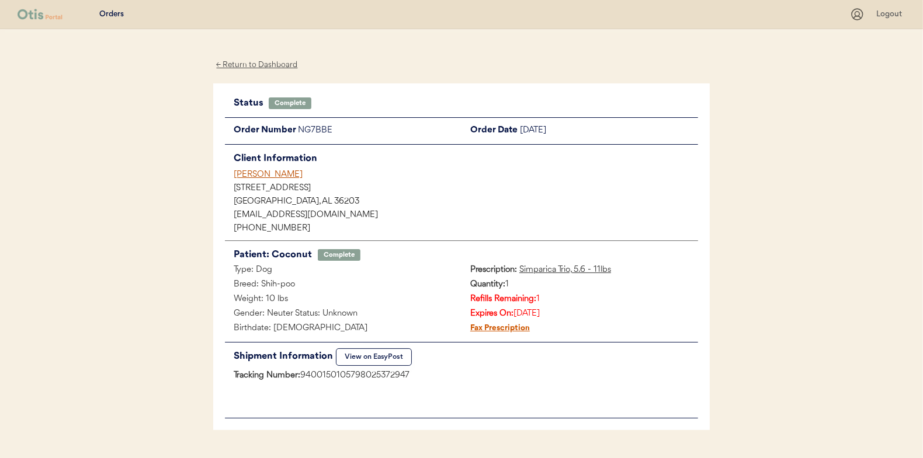
click at [264, 62] on div "← Return to Dashboard" at bounding box center [257, 64] width 88 height 13
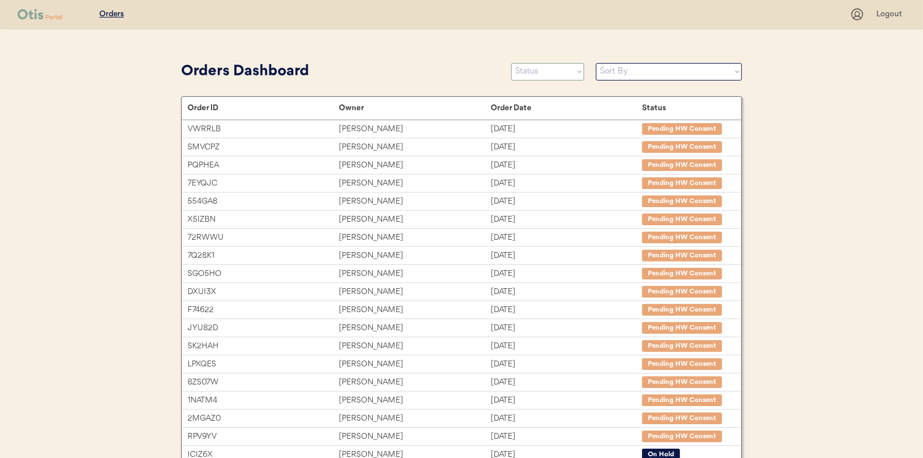
click at [550, 74] on select "Status On Hold New In Progress Complete Pending HW Consent Canceled" at bounding box center [547, 72] width 73 height 18
click at [511, 63] on select "Status On Hold New In Progress Complete Pending HW Consent Canceled" at bounding box center [547, 72] width 73 height 18
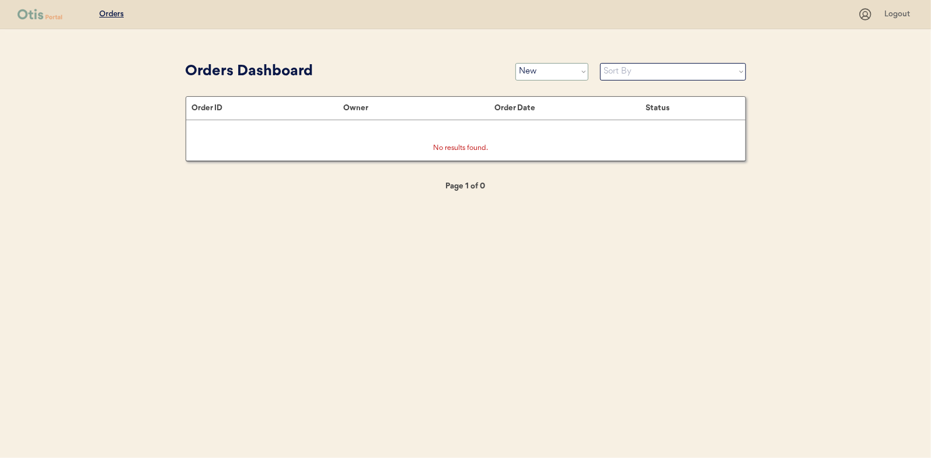
click at [540, 67] on select "Status On Hold New In Progress Complete Pending HW Consent Canceled" at bounding box center [552, 72] width 73 height 18
select select ""in_progress""
click at [516, 63] on select "Status On Hold New In Progress Complete Pending HW Consent Canceled" at bounding box center [552, 72] width 73 height 18
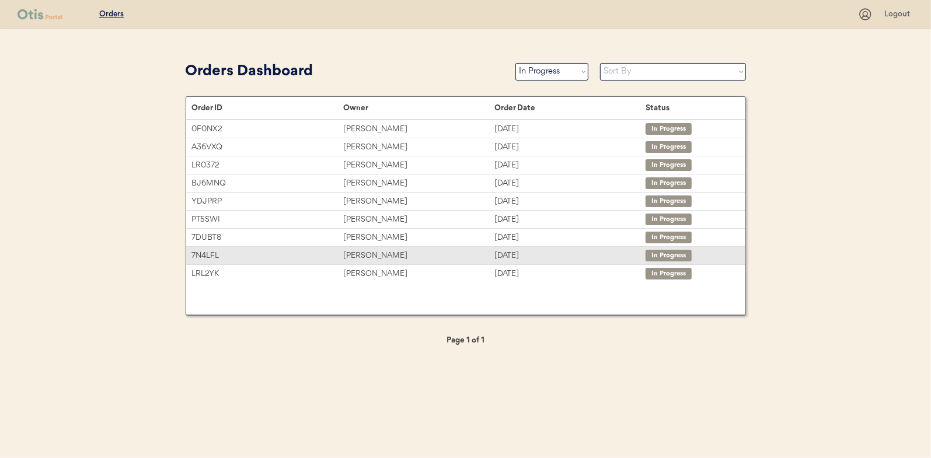
click at [369, 252] on div "[PERSON_NAME]" at bounding box center [418, 255] width 151 height 13
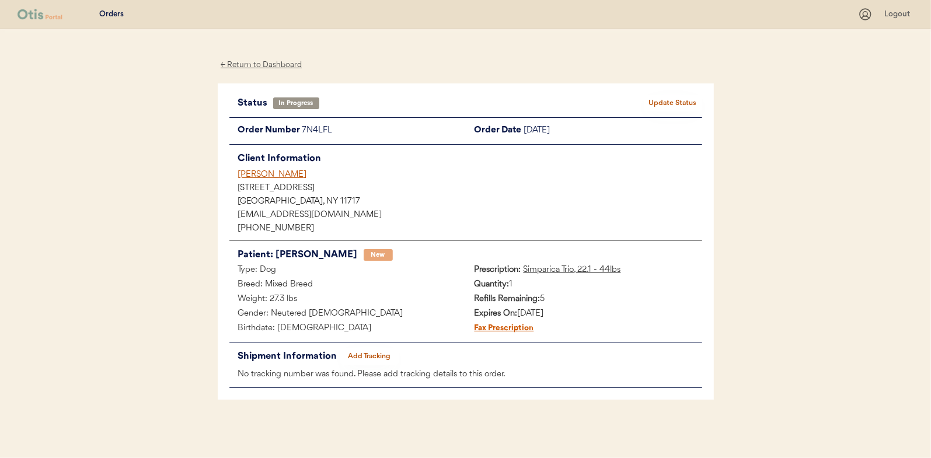
click at [368, 355] on button "Add Tracking" at bounding box center [369, 357] width 58 height 16
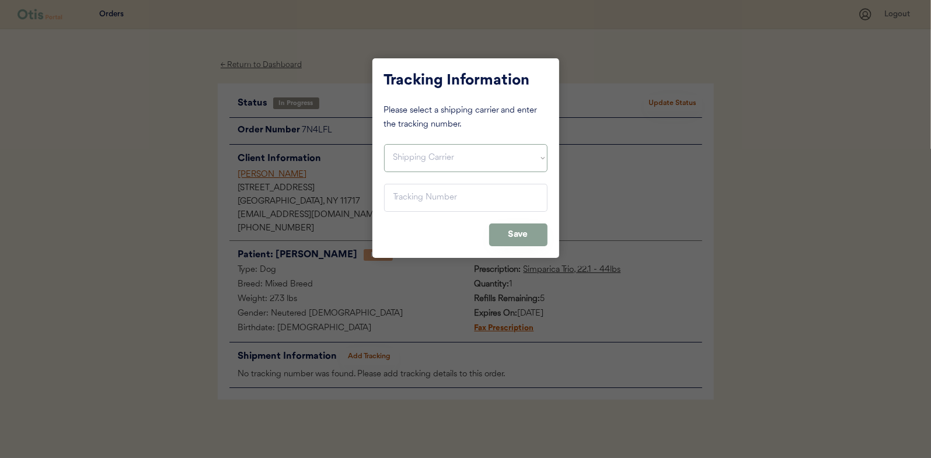
click at [417, 159] on select "Shipping Carrier FedEx FedEx Ground Economy UPS USPS" at bounding box center [466, 158] width 164 height 28
select select ""usps""
click at [384, 144] on select "Shipping Carrier FedEx FedEx Ground Economy UPS USPS" at bounding box center [466, 158] width 164 height 28
click at [405, 190] on input "input" at bounding box center [466, 198] width 164 height 28
paste input "9400150105800025343565"
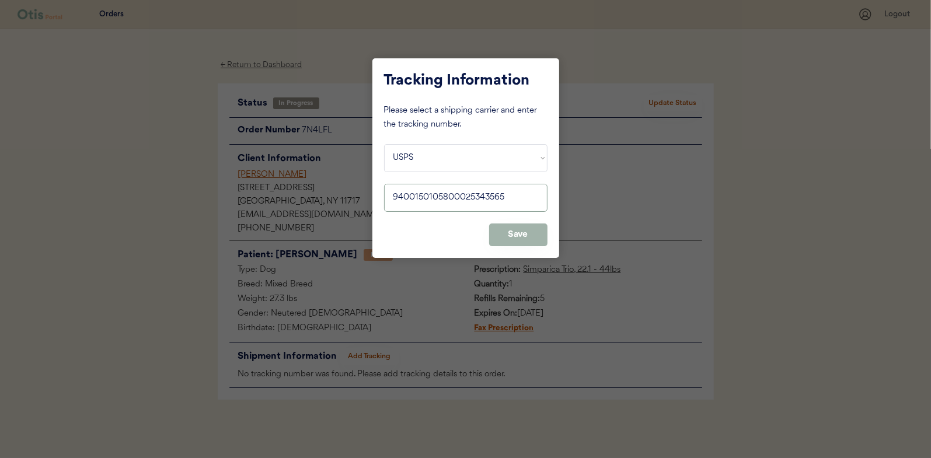
type input "9400150105800025343565"
click at [505, 229] on button "Save" at bounding box center [518, 235] width 58 height 23
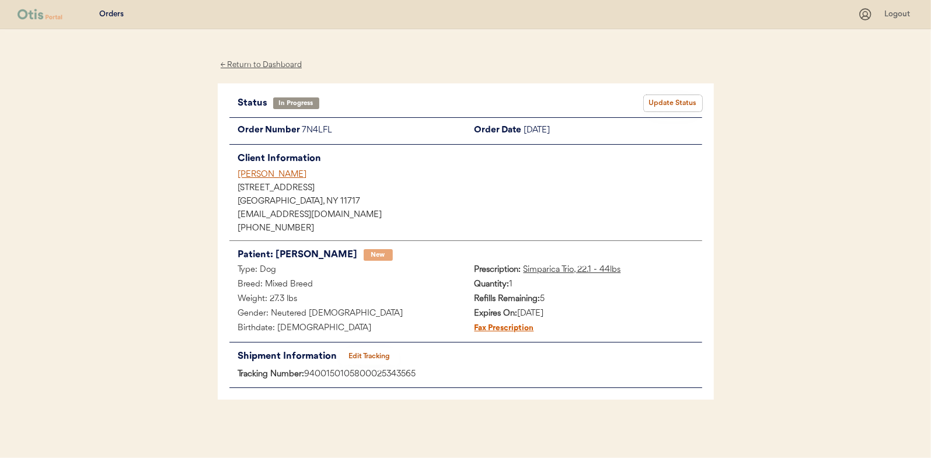
click at [675, 102] on button "Update Status" at bounding box center [673, 103] width 58 height 16
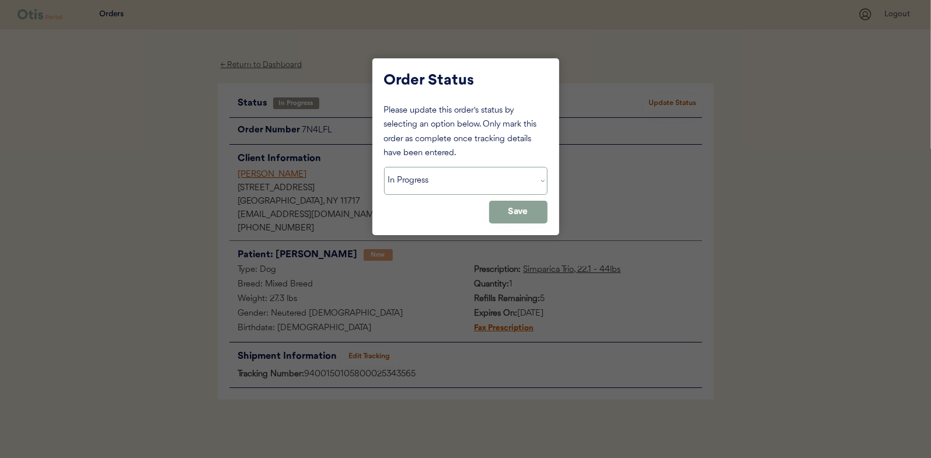
click at [427, 185] on select "Status On Hold New In Progress Complete Pending HW Consent Canceled" at bounding box center [466, 181] width 164 height 28
select select ""complete""
click at [384, 167] on select "Status On Hold New In Progress Complete Pending HW Consent Canceled" at bounding box center [466, 181] width 164 height 28
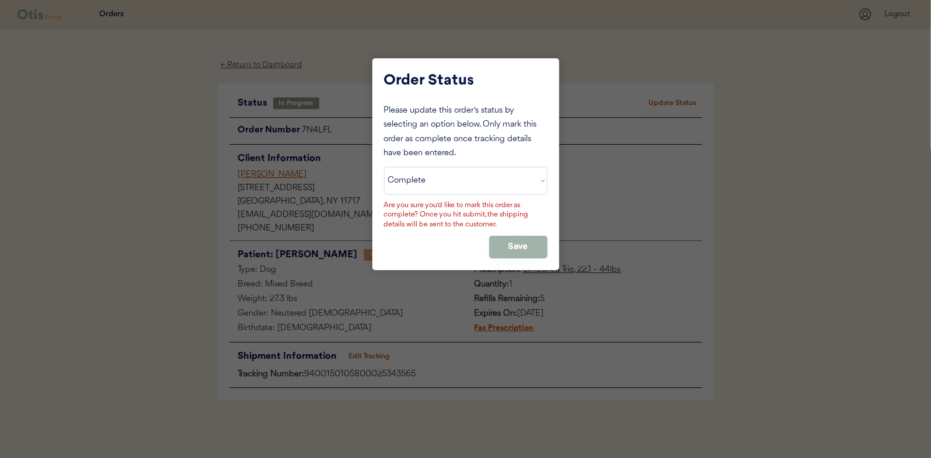
click at [530, 241] on button "Save" at bounding box center [518, 247] width 58 height 23
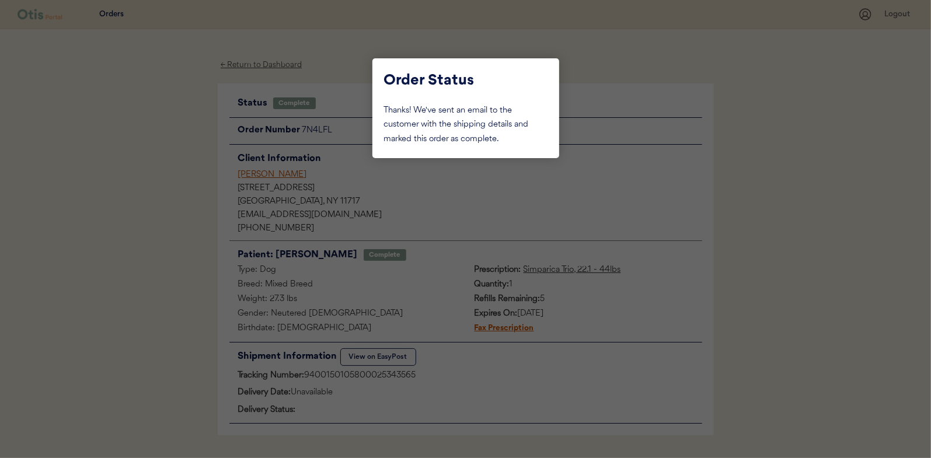
click at [141, 124] on div at bounding box center [465, 229] width 931 height 458
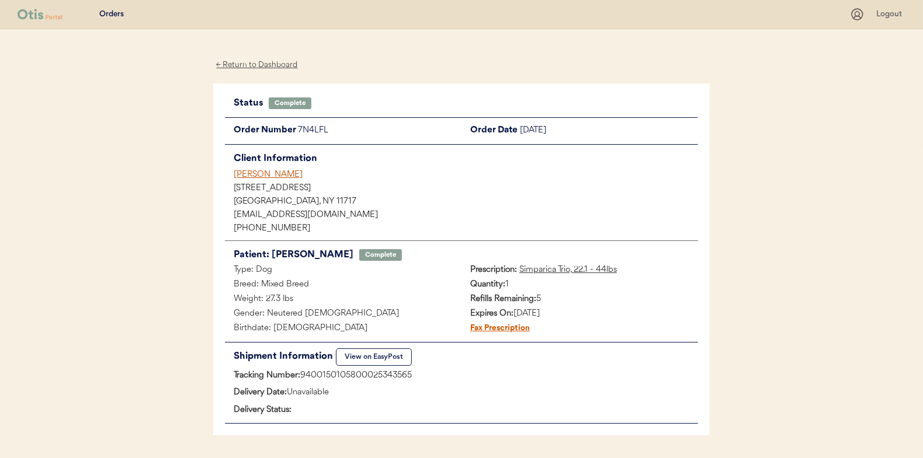
click at [242, 68] on div "← Return to Dashboard" at bounding box center [257, 64] width 88 height 13
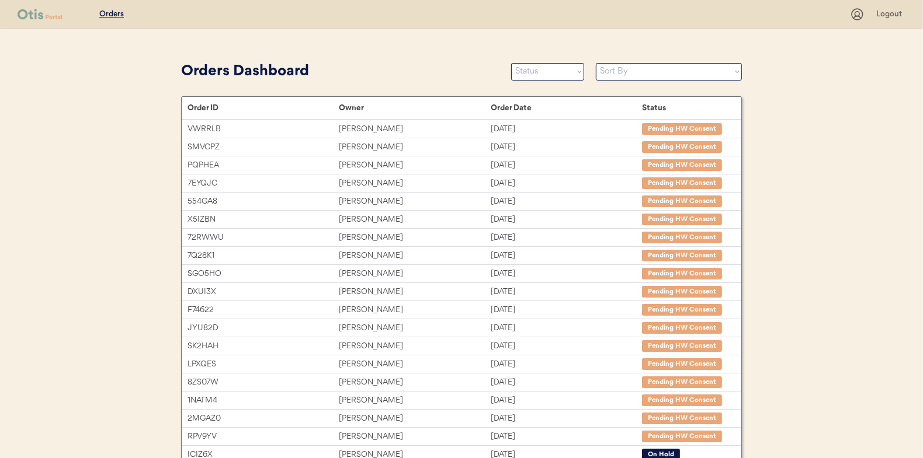
click at [504, 65] on div "Orders Dashboard Status On Hold New In Progress Complete Pending HW Consent Can…" at bounding box center [461, 71] width 561 height 26
click at [534, 72] on select "Status On Hold New In Progress Complete Pending HW Consent Canceled" at bounding box center [547, 72] width 73 height 18
click at [511, 63] on select "Status On Hold New In Progress Complete Pending HW Consent Canceled" at bounding box center [547, 72] width 73 height 18
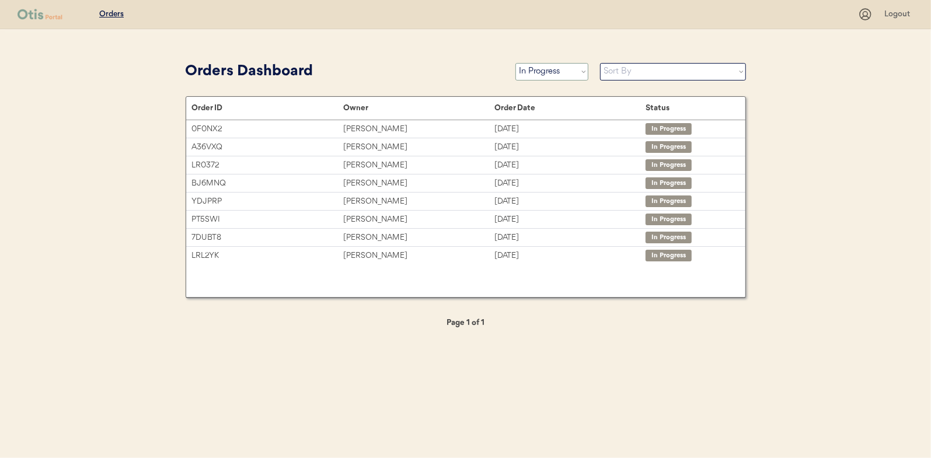
click at [561, 72] on select "Status On Hold New In Progress Complete Pending HW Consent Canceled" at bounding box center [552, 72] width 73 height 18
select select ""new""
click at [516, 63] on select "Status On Hold New In Progress Complete Pending HW Consent Canceled" at bounding box center [552, 72] width 73 height 18
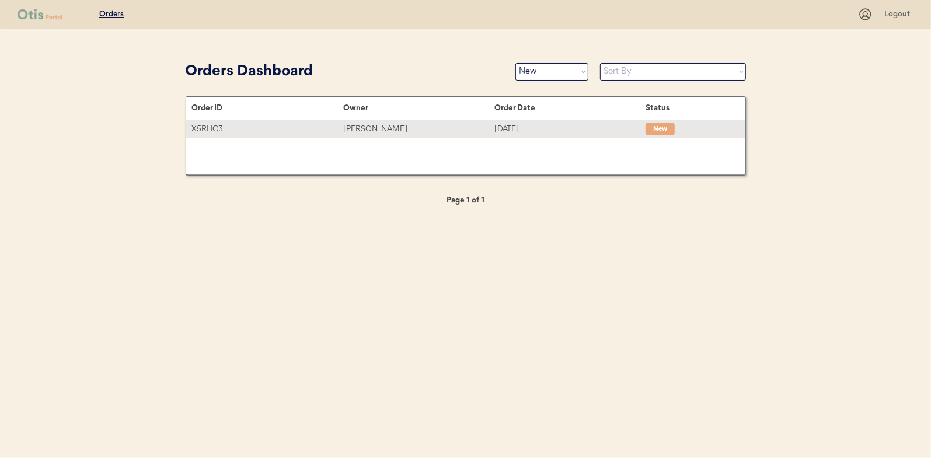
click at [385, 131] on div "[PERSON_NAME]" at bounding box center [418, 129] width 151 height 13
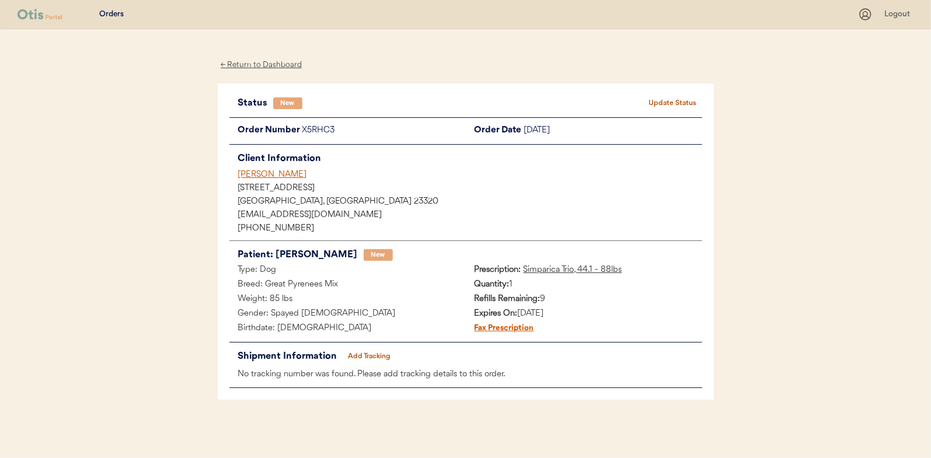
click at [676, 106] on button "Update Status" at bounding box center [673, 103] width 58 height 16
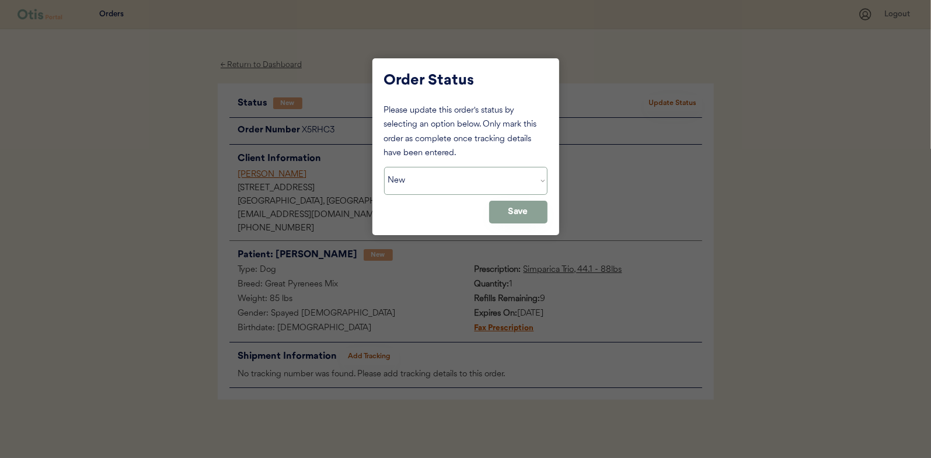
click at [435, 187] on select "Status On Hold New In Progress Complete Pending HW Consent Canceled" at bounding box center [466, 181] width 164 height 28
select select ""in_progress""
click at [384, 167] on select "Status On Hold New In Progress Complete Pending HW Consent Canceled" at bounding box center [466, 181] width 164 height 28
click at [513, 211] on button "Save" at bounding box center [518, 212] width 58 height 23
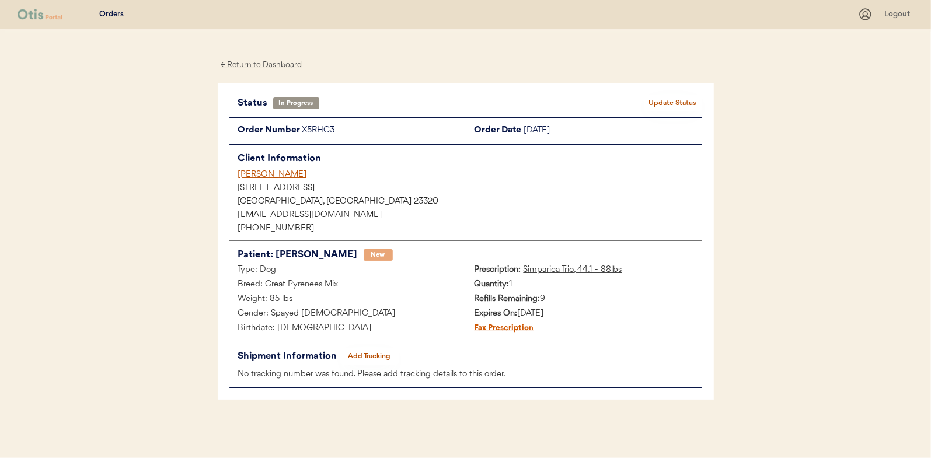
click at [272, 65] on div "← Return to Dashboard" at bounding box center [262, 64] width 88 height 13
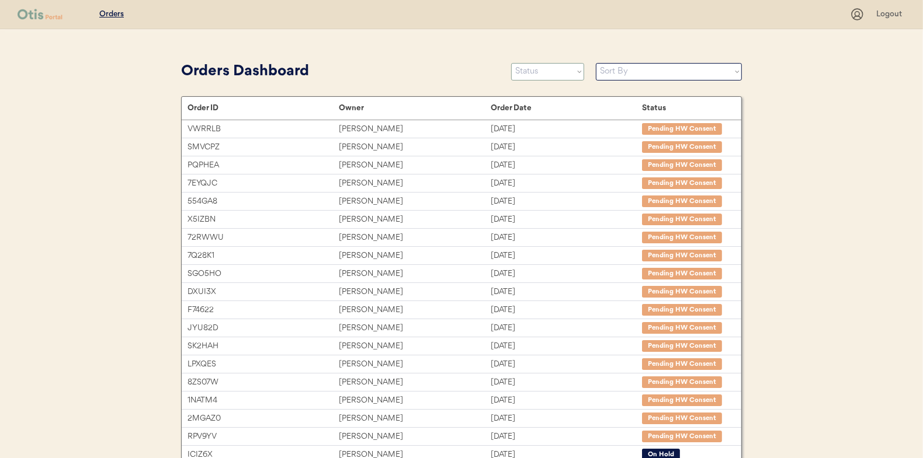
click at [546, 69] on select "Status On Hold New In Progress Complete Pending HW Consent Canceled" at bounding box center [547, 72] width 73 height 18
click at [511, 63] on select "Status On Hold New In Progress Complete Pending HW Consent Canceled" at bounding box center [547, 72] width 73 height 18
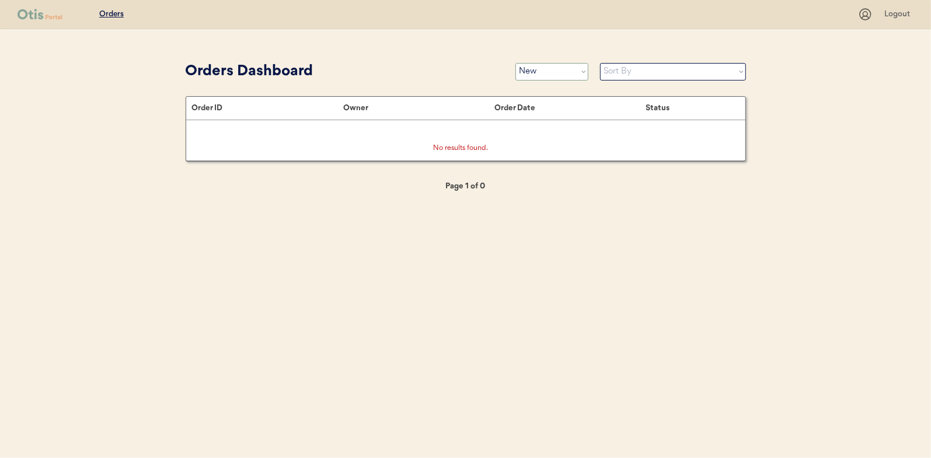
click at [540, 70] on select "Status On Hold New In Progress Complete Pending HW Consent Canceled" at bounding box center [552, 72] width 73 height 18
select select ""in_progress""
click at [516, 63] on select "Status On Hold New In Progress Complete Pending HW Consent Canceled" at bounding box center [552, 72] width 73 height 18
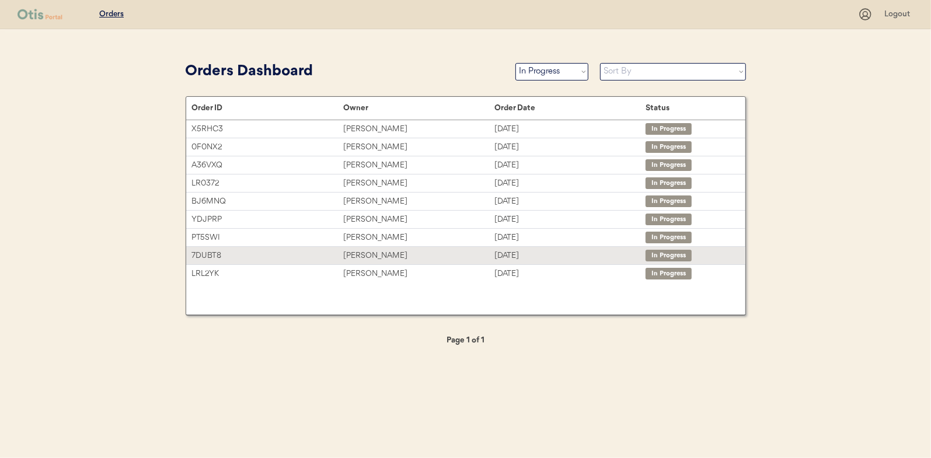
click at [367, 252] on div "Gregory Lee" at bounding box center [418, 255] width 151 height 13
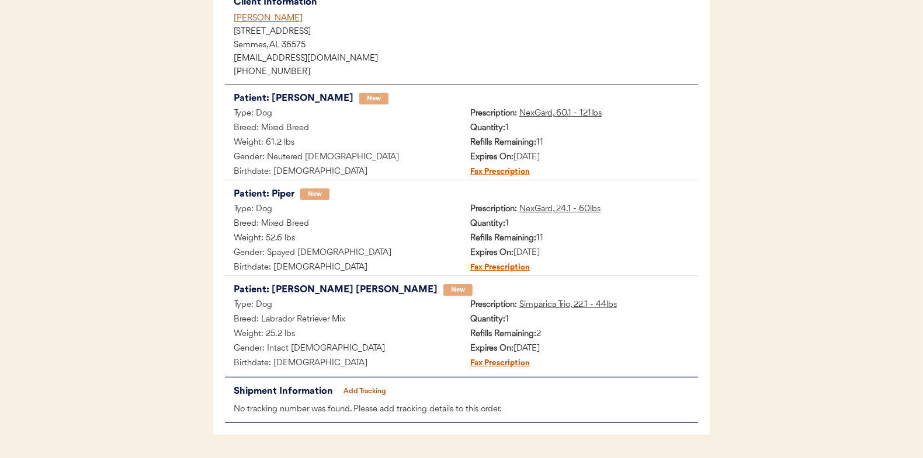
scroll to position [192, 0]
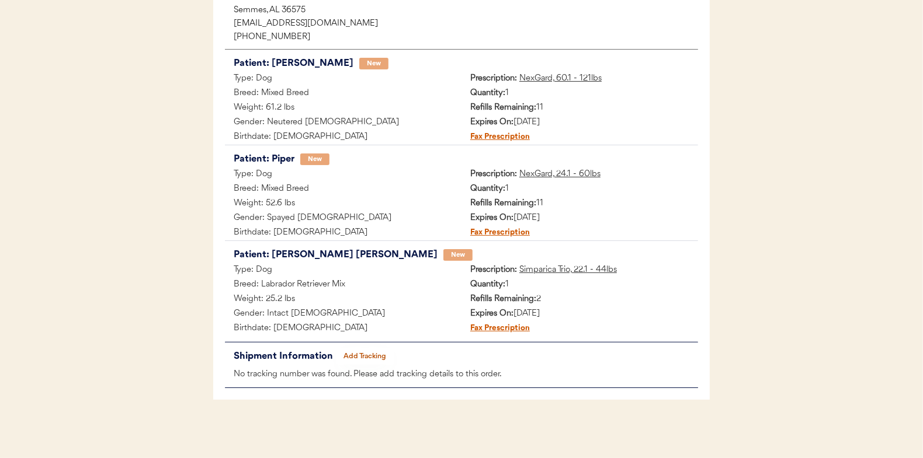
click at [369, 353] on button "Add Tracking" at bounding box center [365, 357] width 58 height 16
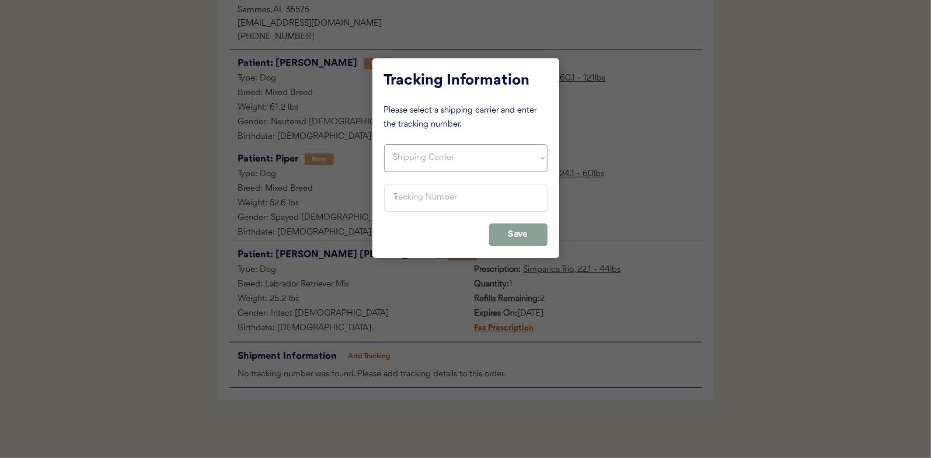
click at [413, 151] on select "Shipping Carrier FedEx FedEx Ground Economy UPS USPS" at bounding box center [466, 158] width 164 height 28
select select ""usps""
click at [384, 144] on select "Shipping Carrier FedEx FedEx Ground Economy UPS USPS" at bounding box center [466, 158] width 164 height 28
click at [397, 200] on input "input" at bounding box center [466, 198] width 164 height 28
paste input "9400150105798025380751"
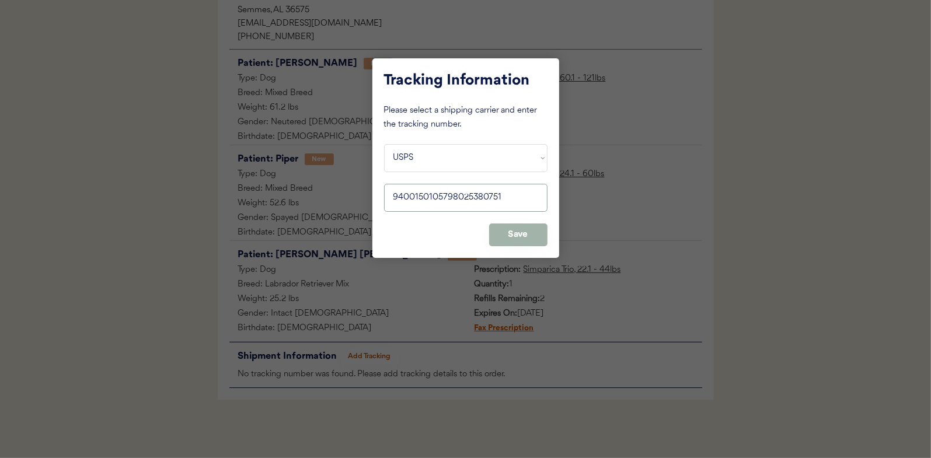
type input "9400150105798025380751"
click at [519, 232] on button "Save" at bounding box center [518, 235] width 58 height 23
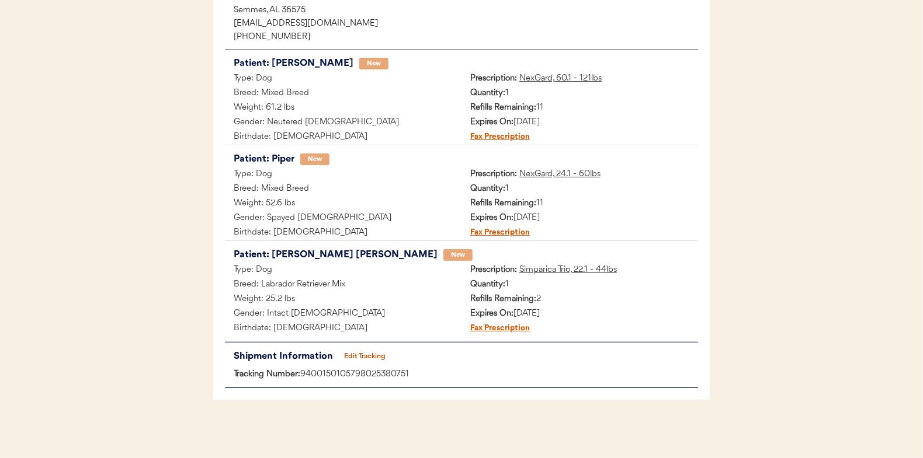
scroll to position [0, 0]
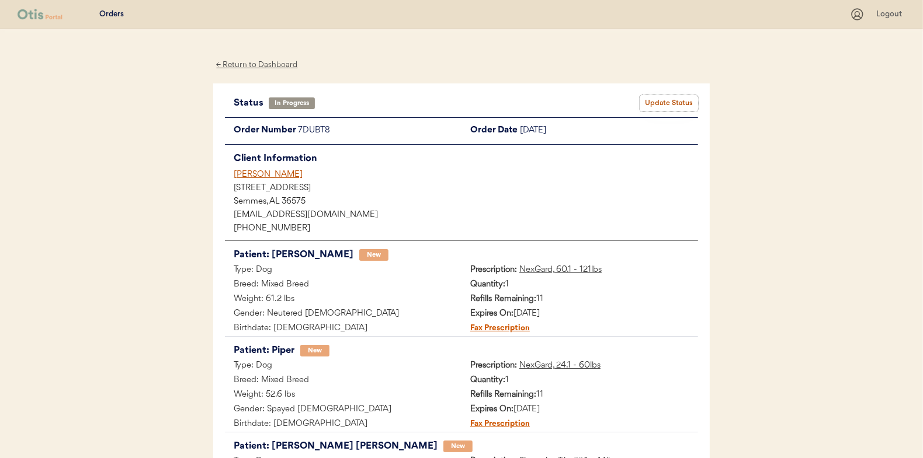
click at [685, 102] on button "Update Status" at bounding box center [668, 103] width 58 height 16
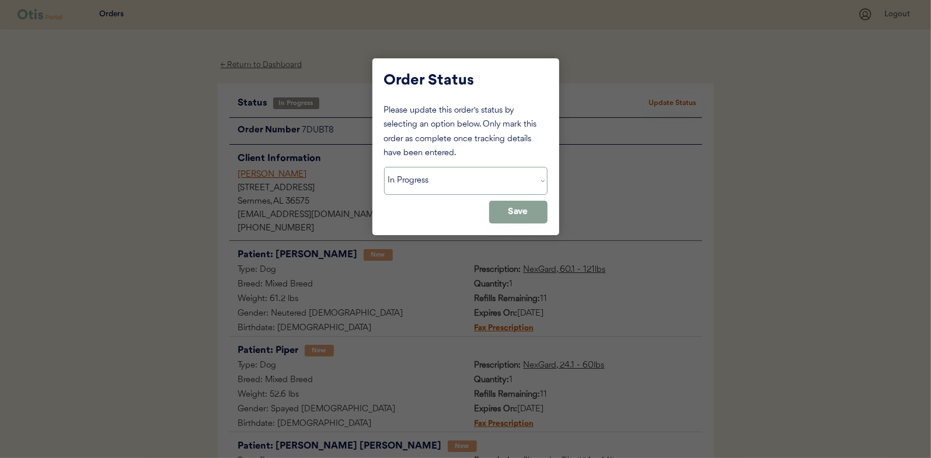
click at [450, 185] on select "Status On Hold New In Progress Complete Pending HW Consent Canceled" at bounding box center [466, 181] width 164 height 28
select select ""complete""
click at [384, 167] on select "Status On Hold New In Progress Complete Pending HW Consent Canceled" at bounding box center [466, 181] width 164 height 28
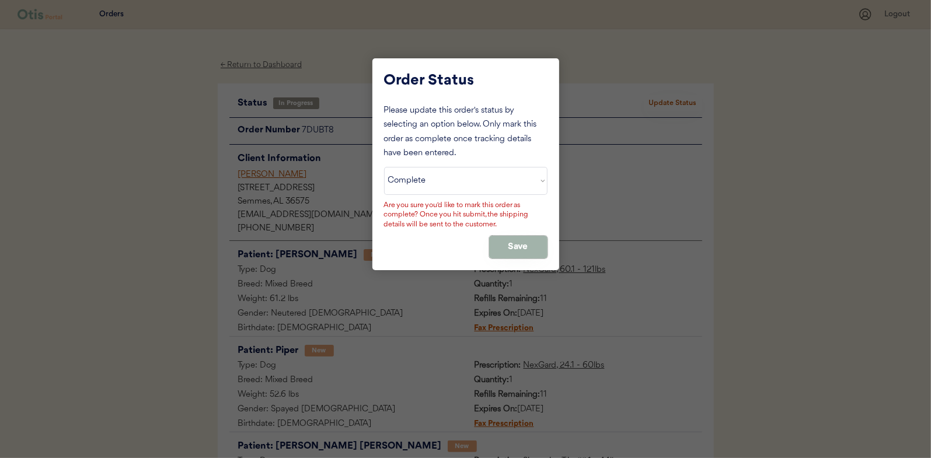
click at [511, 254] on button "Save" at bounding box center [518, 247] width 58 height 23
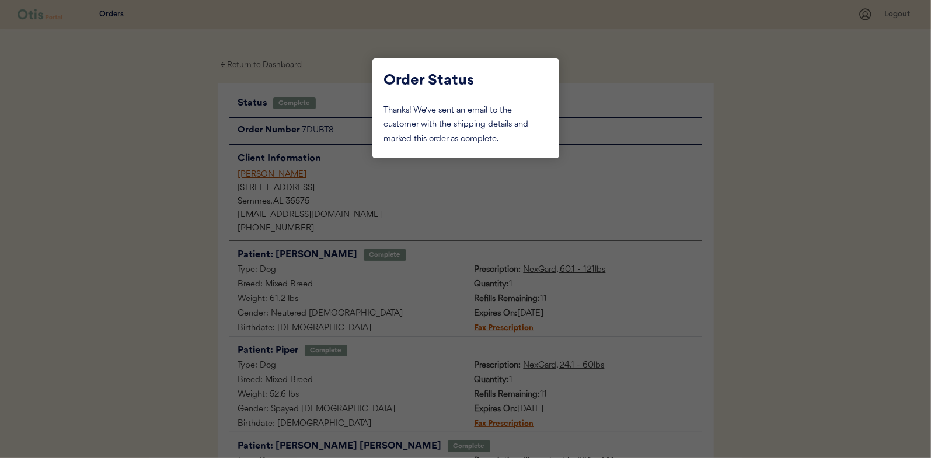
drag, startPoint x: 190, startPoint y: 177, endPoint x: 262, endPoint y: 85, distance: 116.9
click at [190, 176] on div at bounding box center [465, 229] width 931 height 458
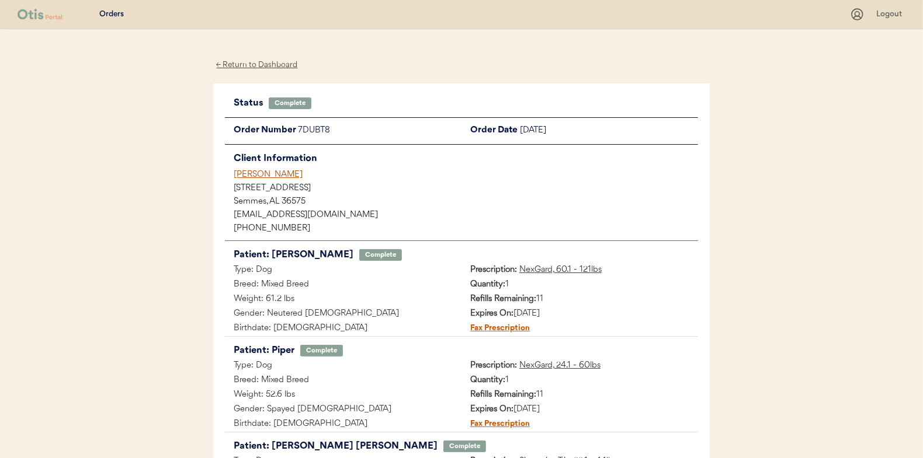
click at [265, 60] on div "← Return to Dashboard" at bounding box center [257, 64] width 88 height 13
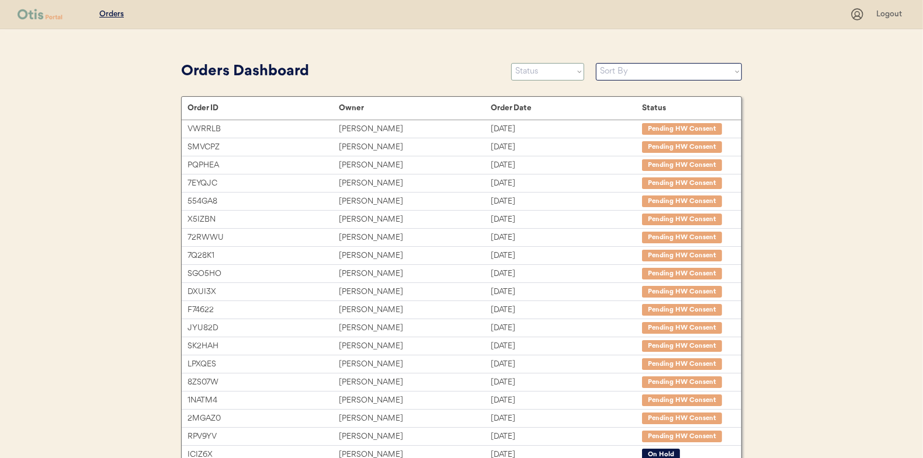
click at [537, 78] on select "Status On Hold New In Progress Complete Pending HW Consent Canceled" at bounding box center [547, 72] width 73 height 18
select select ""in_progress""
click at [511, 63] on select "Status On Hold New In Progress Complete Pending HW Consent Canceled" at bounding box center [547, 72] width 73 height 18
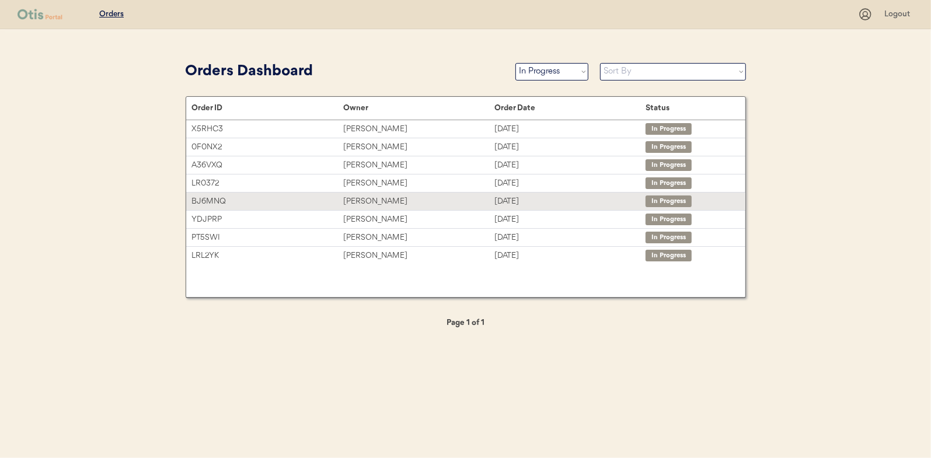
click at [367, 203] on div "[PERSON_NAME]" at bounding box center [418, 201] width 151 height 13
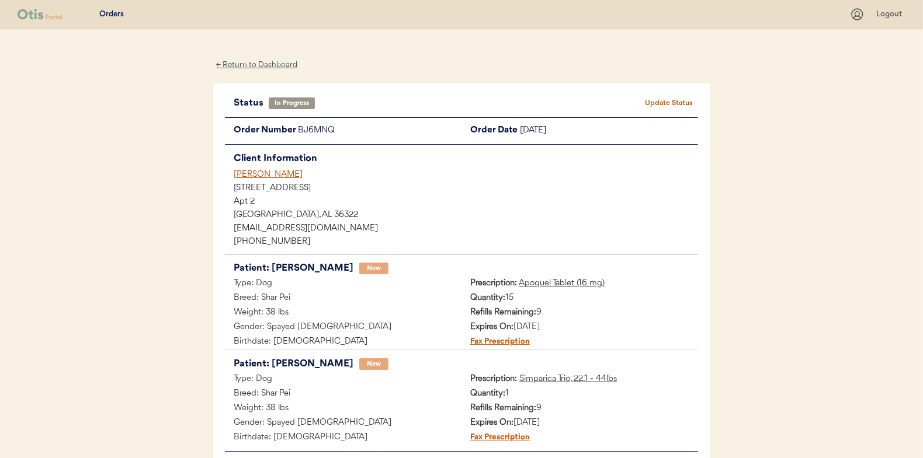
scroll to position [109, 0]
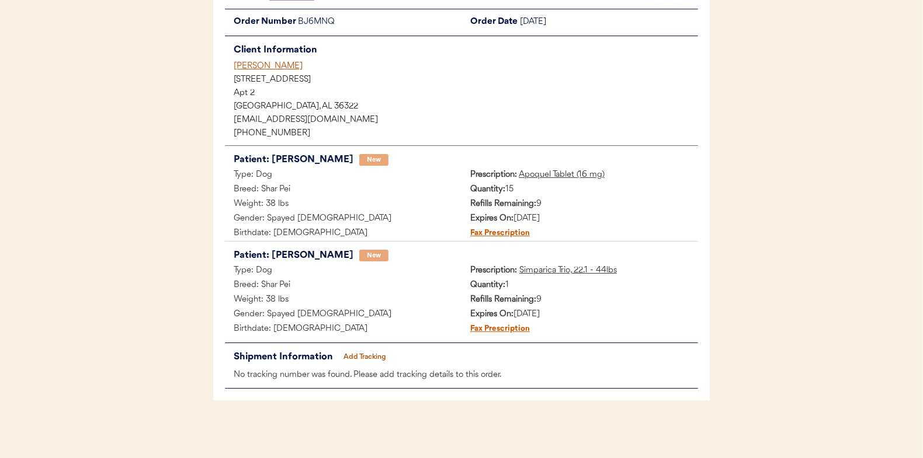
click at [377, 358] on button "Add Tracking" at bounding box center [365, 357] width 58 height 16
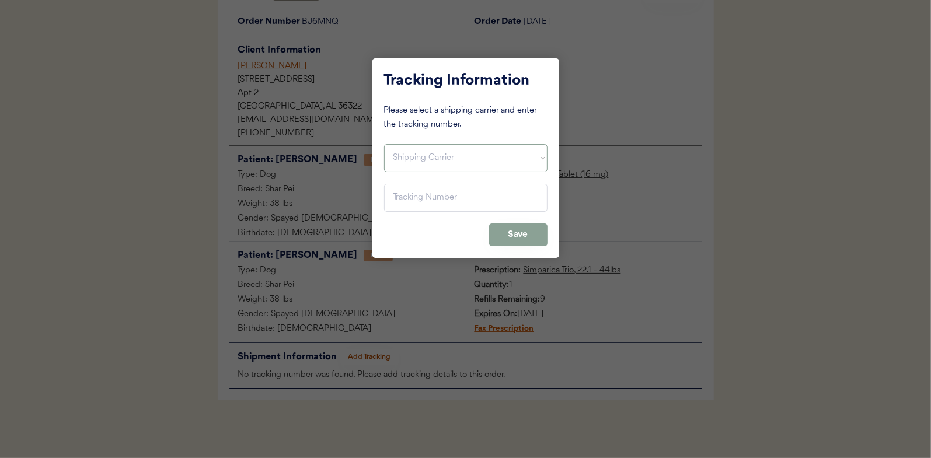
click at [427, 154] on select "Shipping Carrier FedEx FedEx Ground Economy UPS USPS" at bounding box center [466, 158] width 164 height 28
select select ""usps""
click at [384, 144] on select "Shipping Carrier FedEx FedEx Ground Economy UPS USPS" at bounding box center [466, 158] width 164 height 28
click at [402, 200] on input "input" at bounding box center [466, 198] width 164 height 28
paste input "9400150105496027014321"
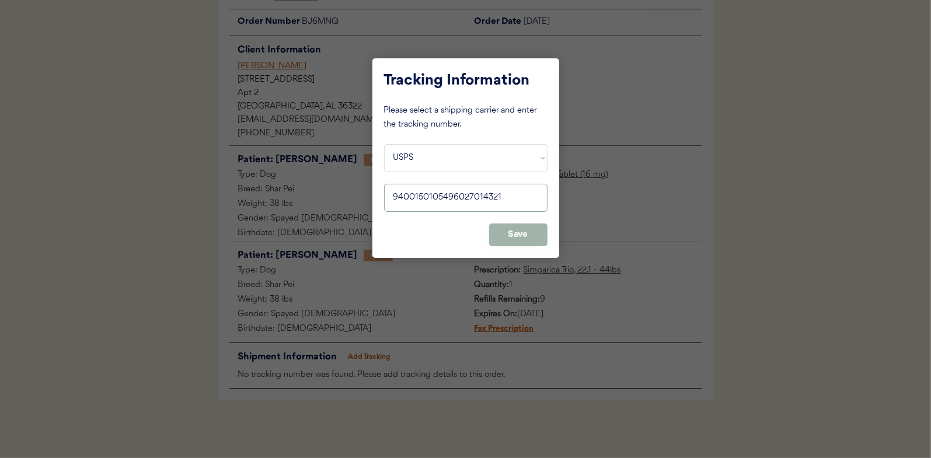
type input "9400150105496027014321"
click at [510, 230] on button "Save" at bounding box center [518, 235] width 58 height 23
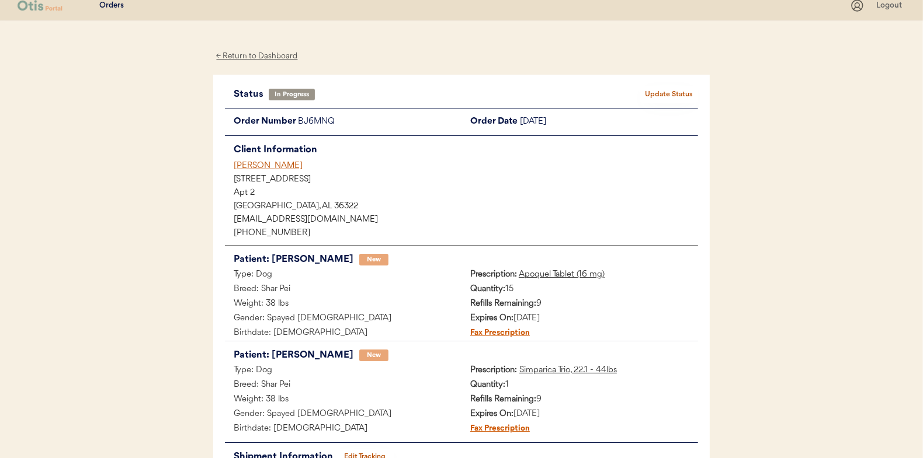
scroll to position [0, 0]
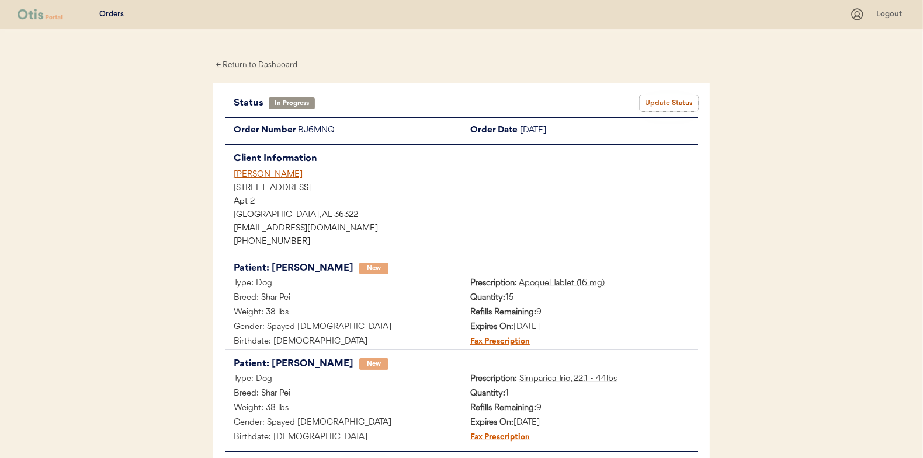
click at [670, 103] on button "Update Status" at bounding box center [668, 103] width 58 height 16
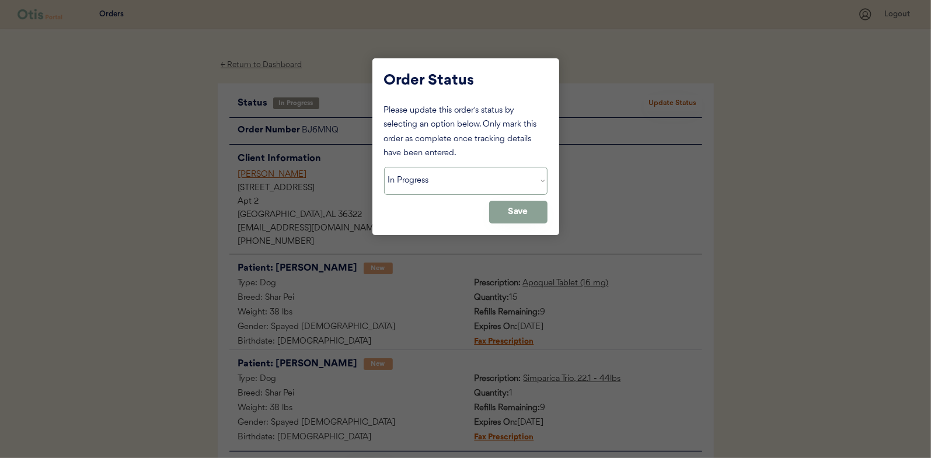
click at [419, 179] on select "Status On Hold New In Progress Complete Pending HW Consent Canceled" at bounding box center [466, 181] width 164 height 28
select select ""complete""
click at [384, 167] on select "Status On Hold New In Progress Complete Pending HW Consent Canceled" at bounding box center [466, 181] width 164 height 28
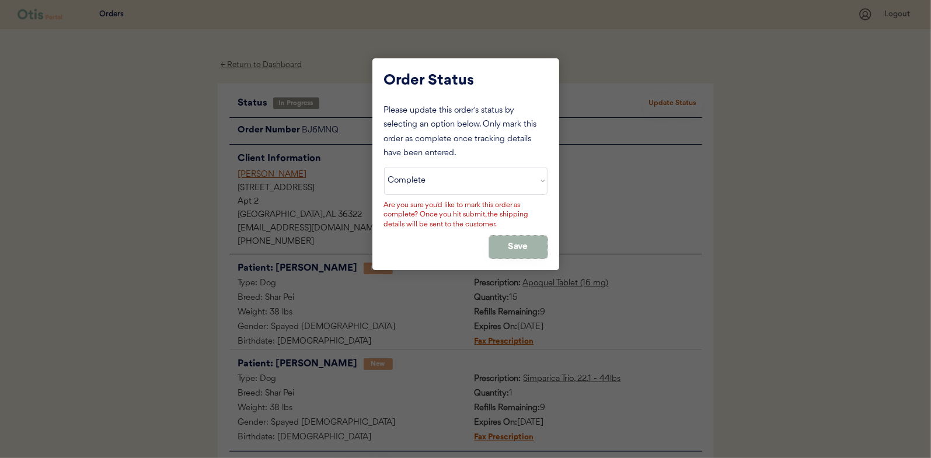
click at [523, 245] on button "Save" at bounding box center [518, 247] width 58 height 23
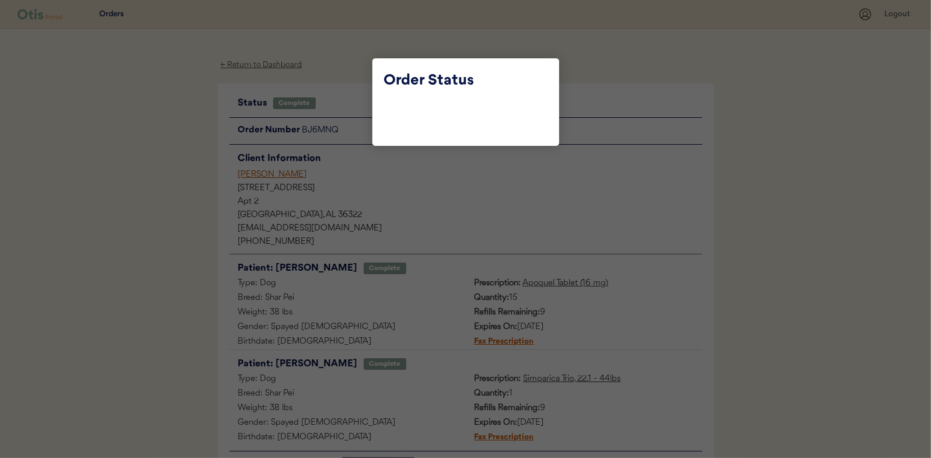
click at [162, 169] on div at bounding box center [465, 229] width 931 height 458
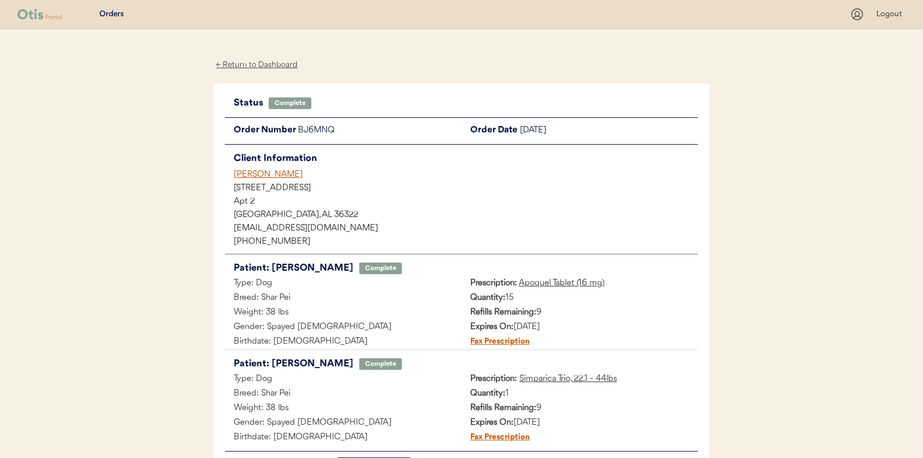
click at [263, 61] on div "← Return to Dashboard" at bounding box center [257, 64] width 88 height 13
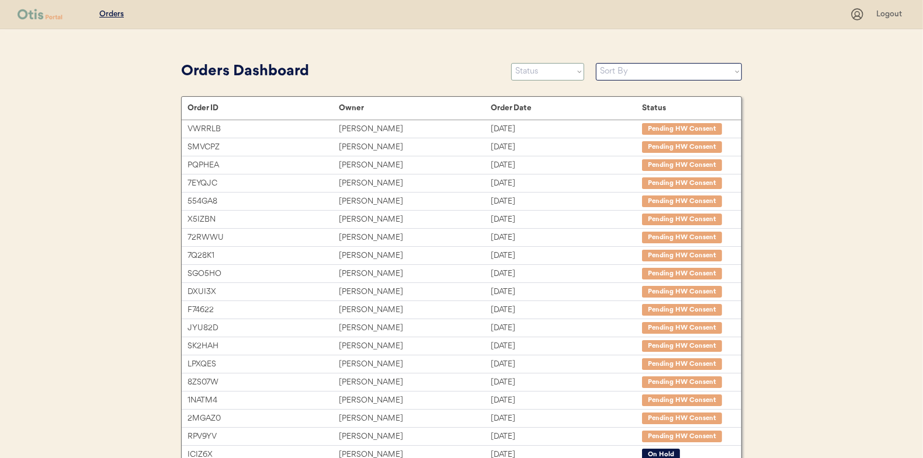
click at [528, 70] on select "Status On Hold New In Progress Complete Pending HW Consent Canceled" at bounding box center [547, 72] width 73 height 18
select select ""new""
click at [511, 63] on select "Status On Hold New In Progress Complete Pending HW Consent Canceled" at bounding box center [547, 72] width 73 height 18
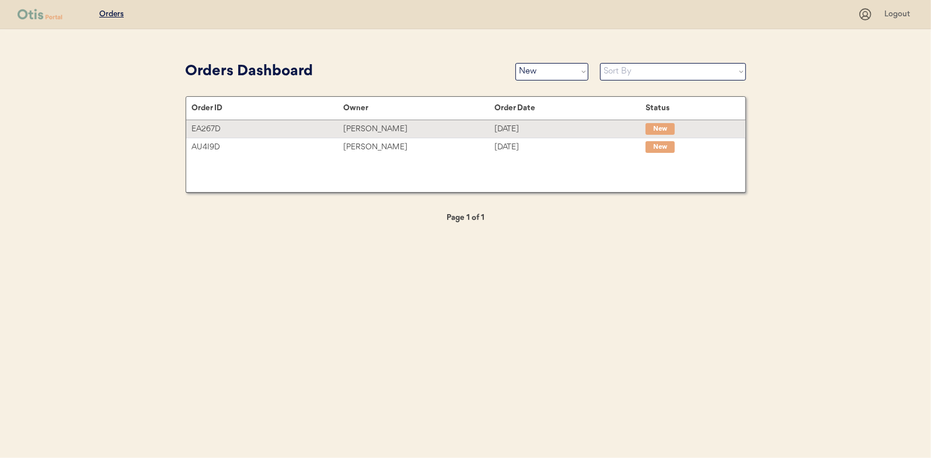
click at [362, 123] on div "[PERSON_NAME]" at bounding box center [418, 129] width 151 height 13
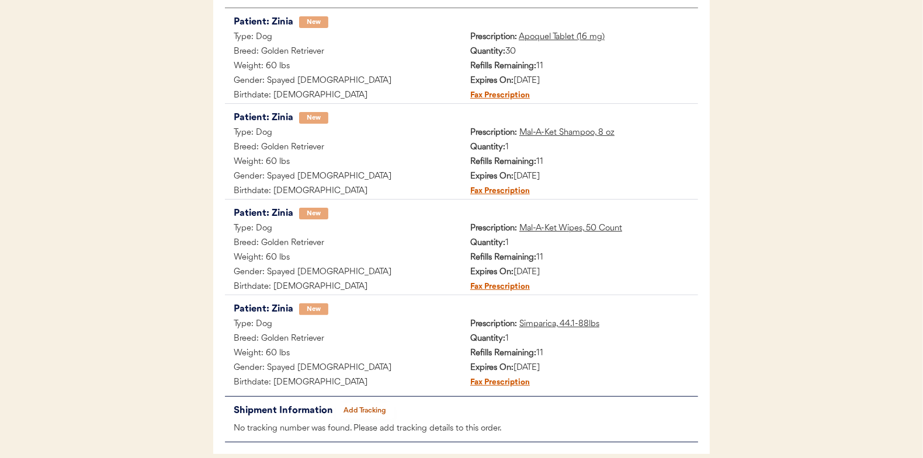
scroll to position [233, 0]
click at [445, 151] on div "Breed: Golden Retriever" at bounding box center [343, 148] width 237 height 15
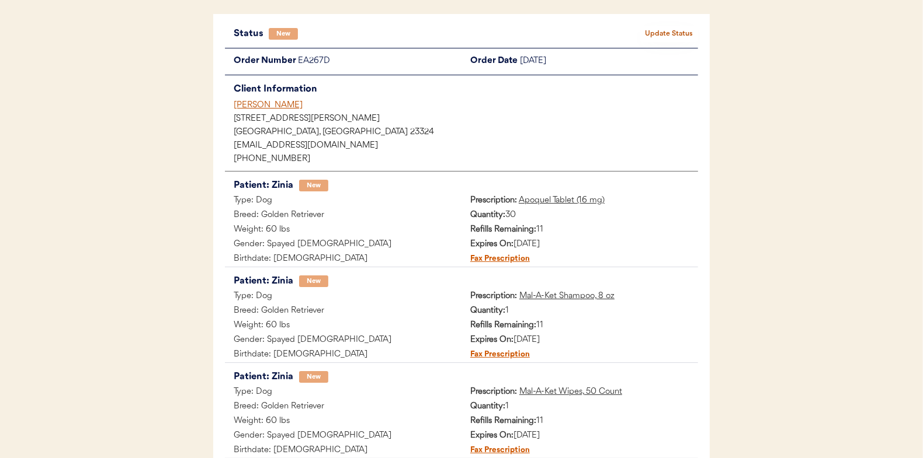
scroll to position [0, 0]
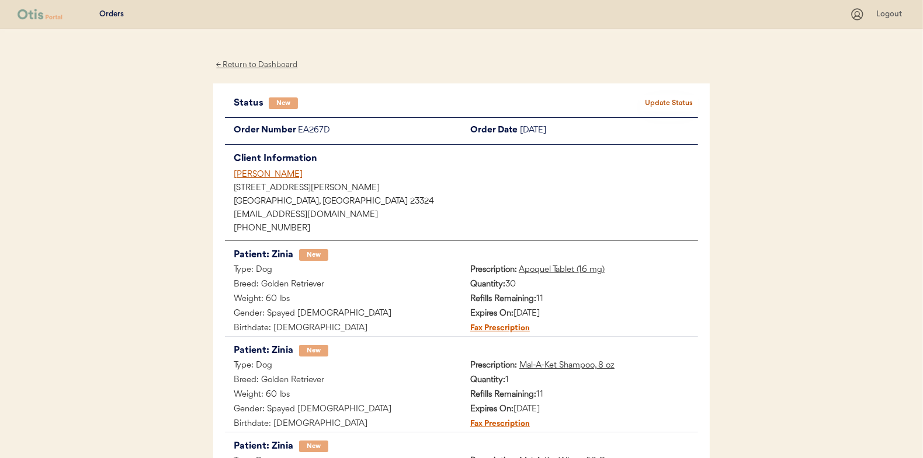
click at [674, 105] on button "Update Status" at bounding box center [668, 103] width 58 height 16
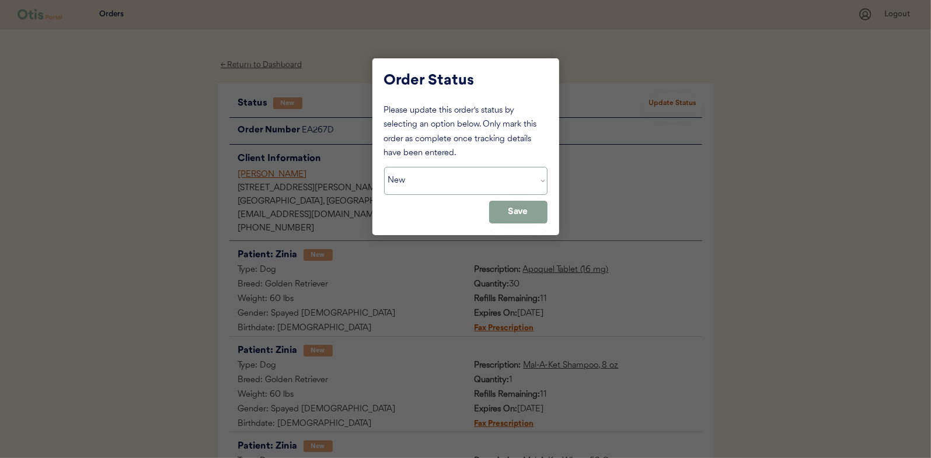
click at [433, 175] on select "Status On Hold New In Progress Complete Pending HW Consent Canceled" at bounding box center [466, 181] width 164 height 28
click at [384, 167] on select "Status On Hold New In Progress Complete Pending HW Consent Canceled" at bounding box center [466, 181] width 164 height 28
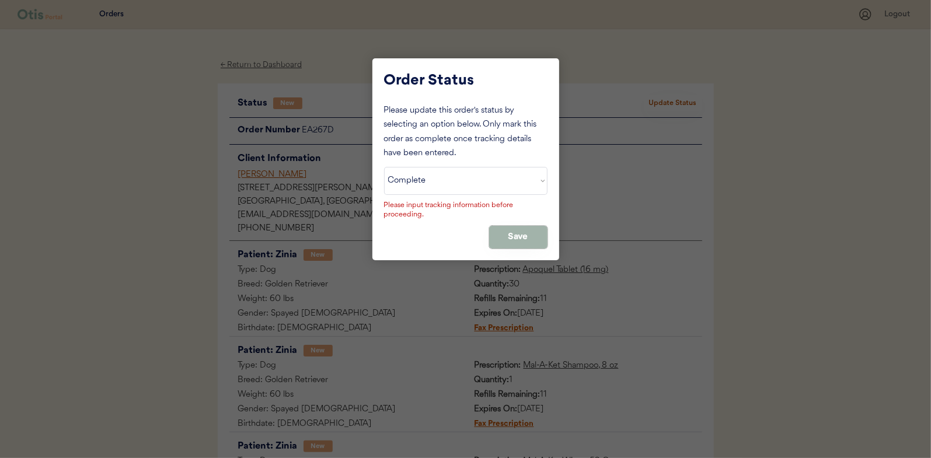
click at [509, 248] on button "Save" at bounding box center [518, 237] width 58 height 23
click at [424, 186] on select "Status On Hold New In Progress Complete Pending HW Consent Canceled" at bounding box center [466, 181] width 164 height 28
select select ""in_progress""
click at [384, 167] on select "Status On Hold New In Progress Complete Pending HW Consent Canceled" at bounding box center [466, 181] width 164 height 28
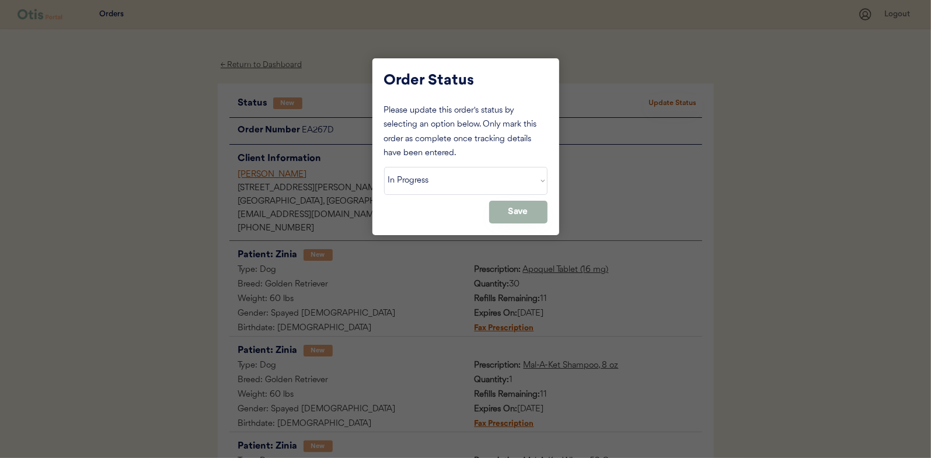
click at [511, 207] on button "Save" at bounding box center [518, 212] width 58 height 23
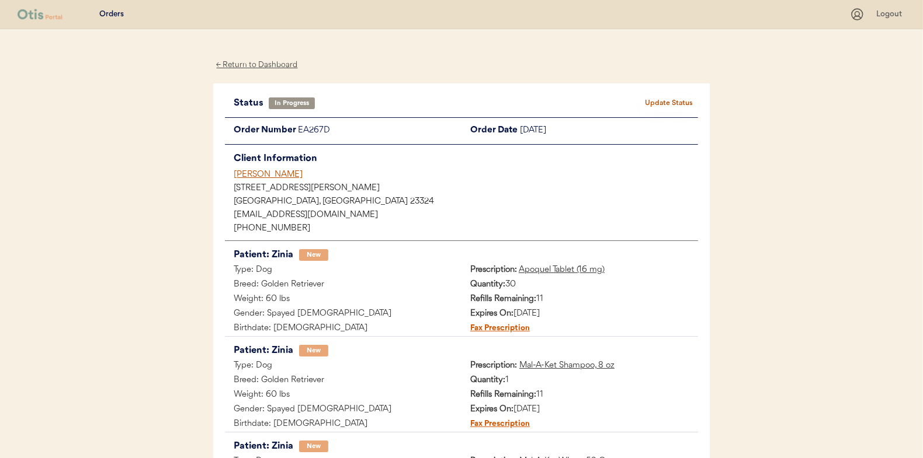
click at [258, 63] on div "← Return to Dashboard" at bounding box center [257, 64] width 88 height 13
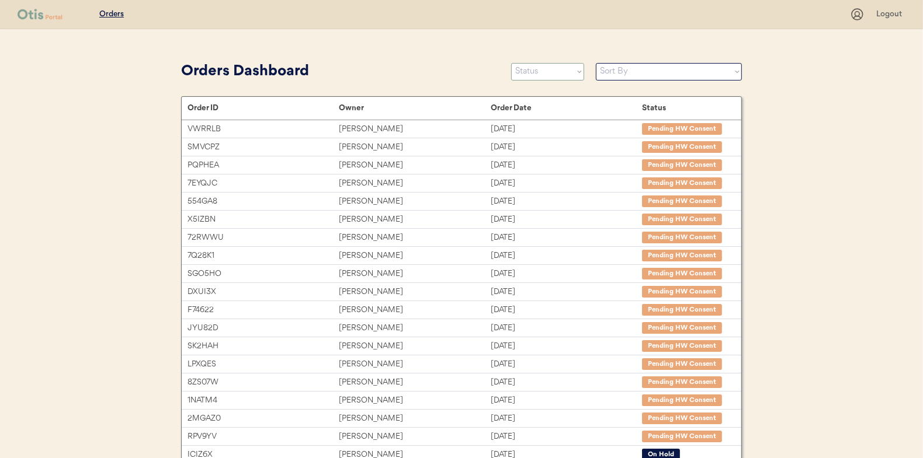
click at [538, 71] on select "Status On Hold New In Progress Complete Pending HW Consent Canceled" at bounding box center [547, 72] width 73 height 18
select select ""new""
click at [511, 63] on select "Status On Hold New In Progress Complete Pending HW Consent Canceled" at bounding box center [547, 72] width 73 height 18
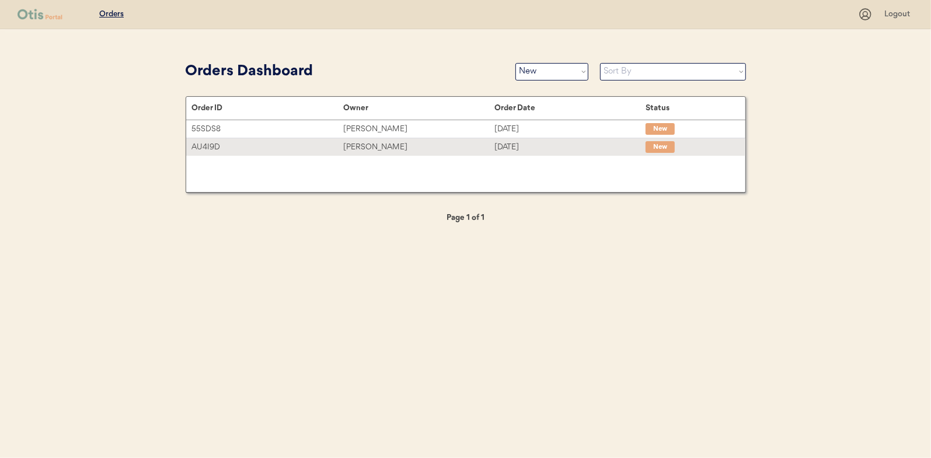
click at [369, 147] on div "[PERSON_NAME]" at bounding box center [418, 147] width 151 height 13
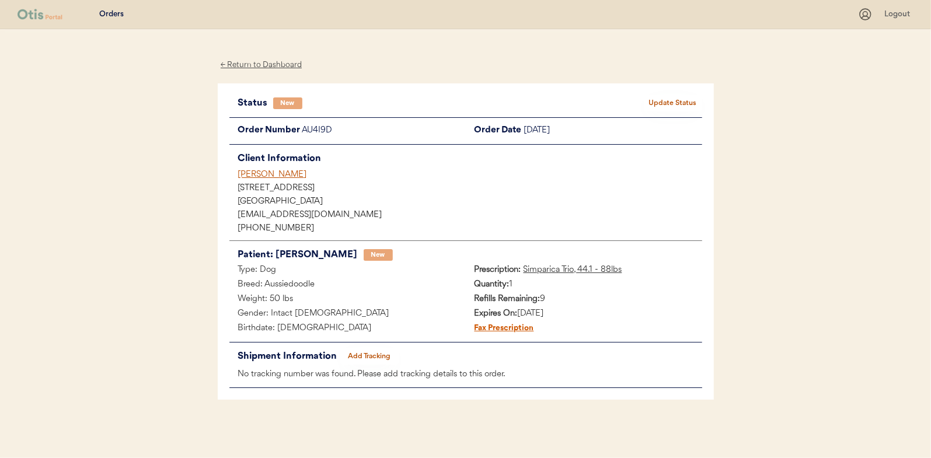
click at [681, 96] on button "Update Status" at bounding box center [673, 103] width 58 height 16
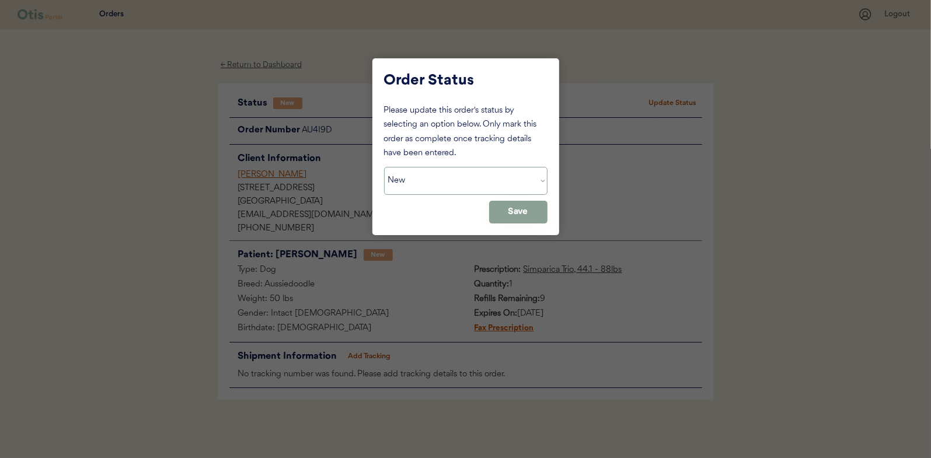
click at [426, 189] on select "Status On Hold New In Progress Complete Pending HW Consent Canceled" at bounding box center [466, 181] width 164 height 28
select select ""in_progress""
click at [384, 167] on select "Status On Hold New In Progress Complete Pending HW Consent Canceled" at bounding box center [466, 181] width 164 height 28
click at [520, 213] on button "Save" at bounding box center [518, 212] width 58 height 23
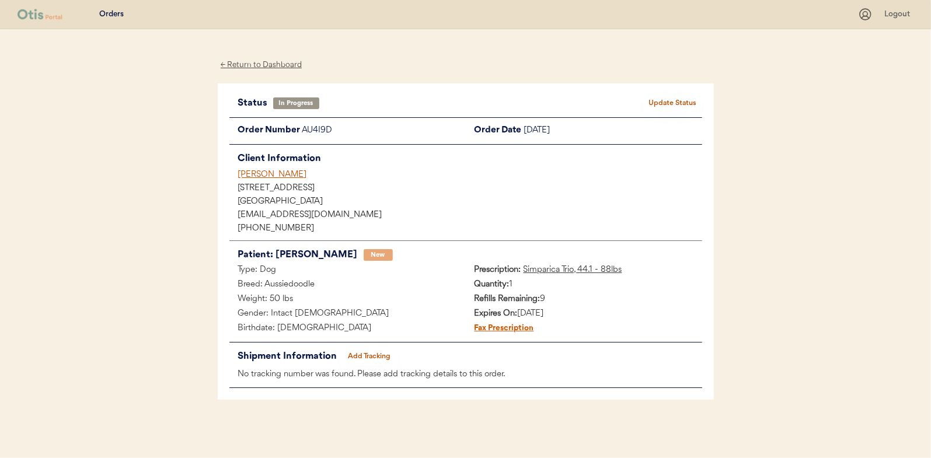
click at [265, 64] on div "← Return to Dashboard" at bounding box center [262, 64] width 88 height 13
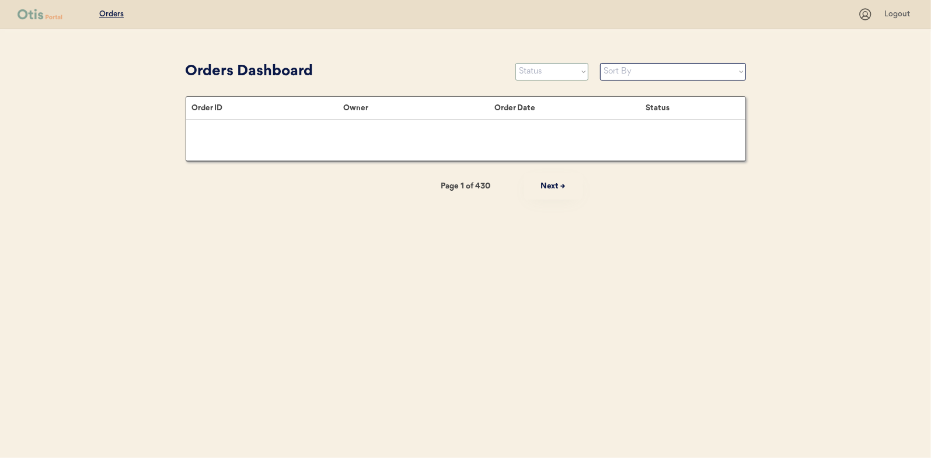
click at [540, 71] on select "Status On Hold New In Progress Complete Pending HW Consent Canceled" at bounding box center [552, 72] width 73 height 18
select select ""new""
click at [516, 63] on select "Status On Hold New In Progress Complete Pending HW Consent Canceled" at bounding box center [552, 72] width 73 height 18
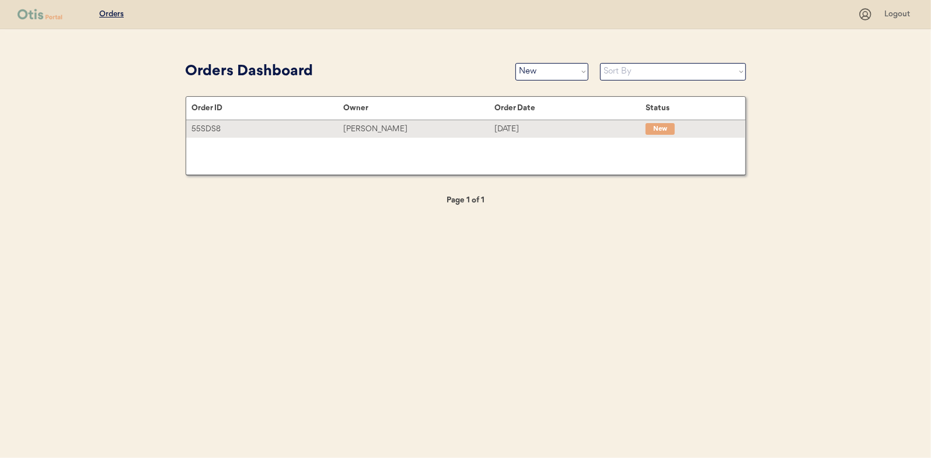
click at [364, 130] on div "[PERSON_NAME]" at bounding box center [418, 129] width 151 height 13
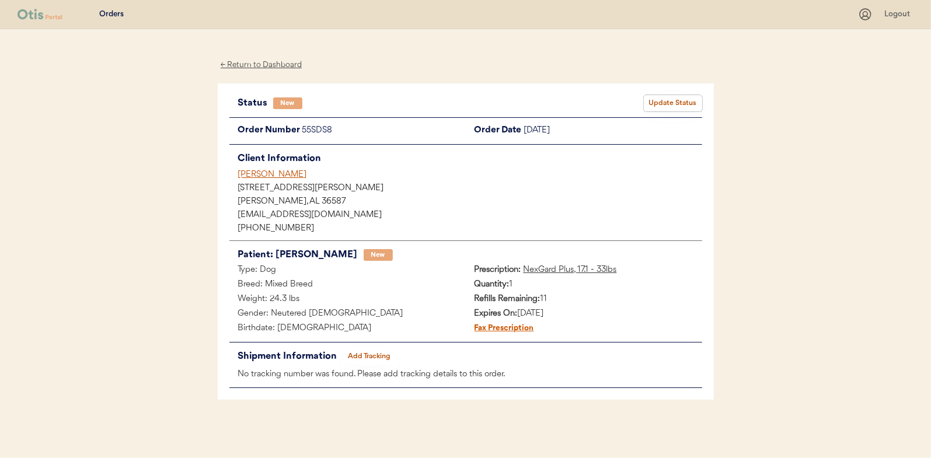
click at [690, 104] on button "Update Status" at bounding box center [673, 103] width 58 height 16
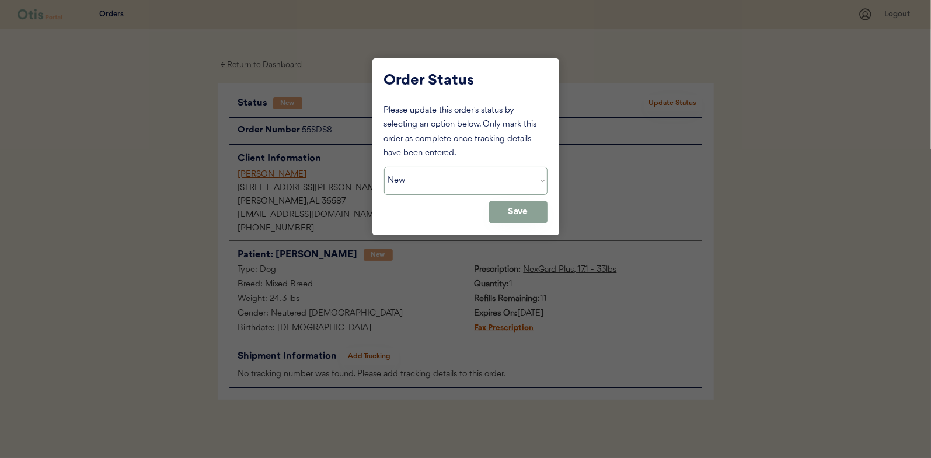
click at [420, 178] on select "Status On Hold New In Progress Complete Pending HW Consent Canceled" at bounding box center [466, 181] width 164 height 28
select select ""in_progress""
click at [384, 167] on select "Status On Hold New In Progress Complete Pending HW Consent Canceled" at bounding box center [466, 181] width 164 height 28
click at [505, 211] on button "Save" at bounding box center [518, 212] width 58 height 23
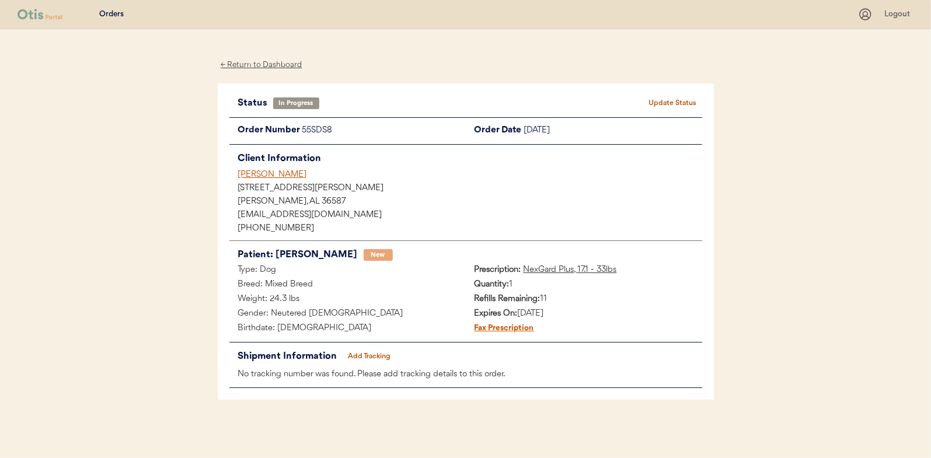
click at [250, 67] on div "← Return to Dashboard" at bounding box center [262, 64] width 88 height 13
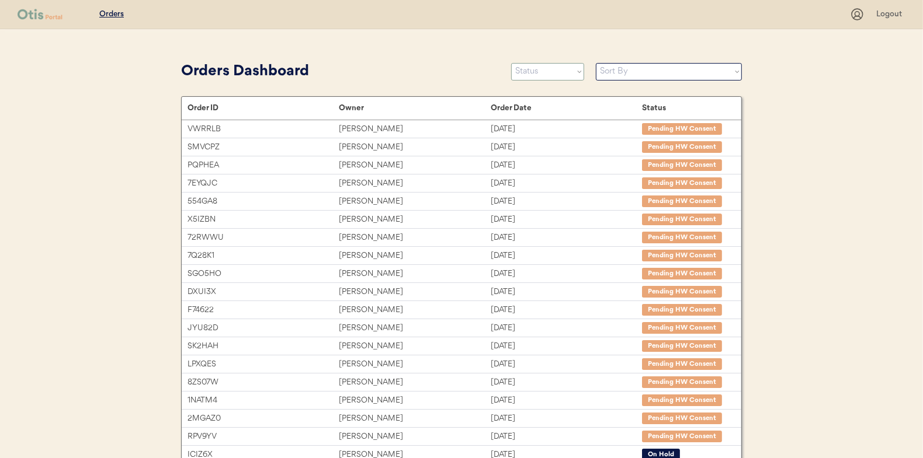
click at [542, 69] on select "Status On Hold New In Progress Complete Pending HW Consent Canceled" at bounding box center [547, 72] width 73 height 18
click at [511, 63] on select "Status On Hold New In Progress Complete Pending HW Consent Canceled" at bounding box center [547, 72] width 73 height 18
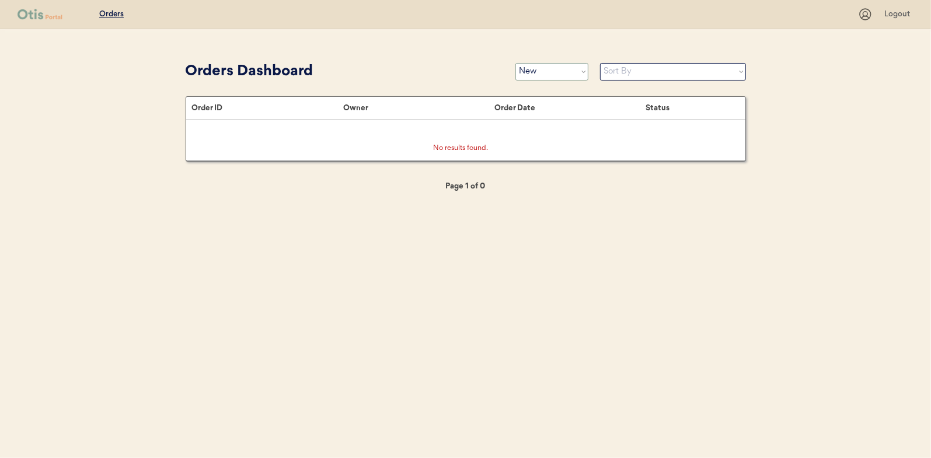
click at [558, 72] on select "Status On Hold New In Progress Complete Pending HW Consent Canceled" at bounding box center [552, 72] width 73 height 18
select select ""in_progress""
click at [516, 63] on select "Status On Hold New In Progress Complete Pending HW Consent Canceled" at bounding box center [552, 72] width 73 height 18
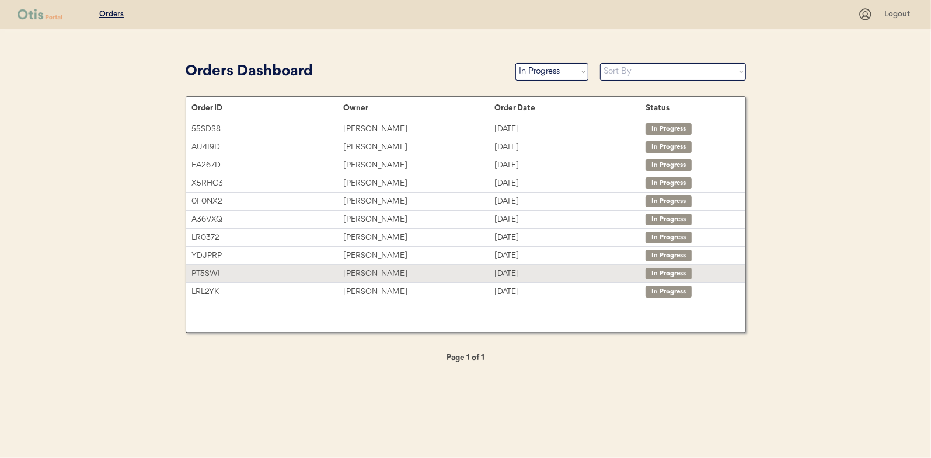
click at [383, 267] on div "Natasha Viers" at bounding box center [418, 273] width 151 height 13
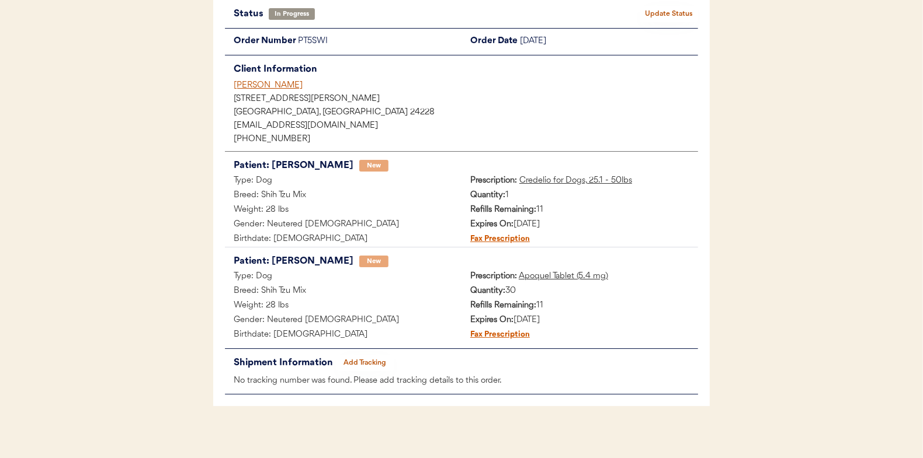
scroll to position [95, 0]
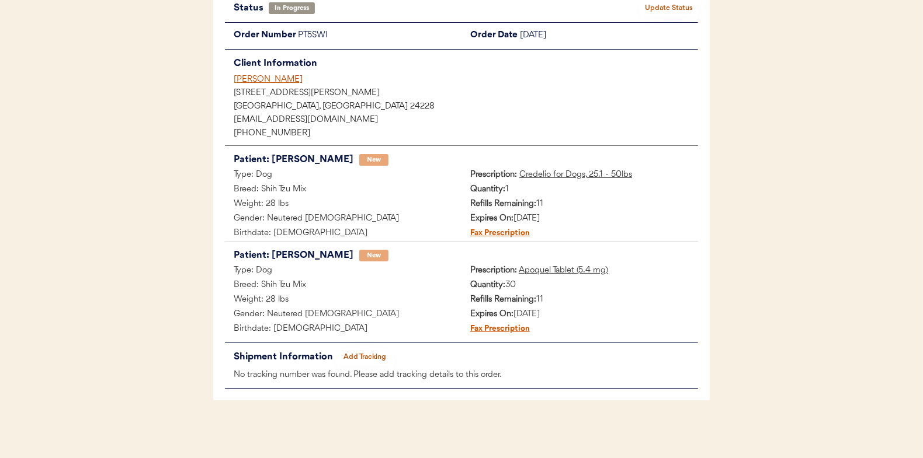
click at [367, 354] on button "Add Tracking" at bounding box center [365, 357] width 58 height 16
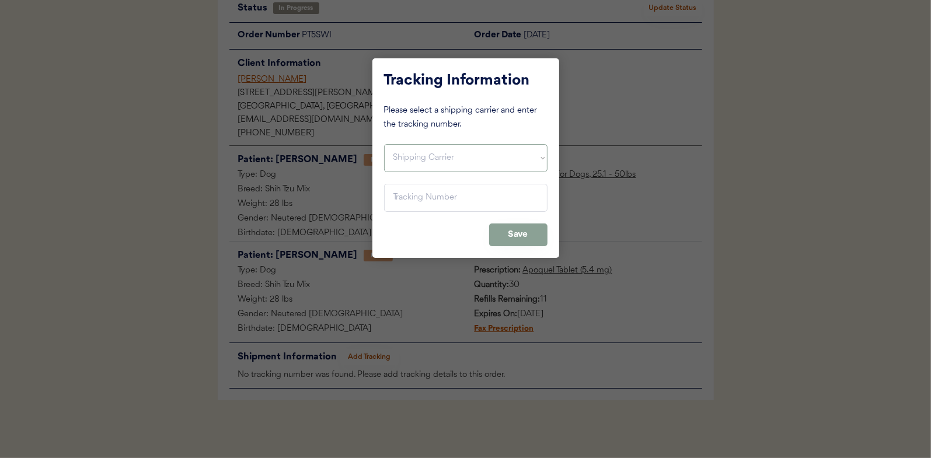
click at [401, 152] on select "Shipping Carrier FedEx FedEx Ground Economy UPS USPS" at bounding box center [466, 158] width 164 height 28
select select ""usps""
click at [384, 144] on select "Shipping Carrier FedEx FedEx Ground Economy UPS USPS" at bounding box center [466, 158] width 164 height 28
click at [401, 196] on input "input" at bounding box center [466, 198] width 164 height 28
paste input "9400150105799025357668"
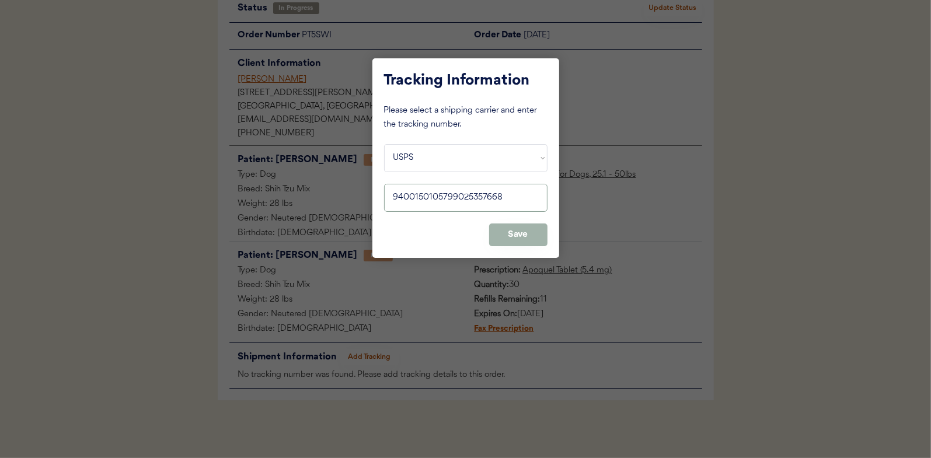
type input "9400150105799025357668"
click at [514, 230] on button "Save" at bounding box center [518, 235] width 58 height 23
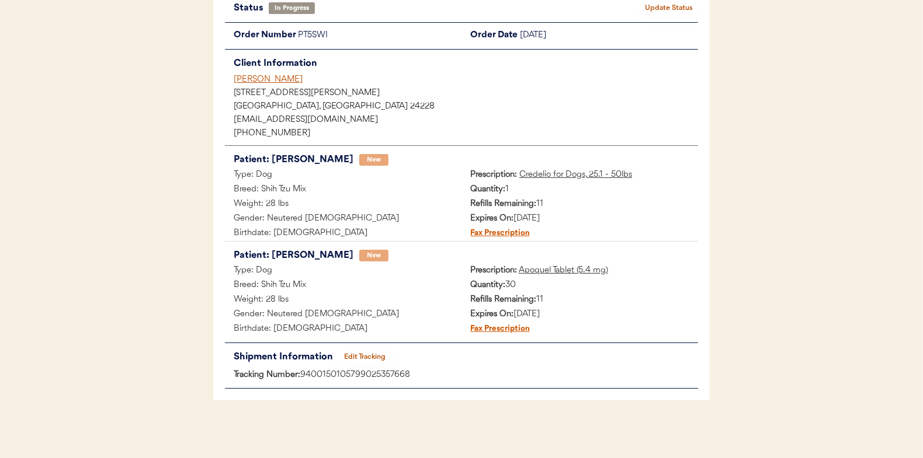
scroll to position [0, 0]
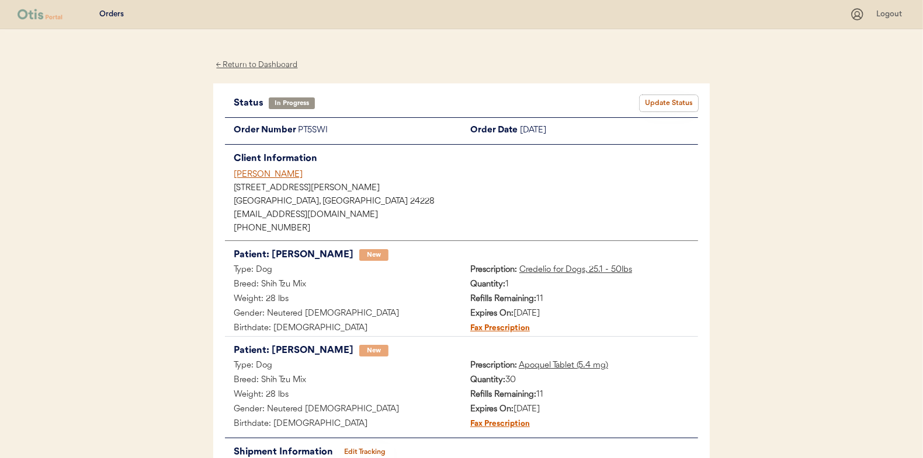
click at [667, 98] on button "Update Status" at bounding box center [668, 103] width 58 height 16
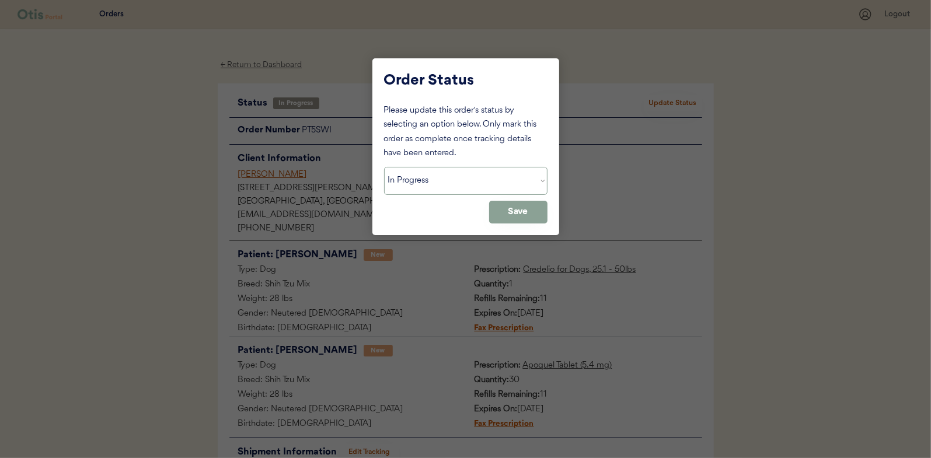
click at [418, 176] on select "Status On Hold New In Progress Complete Pending HW Consent Canceled" at bounding box center [466, 181] width 164 height 28
select select ""complete""
click at [384, 167] on select "Status On Hold New In Progress Complete Pending HW Consent Canceled" at bounding box center [466, 181] width 164 height 28
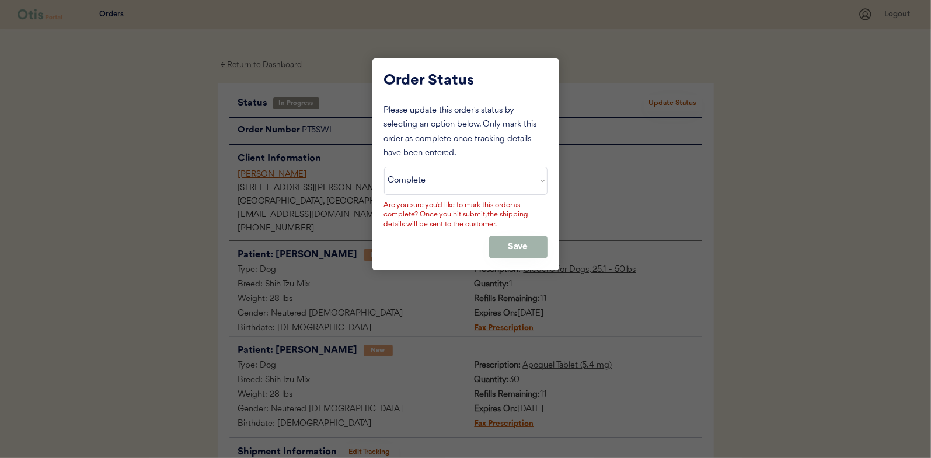
click at [513, 243] on button "Save" at bounding box center [518, 247] width 58 height 23
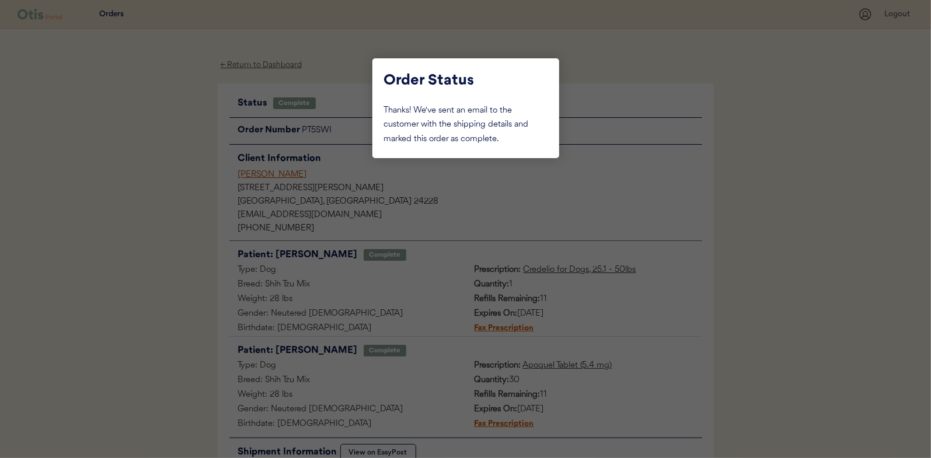
click at [157, 205] on div at bounding box center [465, 229] width 931 height 458
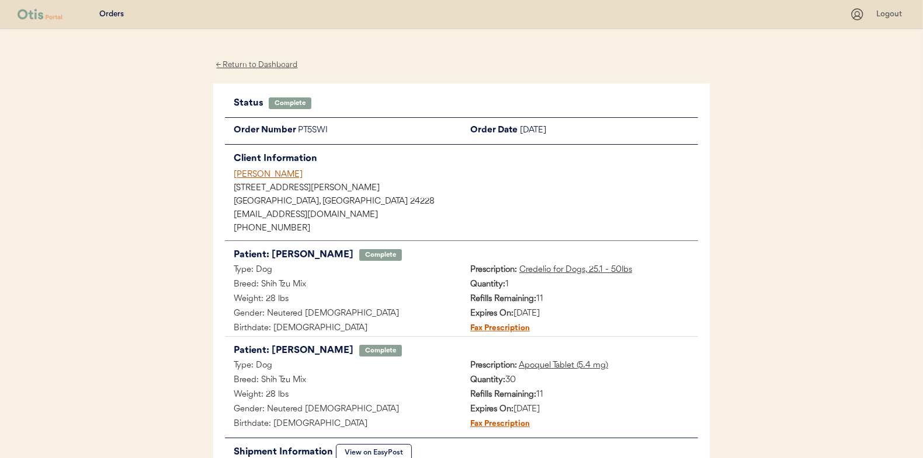
click at [266, 68] on div "← Return to Dashboard" at bounding box center [257, 64] width 88 height 13
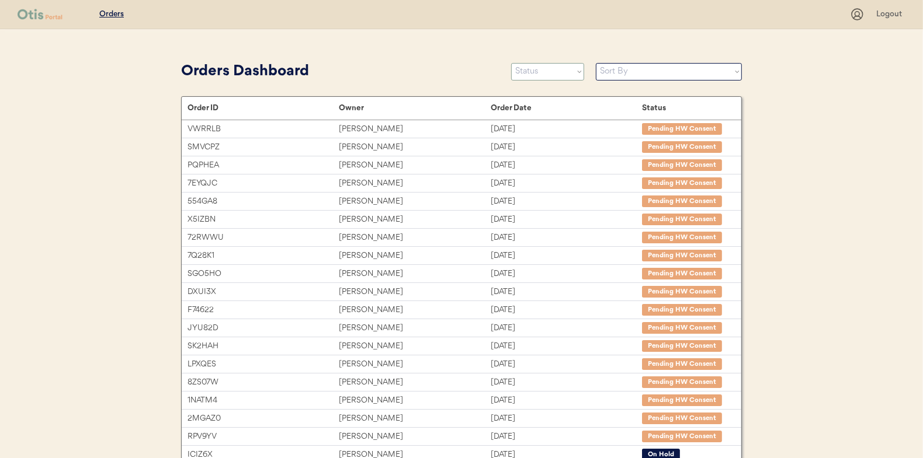
click at [549, 75] on select "Status On Hold New In Progress Complete Pending HW Consent Canceled" at bounding box center [547, 72] width 73 height 18
select select ""in_progress""
click at [511, 63] on select "Status On Hold New In Progress Complete Pending HW Consent Canceled" at bounding box center [547, 72] width 73 height 18
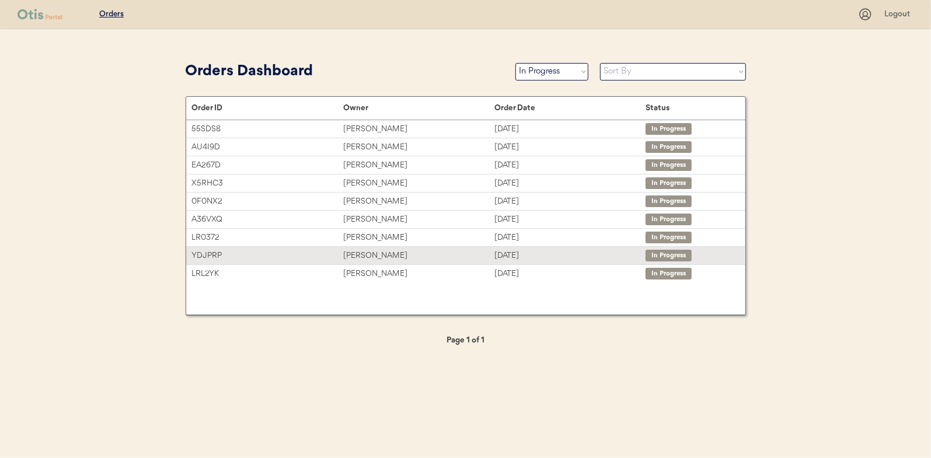
click at [362, 255] on div "[PERSON_NAME]" at bounding box center [418, 255] width 151 height 13
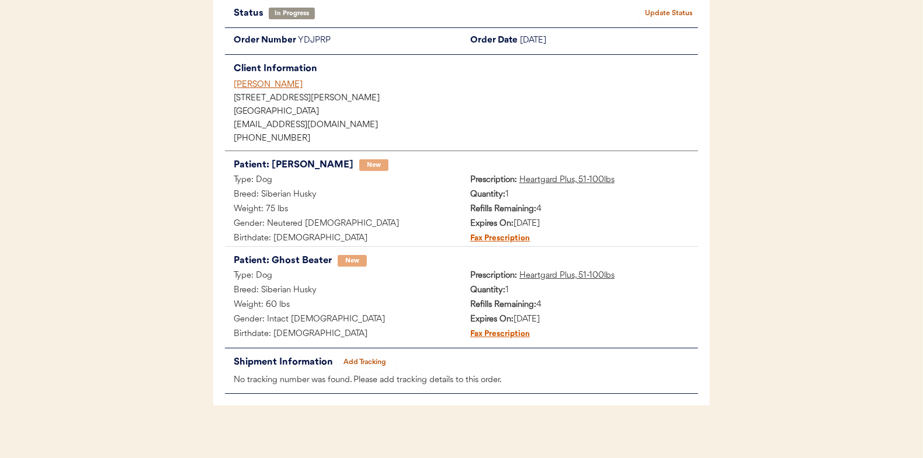
scroll to position [95, 0]
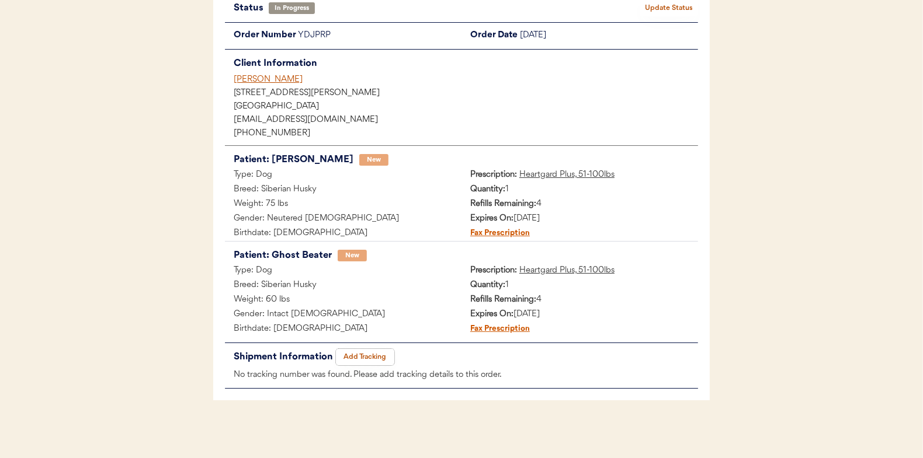
click at [364, 354] on button "Add Tracking" at bounding box center [365, 357] width 58 height 16
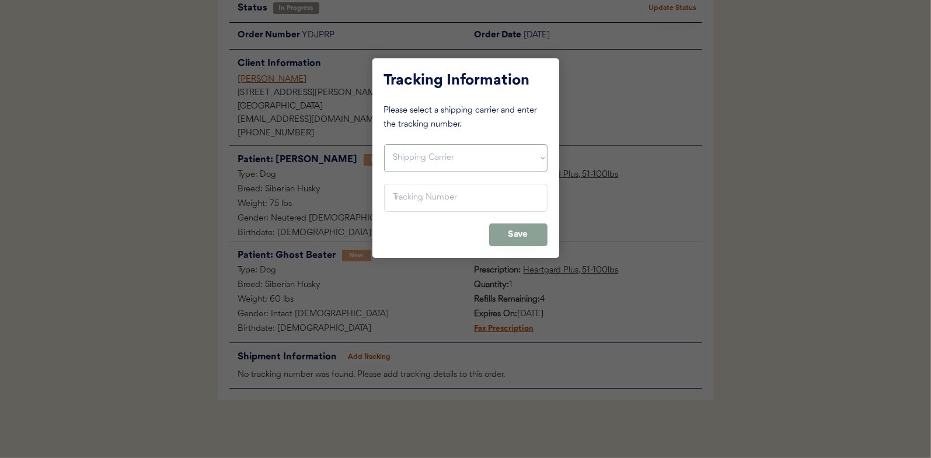
click at [405, 160] on select "Shipping Carrier FedEx FedEx Ground Economy UPS USPS" at bounding box center [466, 158] width 164 height 28
select select ""usps""
click at [384, 144] on select "Shipping Carrier FedEx FedEx Ground Economy UPS USPS" at bounding box center [466, 158] width 164 height 28
click at [405, 195] on input "input" at bounding box center [466, 198] width 164 height 28
paste input "9400150105798025383639"
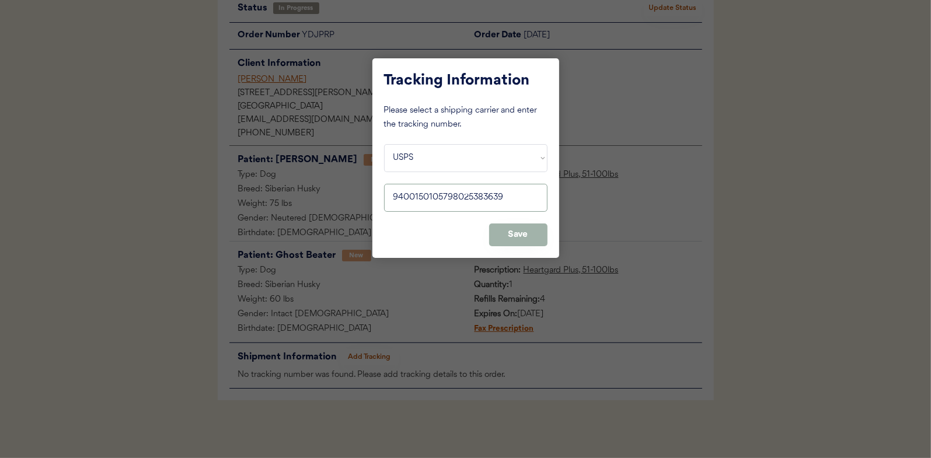
type input "9400150105798025383639"
click at [512, 234] on button "Save" at bounding box center [518, 235] width 58 height 23
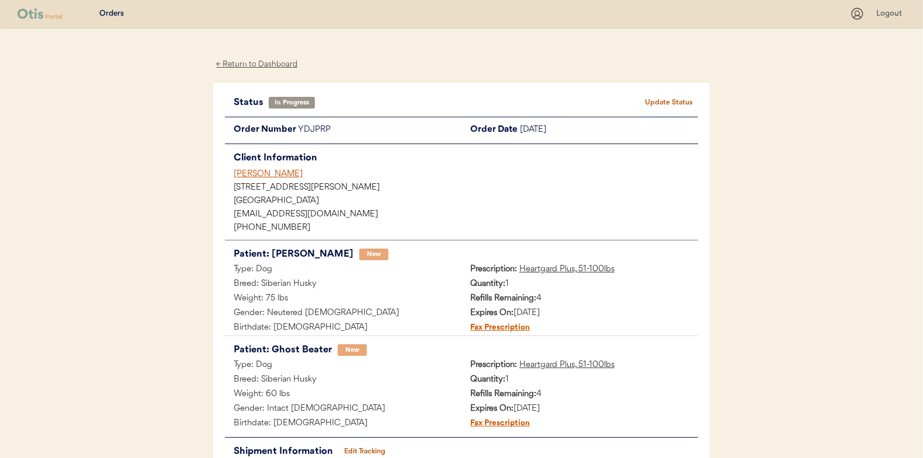
scroll to position [0, 0]
click at [663, 102] on button "Update Status" at bounding box center [668, 103] width 58 height 16
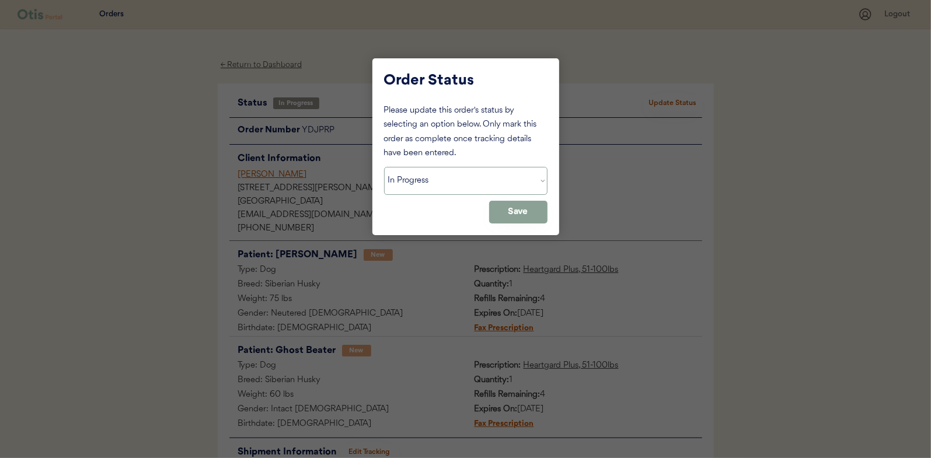
click at [429, 183] on select "Status On Hold New In Progress Complete Pending HW Consent Canceled" at bounding box center [466, 181] width 164 height 28
select select ""complete""
click at [384, 167] on select "Status On Hold New In Progress Complete Pending HW Consent Canceled" at bounding box center [466, 181] width 164 height 28
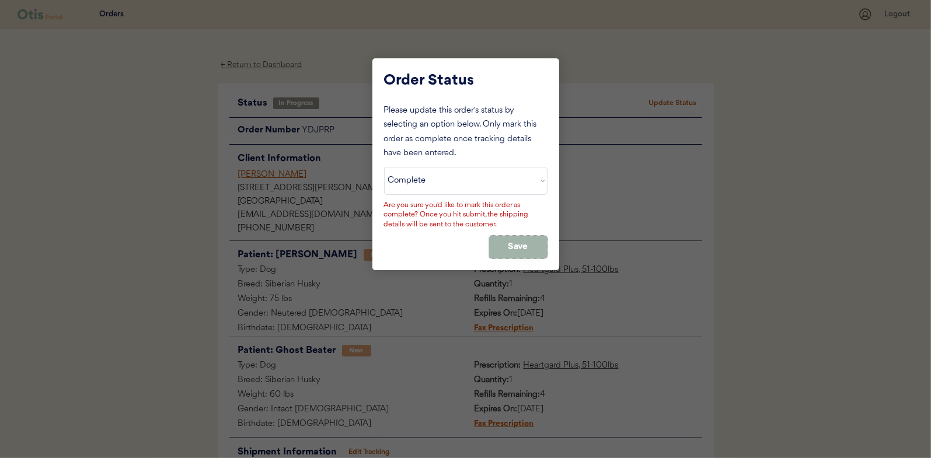
click at [519, 246] on button "Save" at bounding box center [518, 247] width 58 height 23
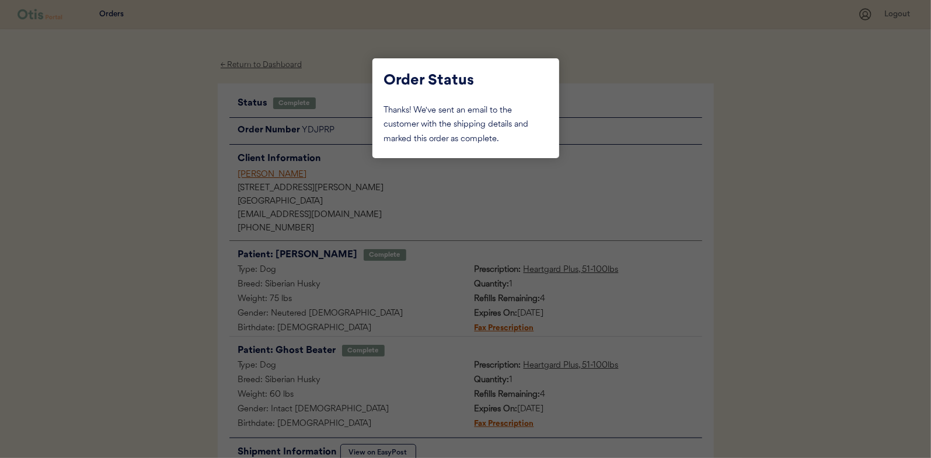
click at [142, 172] on div at bounding box center [465, 229] width 931 height 458
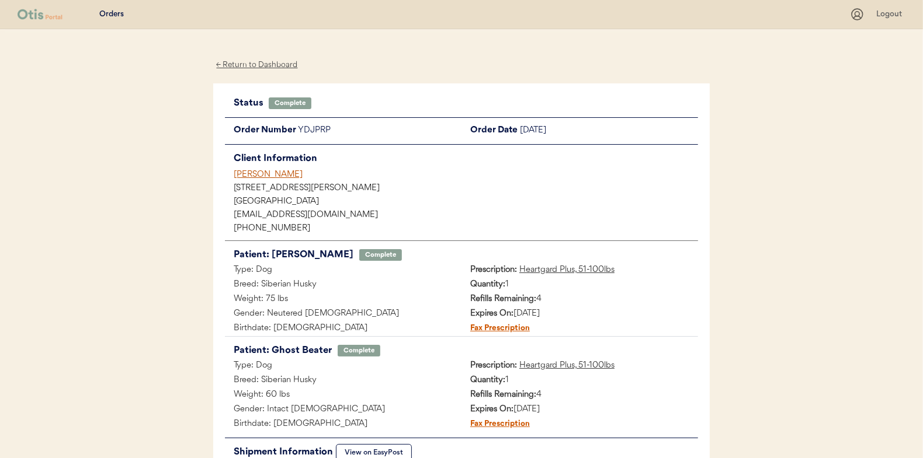
click at [265, 66] on div "← Return to Dashboard" at bounding box center [257, 64] width 88 height 13
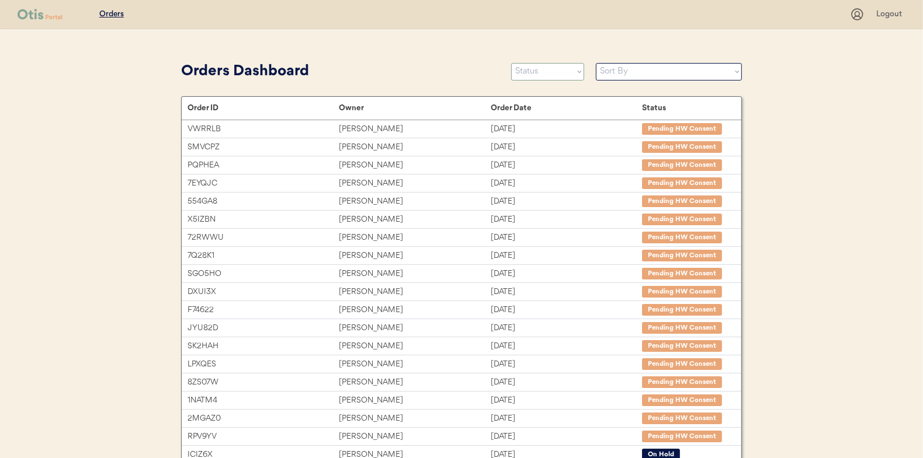
click at [524, 71] on select "Status On Hold New In Progress Complete Pending HW Consent Canceled" at bounding box center [547, 72] width 73 height 18
select select ""in_progress""
click at [511, 63] on select "Status On Hold New In Progress Complete Pending HW Consent Canceled" at bounding box center [547, 72] width 73 height 18
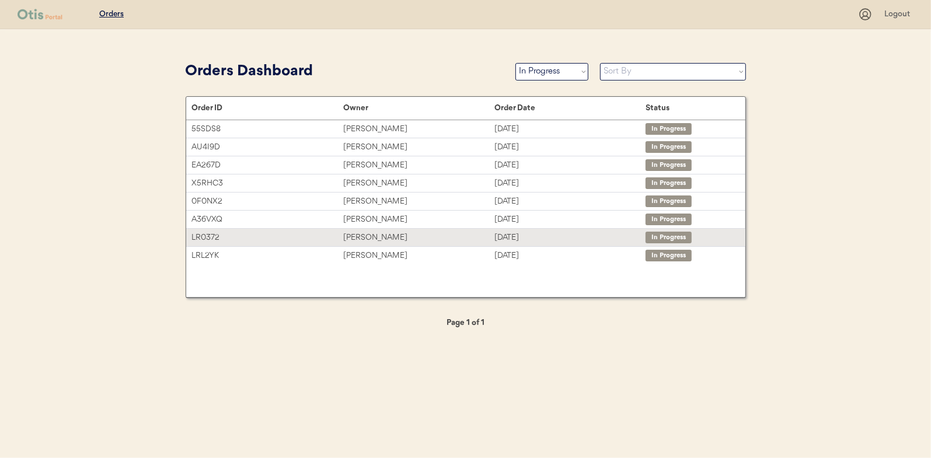
click at [357, 237] on div "[PERSON_NAME]" at bounding box center [418, 237] width 151 height 13
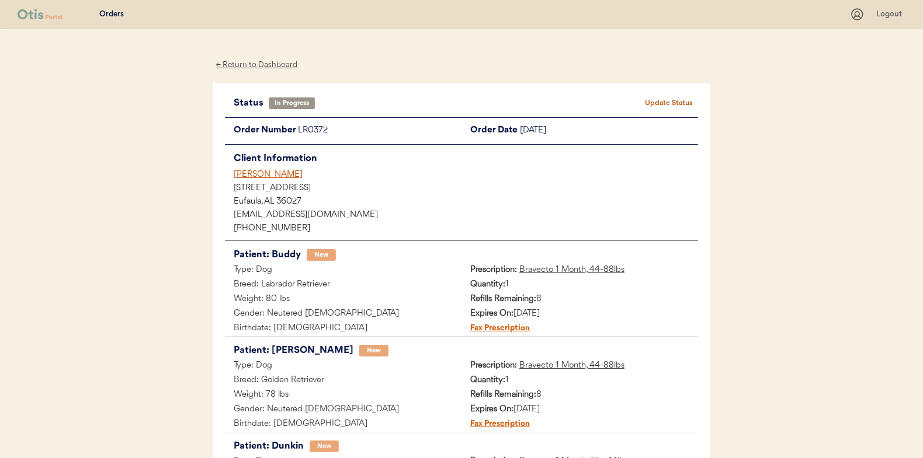
scroll to position [175, 0]
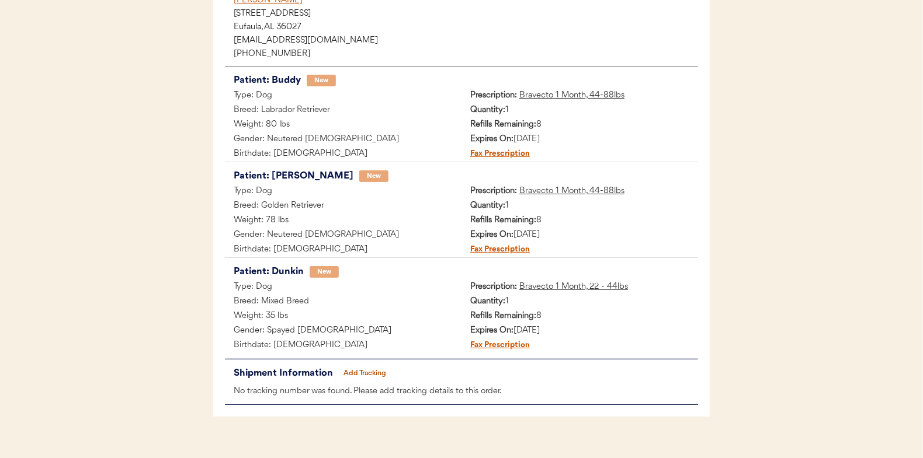
click at [358, 372] on button "Add Tracking" at bounding box center [365, 374] width 58 height 16
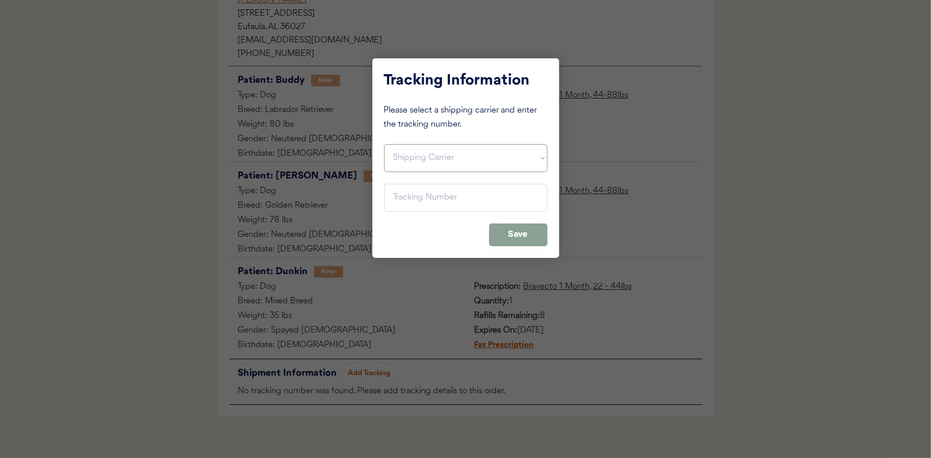
click at [416, 146] on select "Shipping Carrier FedEx FedEx Ground Economy UPS USPS" at bounding box center [466, 158] width 164 height 28
select select ""usps""
click at [384, 144] on select "Shipping Carrier FedEx FedEx Ground Economy UPS USPS" at bounding box center [466, 158] width 164 height 28
click at [402, 197] on input "input" at bounding box center [466, 198] width 164 height 28
paste input "9400150105800025363235"
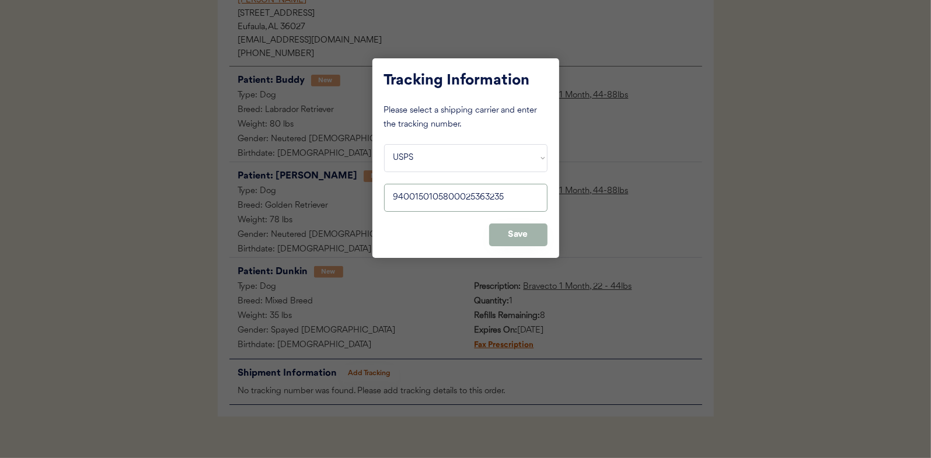
type input "9400150105800025363235"
click at [517, 230] on button "Save" at bounding box center [518, 235] width 58 height 23
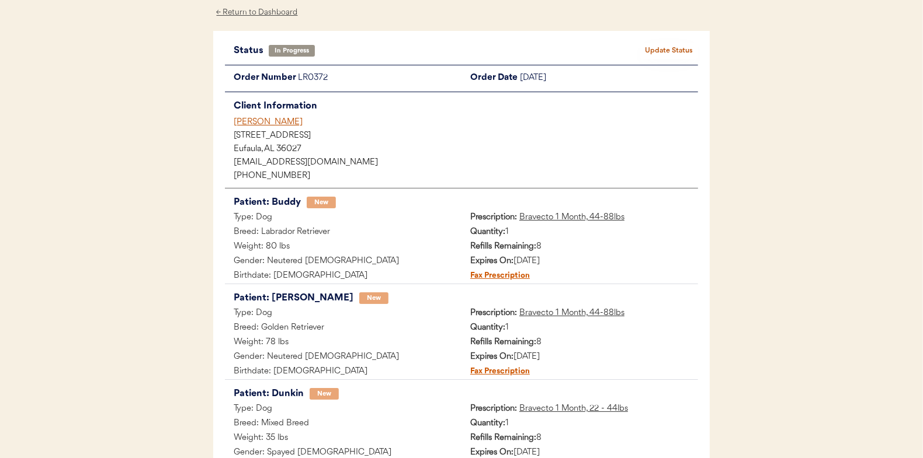
scroll to position [0, 0]
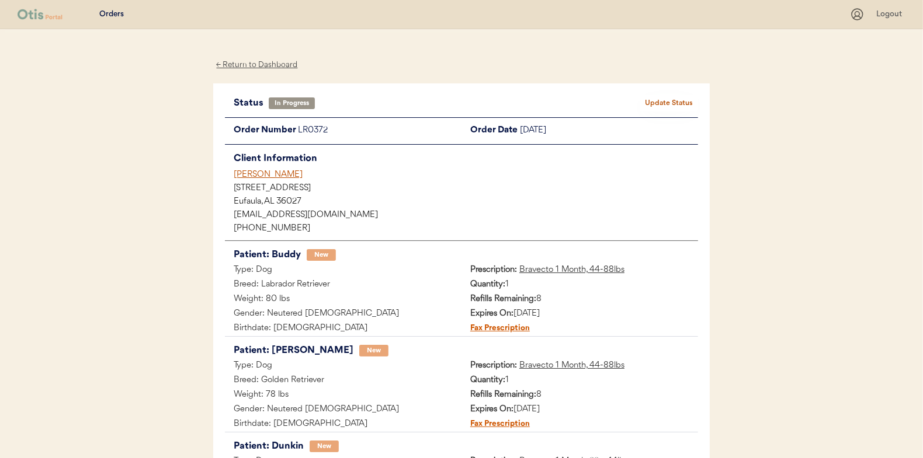
click at [666, 95] on button "Update Status" at bounding box center [668, 103] width 58 height 16
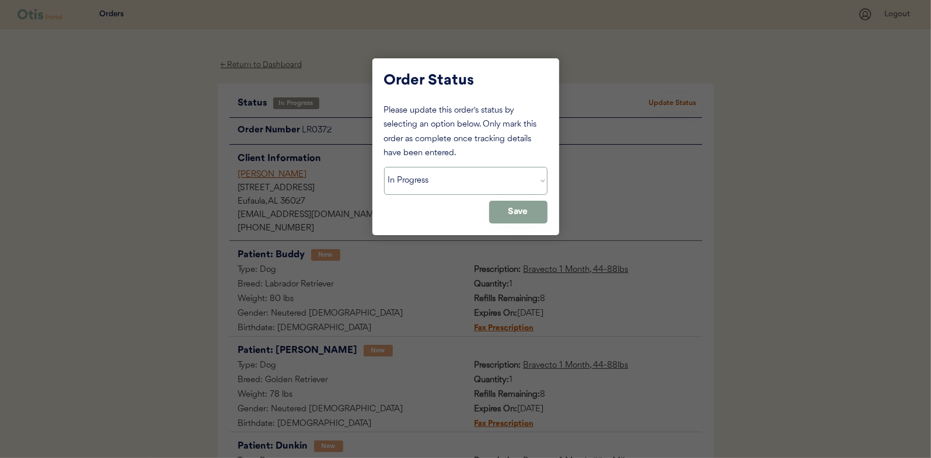
click at [406, 175] on select "Status On Hold New In Progress Complete Pending HW Consent Canceled" at bounding box center [466, 181] width 164 height 28
select select ""complete""
click at [384, 167] on select "Status On Hold New In Progress Complete Pending HW Consent Canceled" at bounding box center [466, 181] width 164 height 28
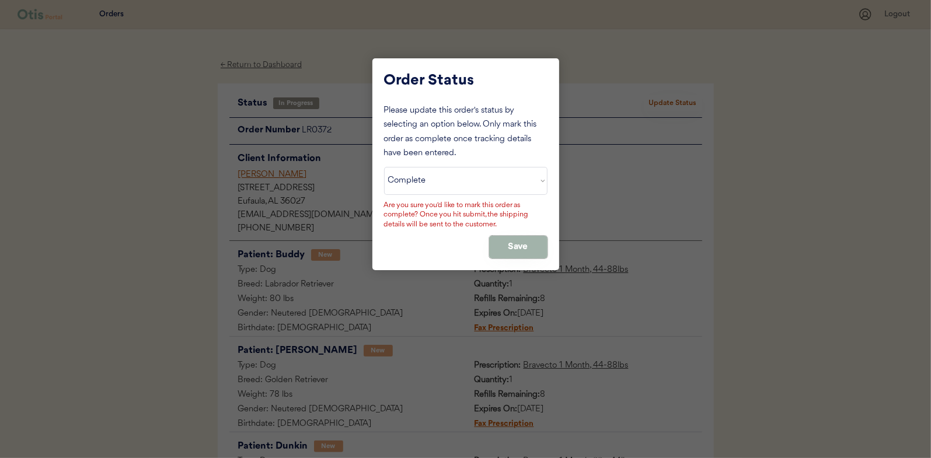
click at [505, 247] on button "Save" at bounding box center [518, 247] width 58 height 23
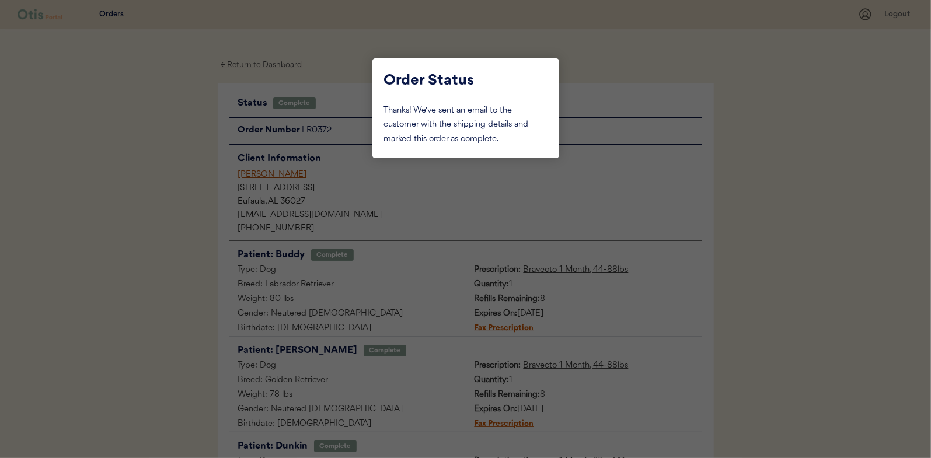
click at [145, 197] on div at bounding box center [465, 229] width 931 height 458
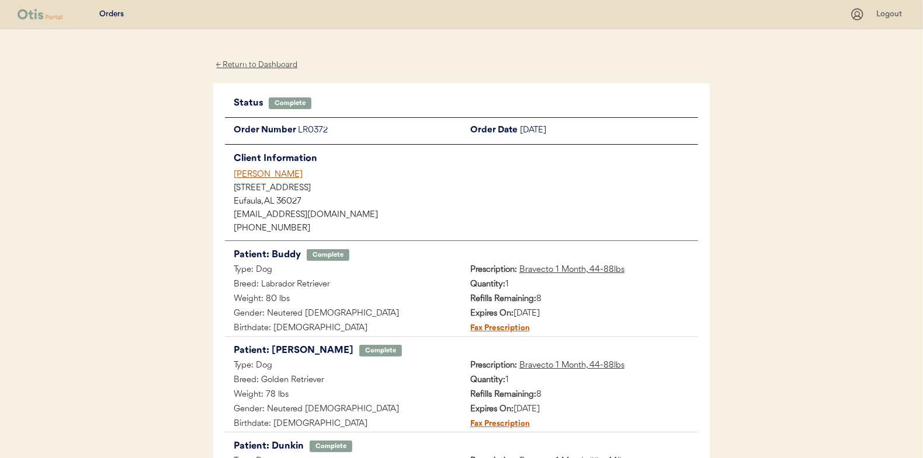
click at [262, 61] on div "← Return to Dashboard" at bounding box center [257, 64] width 88 height 13
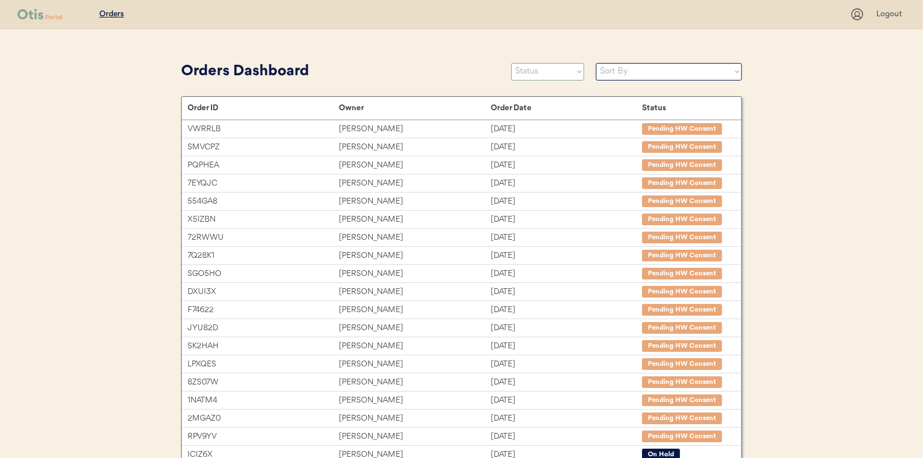
click at [552, 75] on select "Status On Hold New In Progress Complete Pending HW Consent Canceled" at bounding box center [547, 72] width 73 height 18
select select ""in_progress""
click at [511, 63] on select "Status On Hold New In Progress Complete Pending HW Consent Canceled" at bounding box center [547, 72] width 73 height 18
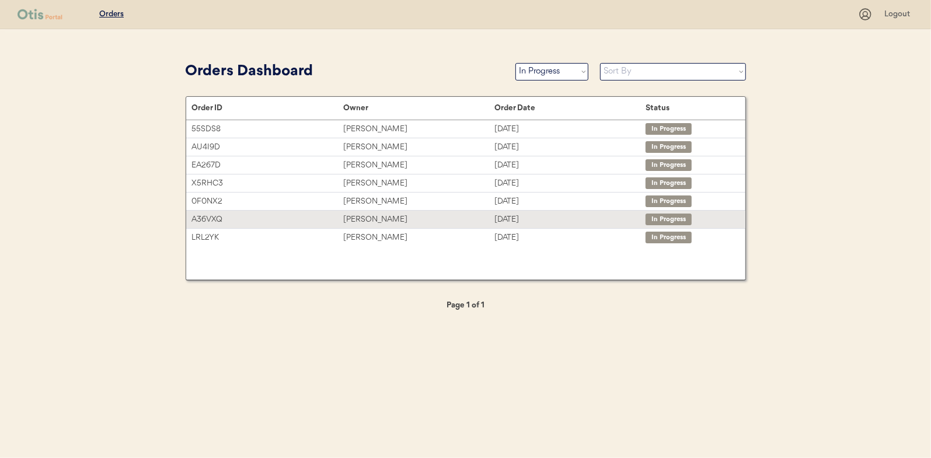
click at [367, 219] on div "[PERSON_NAME]" at bounding box center [418, 219] width 151 height 13
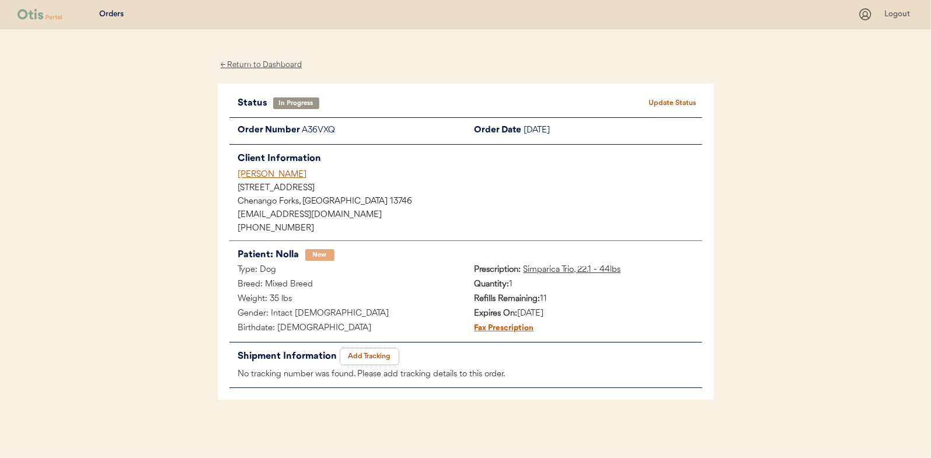
click at [366, 356] on button "Add Tracking" at bounding box center [369, 357] width 58 height 16
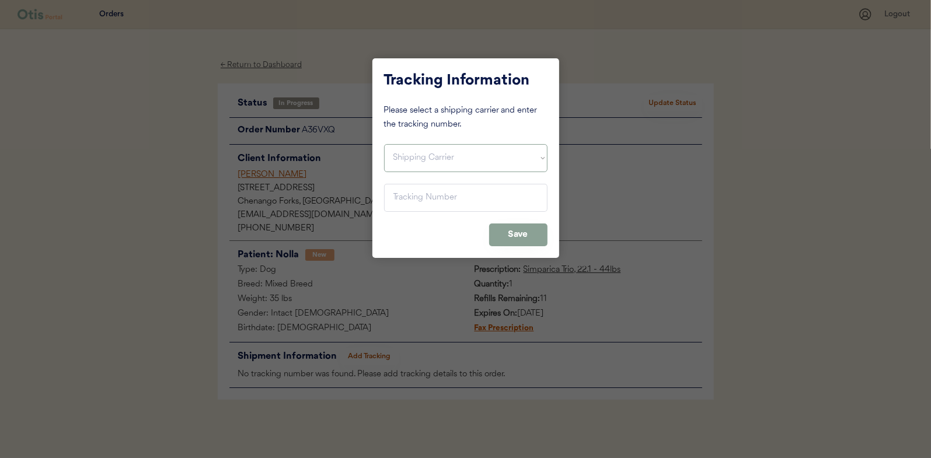
click at [408, 157] on select "Shipping Carrier FedEx FedEx Ground Economy UPS USPS" at bounding box center [466, 158] width 164 height 28
select select ""usps""
click at [384, 144] on select "Shipping Carrier FedEx FedEx Ground Economy UPS USPS" at bounding box center [466, 158] width 164 height 28
click at [408, 201] on input "input" at bounding box center [466, 198] width 164 height 28
paste input "9400150105800025366014"
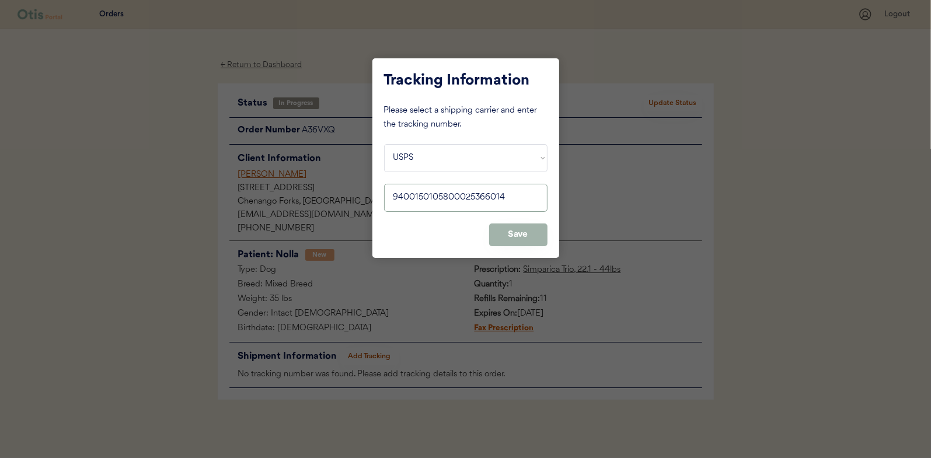
type input "9400150105800025366014"
click at [517, 228] on button "Save" at bounding box center [518, 235] width 58 height 23
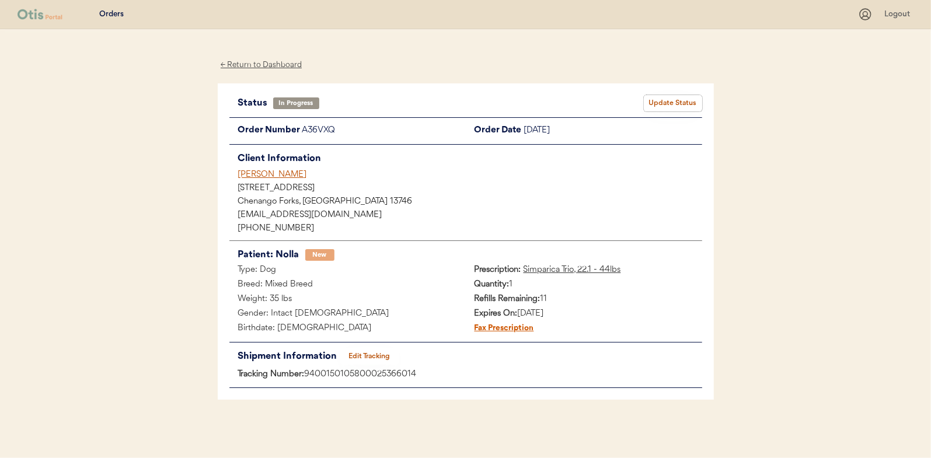
click at [680, 98] on button "Update Status" at bounding box center [673, 103] width 58 height 16
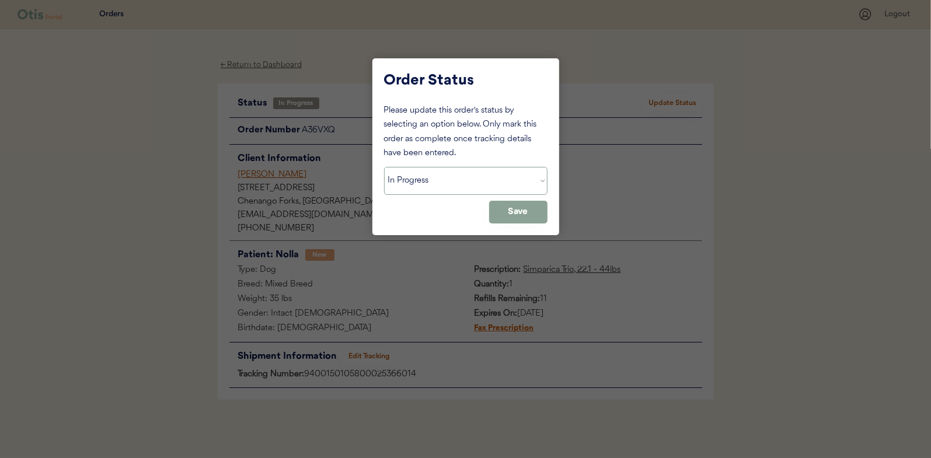
click at [413, 189] on select "Status On Hold New In Progress Complete Pending HW Consent Canceled" at bounding box center [466, 181] width 164 height 28
select select ""complete""
click at [384, 167] on select "Status On Hold New In Progress Complete Pending HW Consent Canceled" at bounding box center [466, 181] width 164 height 28
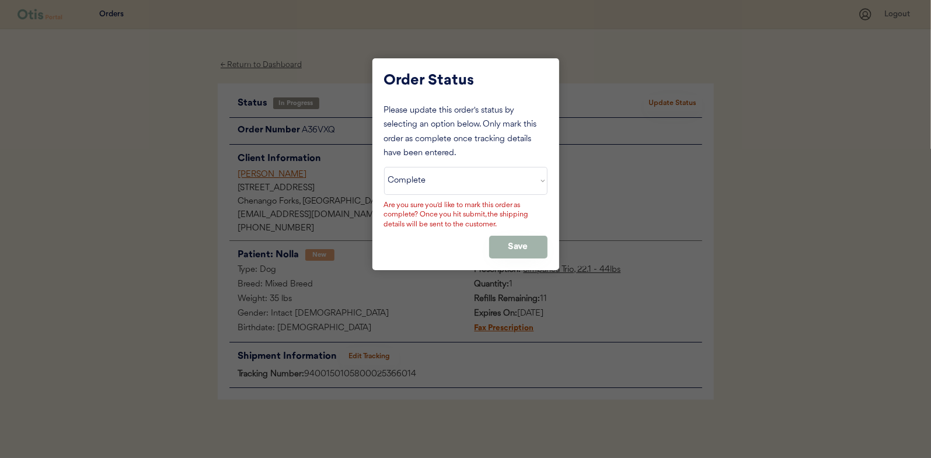
click at [532, 241] on button "Save" at bounding box center [518, 247] width 58 height 23
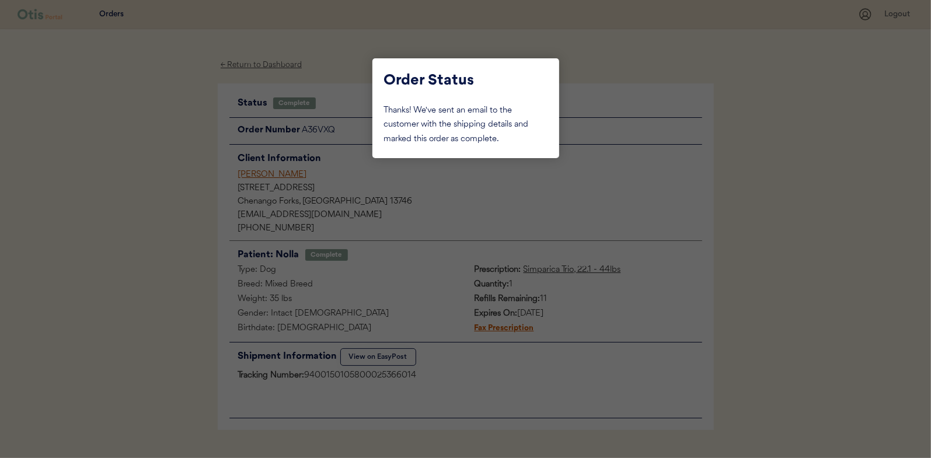
click at [152, 175] on div at bounding box center [465, 229] width 931 height 458
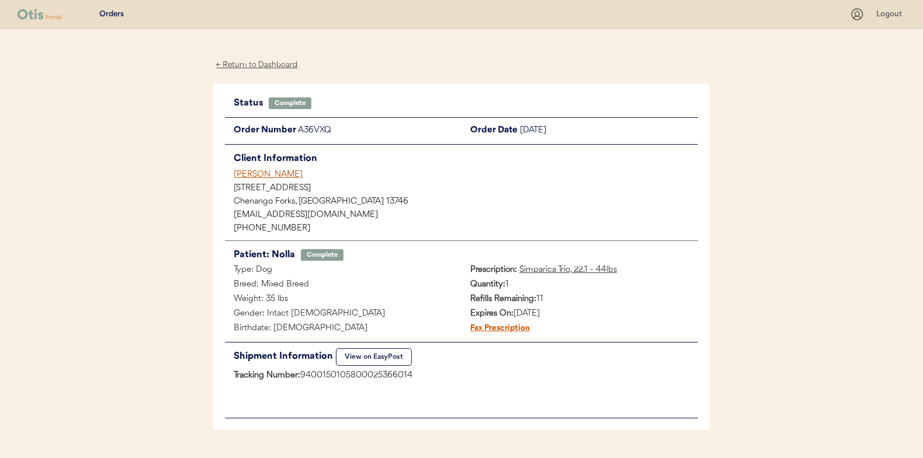
click at [268, 62] on div "← Return to Dashboard" at bounding box center [257, 64] width 88 height 13
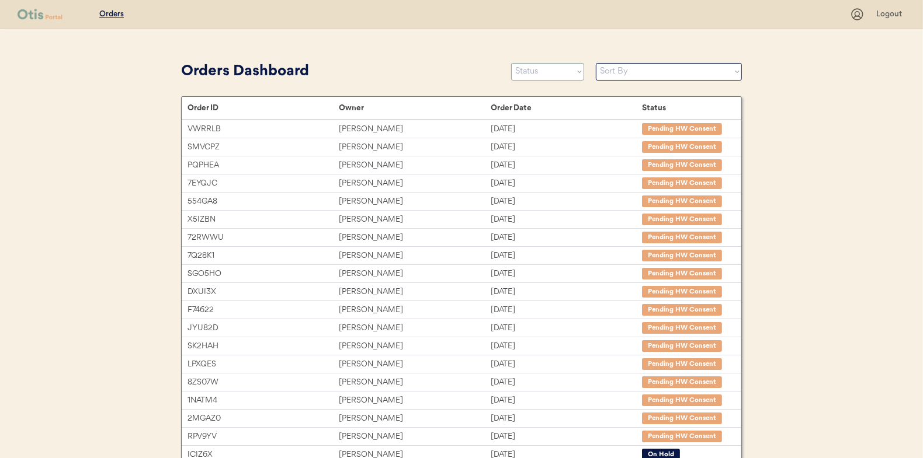
click at [539, 72] on select "Status On Hold New In Progress Complete Pending HW Consent Canceled" at bounding box center [547, 72] width 73 height 18
click at [511, 63] on select "Status On Hold New In Progress Complete Pending HW Consent Canceled" at bounding box center [547, 72] width 73 height 18
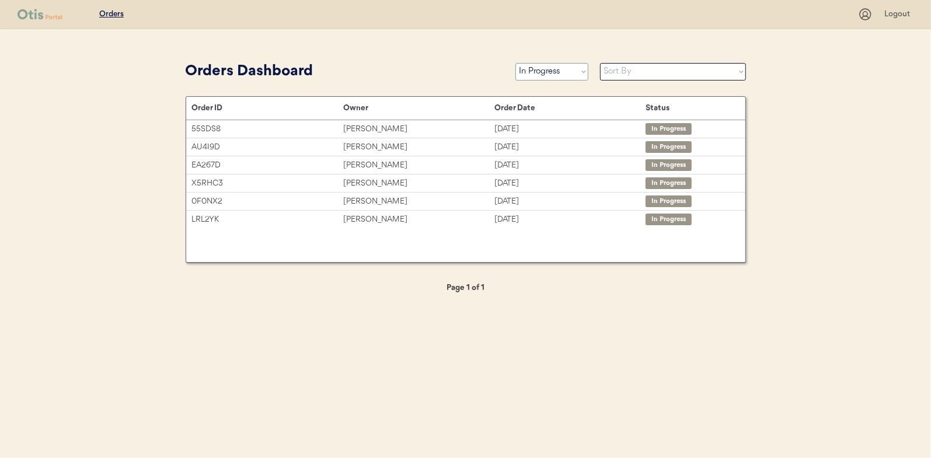
click at [547, 69] on select "Status On Hold New In Progress Complete Pending HW Consent Canceled" at bounding box center [552, 72] width 73 height 18
click at [516, 63] on select "Status On Hold New In Progress Complete Pending HW Consent Canceled" at bounding box center [552, 72] width 73 height 18
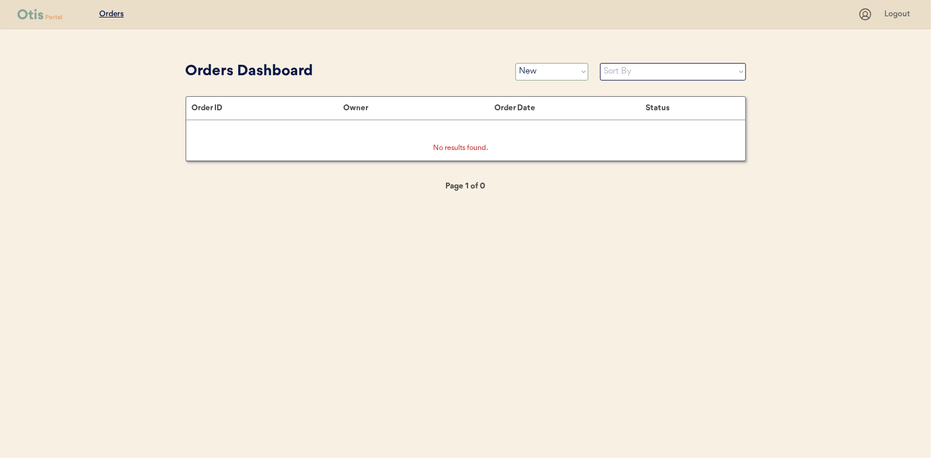
click at [563, 71] on select "Status On Hold New In Progress Complete Pending HW Consent Canceled" at bounding box center [552, 72] width 73 height 18
select select ""in_progress""
click at [516, 63] on select "Status On Hold New In Progress Complete Pending HW Consent Canceled" at bounding box center [552, 72] width 73 height 18
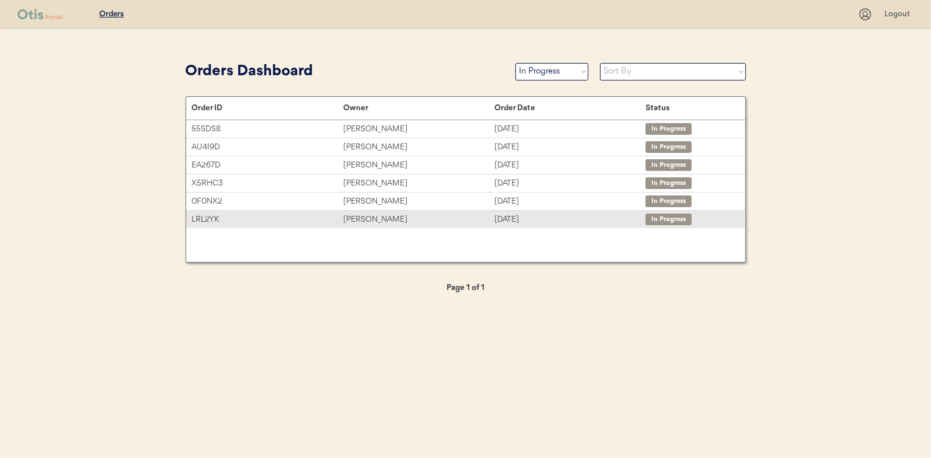
click at [355, 218] on div "[PERSON_NAME]" at bounding box center [418, 219] width 151 height 13
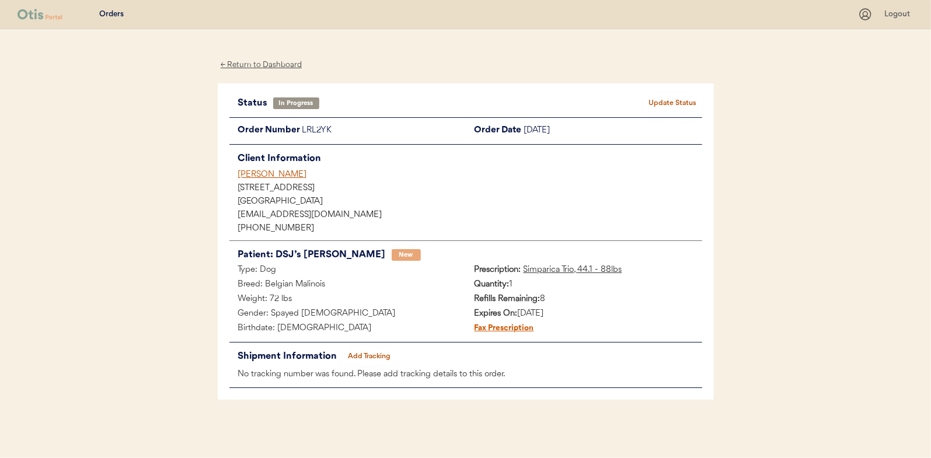
click at [249, 63] on div "← Return to Dashboard" at bounding box center [262, 64] width 88 height 13
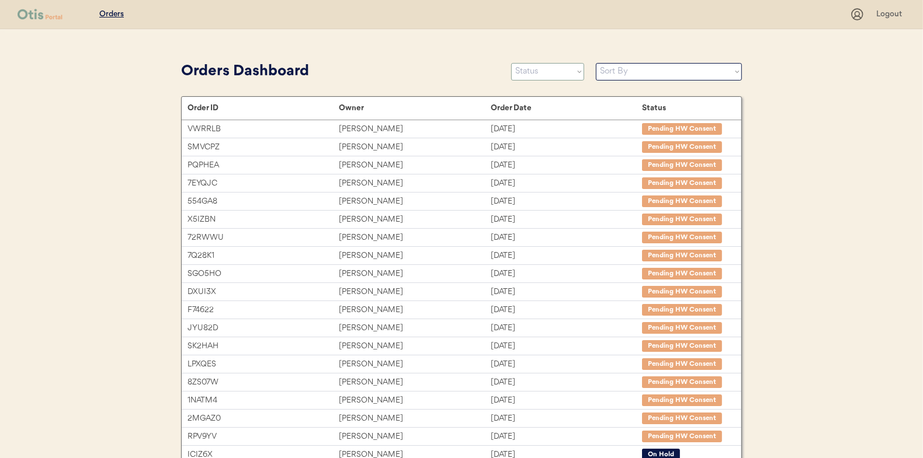
click at [534, 74] on select "Status On Hold New In Progress Complete Pending HW Consent Canceled" at bounding box center [547, 72] width 73 height 18
click at [511, 63] on select "Status On Hold New In Progress Complete Pending HW Consent Canceled" at bounding box center [547, 72] width 73 height 18
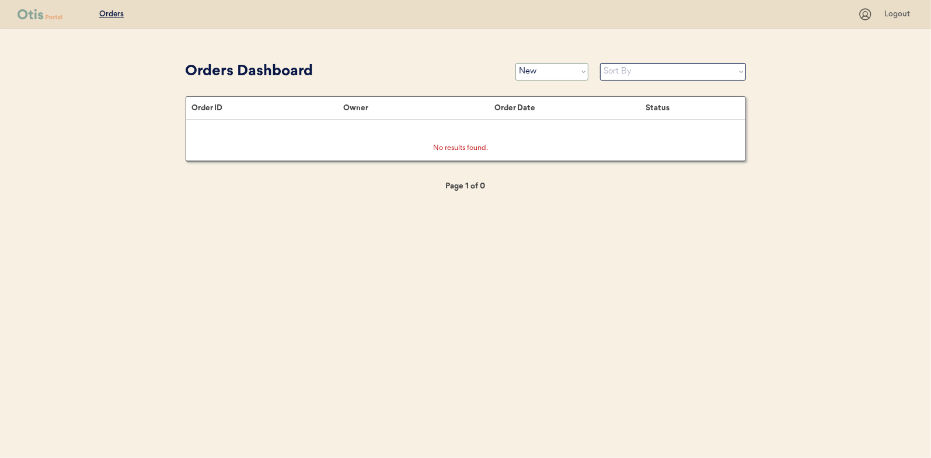
click at [531, 69] on select "Status On Hold New In Progress Complete Pending HW Consent Canceled" at bounding box center [552, 72] width 73 height 18
select select ""complete""
click at [516, 63] on select "Status On Hold New In Progress Complete Pending HW Consent Canceled" at bounding box center [552, 72] width 73 height 18
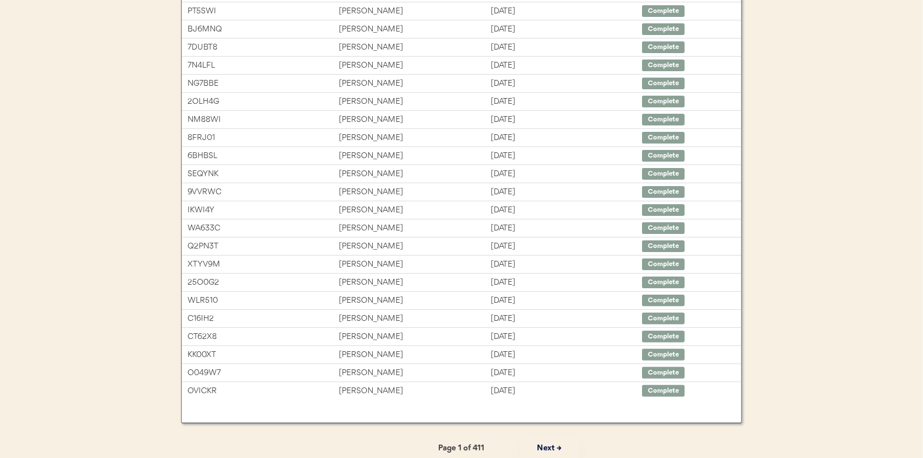
scroll to position [179, 0]
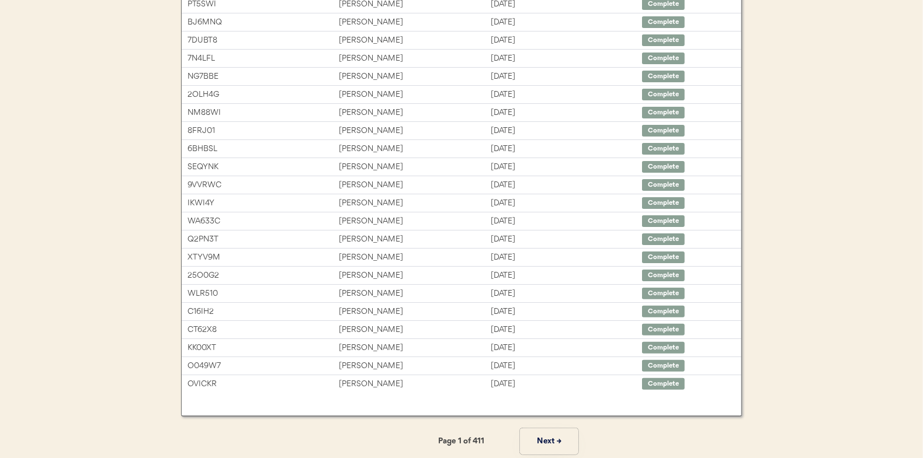
click at [548, 441] on button "Next →" at bounding box center [549, 442] width 58 height 26
click at [546, 435] on button "Next →" at bounding box center [549, 442] width 58 height 26
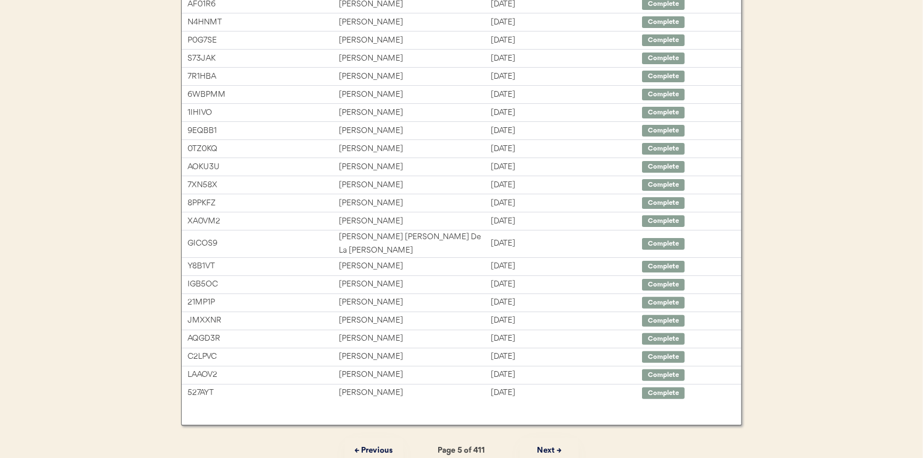
click at [546, 438] on button "Next →" at bounding box center [549, 451] width 58 height 26
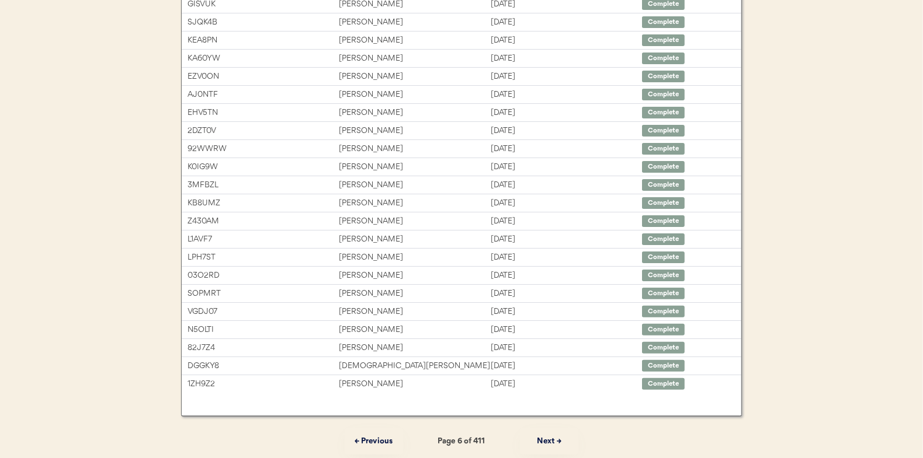
click at [546, 435] on button "Next →" at bounding box center [549, 442] width 58 height 26
click at [543, 437] on button "Next →" at bounding box center [549, 442] width 58 height 26
click at [541, 437] on button "Next →" at bounding box center [549, 442] width 58 height 26
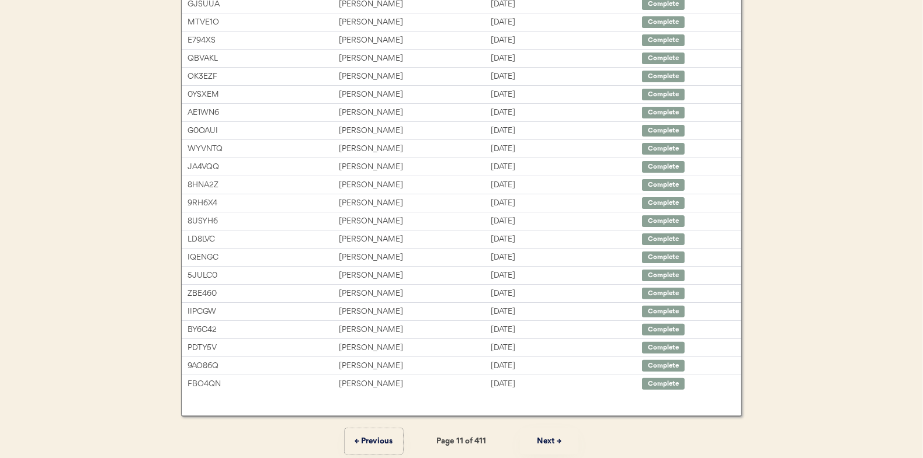
click at [378, 439] on button "← Previous" at bounding box center [374, 442] width 58 height 26
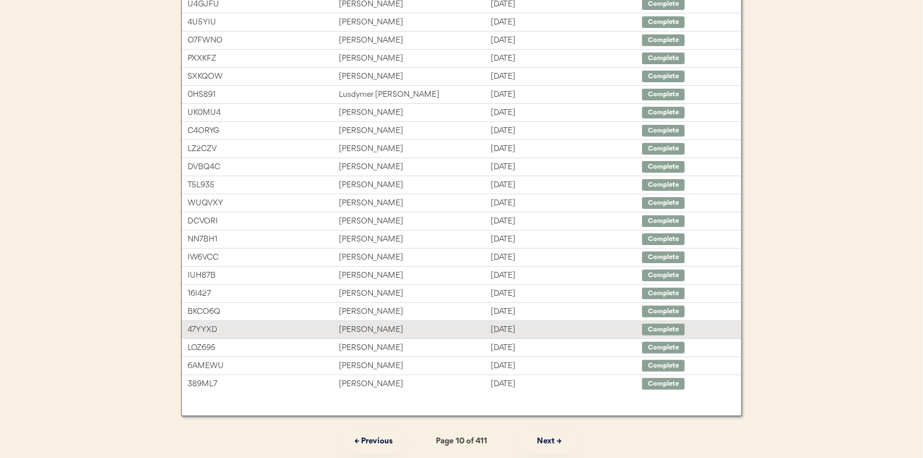
click at [375, 326] on div "Keely McBatra" at bounding box center [414, 330] width 151 height 13
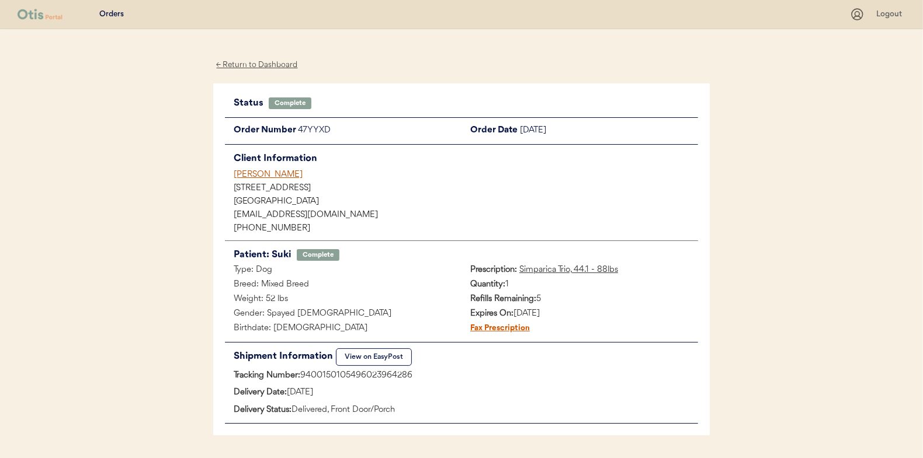
drag, startPoint x: 134, startPoint y: 121, endPoint x: 109, endPoint y: 109, distance: 27.9
click at [109, 109] on div "Orders Logout ← Return to Dashboard Status Complete Order Number 47YYXD Order D…" at bounding box center [461, 247] width 923 height 494
click at [265, 68] on div "← Return to Dashboard" at bounding box center [257, 64] width 88 height 13
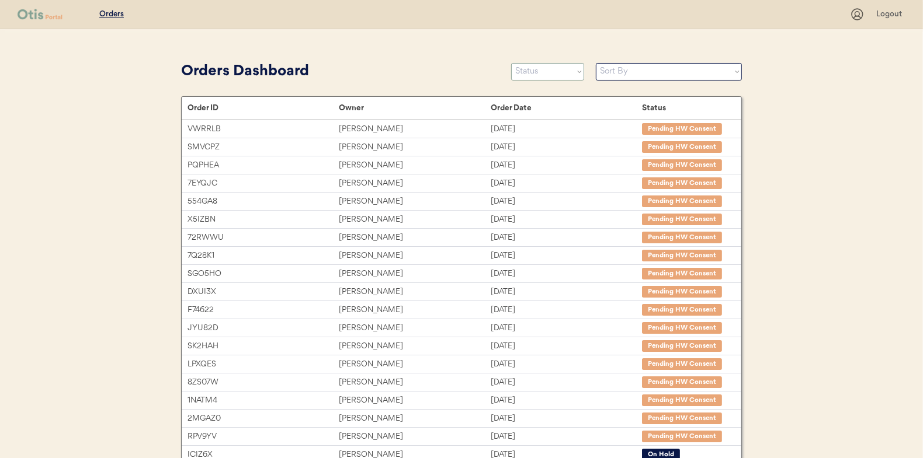
click at [535, 74] on select "Status On Hold New In Progress Complete Pending HW Consent Canceled" at bounding box center [547, 72] width 73 height 18
click at [511, 63] on select "Status On Hold New In Progress Complete Pending HW Consent Canceled" at bounding box center [547, 72] width 73 height 18
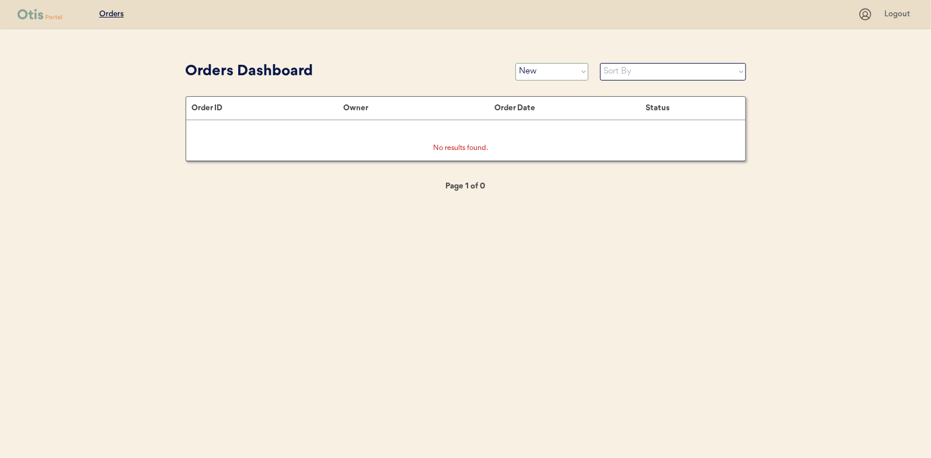
click at [537, 74] on select "Status On Hold New In Progress Complete Pending HW Consent Canceled" at bounding box center [552, 72] width 73 height 18
select select ""in_progress""
click at [516, 63] on select "Status On Hold New In Progress Complete Pending HW Consent Canceled" at bounding box center [552, 72] width 73 height 18
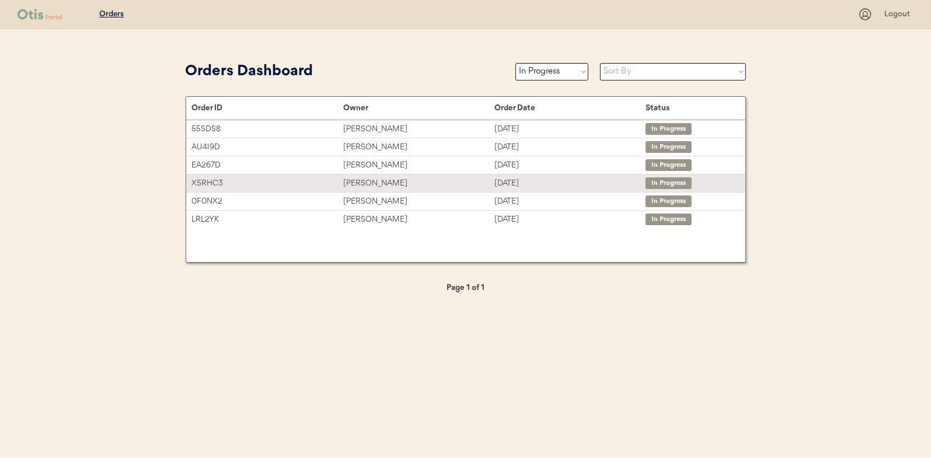
click at [360, 180] on div "Danielle Edrich" at bounding box center [418, 183] width 151 height 13
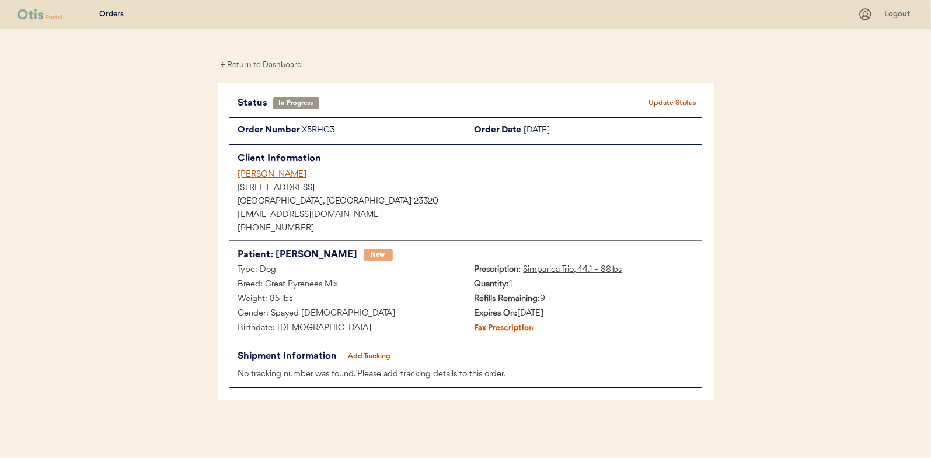
click at [368, 352] on button "Add Tracking" at bounding box center [369, 357] width 58 height 16
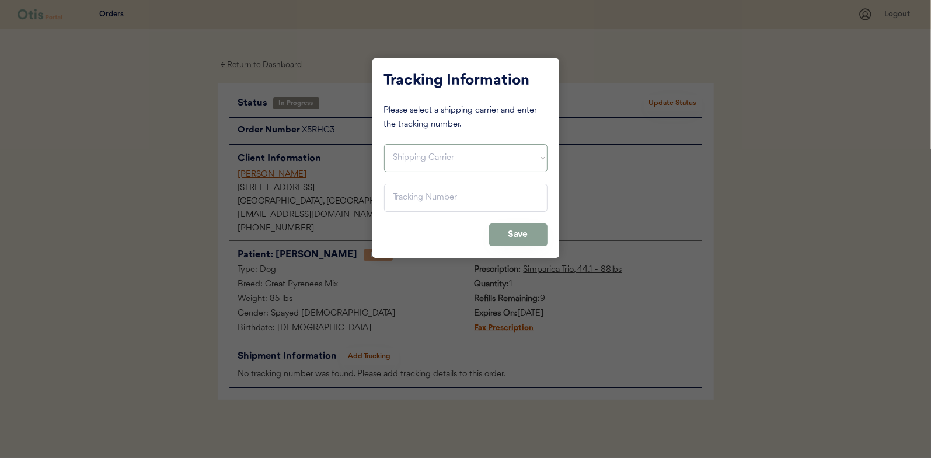
click at [409, 155] on select "Shipping Carrier FedEx FedEx Ground Economy UPS USPS" at bounding box center [466, 158] width 164 height 28
select select ""usps""
click at [384, 144] on select "Shipping Carrier FedEx FedEx Ground Economy UPS USPS" at bounding box center [466, 158] width 164 height 28
click at [402, 196] on input "input" at bounding box center [466, 198] width 164 height 28
paste input "9400150105496027053474"
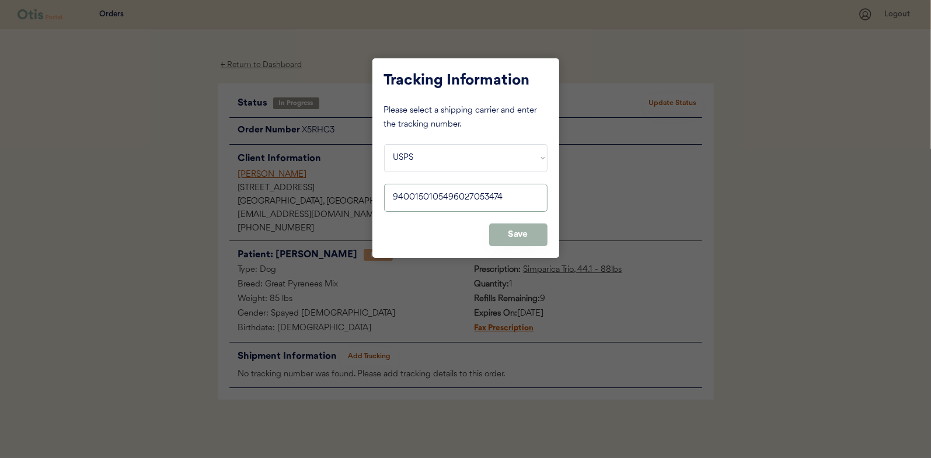
type input "9400150105496027053474"
click at [521, 231] on button "Save" at bounding box center [518, 235] width 58 height 23
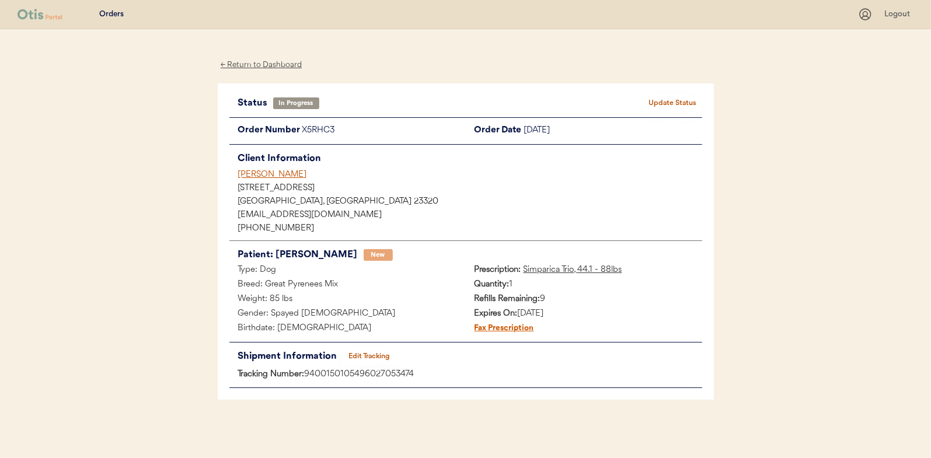
click at [682, 103] on button "Update Status" at bounding box center [673, 103] width 58 height 16
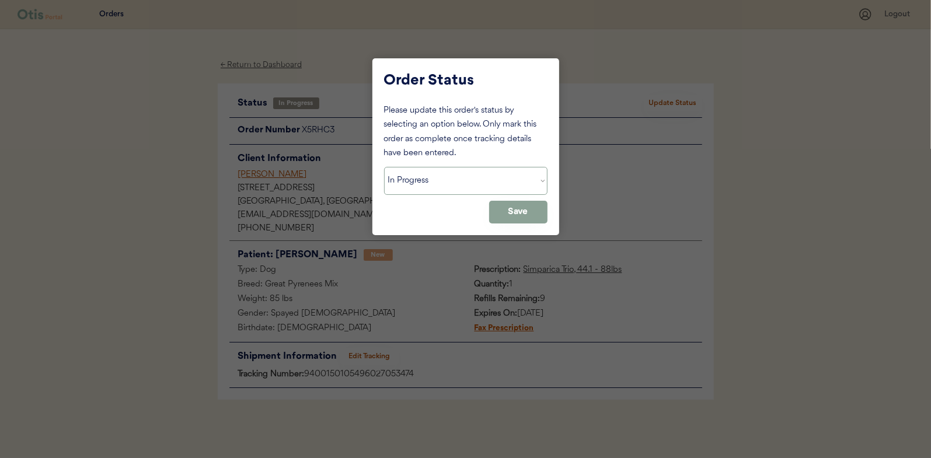
click at [428, 183] on select "Status On Hold New In Progress Complete Pending HW Consent Canceled" at bounding box center [466, 181] width 164 height 28
select select ""complete""
click at [384, 167] on select "Status On Hold New In Progress Complete Pending HW Consent Canceled" at bounding box center [466, 181] width 164 height 28
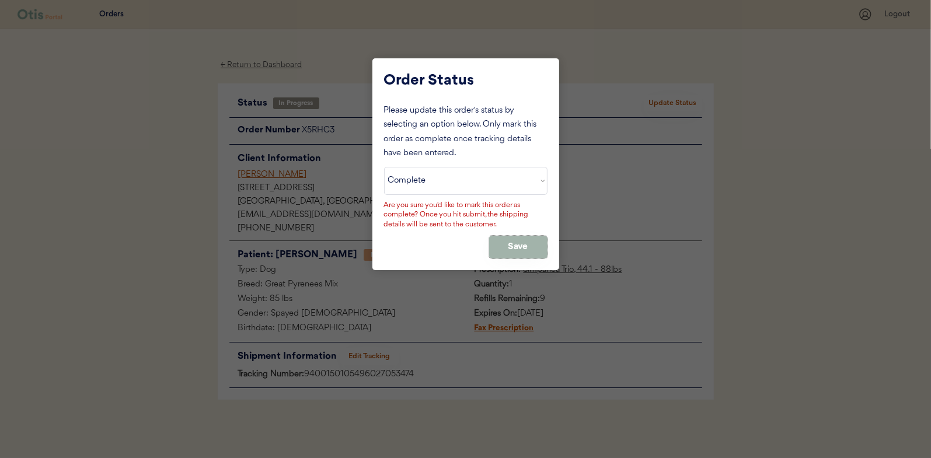
click at [513, 239] on button "Save" at bounding box center [518, 247] width 58 height 23
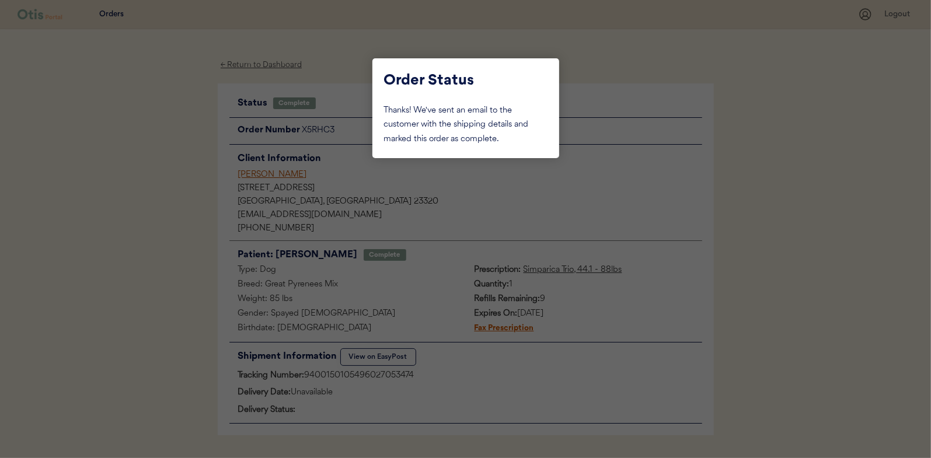
click at [157, 168] on div at bounding box center [465, 229] width 931 height 458
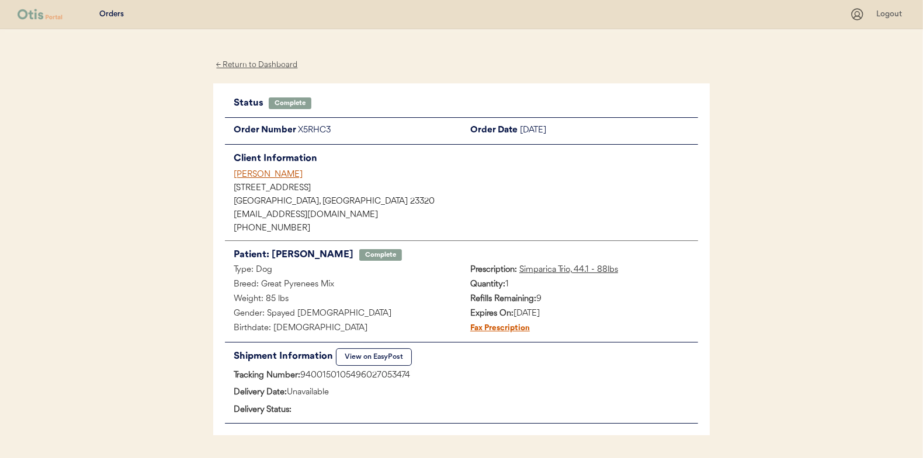
click at [253, 61] on div "← Return to Dashboard" at bounding box center [257, 64] width 88 height 13
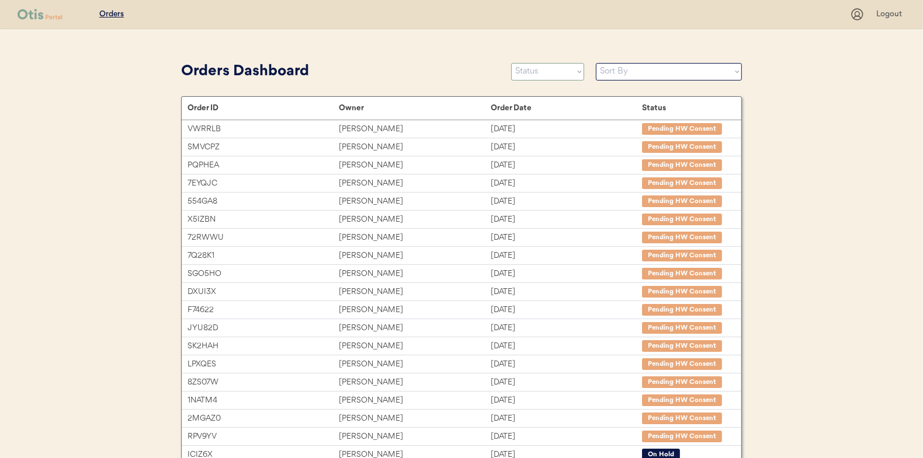
drag, startPoint x: 526, startPoint y: 67, endPoint x: 528, endPoint y: 80, distance: 13.1
click at [526, 68] on select "Status On Hold New In Progress Complete Pending HW Consent Canceled" at bounding box center [547, 72] width 73 height 18
select select ""in_progress""
click at [511, 63] on select "Status On Hold New In Progress Complete Pending HW Consent Canceled" at bounding box center [547, 72] width 73 height 18
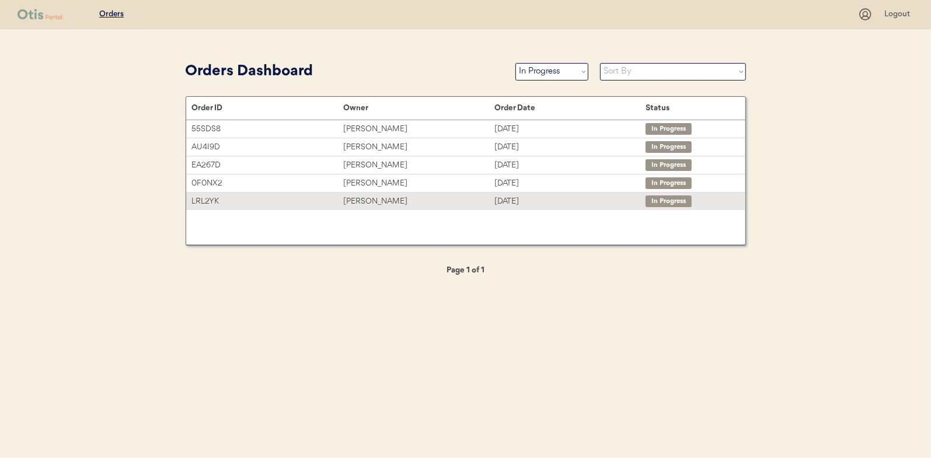
click at [369, 199] on div "[PERSON_NAME]" at bounding box center [418, 201] width 151 height 13
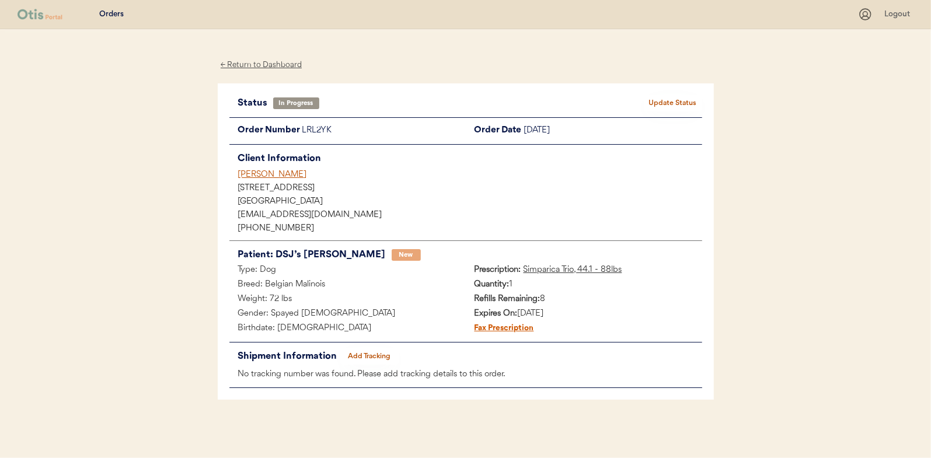
click at [374, 354] on button "Add Tracking" at bounding box center [369, 357] width 58 height 16
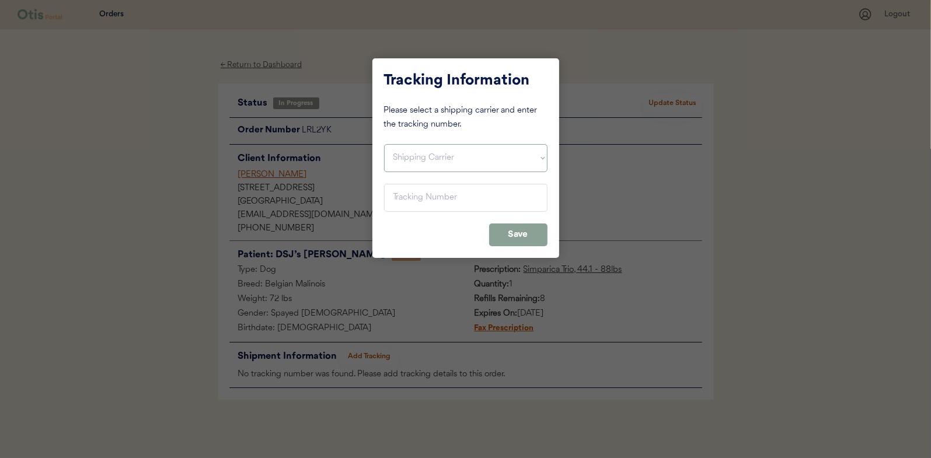
click at [398, 155] on select "Shipping Carrier FedEx FedEx Ground Economy UPS USPS" at bounding box center [466, 158] width 164 height 28
select select ""usps""
click at [384, 144] on select "Shipping Carrier FedEx FedEx Ground Economy UPS USPS" at bounding box center [466, 158] width 164 height 28
click at [404, 196] on input "input" at bounding box center [466, 198] width 164 height 28
paste input "9400150105497025471932"
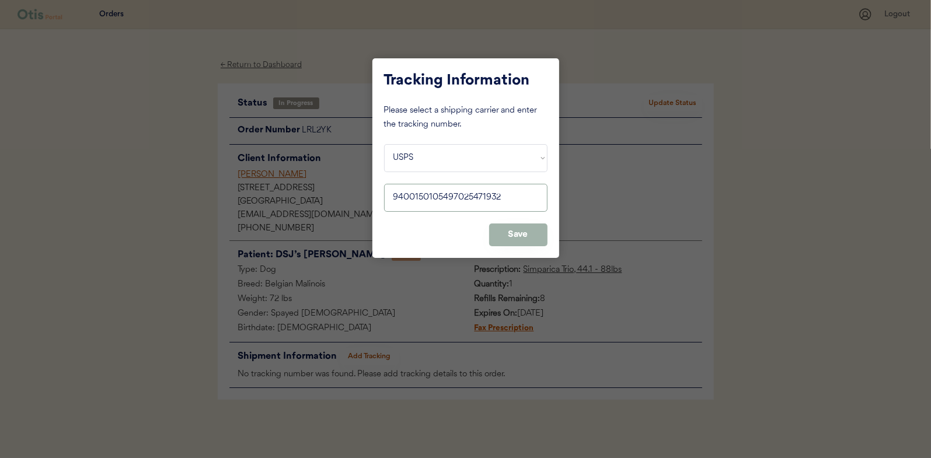
type input "9400150105497025471932"
click at [527, 234] on button "Save" at bounding box center [518, 235] width 58 height 23
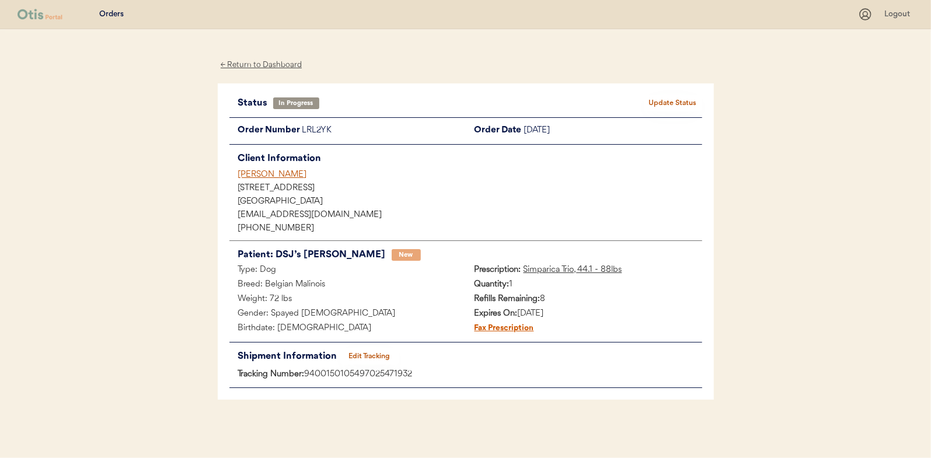
click at [667, 99] on button "Update Status" at bounding box center [673, 103] width 58 height 16
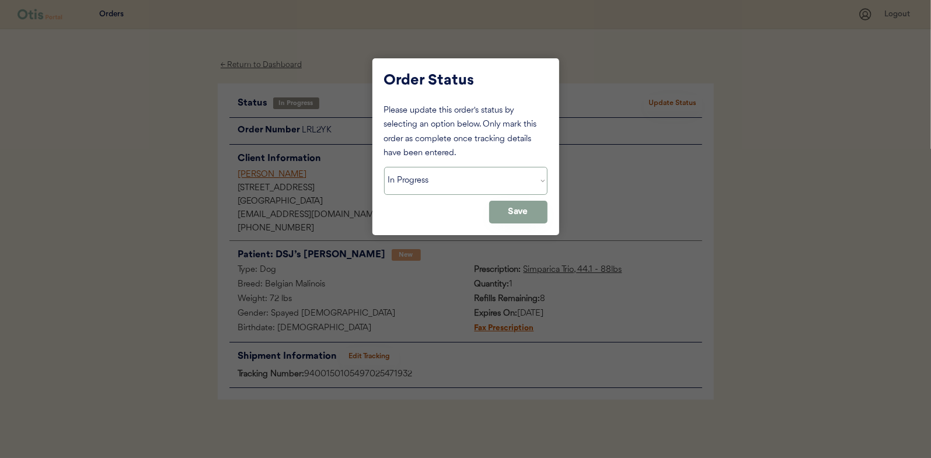
click at [425, 181] on select "Status On Hold New In Progress Complete Pending HW Consent Canceled" at bounding box center [466, 181] width 164 height 28
select select ""complete""
click at [384, 167] on select "Status On Hold New In Progress Complete Pending HW Consent Canceled" at bounding box center [466, 181] width 164 height 28
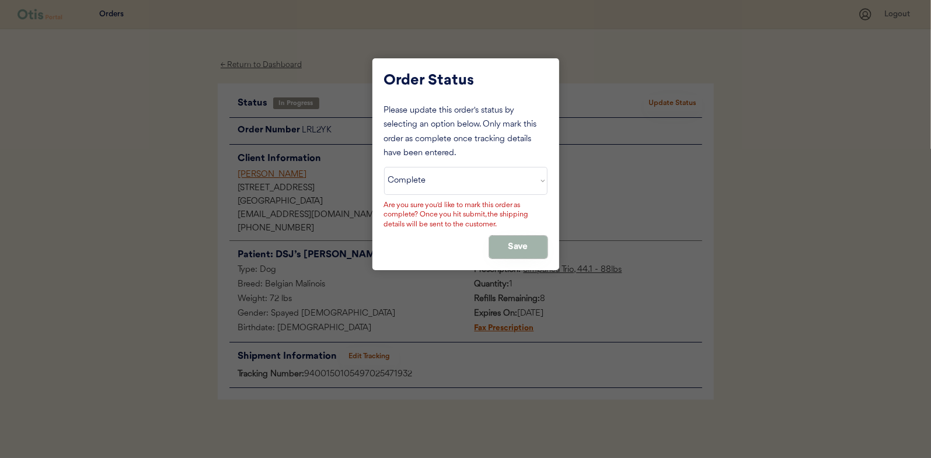
click at [503, 246] on button "Save" at bounding box center [518, 247] width 58 height 23
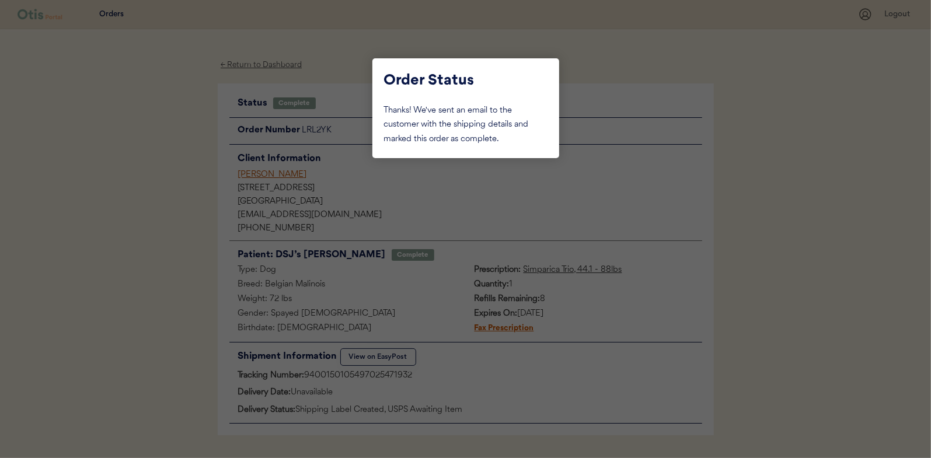
click at [172, 163] on div at bounding box center [465, 229] width 931 height 458
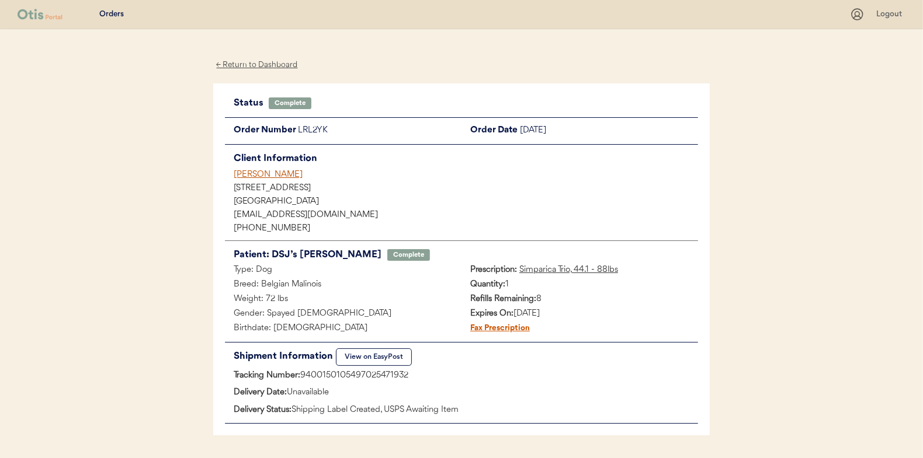
click at [241, 62] on div "← Return to Dashboard" at bounding box center [257, 64] width 88 height 13
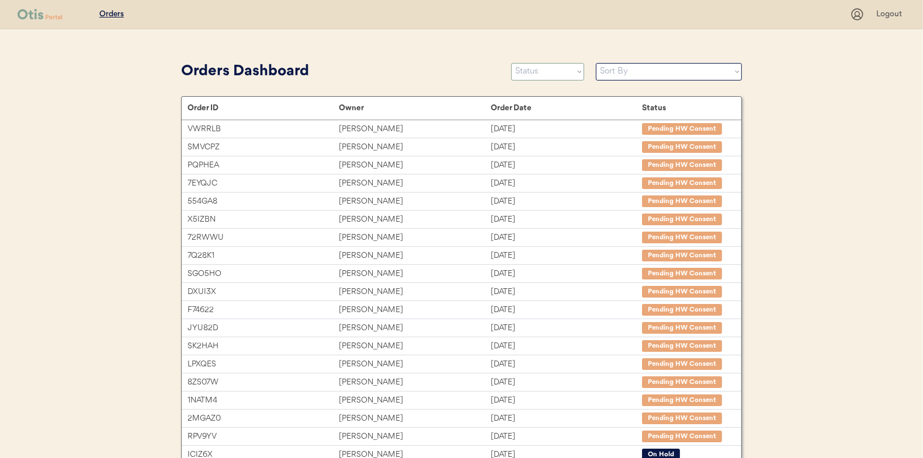
click at [550, 72] on select "Status On Hold New In Progress Complete Pending HW Consent Canceled" at bounding box center [547, 72] width 73 height 18
click at [511, 63] on select "Status On Hold New In Progress Complete Pending HW Consent Canceled" at bounding box center [547, 72] width 73 height 18
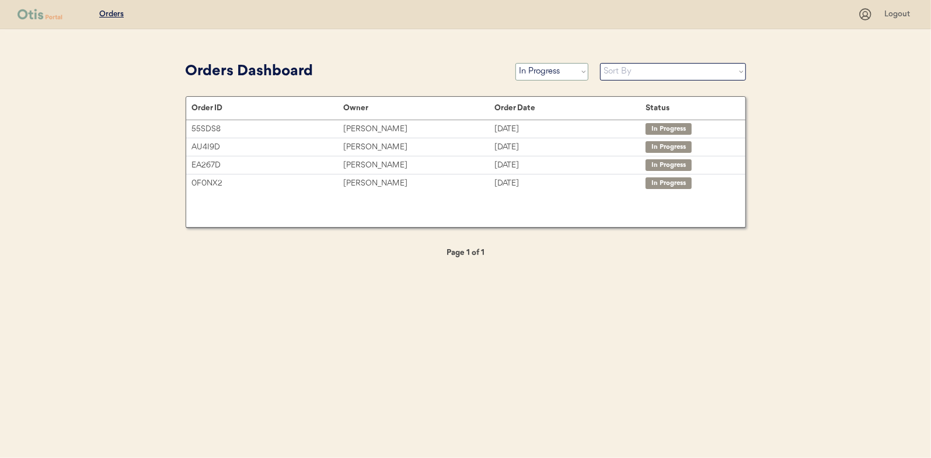
click at [544, 74] on select "Status On Hold New In Progress Complete Pending HW Consent Canceled" at bounding box center [552, 72] width 73 height 18
click at [516, 63] on select "Status On Hold New In Progress Complete Pending HW Consent Canceled" at bounding box center [552, 72] width 73 height 18
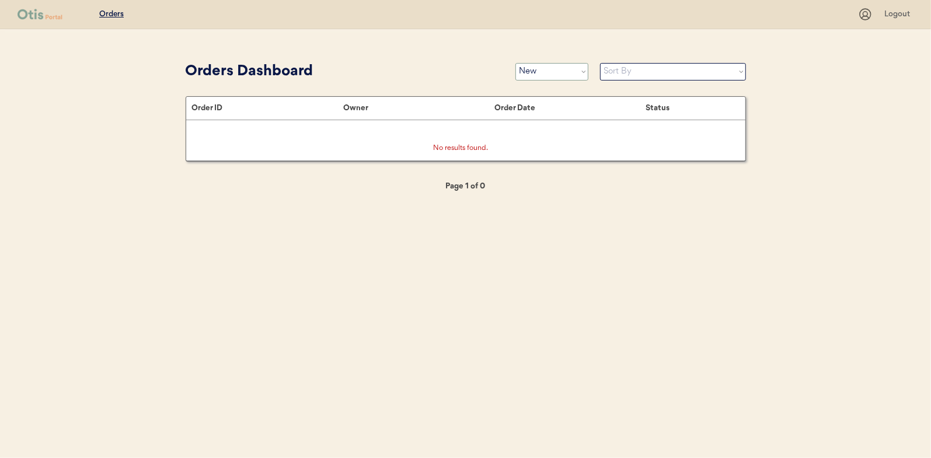
click at [538, 75] on select "Status On Hold New In Progress Complete Pending HW Consent Canceled" at bounding box center [552, 72] width 73 height 18
select select ""in_progress""
click at [516, 63] on select "Status On Hold New In Progress Complete Pending HW Consent Canceled" at bounding box center [552, 72] width 73 height 18
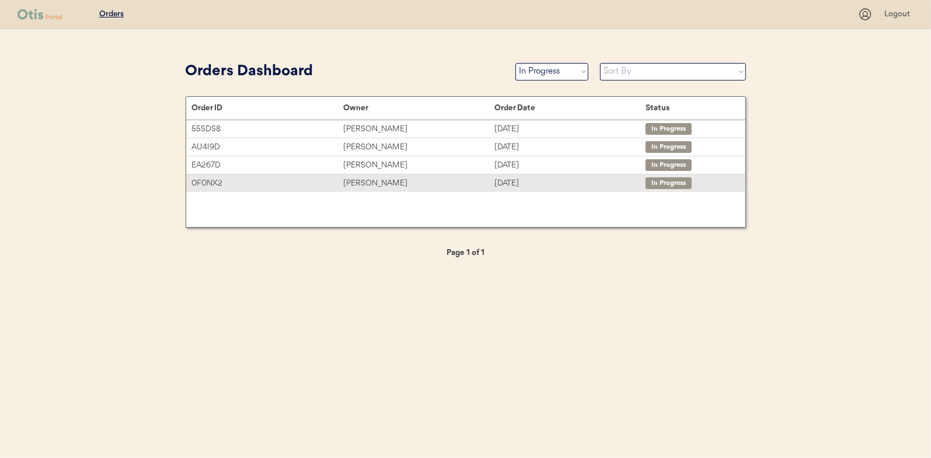
click at [370, 184] on div "[PERSON_NAME]" at bounding box center [418, 183] width 151 height 13
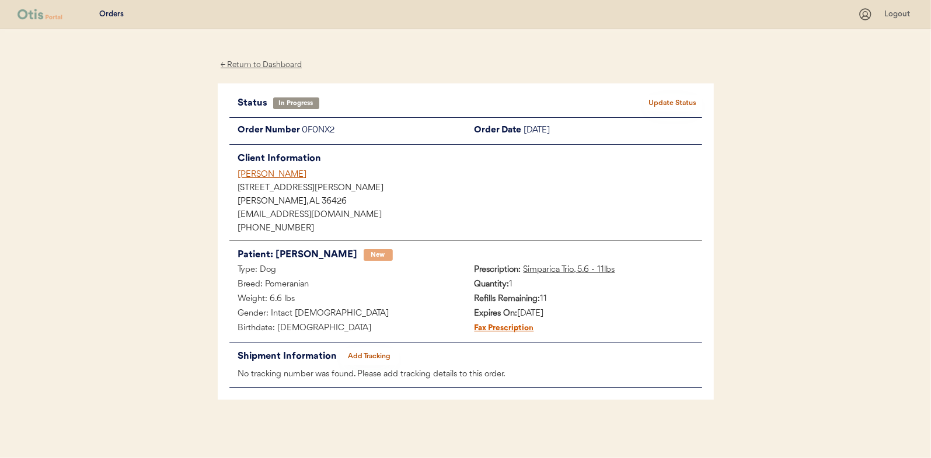
click at [373, 353] on button "Add Tracking" at bounding box center [369, 357] width 58 height 16
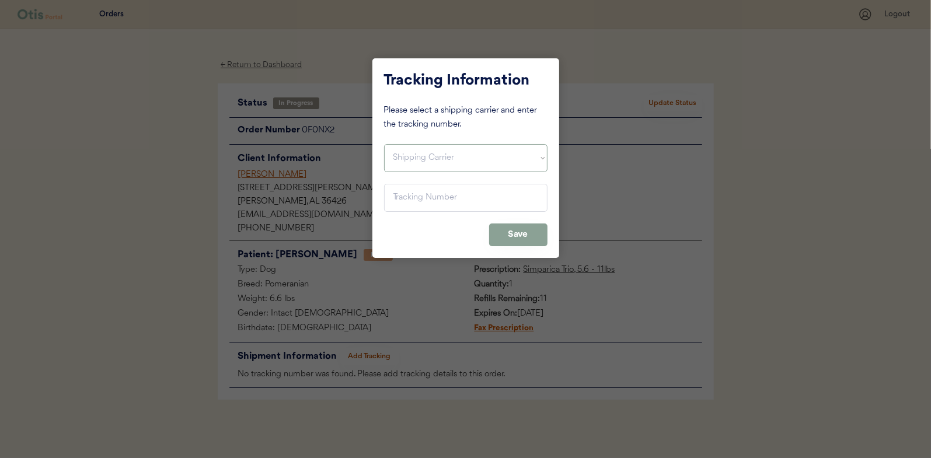
click at [399, 154] on select "Shipping Carrier FedEx FedEx Ground Economy UPS USPS" at bounding box center [466, 158] width 164 height 28
select select ""ups""
click at [384, 144] on select "Shipping Carrier FedEx FedEx Ground Economy UPS USPS" at bounding box center [466, 158] width 164 height 28
click at [395, 197] on input "input" at bounding box center [466, 198] width 164 height 28
paste input "1Z16X77E0209589801"
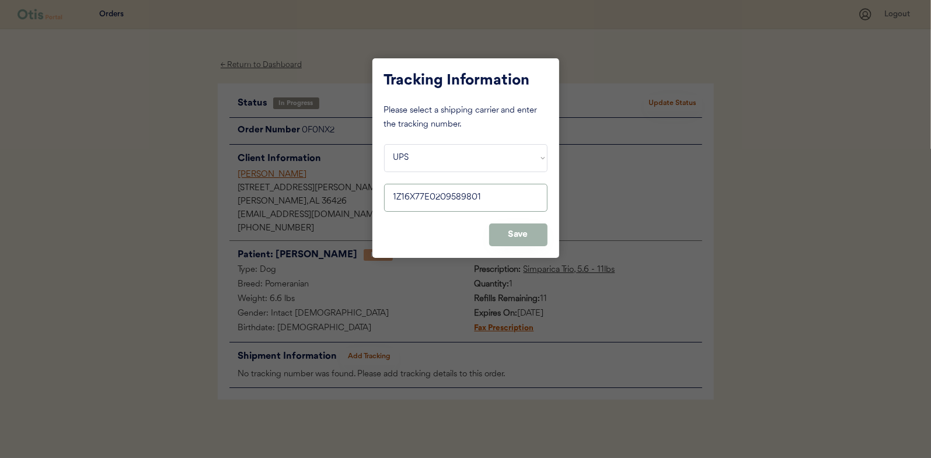
type input "1Z16X77E0209589801"
click at [511, 233] on button "Save" at bounding box center [518, 235] width 58 height 23
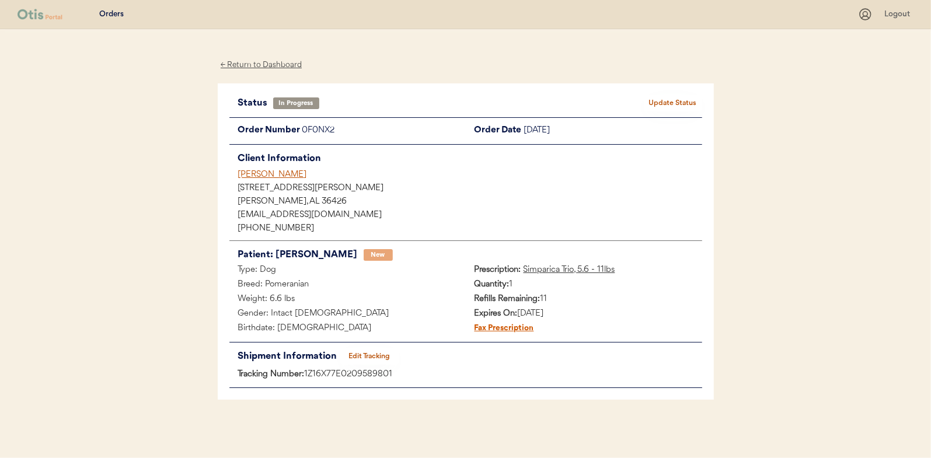
click at [663, 99] on button "Update Status" at bounding box center [673, 103] width 58 height 16
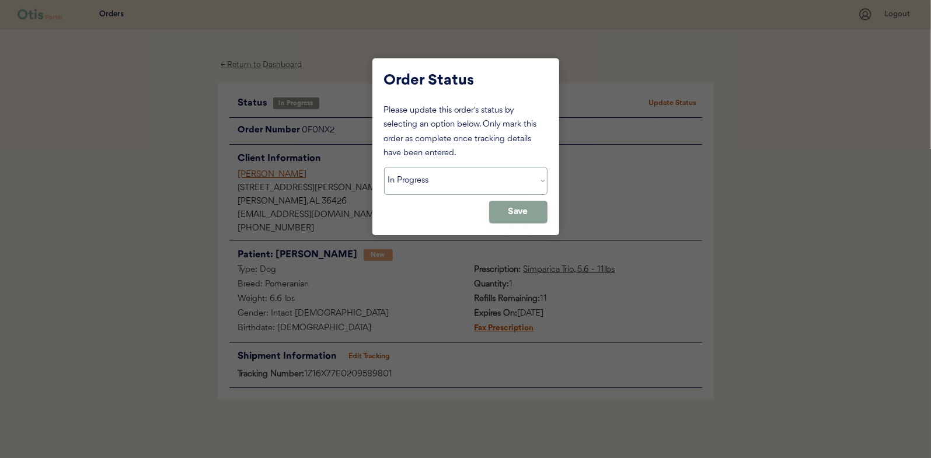
click at [473, 178] on select "Status On Hold New In Progress Complete Pending HW Consent Canceled" at bounding box center [466, 181] width 164 height 28
select select ""complete""
click at [384, 167] on select "Status On Hold New In Progress Complete Pending HW Consent Canceled" at bounding box center [466, 181] width 164 height 28
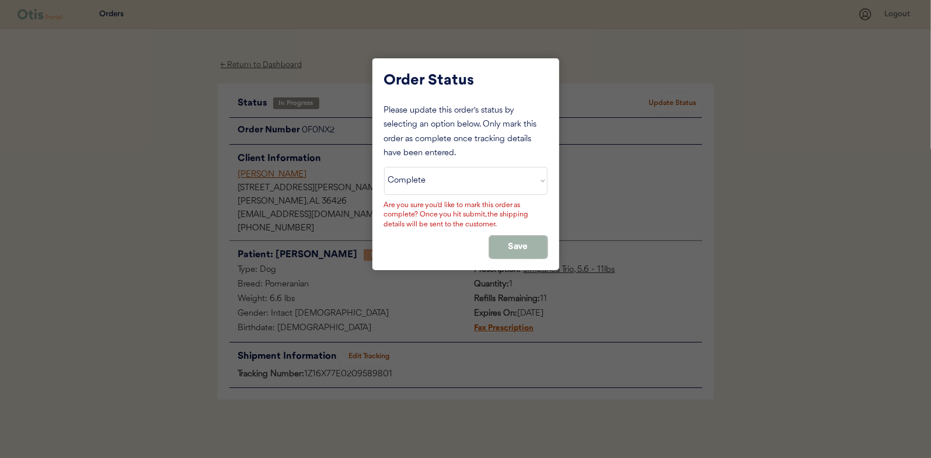
click at [521, 258] on button "Save" at bounding box center [518, 247] width 58 height 23
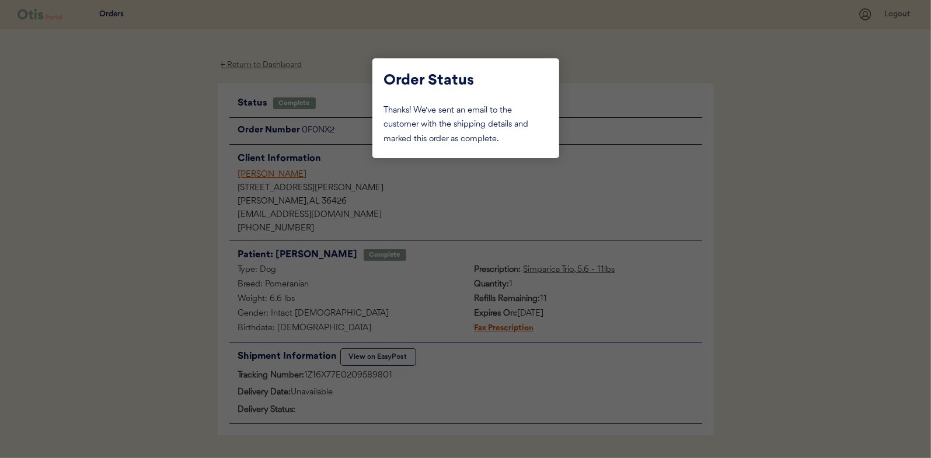
click at [174, 139] on div at bounding box center [465, 229] width 931 height 458
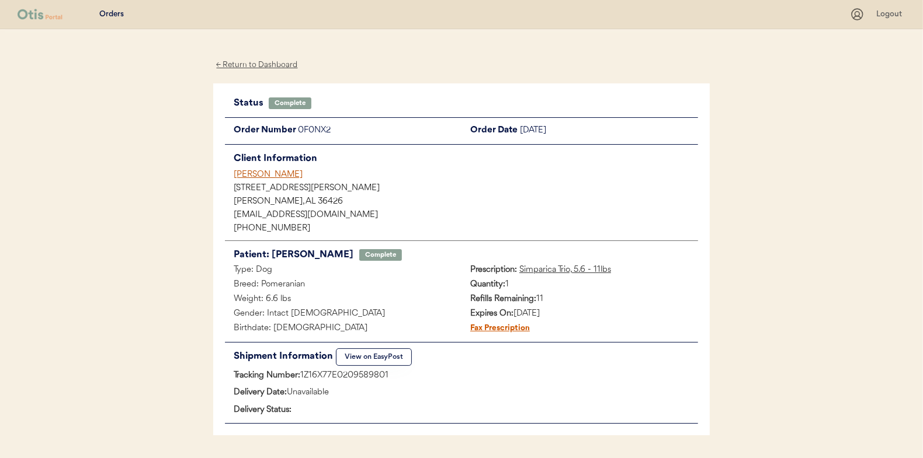
click at [264, 61] on div "← Return to Dashboard" at bounding box center [257, 64] width 88 height 13
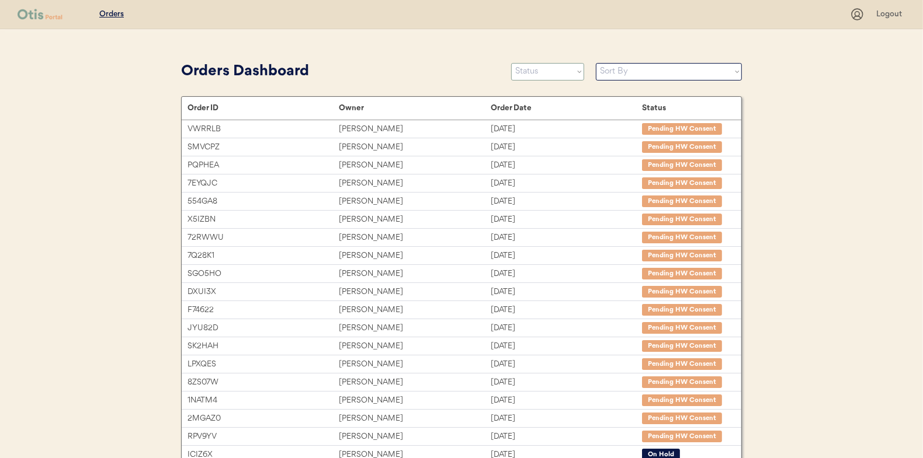
click at [533, 69] on select "Status On Hold New In Progress Complete Pending HW Consent Canceled" at bounding box center [547, 72] width 73 height 18
select select ""new""
click at [511, 63] on select "Status On Hold New In Progress Complete Pending HW Consent Canceled" at bounding box center [547, 72] width 73 height 18
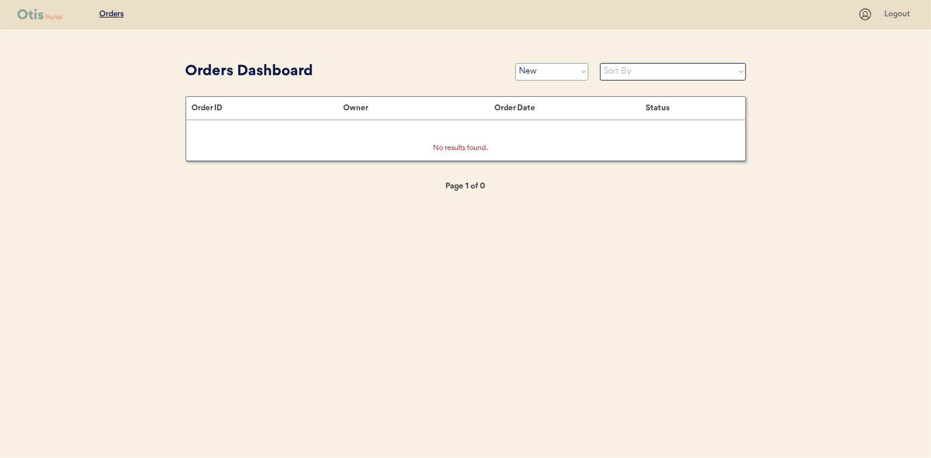
click at [561, 69] on select "Status On Hold New In Progress Complete Pending HW Consent Canceled" at bounding box center [552, 72] width 73 height 18
click at [377, 57] on div "Orders Logout Orders Dashboard Status On Hold New In Progress Complete Pending …" at bounding box center [465, 229] width 931 height 458
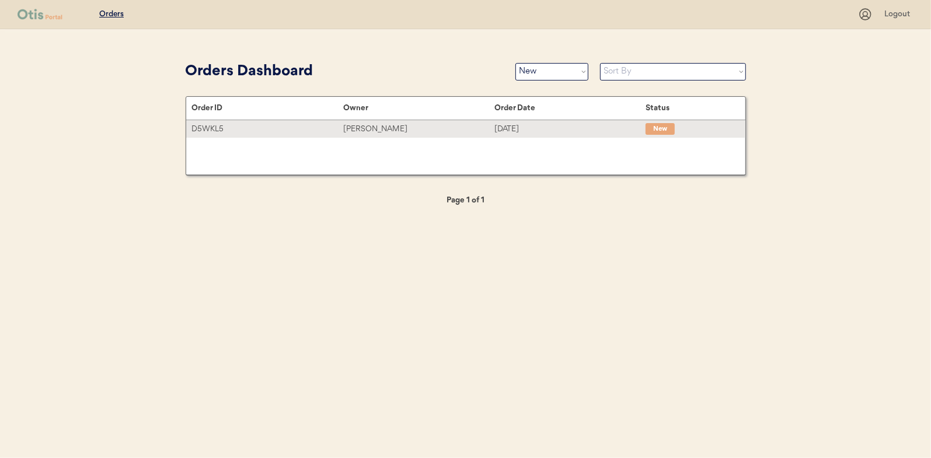
click at [379, 126] on div "[PERSON_NAME]" at bounding box center [418, 129] width 151 height 13
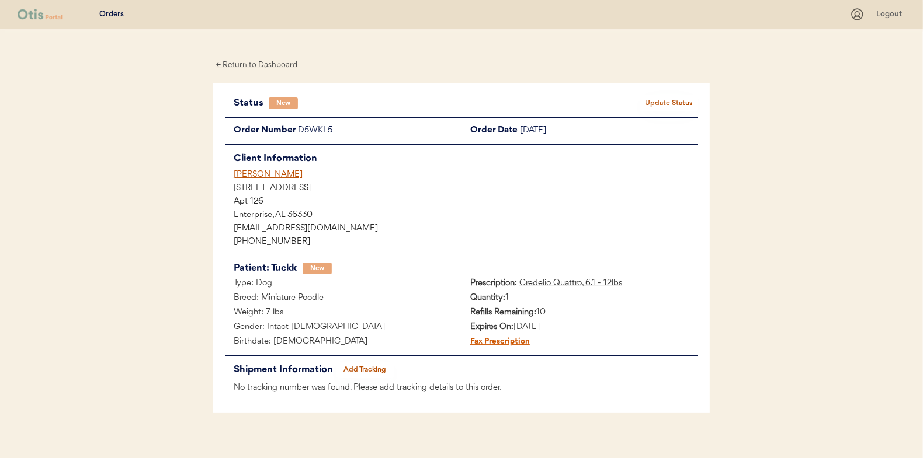
click at [667, 102] on button "Update Status" at bounding box center [668, 103] width 58 height 16
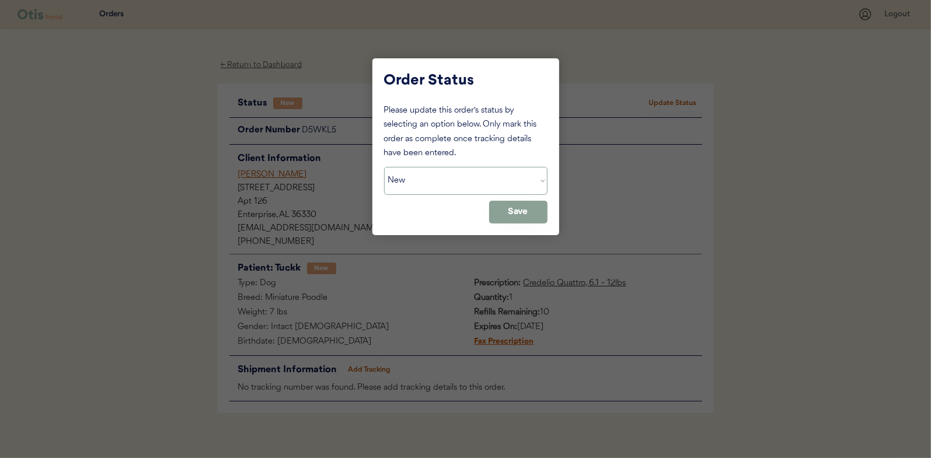
click at [413, 180] on select "Status On Hold New In Progress Complete Pending HW Consent Canceled" at bounding box center [466, 181] width 164 height 28
select select ""in_progress""
click at [384, 167] on select "Status On Hold New In Progress Complete Pending HW Consent Canceled" at bounding box center [466, 181] width 164 height 28
click at [514, 216] on button "Save" at bounding box center [518, 212] width 58 height 23
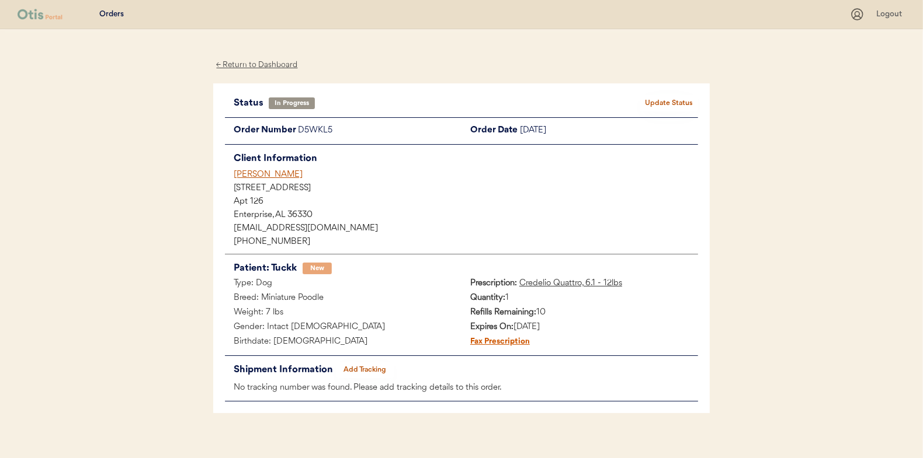
click at [258, 65] on div "← Return to Dashboard" at bounding box center [257, 64] width 88 height 13
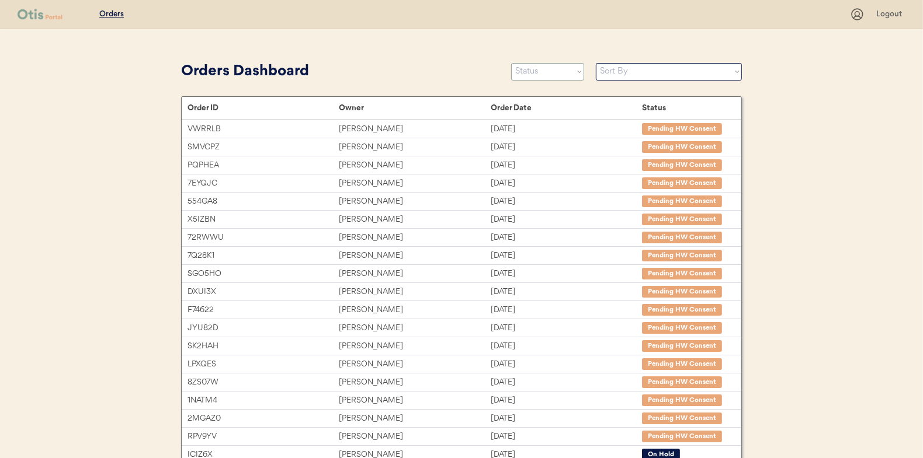
click at [531, 72] on select "Status On Hold New In Progress Complete Pending HW Consent Canceled" at bounding box center [547, 72] width 73 height 18
click at [511, 63] on select "Status On Hold New In Progress Complete Pending HW Consent Canceled" at bounding box center [547, 72] width 73 height 18
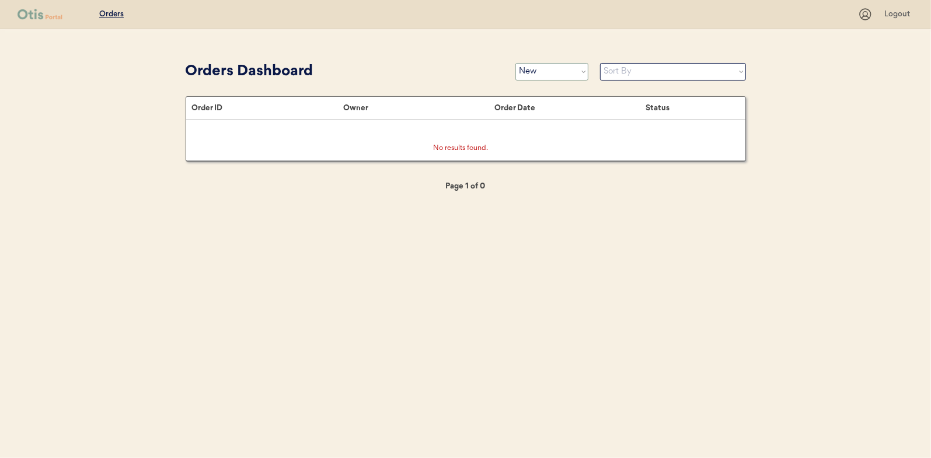
drag, startPoint x: 534, startPoint y: 72, endPoint x: 531, endPoint y: 78, distance: 6.8
click at [534, 72] on select "Status On Hold New In Progress Complete Pending HW Consent Canceled" at bounding box center [552, 72] width 73 height 18
click at [516, 63] on select "Status On Hold New In Progress Complete Pending HW Consent Canceled" at bounding box center [552, 72] width 73 height 18
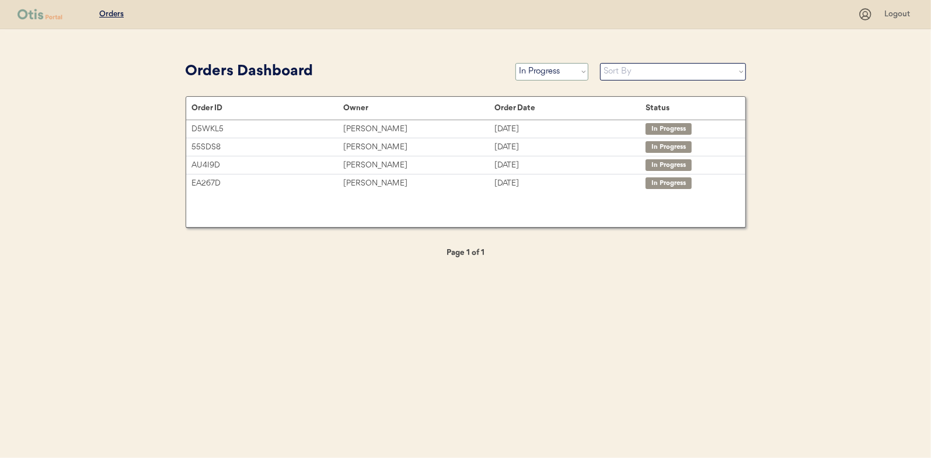
click at [537, 68] on select "Status On Hold New In Progress Complete Pending HW Consent Canceled" at bounding box center [552, 72] width 73 height 18
click at [516, 63] on select "Status On Hold New In Progress Complete Pending HW Consent Canceled" at bounding box center [552, 72] width 73 height 18
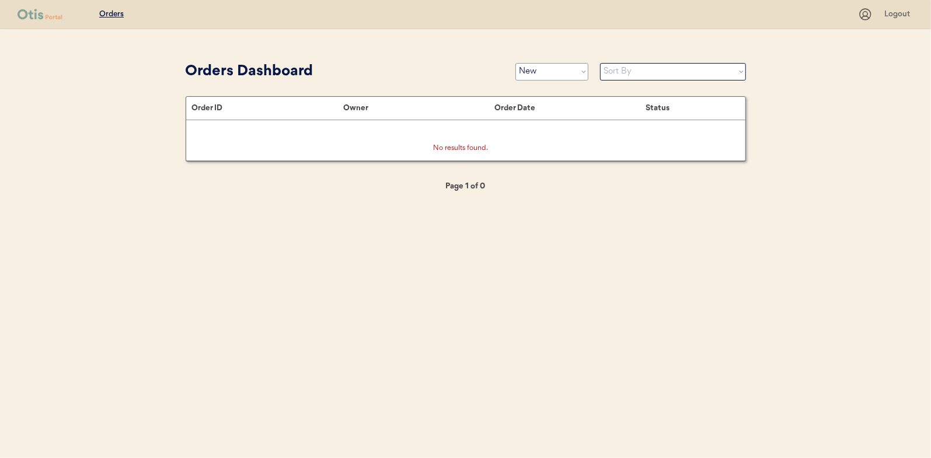
click at [526, 75] on select "Status On Hold New In Progress Complete Pending HW Consent Canceled" at bounding box center [552, 72] width 73 height 18
select select ""in_progress""
click at [516, 63] on select "Status On Hold New In Progress Complete Pending HW Consent Canceled" at bounding box center [552, 72] width 73 height 18
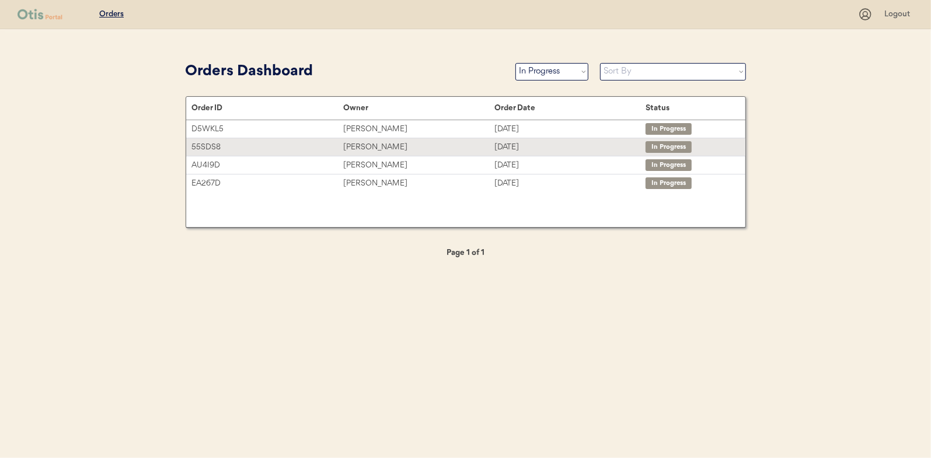
click at [349, 139] on div "55SDS8 Debra Lyles Aug 14, 2025 In Progress" at bounding box center [465, 147] width 559 height 18
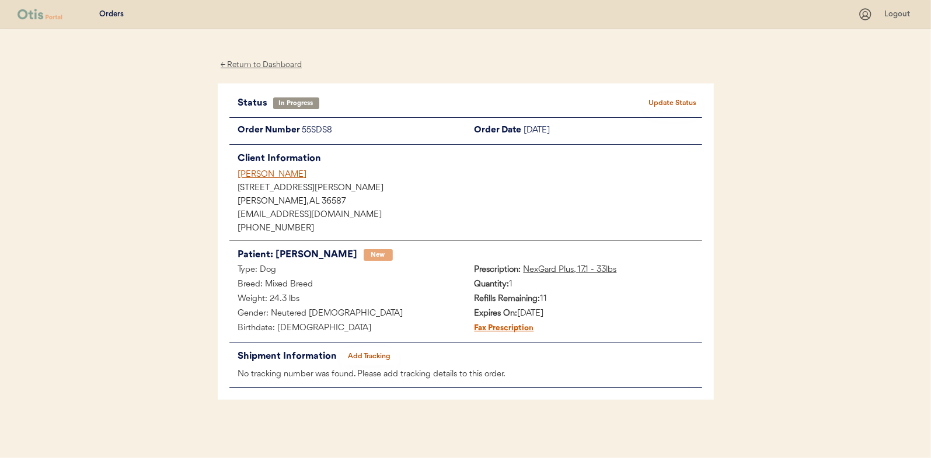
click at [368, 353] on button "Add Tracking" at bounding box center [369, 357] width 58 height 16
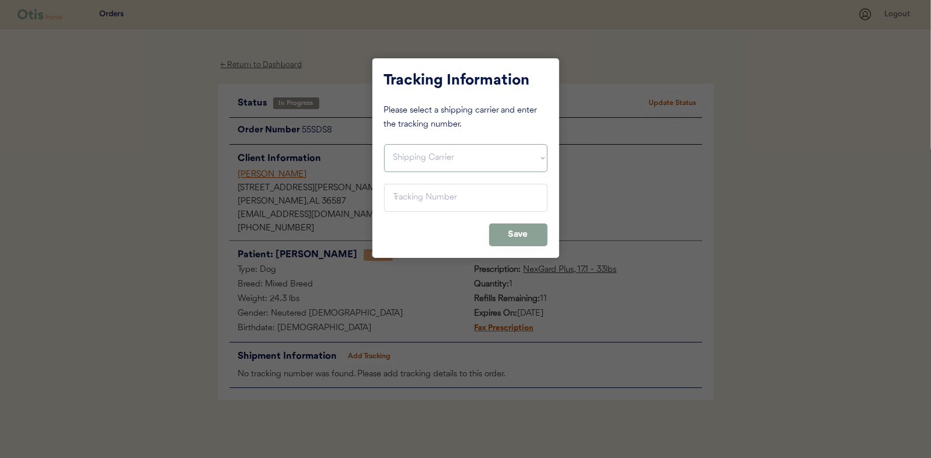
click at [437, 157] on select "Shipping Carrier FedEx FedEx Ground Economy UPS USPS" at bounding box center [466, 158] width 164 height 28
select select ""usps""
click at [384, 144] on select "Shipping Carrier FedEx FedEx Ground Economy UPS USPS" at bounding box center [466, 158] width 164 height 28
click at [402, 200] on input "input" at bounding box center [466, 198] width 164 height 28
paste input "9400150105496027070020"
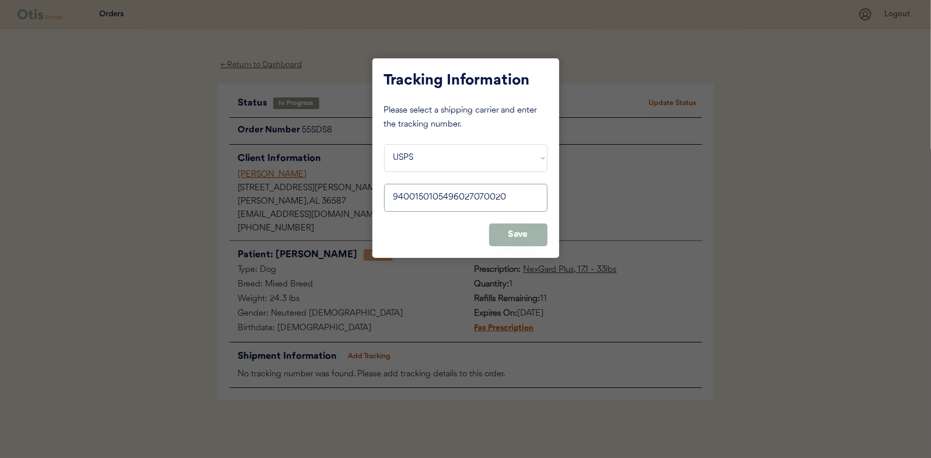
type input "9400150105496027070020"
click at [505, 228] on button "Save" at bounding box center [518, 235] width 58 height 23
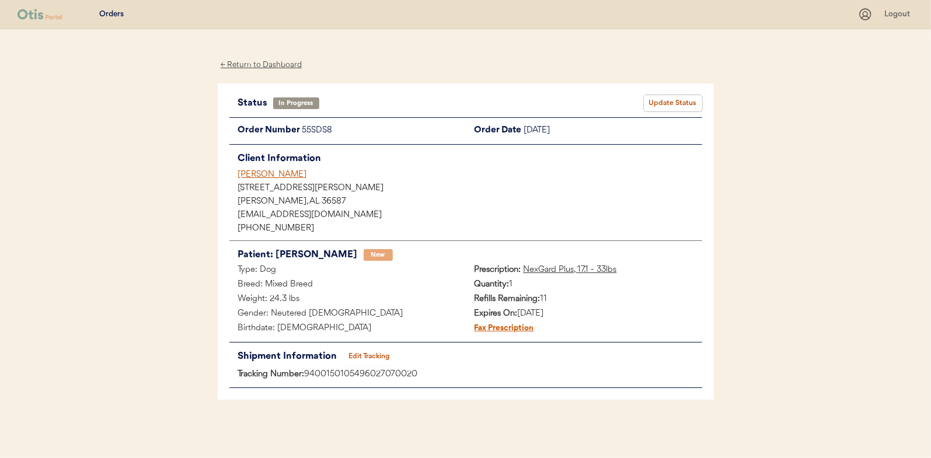
click at [679, 105] on button "Update Status" at bounding box center [673, 103] width 58 height 16
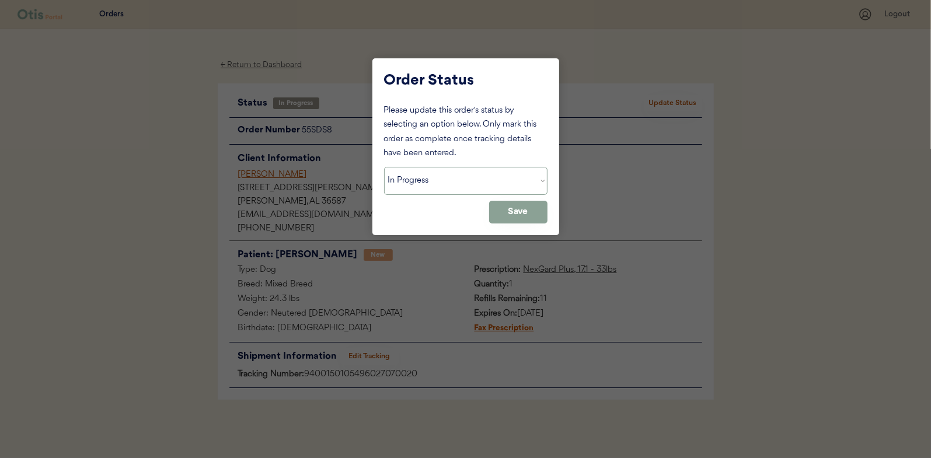
click at [426, 182] on select "Status On Hold New In Progress Complete Pending HW Consent Canceled" at bounding box center [466, 181] width 164 height 28
select select ""complete""
click at [384, 167] on select "Status On Hold New In Progress Complete Pending HW Consent Canceled" at bounding box center [466, 181] width 164 height 28
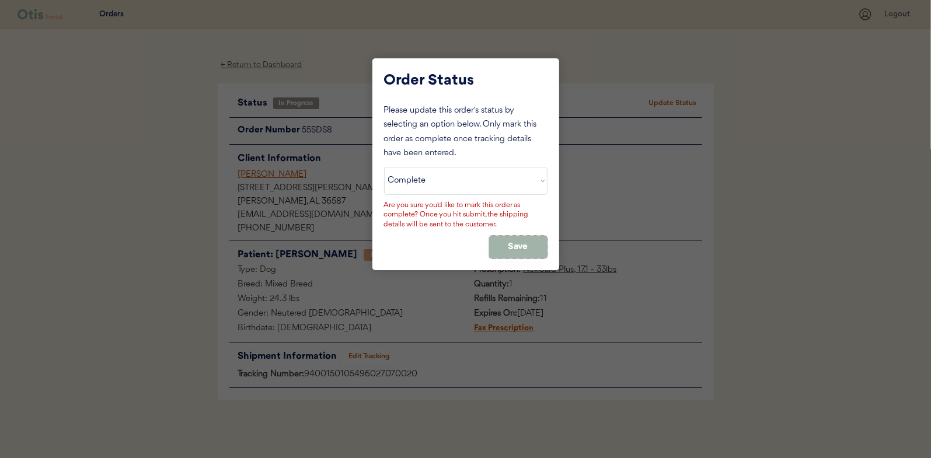
click at [530, 238] on button "Save" at bounding box center [518, 247] width 58 height 23
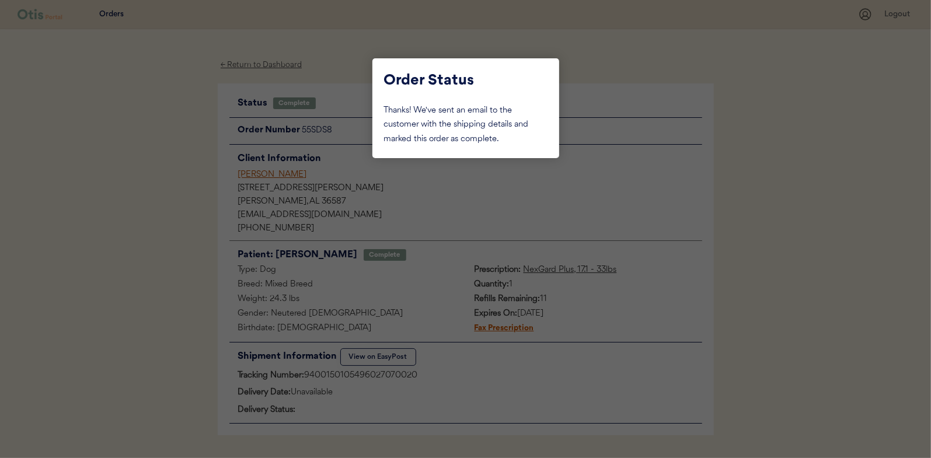
drag, startPoint x: 140, startPoint y: 161, endPoint x: 214, endPoint y: 86, distance: 104.9
click at [141, 161] on div at bounding box center [465, 229] width 931 height 458
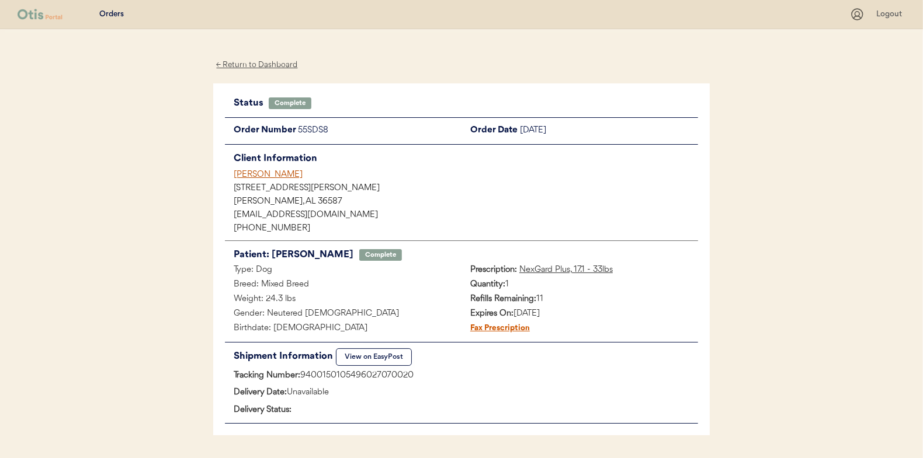
click at [244, 65] on div "← Return to Dashboard" at bounding box center [257, 64] width 88 height 13
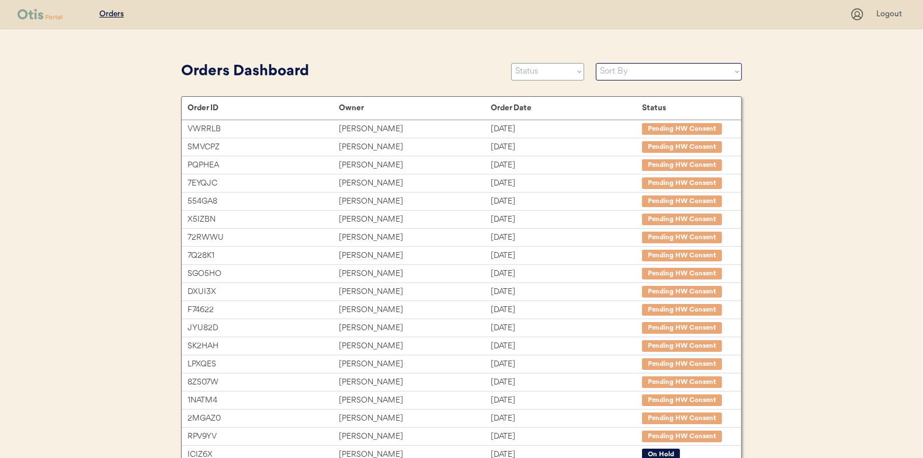
click at [534, 65] on select "Status On Hold New In Progress Complete Pending HW Consent Canceled" at bounding box center [547, 72] width 73 height 18
click at [511, 63] on select "Status On Hold New In Progress Complete Pending HW Consent Canceled" at bounding box center [547, 72] width 73 height 18
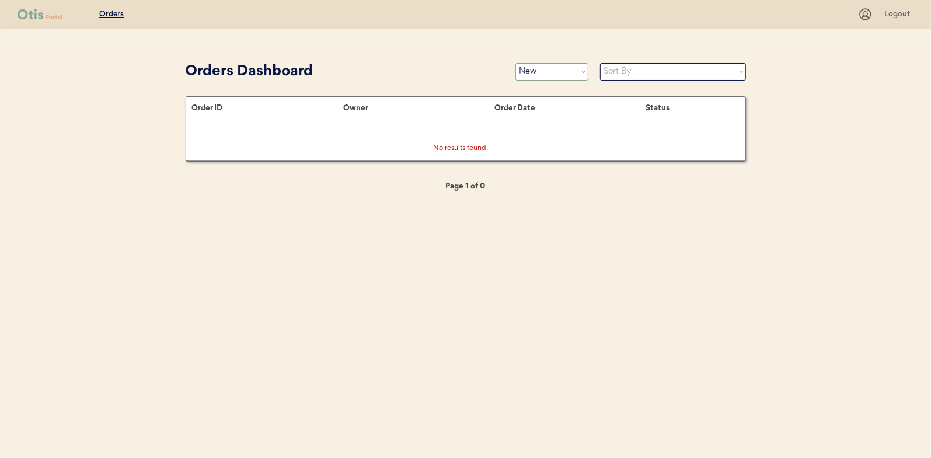
click at [536, 78] on select "Status On Hold New In Progress Complete Pending HW Consent Canceled" at bounding box center [552, 72] width 73 height 18
select select ""in_progress""
click at [516, 63] on select "Status On Hold New In Progress Complete Pending HW Consent Canceled" at bounding box center [552, 72] width 73 height 18
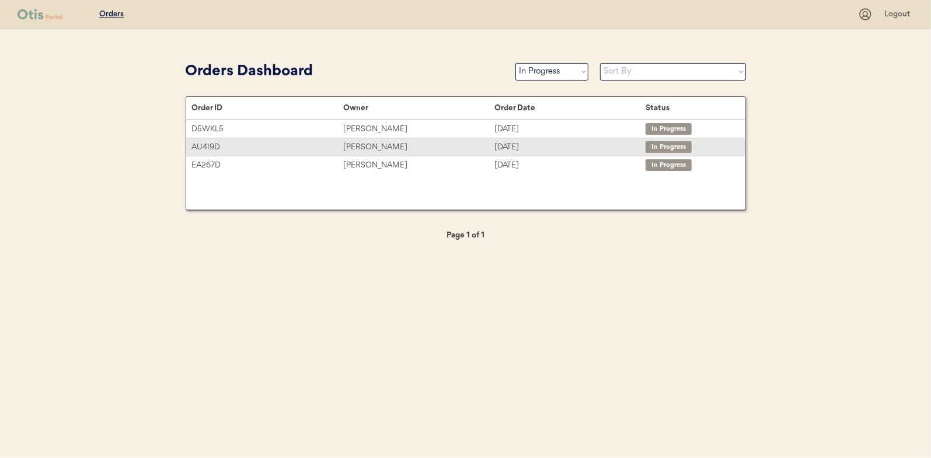
click at [375, 145] on div "[PERSON_NAME]" at bounding box center [418, 147] width 151 height 13
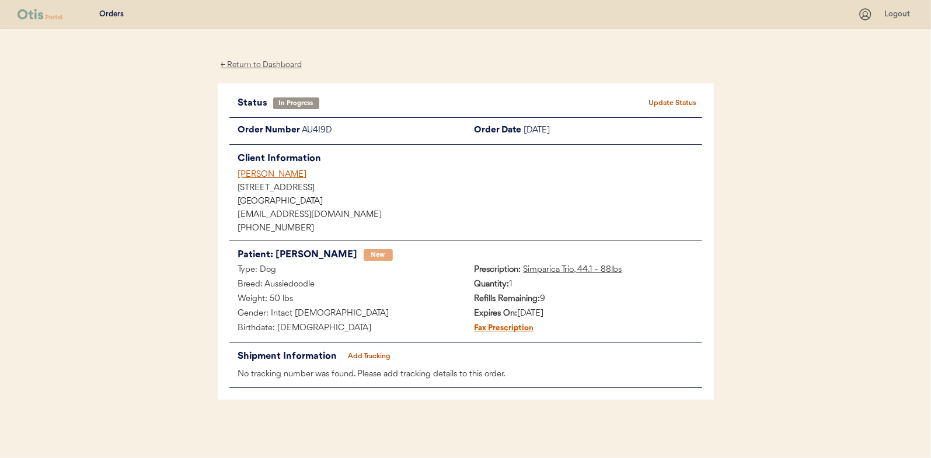
click at [370, 355] on button "Add Tracking" at bounding box center [369, 357] width 58 height 16
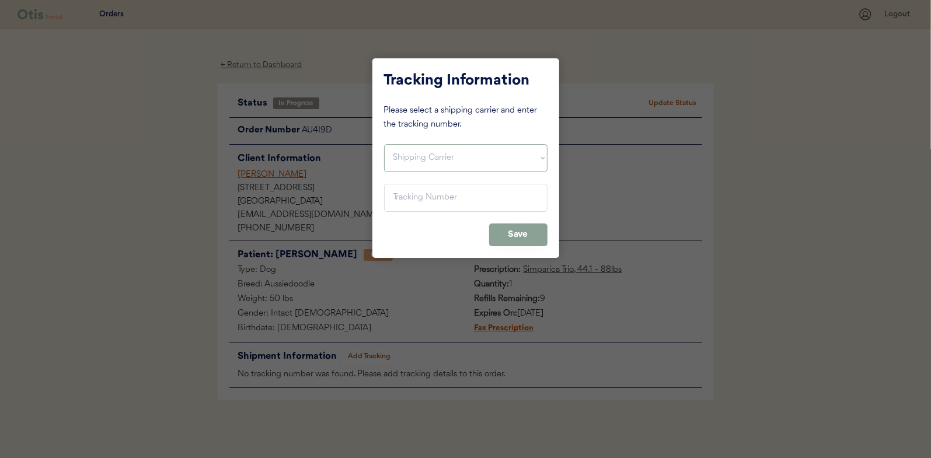
click at [406, 159] on select "Shipping Carrier FedEx FedEx Ground Economy UPS USPS" at bounding box center [466, 158] width 164 height 28
select select ""usps""
click at [384, 144] on select "Shipping Carrier FedEx FedEx Ground Economy UPS USPS" at bounding box center [466, 158] width 164 height 28
click at [396, 191] on input "input" at bounding box center [466, 198] width 164 height 28
paste input "9400150105798025439213"
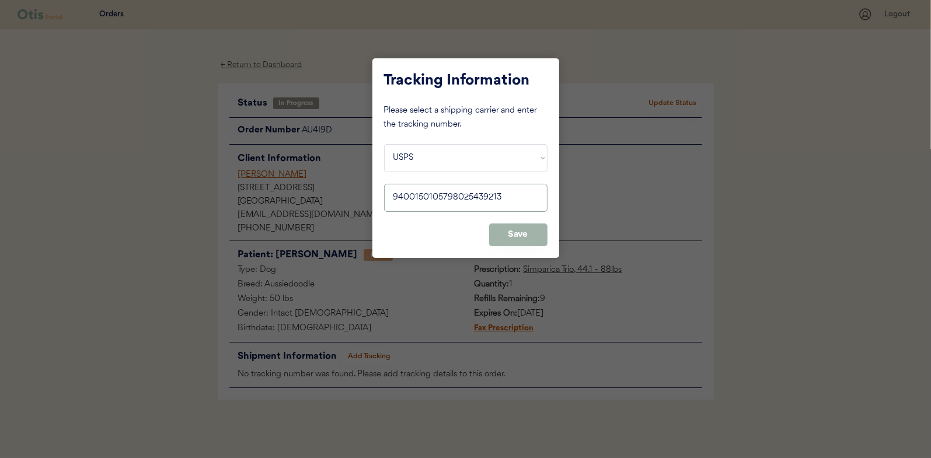
type input "9400150105798025439213"
click at [516, 225] on button "Save" at bounding box center [518, 235] width 58 height 23
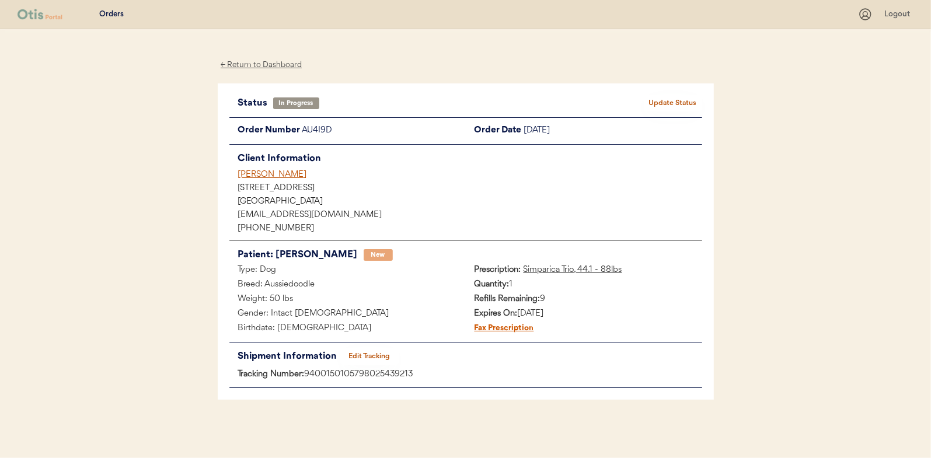
click at [686, 101] on button "Update Status" at bounding box center [673, 103] width 58 height 16
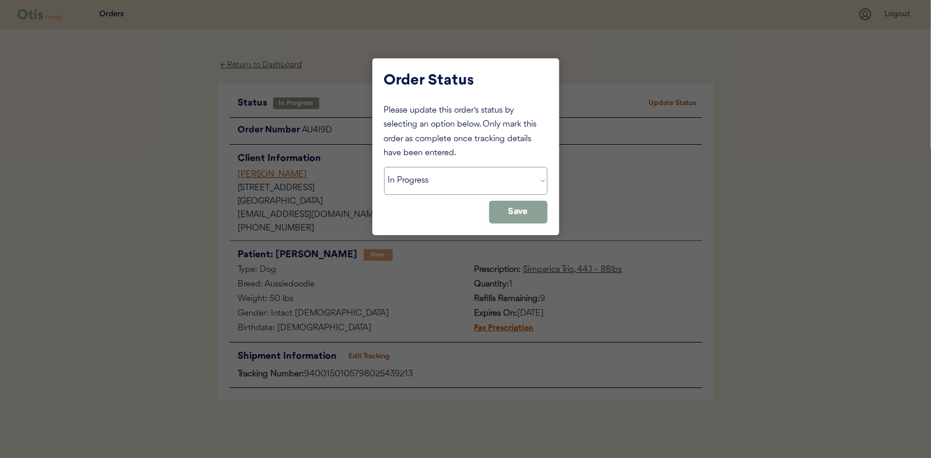
click at [439, 180] on select "Status On Hold New In Progress Complete Pending HW Consent Canceled" at bounding box center [466, 181] width 164 height 28
select select ""complete""
click at [384, 167] on select "Status On Hold New In Progress Complete Pending HW Consent Canceled" at bounding box center [466, 181] width 164 height 28
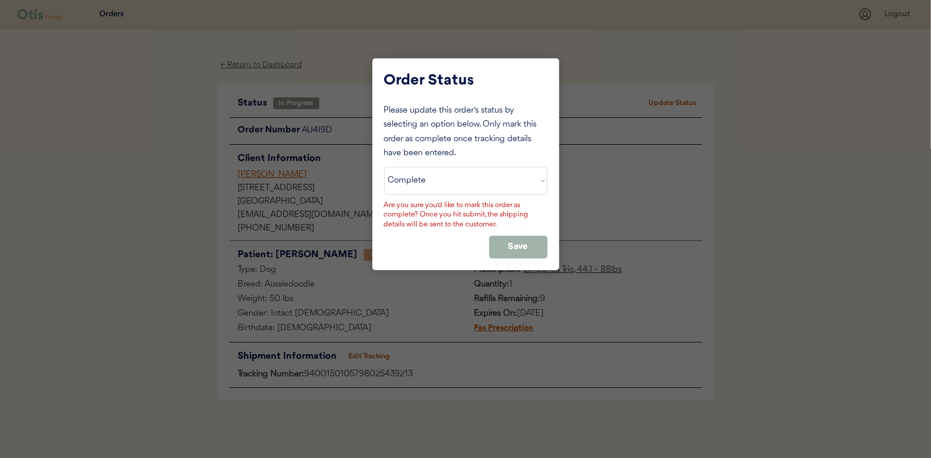
click at [517, 242] on button "Save" at bounding box center [518, 247] width 58 height 23
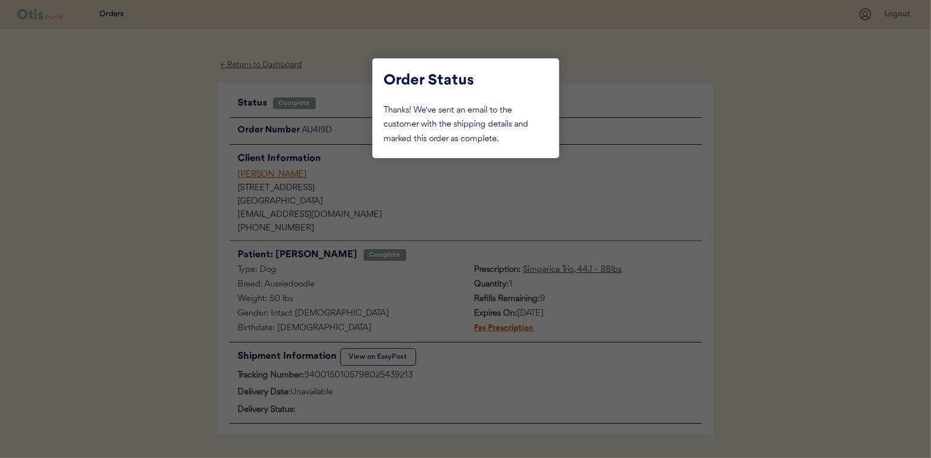
click at [160, 228] on div at bounding box center [465, 229] width 931 height 458
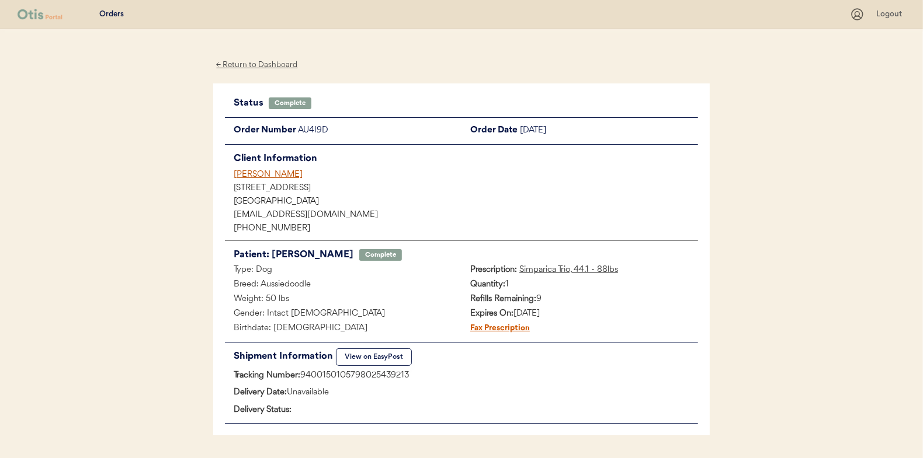
click at [260, 62] on div "← Return to Dashboard" at bounding box center [257, 64] width 88 height 13
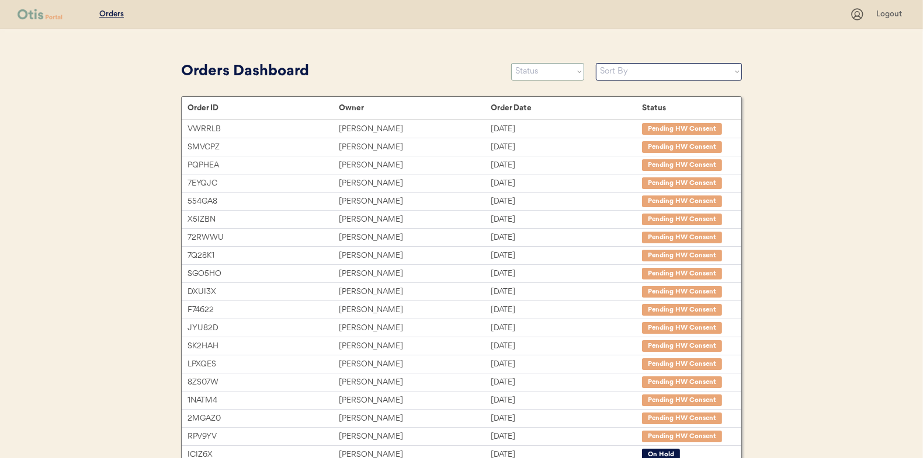
click at [543, 68] on select "Status On Hold New In Progress Complete Pending HW Consent Canceled" at bounding box center [547, 72] width 73 height 18
click at [511, 63] on select "Status On Hold New In Progress Complete Pending HW Consent Canceled" at bounding box center [547, 72] width 73 height 18
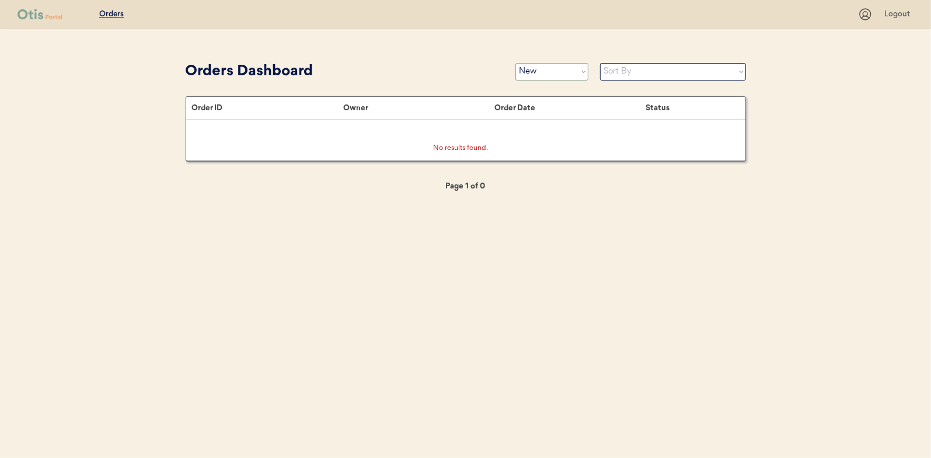
click at [540, 74] on select "Status On Hold New In Progress Complete Pending HW Consent Canceled" at bounding box center [552, 72] width 73 height 18
click at [516, 63] on select "Status On Hold New In Progress Complete Pending HW Consent Canceled" at bounding box center [552, 72] width 73 height 18
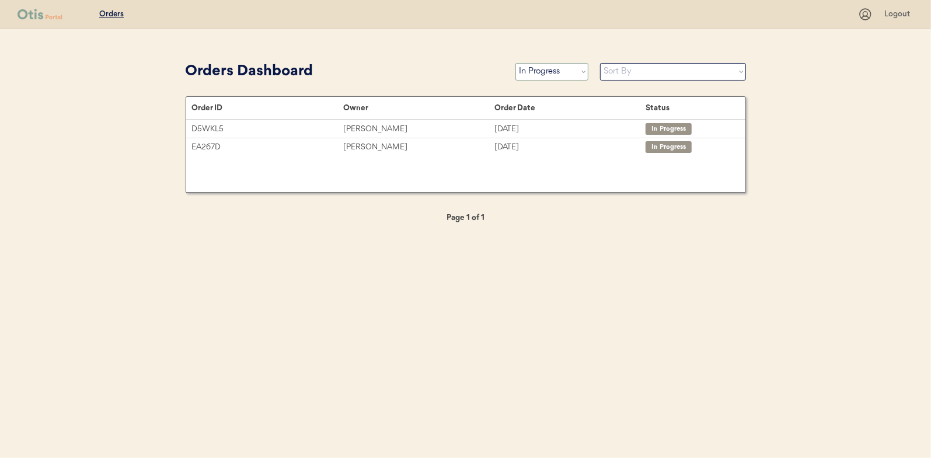
click at [557, 74] on select "Status On Hold New In Progress Complete Pending HW Consent Canceled" at bounding box center [552, 72] width 73 height 18
select select ""new""
click at [516, 63] on select "Status On Hold New In Progress Complete Pending HW Consent Canceled" at bounding box center [552, 72] width 73 height 18
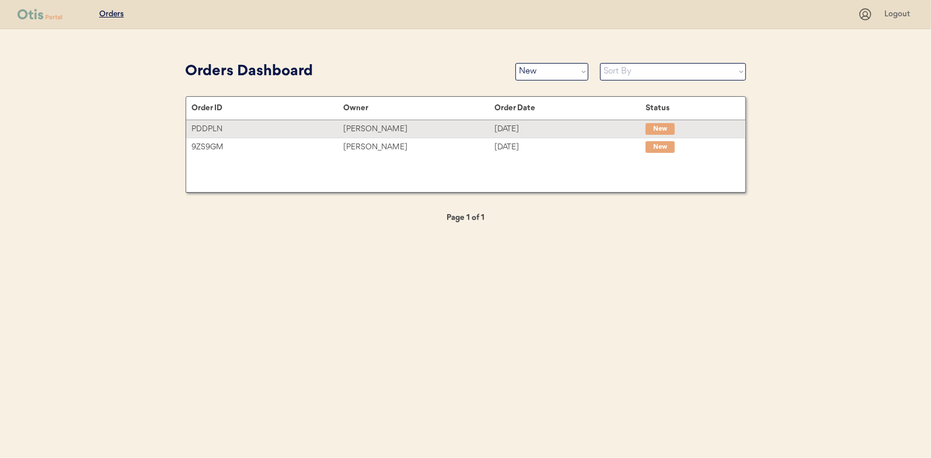
click at [376, 129] on div "Albert Delgado" at bounding box center [418, 129] width 151 height 13
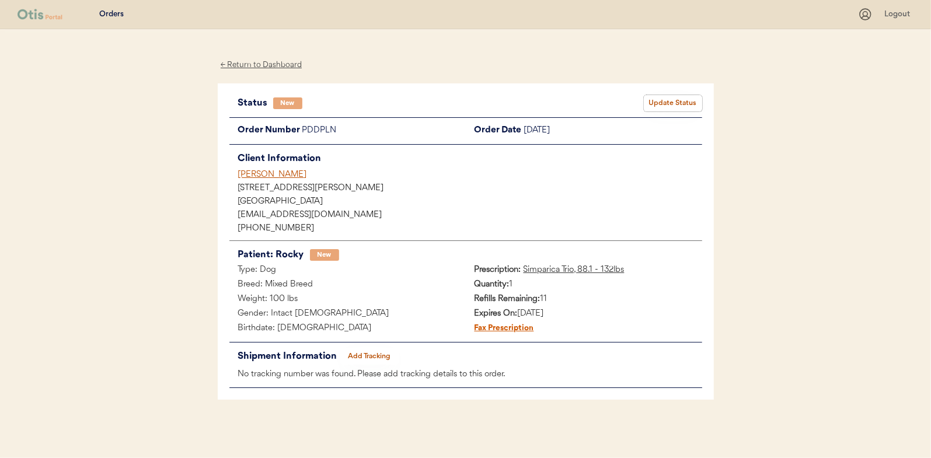
click at [670, 102] on button "Update Status" at bounding box center [673, 103] width 58 height 16
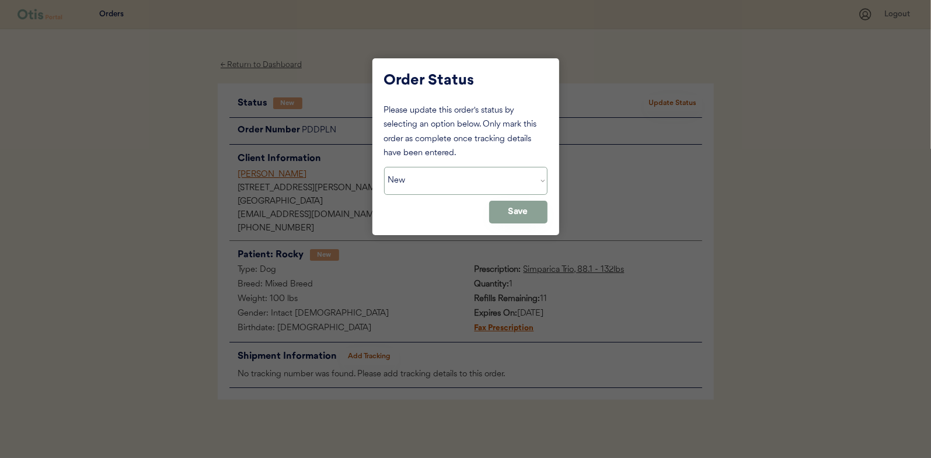
click at [427, 180] on select "Status On Hold New In Progress Complete Pending HW Consent Canceled" at bounding box center [466, 181] width 164 height 28
select select ""in_progress""
click at [384, 167] on select "Status On Hold New In Progress Complete Pending HW Consent Canceled" at bounding box center [466, 181] width 164 height 28
click at [526, 216] on button "Save" at bounding box center [518, 212] width 58 height 23
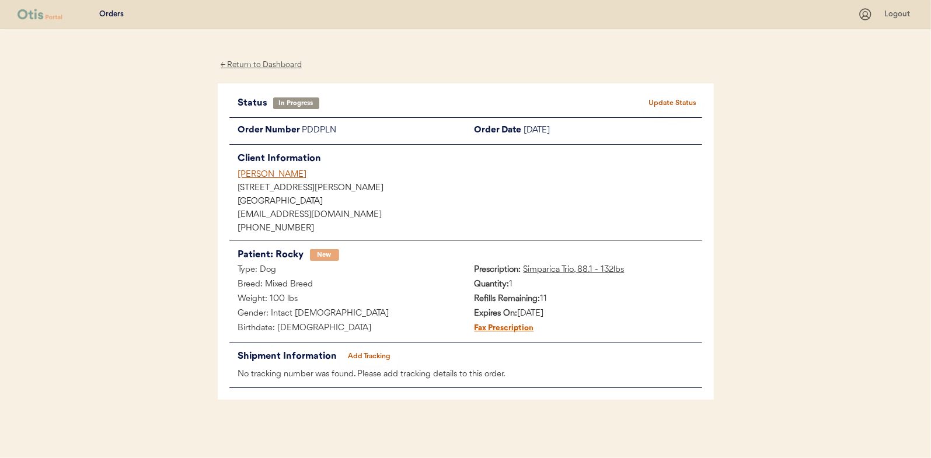
click at [248, 67] on div "← Return to Dashboard" at bounding box center [262, 64] width 88 height 13
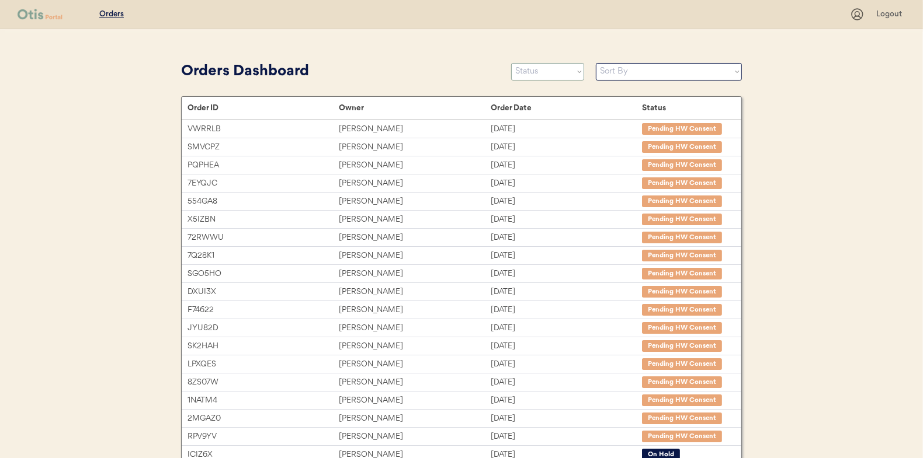
click at [536, 68] on select "Status On Hold New In Progress Complete Pending HW Consent Canceled" at bounding box center [547, 72] width 73 height 18
select select ""new""
click at [511, 63] on select "Status On Hold New In Progress Complete Pending HW Consent Canceled" at bounding box center [547, 72] width 73 height 18
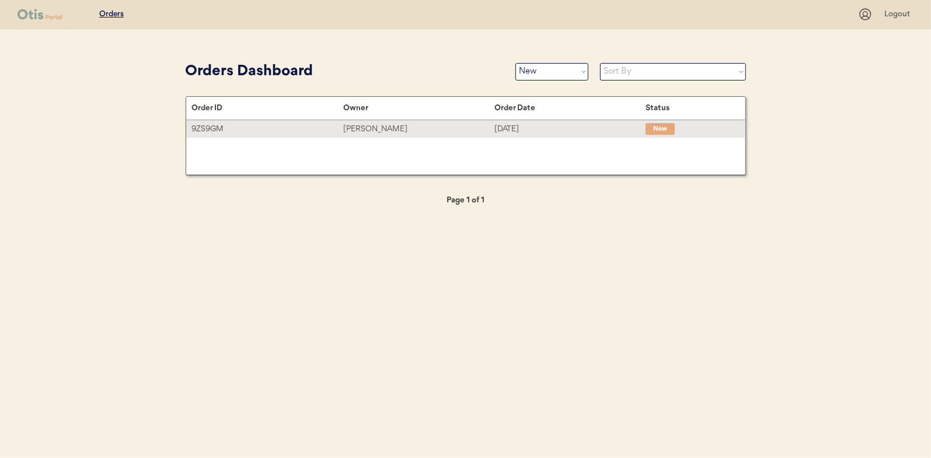
click at [365, 124] on div "[PERSON_NAME]" at bounding box center [418, 129] width 151 height 13
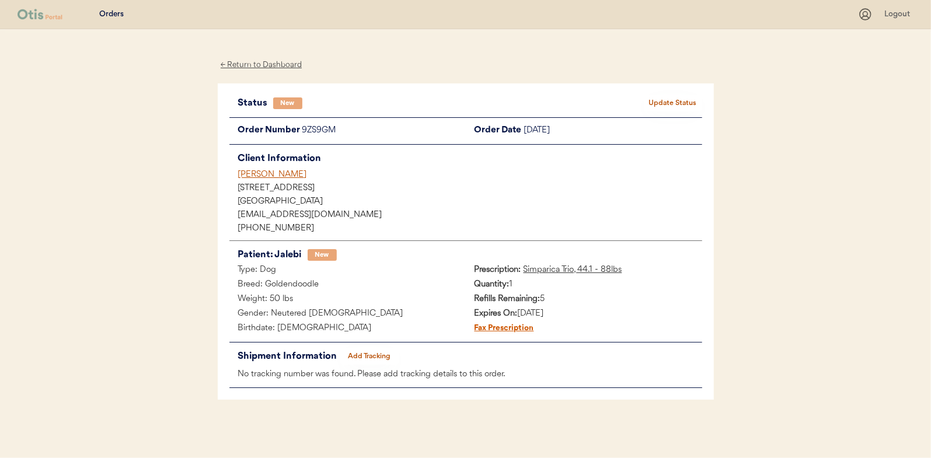
click at [671, 97] on button "Update Status" at bounding box center [673, 103] width 58 height 16
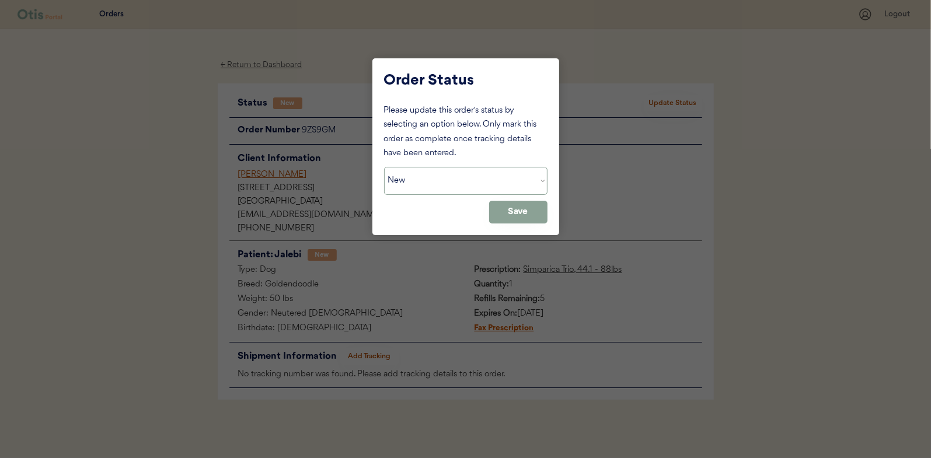
click at [433, 181] on select "Status On Hold New In Progress Complete Pending HW Consent Canceled" at bounding box center [466, 181] width 164 height 28
select select ""in_progress""
click at [384, 167] on select "Status On Hold New In Progress Complete Pending HW Consent Canceled" at bounding box center [466, 181] width 164 height 28
click at [523, 208] on button "Save" at bounding box center [518, 212] width 58 height 23
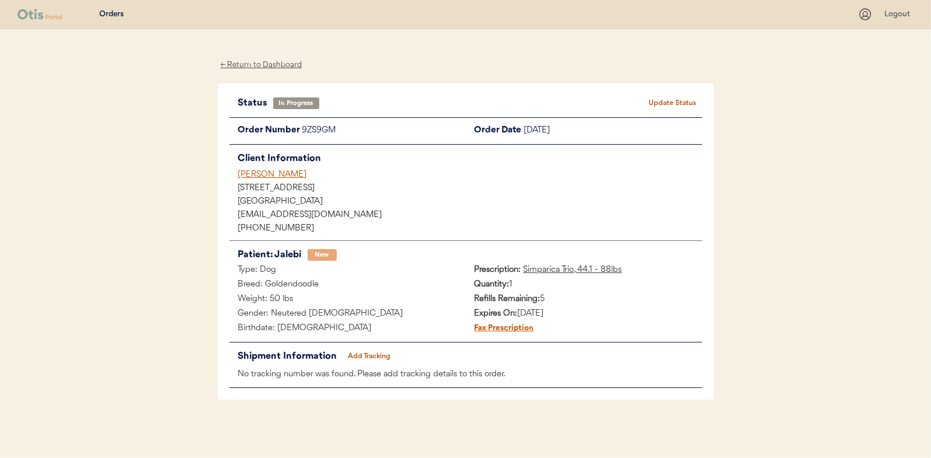
click at [266, 67] on div "← Return to Dashboard" at bounding box center [262, 64] width 88 height 13
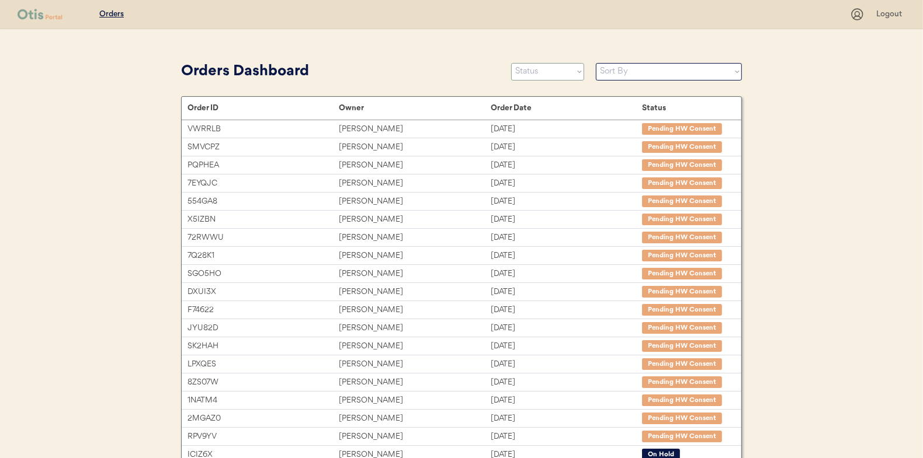
click at [531, 69] on select "Status On Hold New In Progress Complete Pending HW Consent Canceled" at bounding box center [547, 72] width 73 height 18
click at [511, 63] on select "Status On Hold New In Progress Complete Pending HW Consent Canceled" at bounding box center [547, 72] width 73 height 18
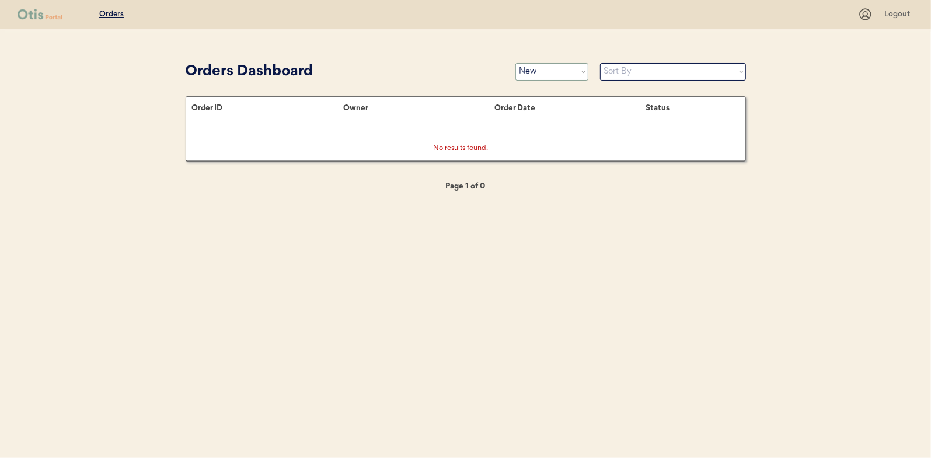
click at [539, 75] on select "Status On Hold New In Progress Complete Pending HW Consent Canceled" at bounding box center [552, 72] width 73 height 18
click at [516, 63] on select "Status On Hold New In Progress Complete Pending HW Consent Canceled" at bounding box center [552, 72] width 73 height 18
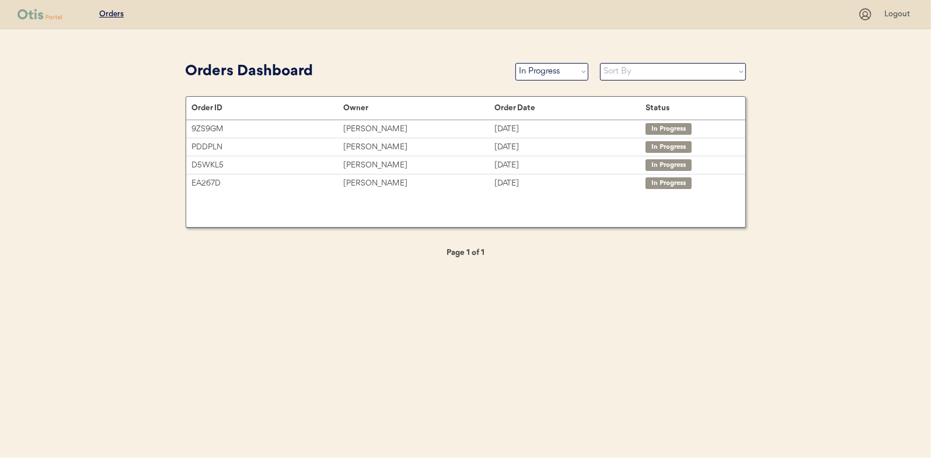
click at [556, 77] on select "Status On Hold New In Progress Complete Pending HW Consent Canceled" at bounding box center [552, 72] width 73 height 18
click at [516, 63] on select "Status On Hold New In Progress Complete Pending HW Consent Canceled" at bounding box center [552, 72] width 73 height 18
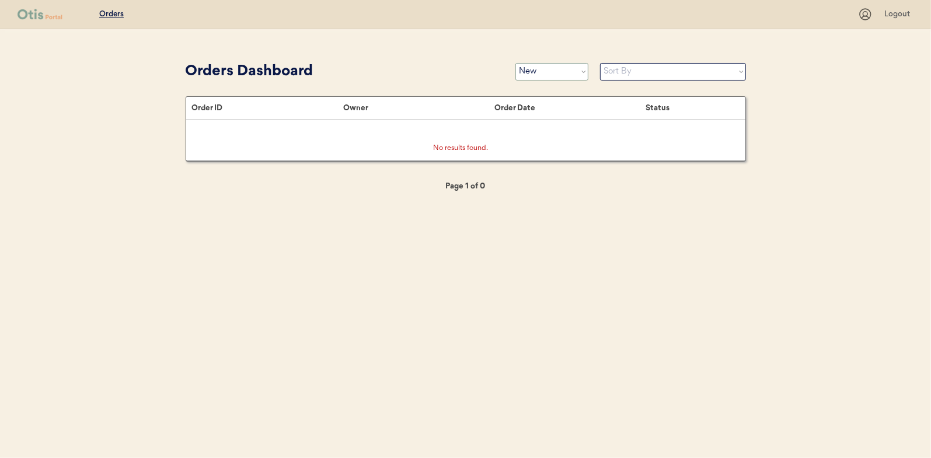
click at [536, 71] on select "Status On Hold New In Progress Complete Pending HW Consent Canceled" at bounding box center [552, 72] width 73 height 18
select select ""in_progress""
click at [516, 63] on select "Status On Hold New In Progress Complete Pending HW Consent Canceled" at bounding box center [552, 72] width 73 height 18
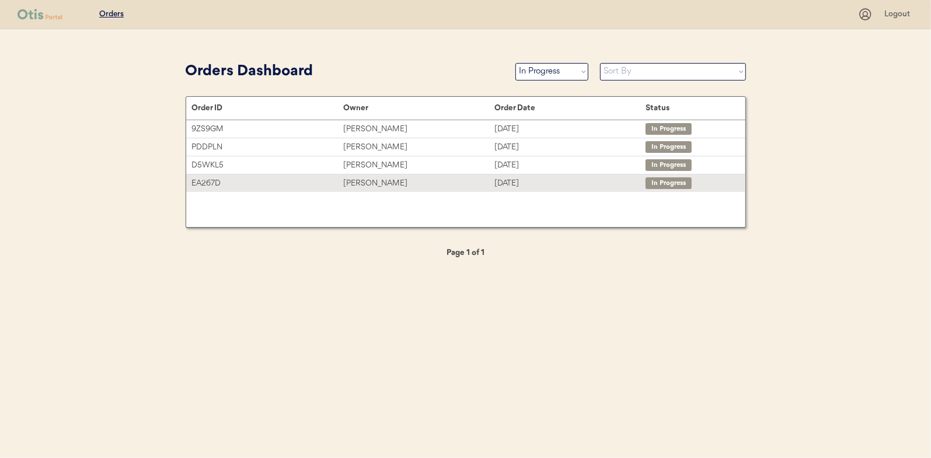
click at [372, 179] on div "Beverley Mushik" at bounding box center [418, 183] width 151 height 13
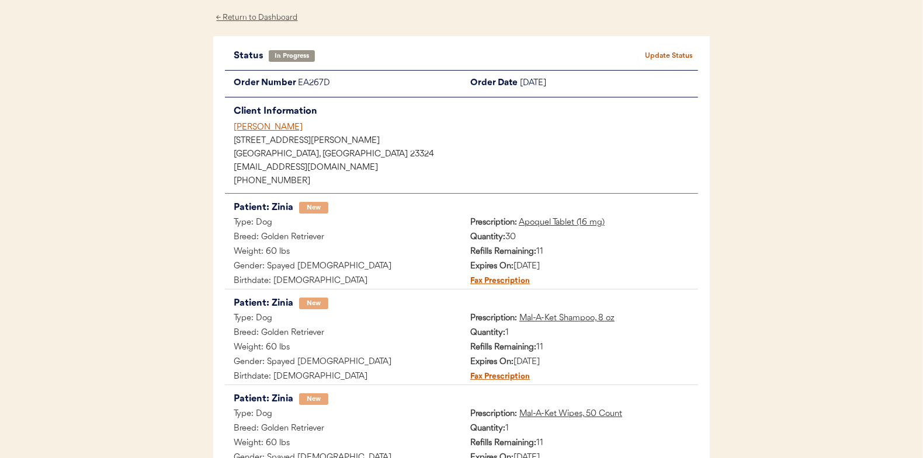
scroll to position [233, 0]
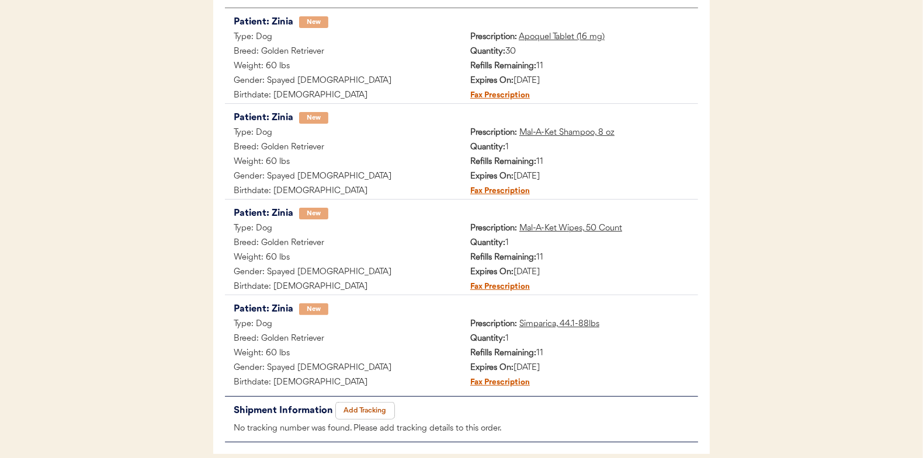
click at [381, 408] on button "Add Tracking" at bounding box center [365, 411] width 58 height 16
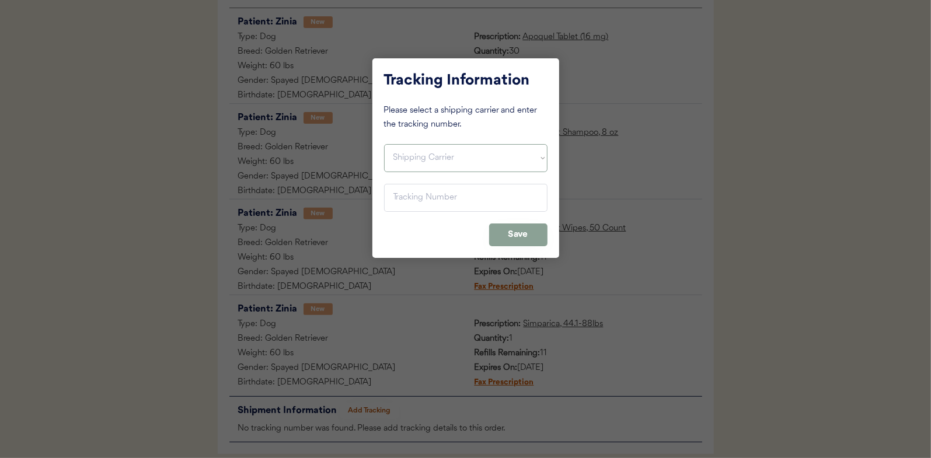
click at [406, 154] on select "Shipping Carrier FedEx FedEx Ground Economy UPS USPS" at bounding box center [466, 158] width 164 height 28
select select ""ups""
click at [384, 144] on select "Shipping Carrier FedEx FedEx Ground Economy UPS USPS" at bounding box center [466, 158] width 164 height 28
click at [397, 201] on input "input" at bounding box center [466, 198] width 164 height 28
paste input "1Z16X77E0209590291"
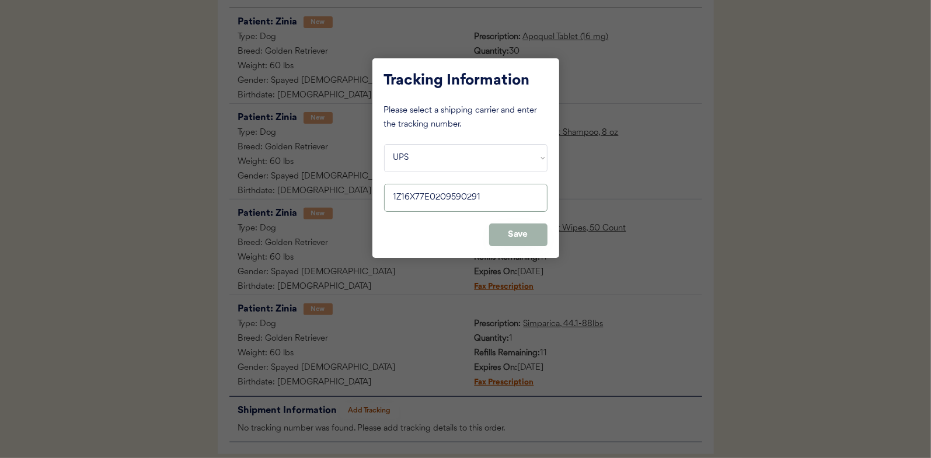
type input "1Z16X77E0209590291"
click at [512, 232] on button "Save" at bounding box center [518, 235] width 58 height 23
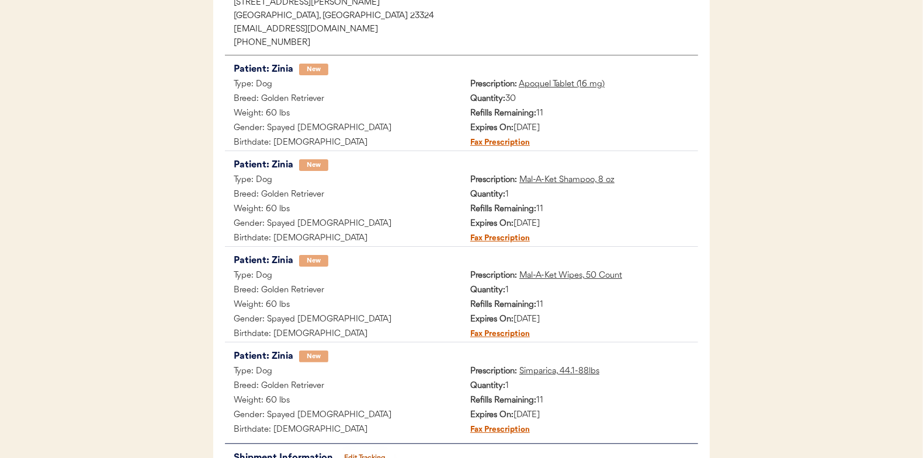
scroll to position [0, 0]
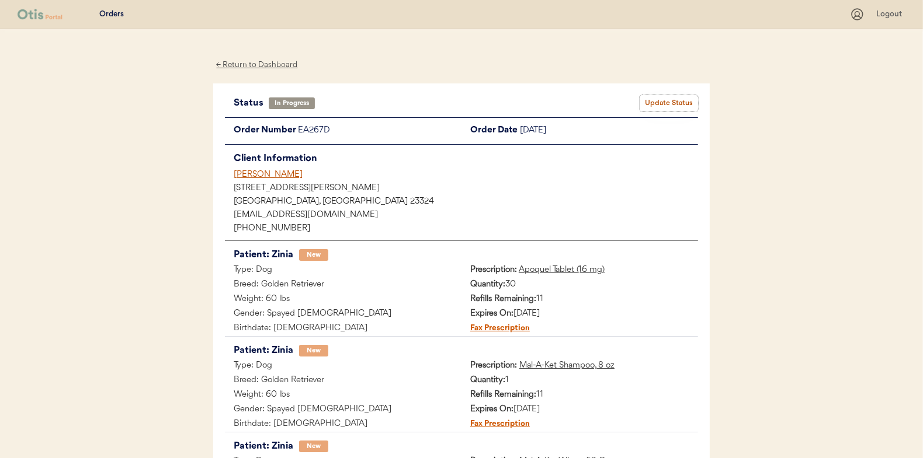
click at [667, 100] on button "Update Status" at bounding box center [668, 103] width 58 height 16
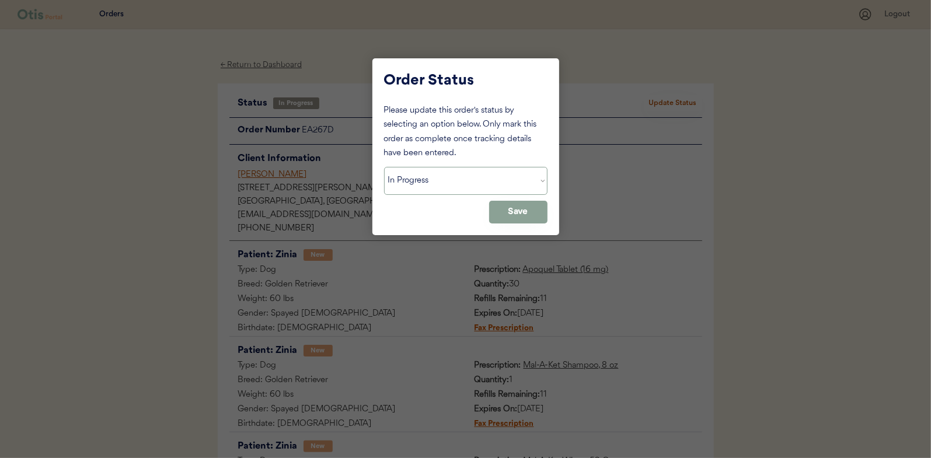
click at [419, 177] on select "Status On Hold New In Progress Complete Pending HW Consent Canceled" at bounding box center [466, 181] width 164 height 28
select select ""complete""
click at [384, 167] on select "Status On Hold New In Progress Complete Pending HW Consent Canceled" at bounding box center [466, 181] width 164 height 28
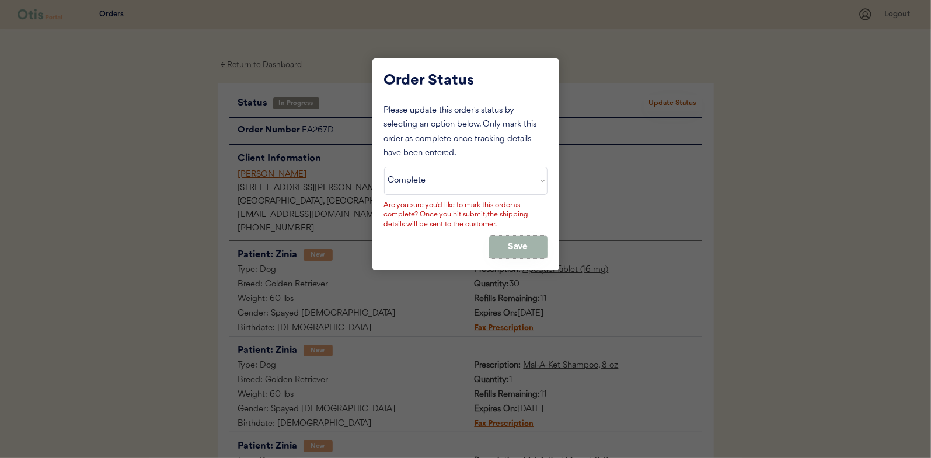
click at [494, 245] on button "Save" at bounding box center [518, 247] width 58 height 23
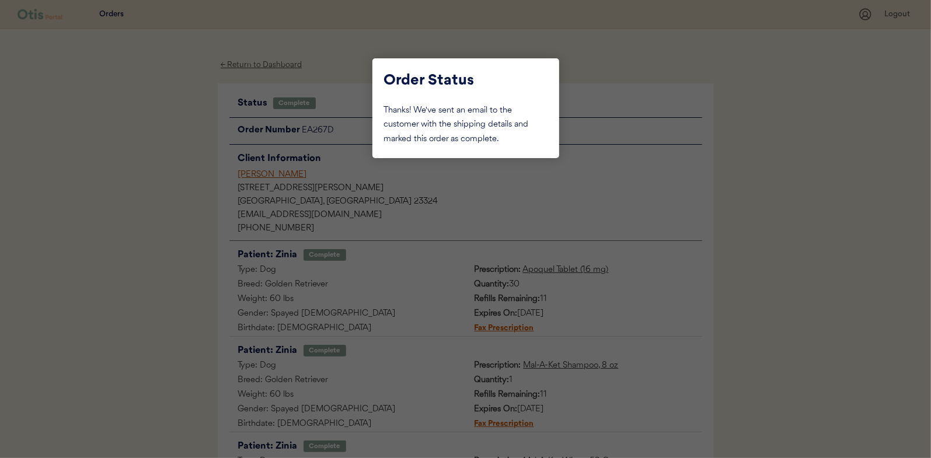
click at [161, 122] on div at bounding box center [465, 229] width 931 height 458
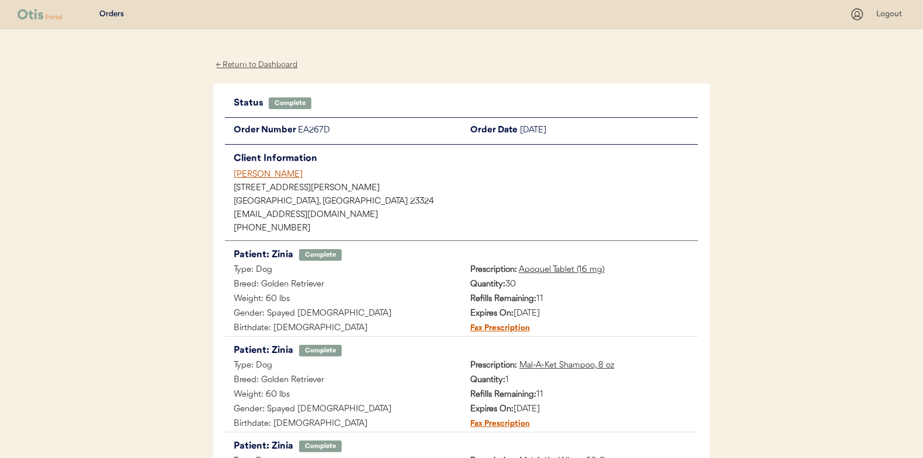
click at [242, 64] on div "← Return to Dashboard" at bounding box center [257, 64] width 88 height 13
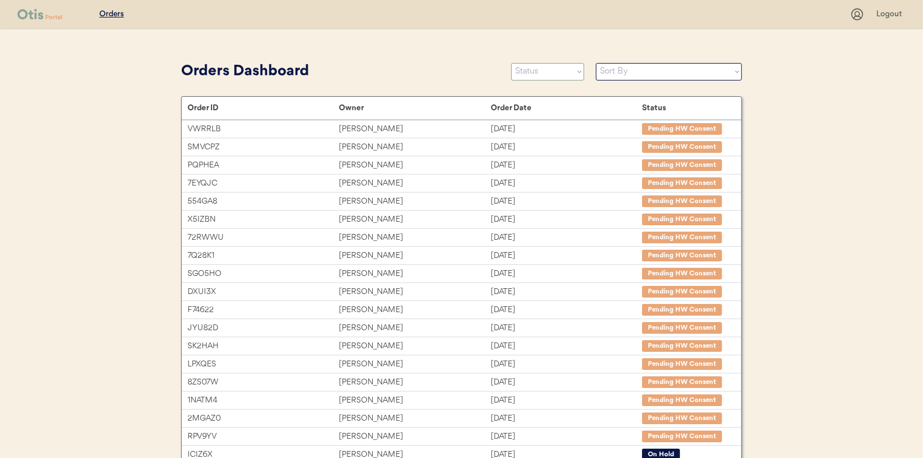
click at [513, 80] on select "Status On Hold New In Progress Complete Pending HW Consent Canceled" at bounding box center [547, 72] width 73 height 18
click at [541, 74] on select "Status On Hold New In Progress Complete Pending HW Consent Canceled" at bounding box center [547, 72] width 73 height 18
select select ""new""
click at [511, 63] on select "Status On Hold New In Progress Complete Pending HW Consent Canceled" at bounding box center [547, 72] width 73 height 18
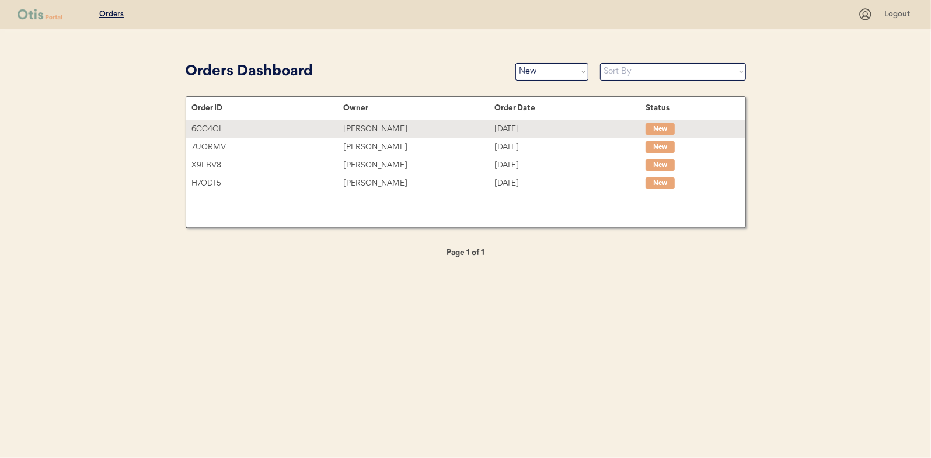
click at [357, 125] on div "[PERSON_NAME]" at bounding box center [418, 129] width 151 height 13
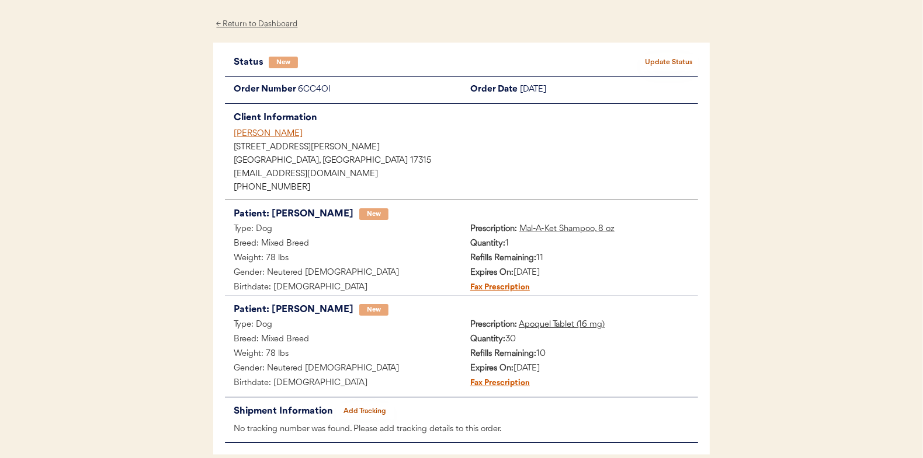
scroll to position [58, 0]
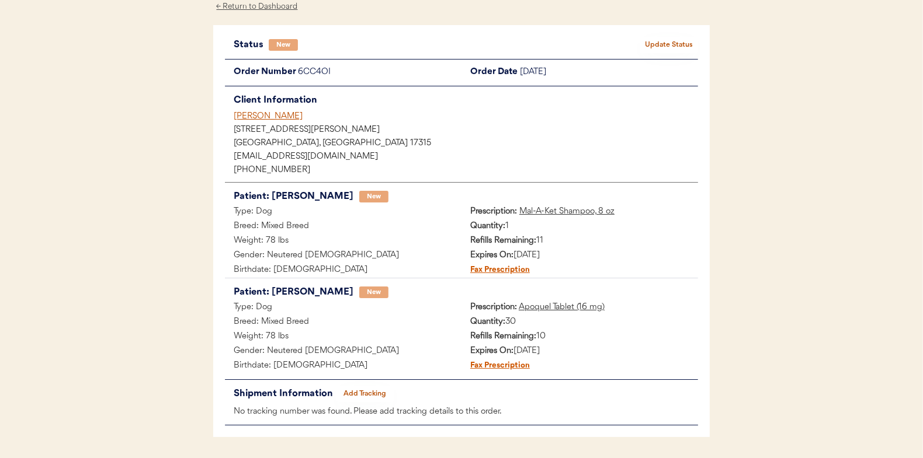
click at [667, 44] on button "Update Status" at bounding box center [668, 45] width 58 height 16
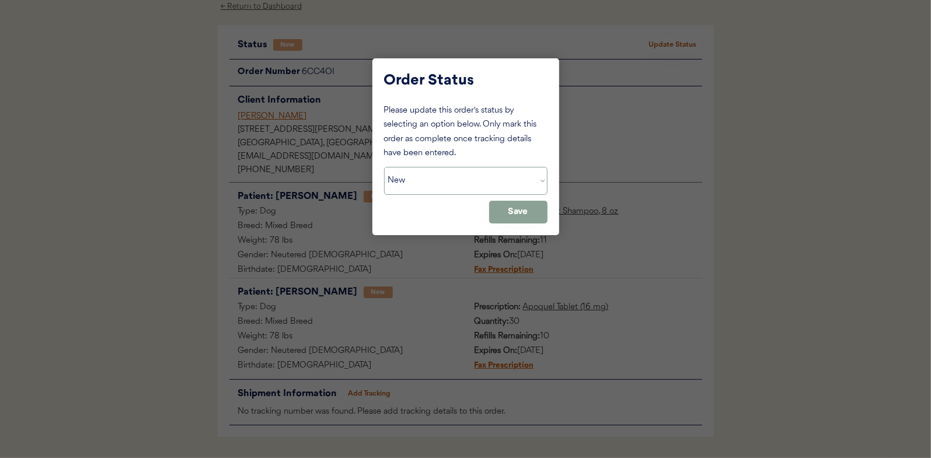
click at [422, 182] on select "Status On Hold New In Progress Complete Pending HW Consent Canceled" at bounding box center [466, 181] width 164 height 28
select select ""in_progress""
click at [384, 167] on select "Status On Hold New In Progress Complete Pending HW Consent Canceled" at bounding box center [466, 181] width 164 height 28
click at [517, 214] on button "Save" at bounding box center [518, 212] width 58 height 23
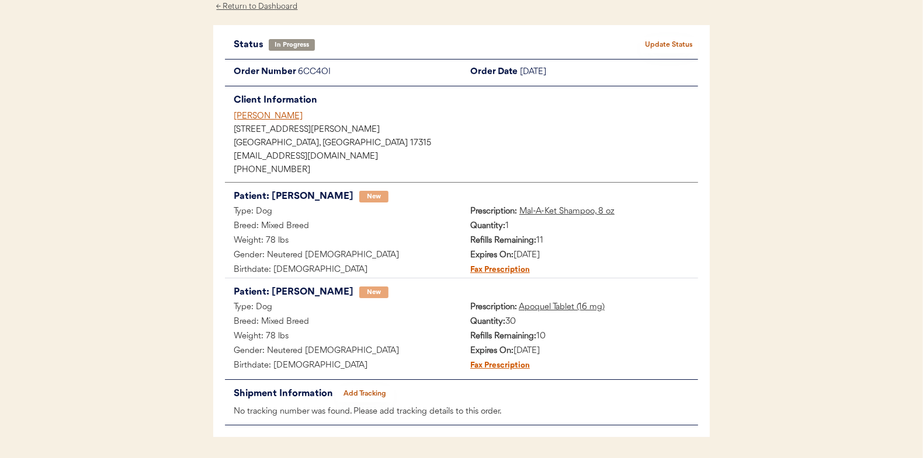
click at [278, 6] on div "← Return to Dashboard" at bounding box center [257, 6] width 88 height 13
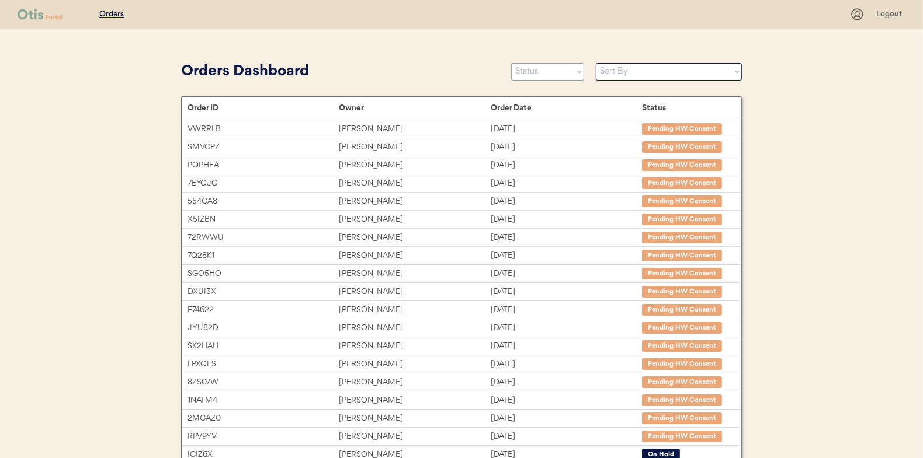
click at [536, 75] on select "Status On Hold New In Progress Complete Pending HW Consent Canceled" at bounding box center [547, 72] width 73 height 18
select select ""new""
click at [511, 63] on select "Status On Hold New In Progress Complete Pending HW Consent Canceled" at bounding box center [547, 72] width 73 height 18
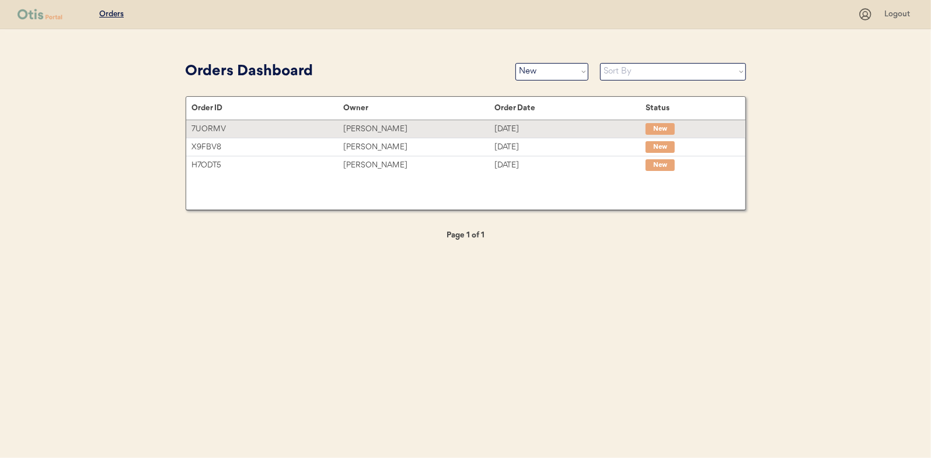
click at [375, 128] on div "[PERSON_NAME]" at bounding box center [418, 129] width 151 height 13
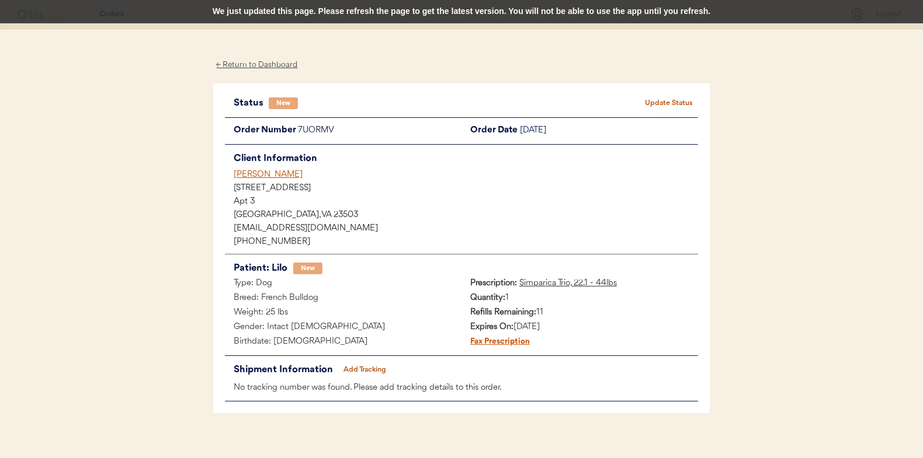
click at [663, 100] on button "Update Status" at bounding box center [668, 103] width 58 height 16
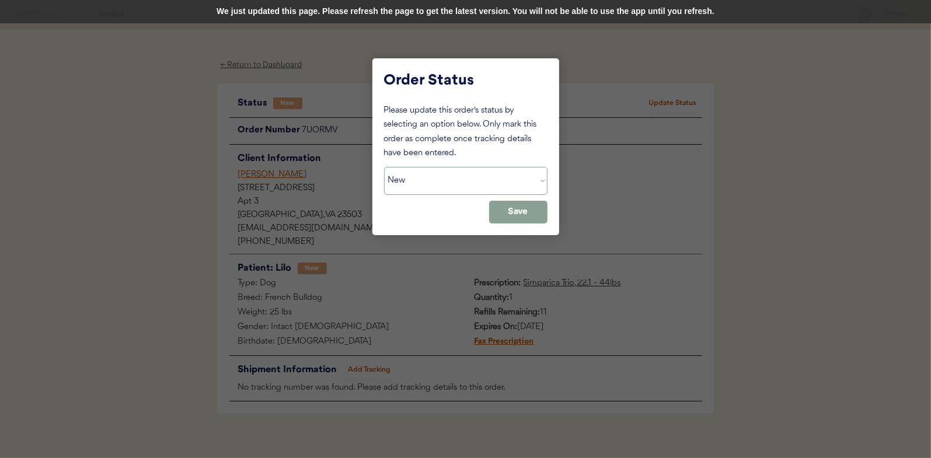
click at [416, 184] on select "Status On Hold New In Progress Complete Pending HW Consent Canceled" at bounding box center [466, 181] width 164 height 28
select select ""in_progress""
click at [384, 167] on select "Status On Hold New In Progress Complete Pending HW Consent Canceled" at bounding box center [466, 181] width 164 height 28
click at [507, 210] on button "Save" at bounding box center [518, 212] width 58 height 23
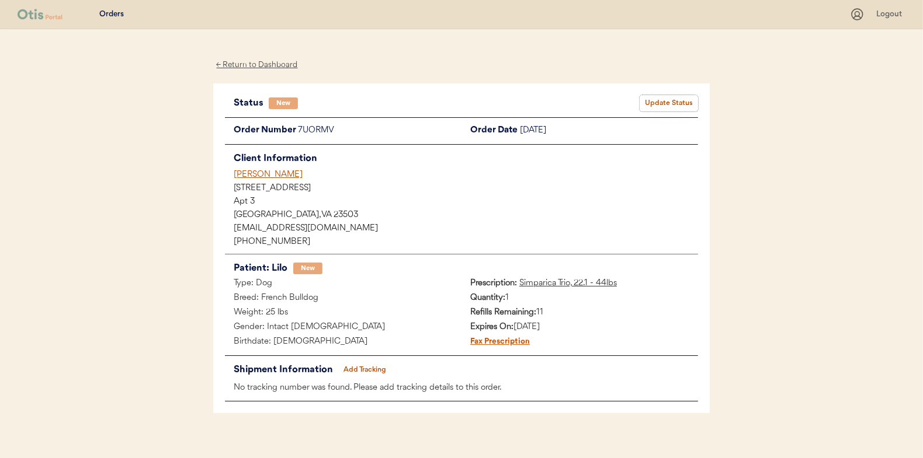
click at [666, 98] on button "Update Status" at bounding box center [668, 103] width 58 height 16
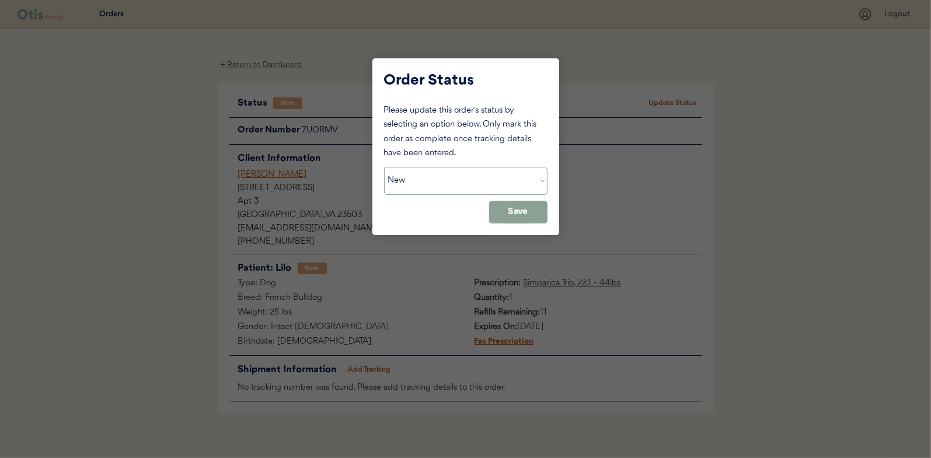
click at [437, 179] on select "Status On Hold New In Progress Complete Pending HW Consent Canceled" at bounding box center [466, 181] width 164 height 28
select select ""in_progress""
click at [384, 167] on select "Status On Hold New In Progress Complete Pending HW Consent Canceled" at bounding box center [466, 181] width 164 height 28
click at [510, 204] on button "Save" at bounding box center [518, 212] width 58 height 23
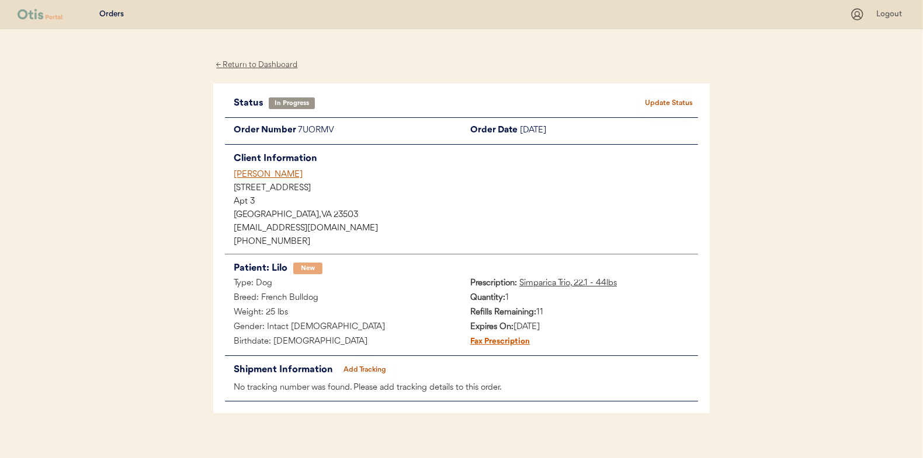
click at [273, 68] on div "← Return to Dashboard" at bounding box center [257, 64] width 88 height 13
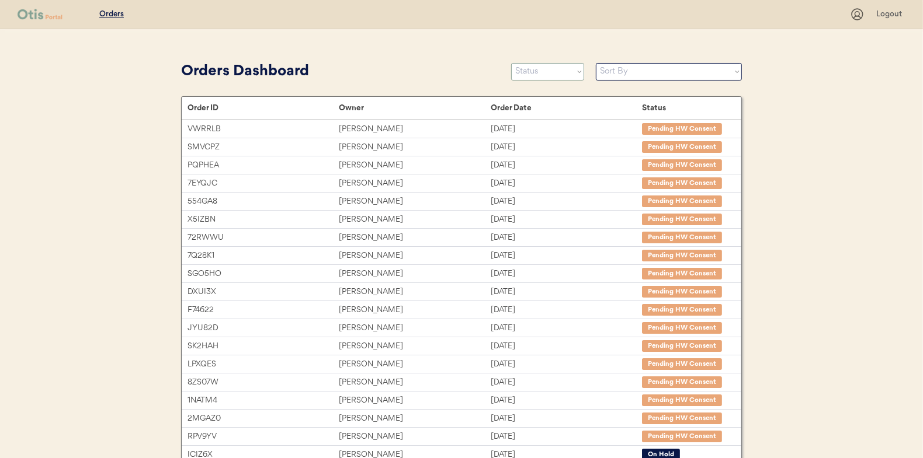
click at [533, 74] on select "Status On Hold New In Progress Complete Pending HW Consent Canceled" at bounding box center [547, 72] width 73 height 18
select select ""new""
click at [511, 63] on select "Status On Hold New In Progress Complete Pending HW Consent Canceled" at bounding box center [547, 72] width 73 height 18
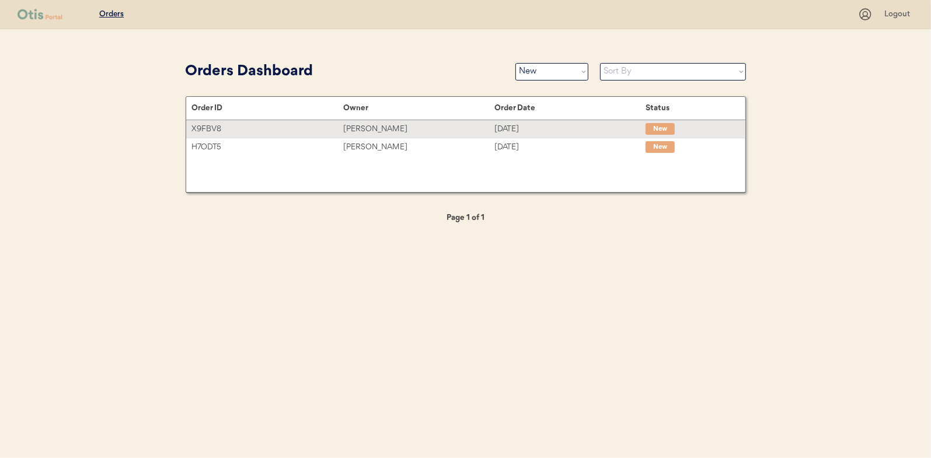
click at [374, 128] on div "[PERSON_NAME]" at bounding box center [418, 129] width 151 height 13
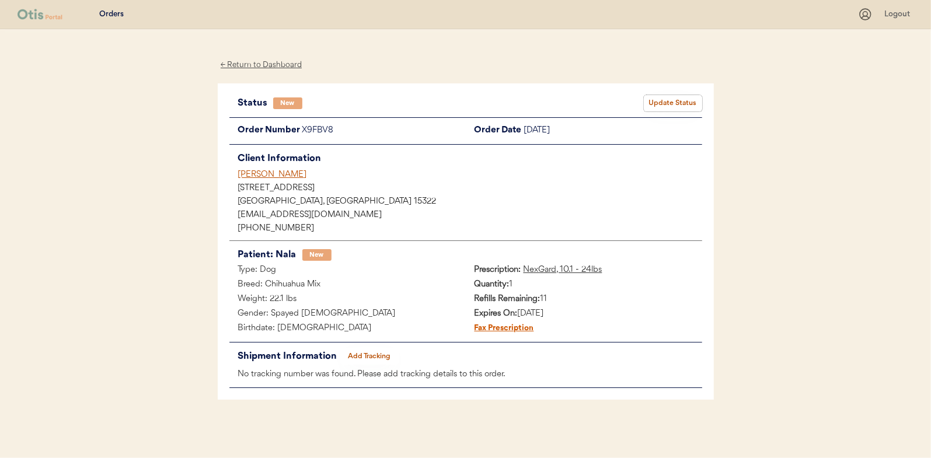
click at [675, 97] on button "Update Status" at bounding box center [673, 103] width 58 height 16
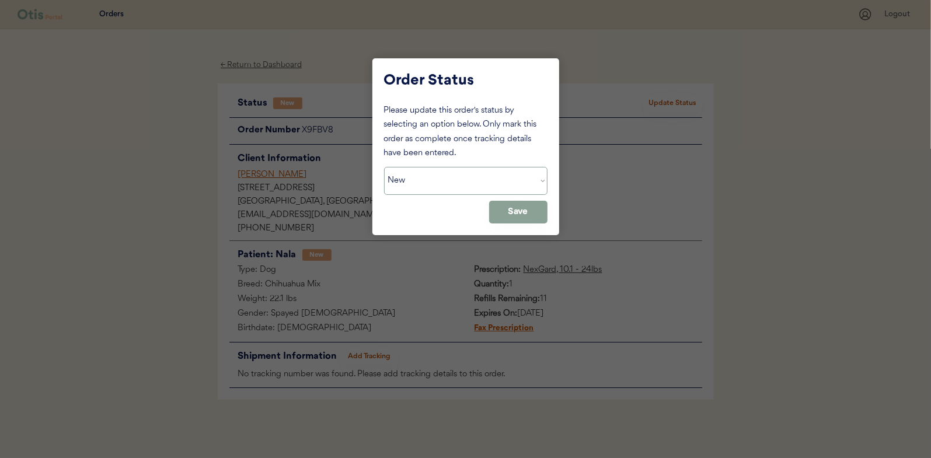
click at [431, 171] on select "Status On Hold New In Progress Complete Pending HW Consent Canceled" at bounding box center [466, 181] width 164 height 28
select select ""in_progress""
click at [384, 167] on select "Status On Hold New In Progress Complete Pending HW Consent Canceled" at bounding box center [466, 181] width 164 height 28
click at [526, 206] on button "Save" at bounding box center [518, 212] width 58 height 23
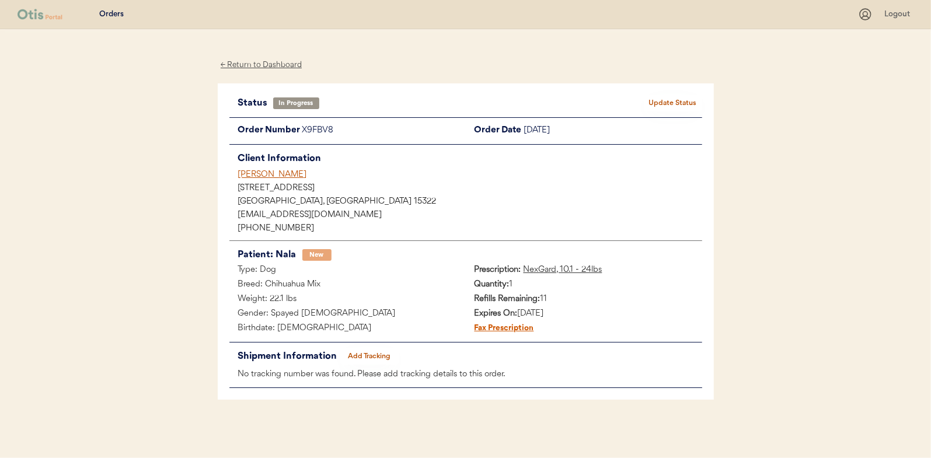
click at [259, 67] on div "← Return to Dashboard" at bounding box center [262, 64] width 88 height 13
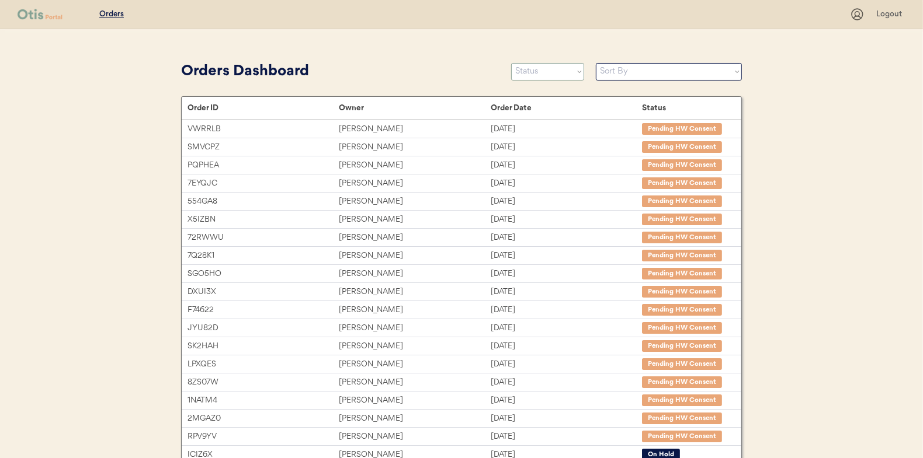
click at [529, 67] on select "Status On Hold New In Progress Complete Pending HW Consent Canceled" at bounding box center [547, 72] width 73 height 18
select select ""new""
click at [511, 63] on select "Status On Hold New In Progress Complete Pending HW Consent Canceled" at bounding box center [547, 72] width 73 height 18
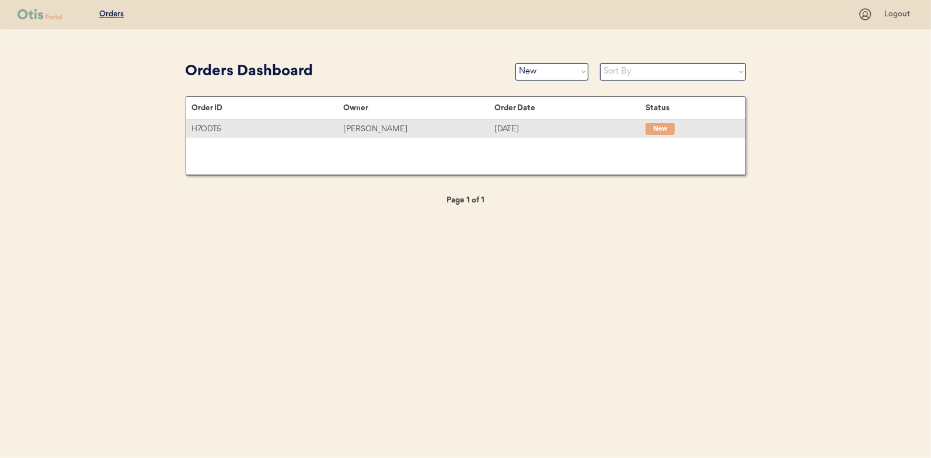
click at [380, 124] on div "[PERSON_NAME]" at bounding box center [418, 129] width 151 height 13
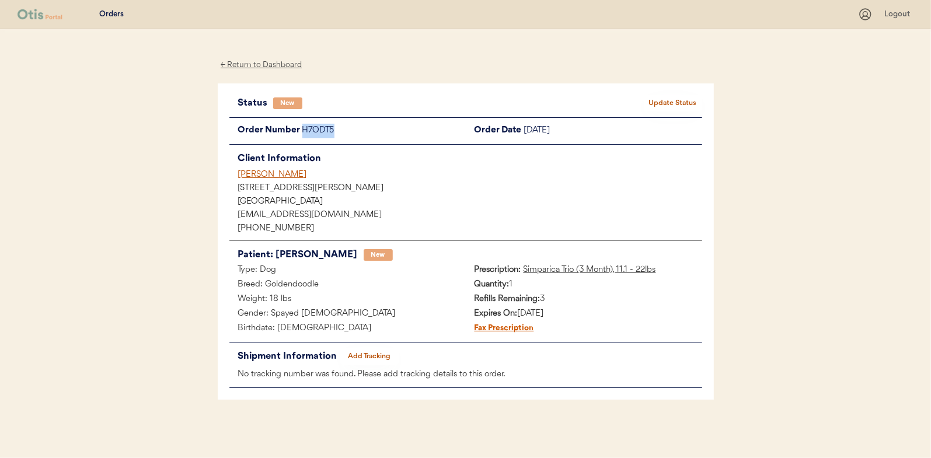
drag, startPoint x: 340, startPoint y: 129, endPoint x: 301, endPoint y: 131, distance: 39.2
click at [302, 131] on div "H7ODT5" at bounding box center [384, 131] width 164 height 15
drag, startPoint x: 301, startPoint y: 131, endPoint x: 311, endPoint y: 131, distance: 9.3
copy div "H7ODT5"
click at [259, 60] on div "← Return to Dashboard" at bounding box center [262, 64] width 88 height 13
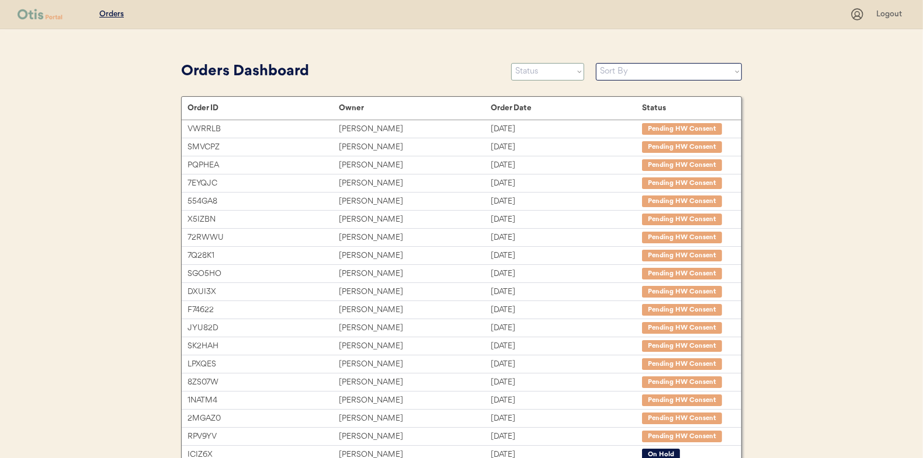
click at [534, 72] on select "Status On Hold New In Progress Complete Pending HW Consent Canceled" at bounding box center [547, 72] width 73 height 18
click at [511, 63] on select "Status On Hold New In Progress Complete Pending HW Consent Canceled" at bounding box center [547, 72] width 73 height 18
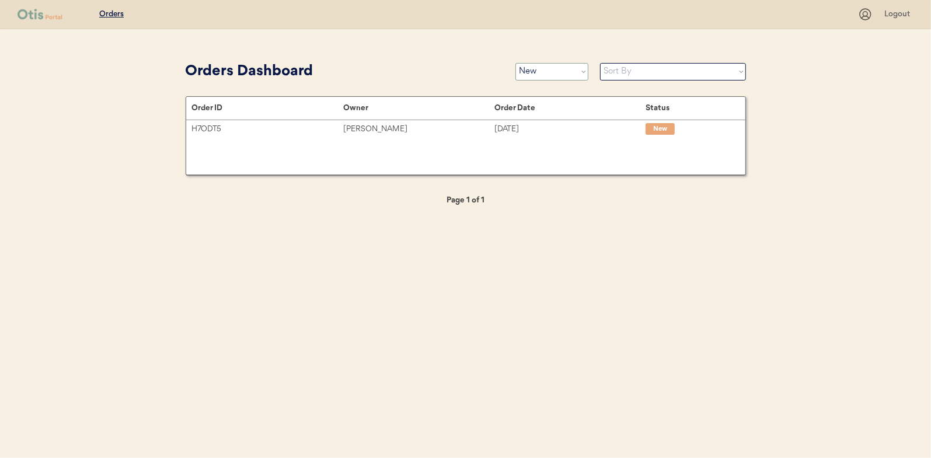
click at [555, 70] on select "Status On Hold New In Progress Complete Pending HW Consent Canceled" at bounding box center [552, 72] width 73 height 18
click at [516, 63] on select "Status On Hold New In Progress Complete Pending HW Consent Canceled" at bounding box center [552, 72] width 73 height 18
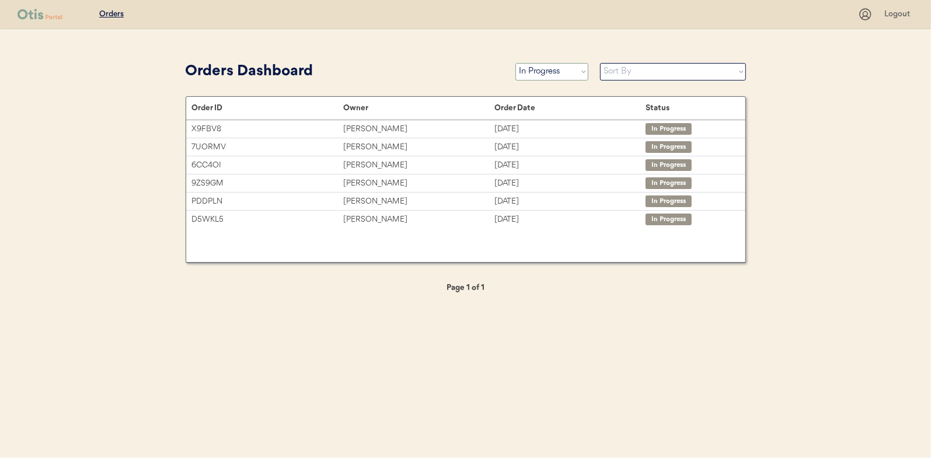
click at [534, 72] on select "Status On Hold New In Progress Complete Pending HW Consent Canceled" at bounding box center [552, 72] width 73 height 18
select select ""new""
click at [516, 63] on select "Status On Hold New In Progress Complete Pending HW Consent Canceled" at bounding box center [552, 72] width 73 height 18
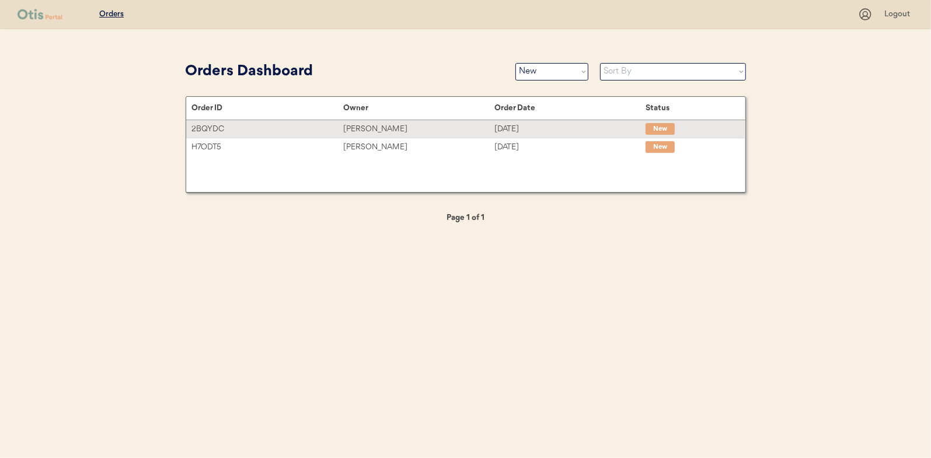
click at [371, 128] on div "Dawn Collier" at bounding box center [418, 129] width 151 height 13
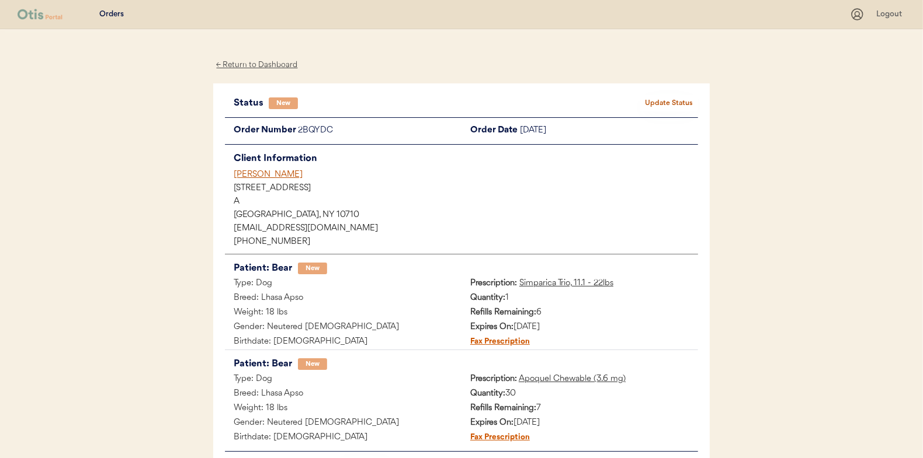
click at [131, 144] on div "Patients Consults Orders Logout ← Return to Dashboard Status New Update Status …" at bounding box center [461, 284] width 923 height 568
click at [673, 107] on button "Update Status" at bounding box center [668, 103] width 58 height 16
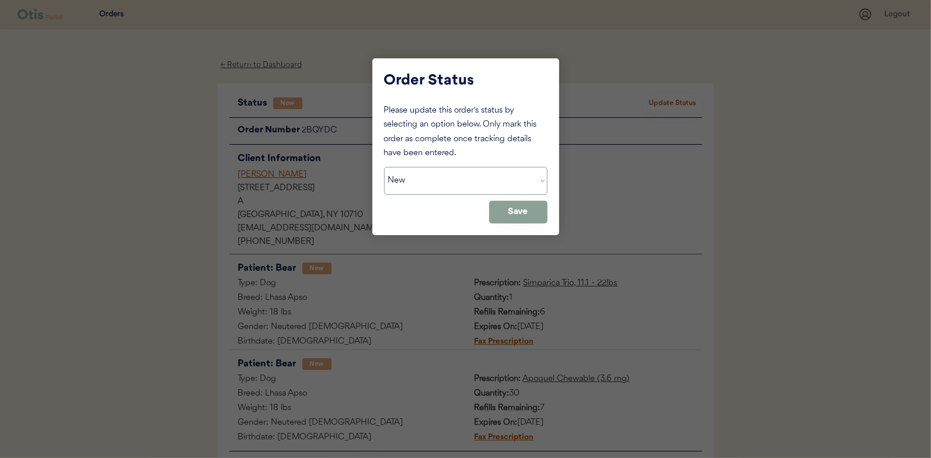
click at [426, 180] on select "Status On Hold New In Progress Complete Pending HW Consent Canceled" at bounding box center [466, 181] width 164 height 28
select select ""in_progress""
click at [384, 167] on select "Status On Hold New In Progress Complete Pending HW Consent Canceled" at bounding box center [466, 181] width 164 height 28
click at [513, 209] on button "Save" at bounding box center [518, 212] width 58 height 23
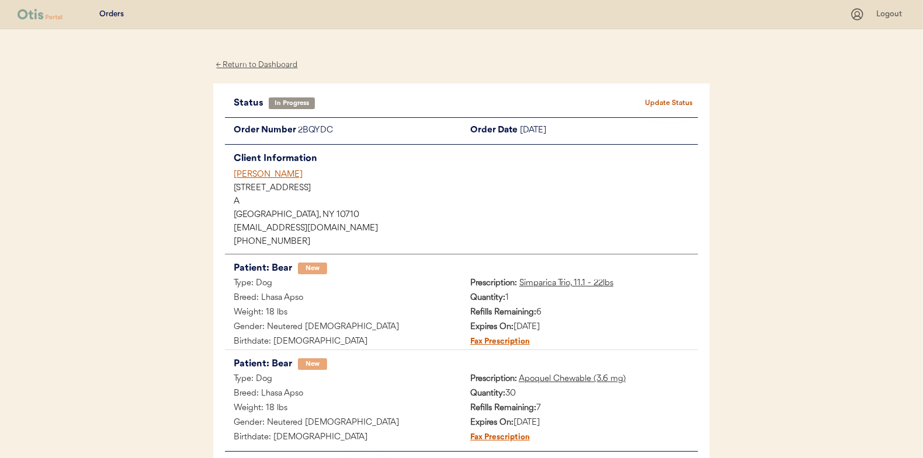
click at [260, 67] on div "← Return to Dashboard" at bounding box center [257, 64] width 88 height 13
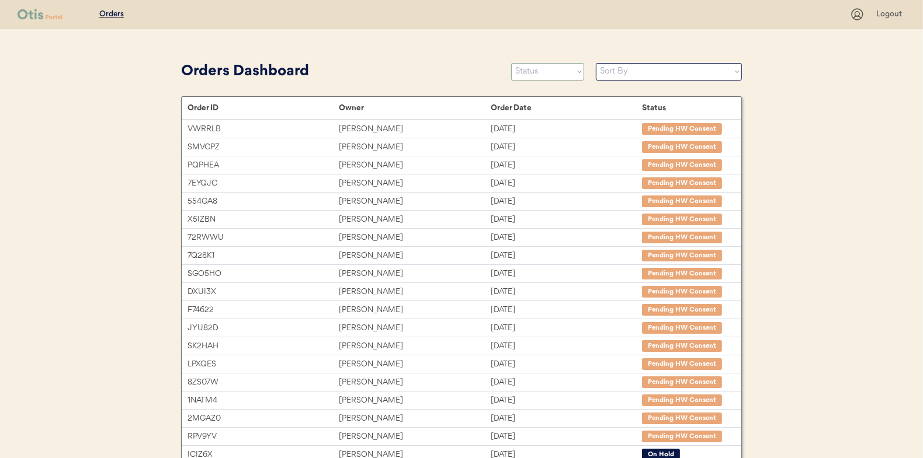
click at [541, 77] on select "Status On Hold New In Progress Complete Pending HW Consent Canceled" at bounding box center [547, 72] width 73 height 18
select select ""new""
click at [511, 63] on select "Status On Hold New In Progress Complete Pending HW Consent Canceled" at bounding box center [547, 72] width 73 height 18
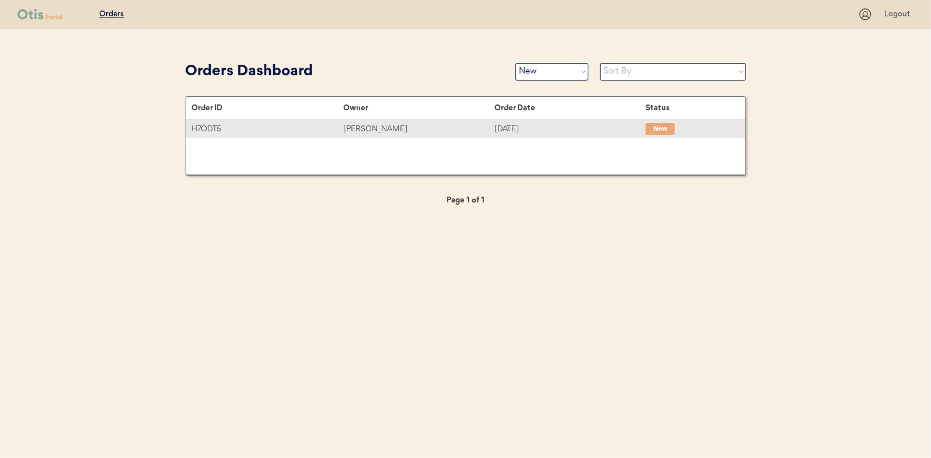
click at [378, 124] on div "[PERSON_NAME]" at bounding box center [418, 129] width 151 height 13
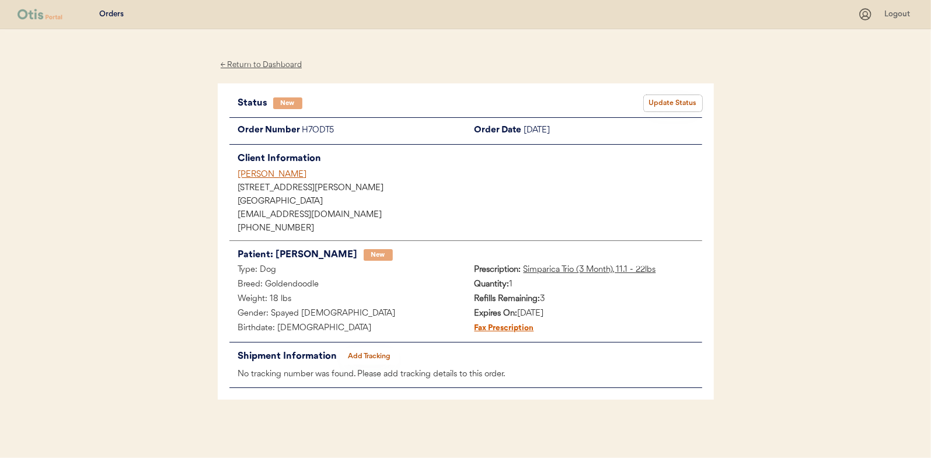
click at [671, 99] on button "Update Status" at bounding box center [673, 103] width 58 height 16
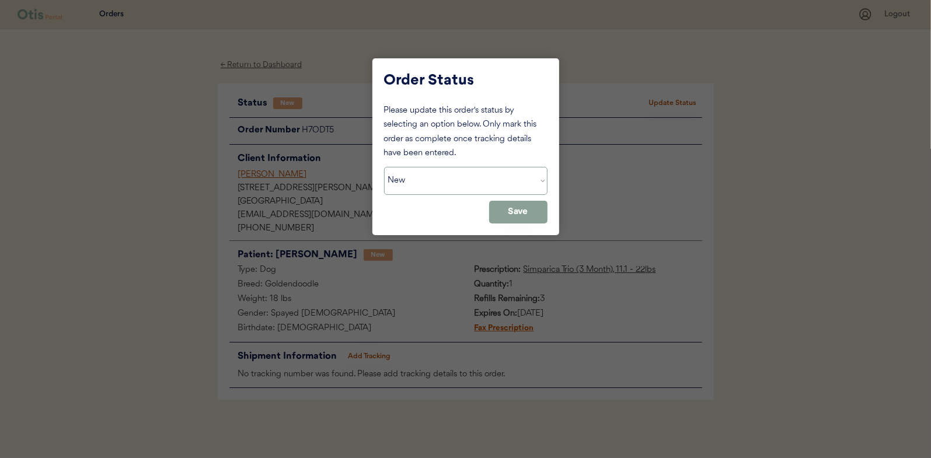
click at [425, 184] on select "Status On Hold New In Progress Complete Pending HW Consent Canceled" at bounding box center [466, 181] width 164 height 28
select select ""on_hold""
click at [384, 167] on select "Status On Hold New In Progress Complete Pending HW Consent Canceled" at bounding box center [466, 181] width 164 height 28
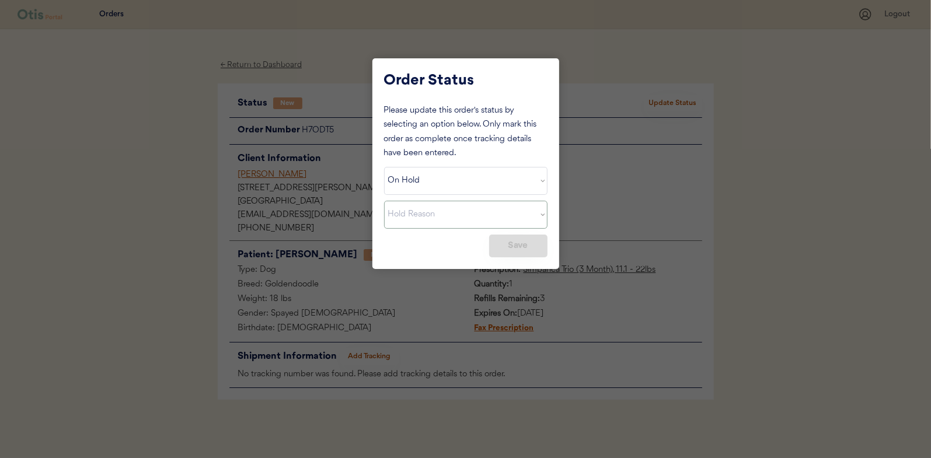
click at [543, 211] on select "Hold Reason Missing order information Incorrect order information Out of refill…" at bounding box center [466, 215] width 164 height 28
select select ""other""
click at [384, 201] on select "Hold Reason Missing order information Incorrect order information Out of refill…" at bounding box center [466, 215] width 164 height 28
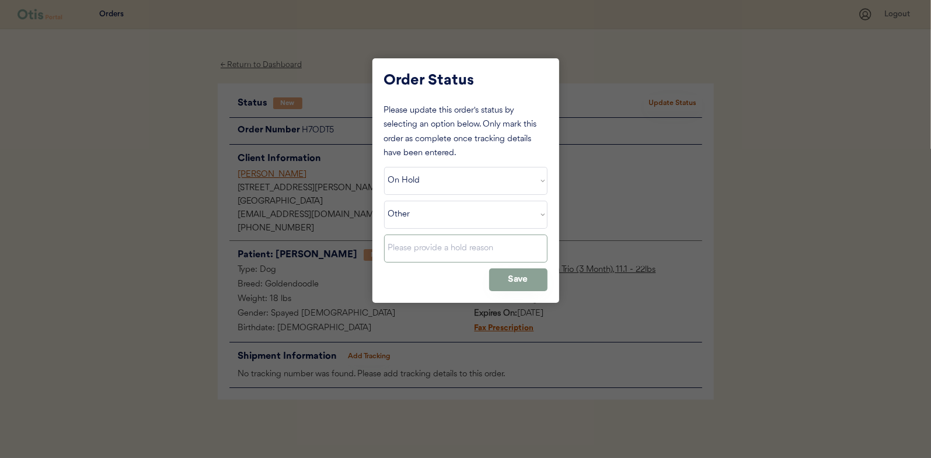
click at [428, 255] on input "input" at bounding box center [466, 249] width 164 height 28
type input "Ship on 9-15"
click at [514, 276] on button "Save" at bounding box center [518, 280] width 58 height 23
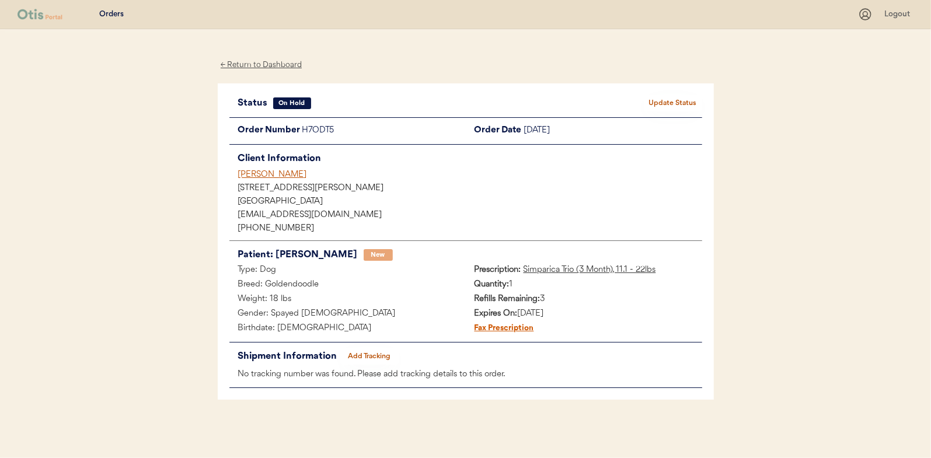
click at [258, 65] on div "← Return to Dashboard" at bounding box center [262, 64] width 88 height 13
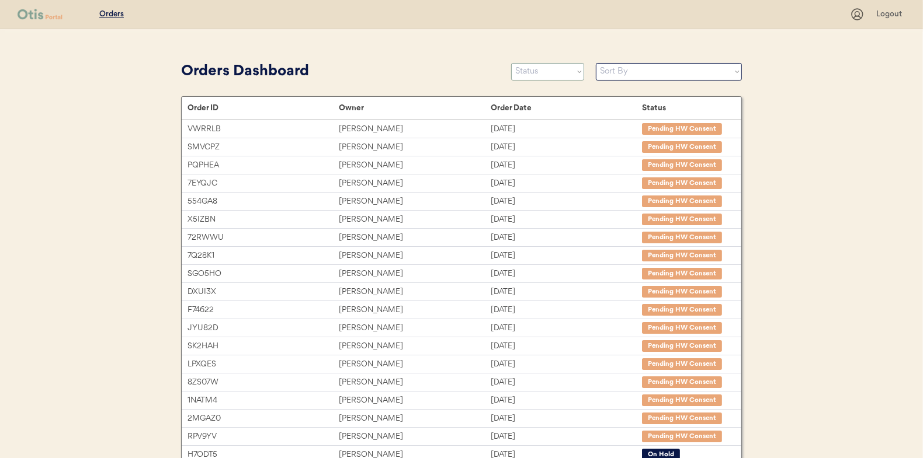
click at [540, 72] on select "Status On Hold New In Progress Complete Pending HW Consent Canceled" at bounding box center [547, 72] width 73 height 18
click at [511, 63] on select "Status On Hold New In Progress Complete Pending HW Consent Canceled" at bounding box center [547, 72] width 73 height 18
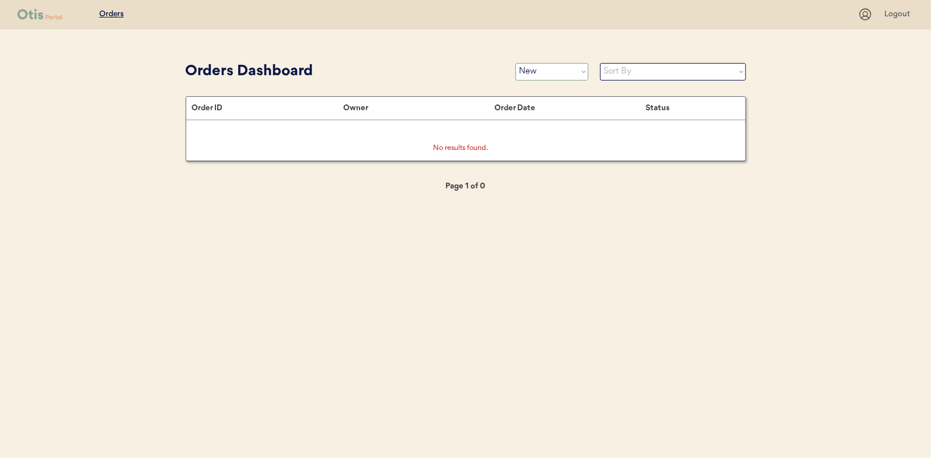
click at [531, 75] on select "Status On Hold New In Progress Complete Pending HW Consent Canceled" at bounding box center [552, 72] width 73 height 18
select select ""in_progress""
click at [516, 63] on select "Status On Hold New In Progress Complete Pending HW Consent Canceled" at bounding box center [552, 72] width 73 height 18
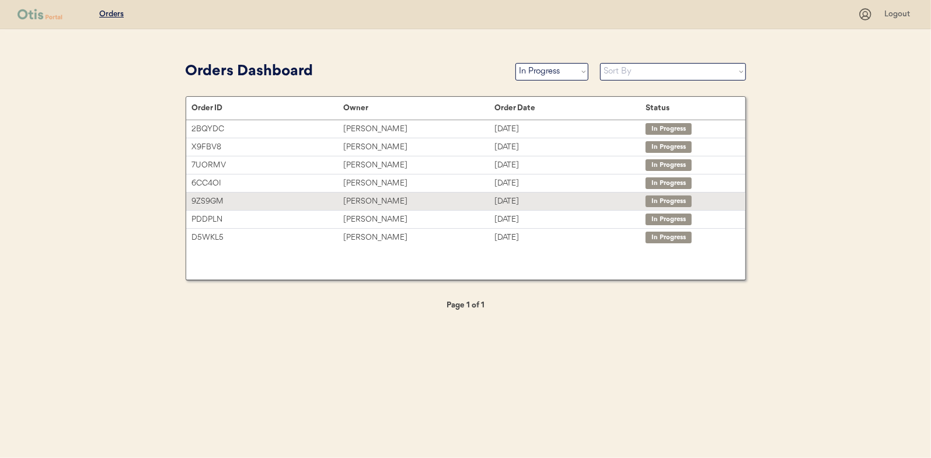
click at [361, 199] on div "[PERSON_NAME]" at bounding box center [418, 201] width 151 height 13
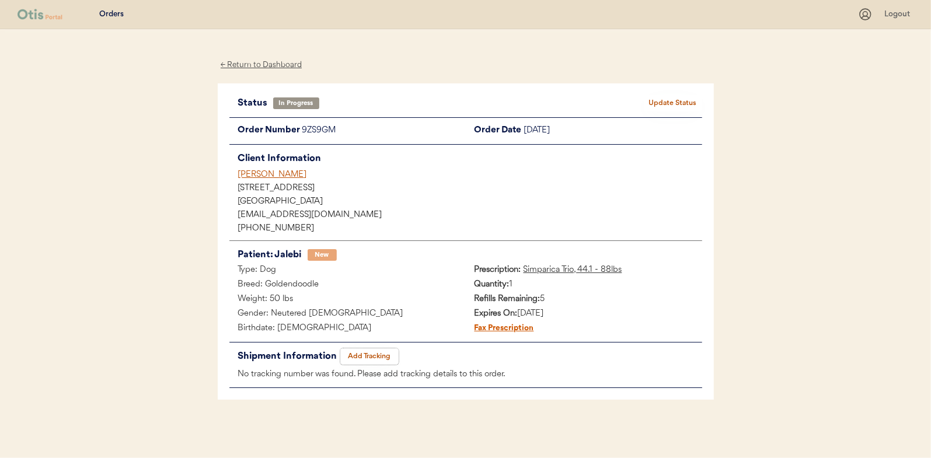
click at [384, 353] on button "Add Tracking" at bounding box center [369, 357] width 58 height 16
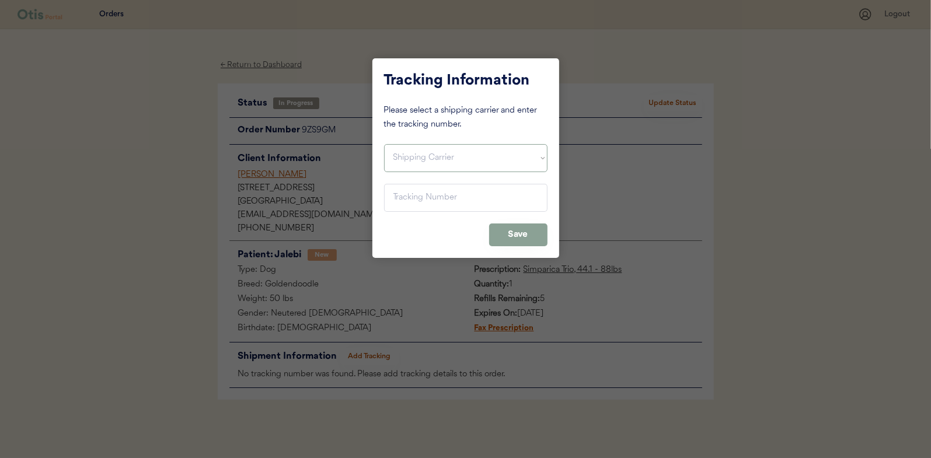
click at [416, 171] on select "Shipping Carrier FedEx FedEx Ground Economy UPS USPS" at bounding box center [466, 158] width 164 height 28
select select ""usps""
click at [384, 144] on select "Shipping Carrier FedEx FedEx Ground Economy UPS USPS" at bounding box center [466, 158] width 164 height 28
click at [404, 199] on input "input" at bounding box center [466, 198] width 164 height 28
paste input "9400111105496802675694"
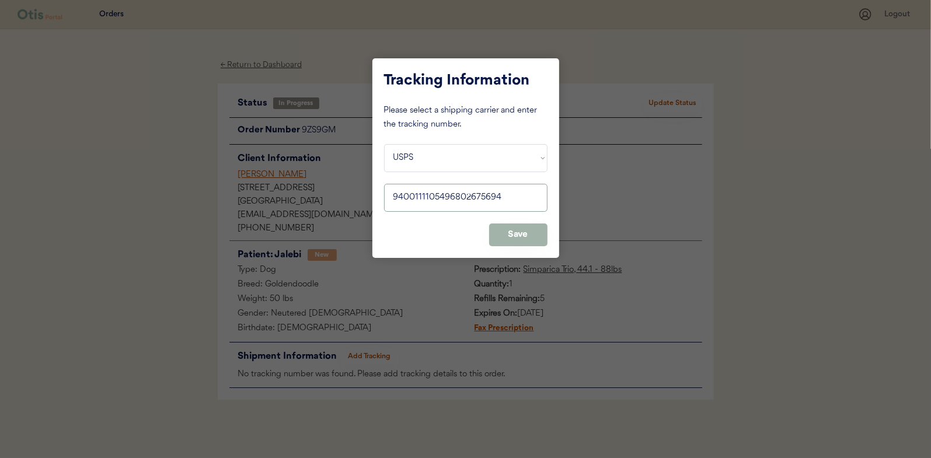
type input "9400111105496802675694"
click at [513, 239] on button "Save" at bounding box center [518, 235] width 58 height 23
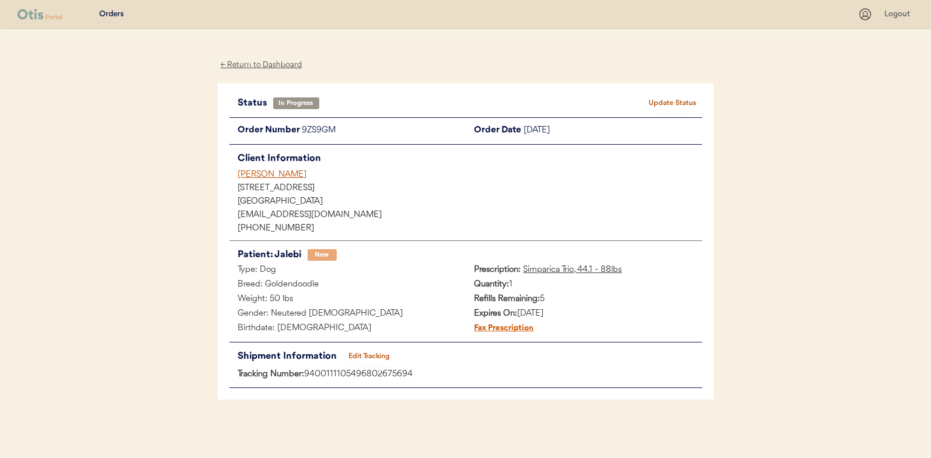
click at [664, 100] on button "Update Status" at bounding box center [673, 103] width 58 height 16
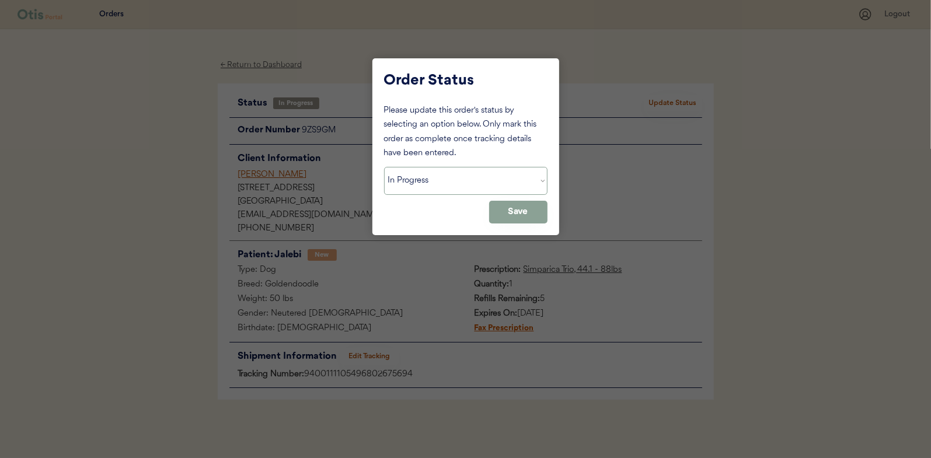
click at [408, 189] on select "Status On Hold New In Progress Complete Pending HW Consent Canceled" at bounding box center [466, 181] width 164 height 28
select select ""complete""
click at [384, 167] on select "Status On Hold New In Progress Complete Pending HW Consent Canceled" at bounding box center [466, 181] width 164 height 28
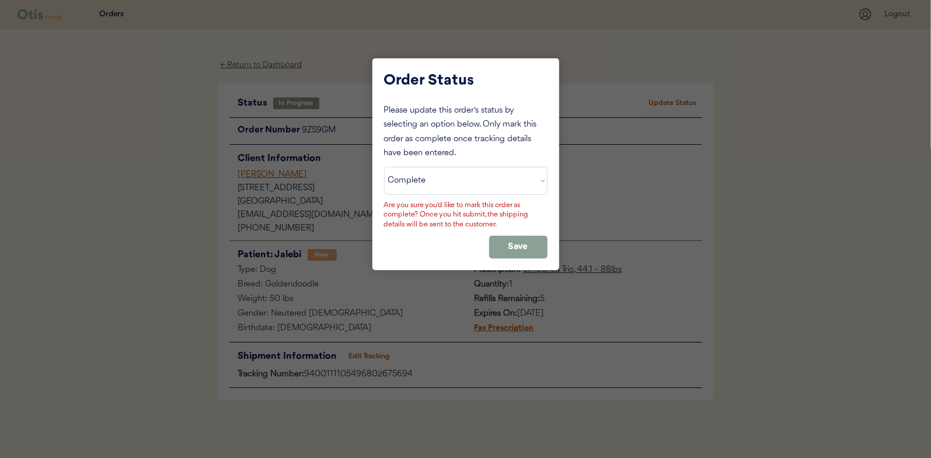
click at [513, 242] on button "Save" at bounding box center [518, 247] width 58 height 23
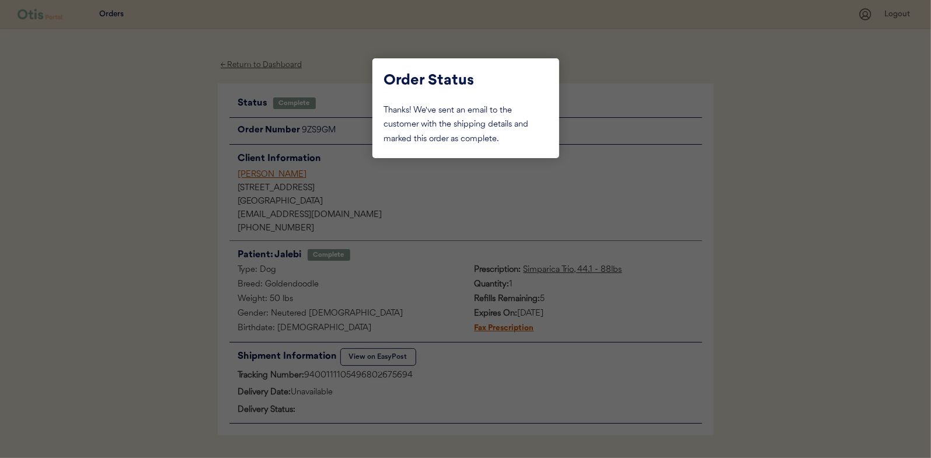
click at [116, 190] on div at bounding box center [465, 229] width 931 height 458
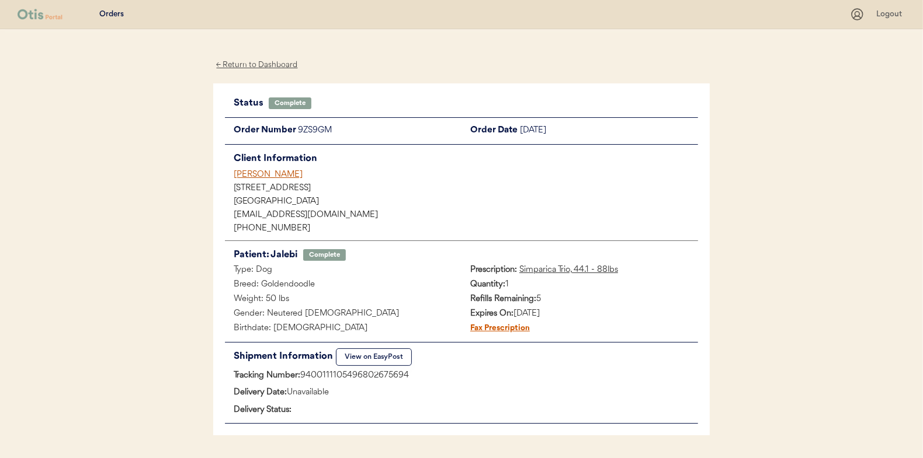
click at [251, 61] on div "← Return to Dashboard" at bounding box center [257, 64] width 88 height 13
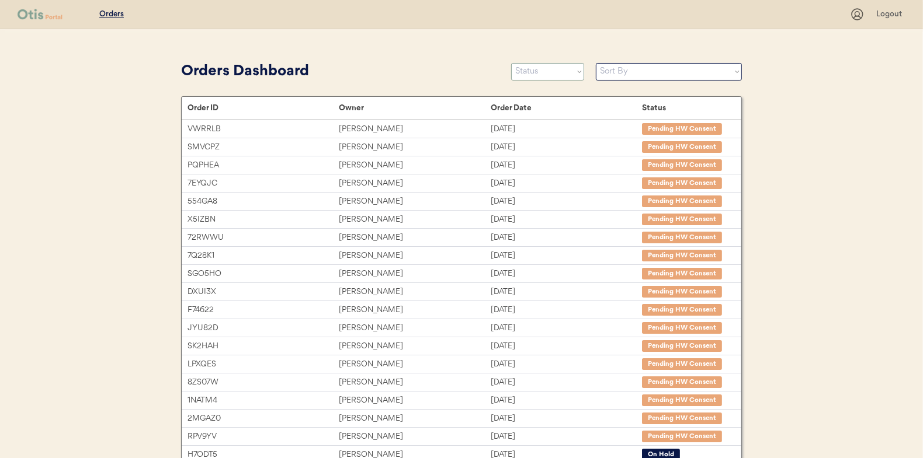
click at [552, 73] on select "Status On Hold New In Progress Complete Pending HW Consent Canceled" at bounding box center [547, 72] width 73 height 18
click at [511, 63] on select "Status On Hold New In Progress Complete Pending HW Consent Canceled" at bounding box center [547, 72] width 73 height 18
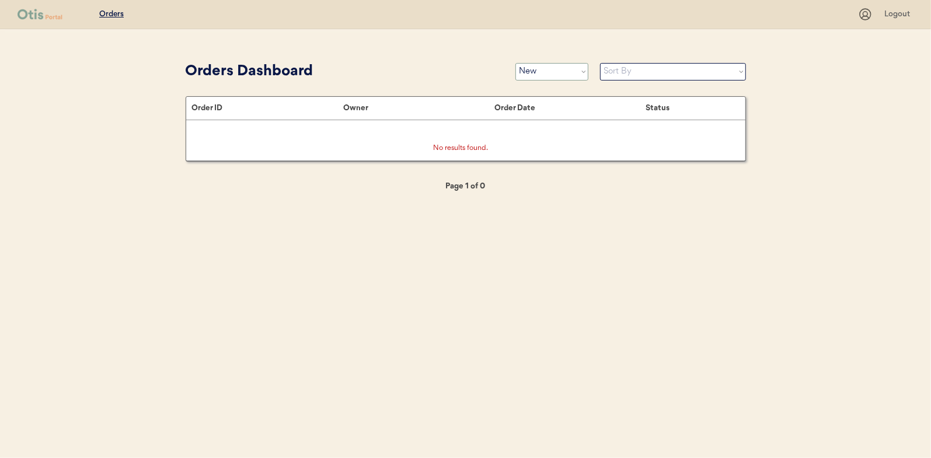
click at [534, 74] on select "Status On Hold New In Progress Complete Pending HW Consent Canceled" at bounding box center [552, 72] width 73 height 18
select select ""in_progress""
click at [516, 63] on select "Status On Hold New In Progress Complete Pending HW Consent Canceled" at bounding box center [552, 72] width 73 height 18
click at [532, 72] on select "Status On Hold New In Progress Complete Pending HW Consent Canceled" at bounding box center [552, 72] width 73 height 18
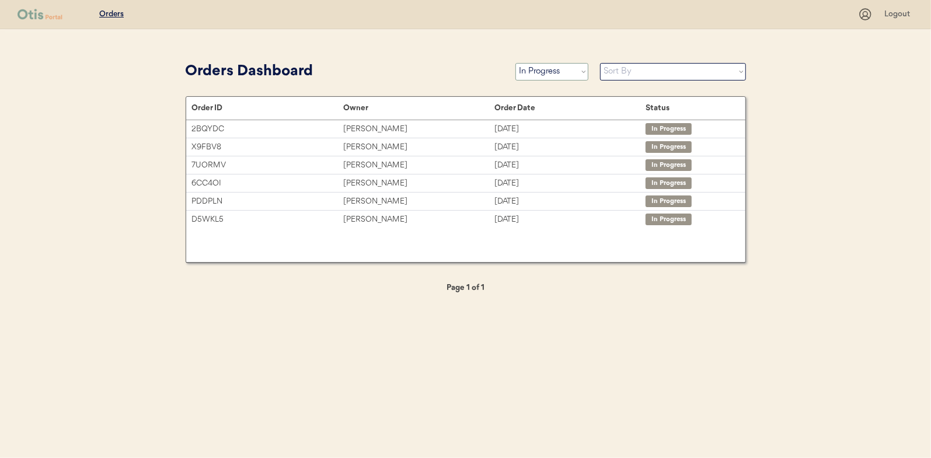
click at [516, 63] on select "Status On Hold New In Progress Complete Pending HW Consent Canceled" at bounding box center [552, 72] width 73 height 18
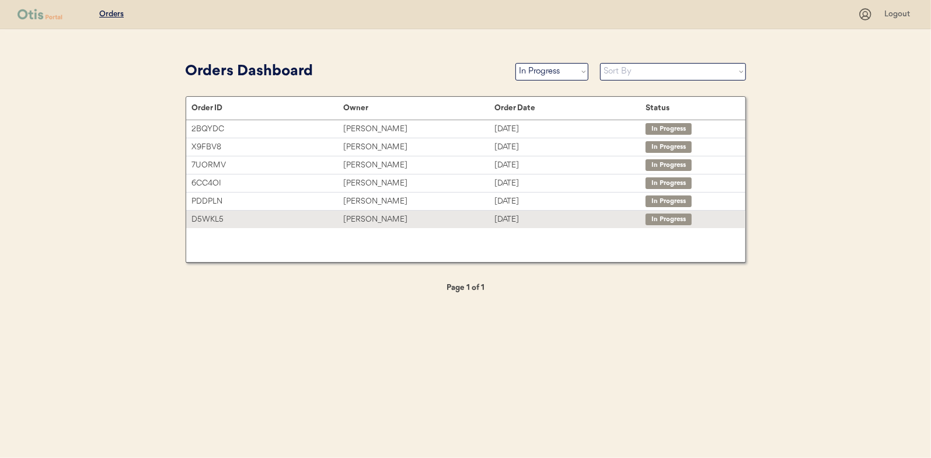
click at [371, 223] on div "[PERSON_NAME]" at bounding box center [418, 219] width 151 height 13
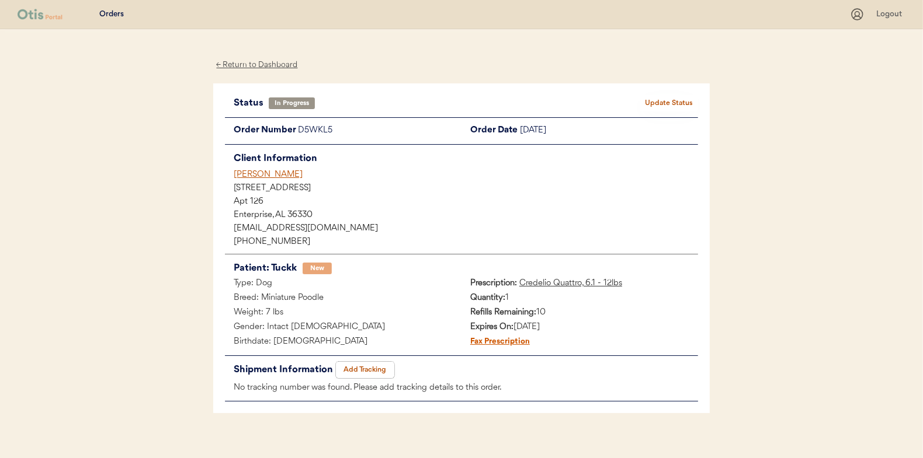
click at [368, 373] on button "Add Tracking" at bounding box center [365, 370] width 58 height 16
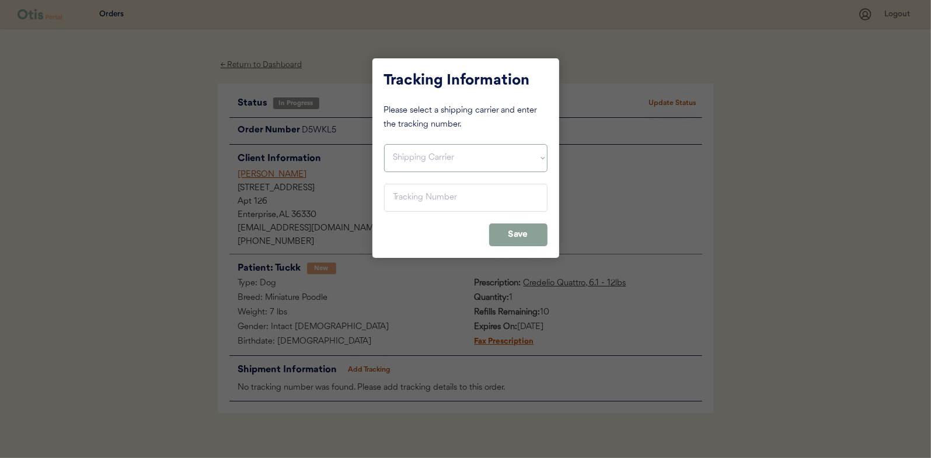
click at [408, 154] on select "Shipping Carrier FedEx FedEx Ground Economy UPS USPS" at bounding box center [466, 158] width 164 height 28
select select ""usps""
click at [384, 144] on select "Shipping Carrier FedEx FedEx Ground Economy UPS USPS" at bounding box center [466, 158] width 164 height 28
click at [399, 196] on input "input" at bounding box center [466, 198] width 164 height 28
paste input "9400111105496802693032"
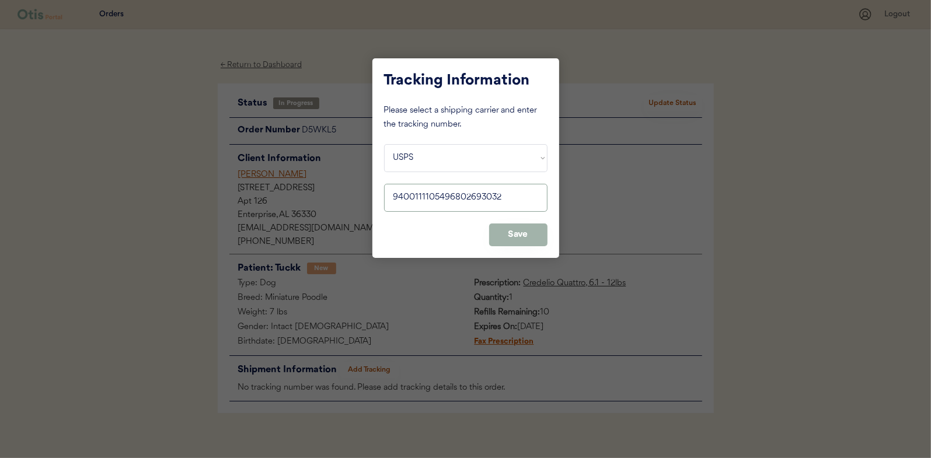
type input "9400111105496802693032"
click at [515, 230] on button "Save" at bounding box center [518, 235] width 58 height 23
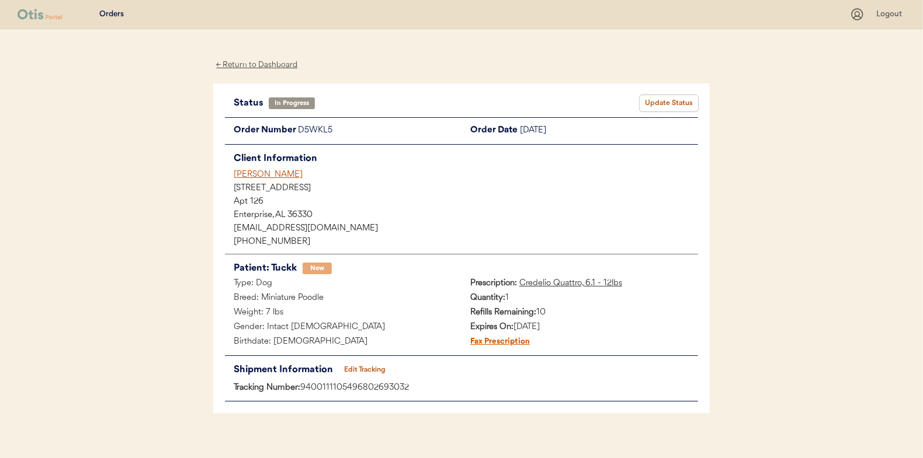
click at [661, 100] on button "Update Status" at bounding box center [668, 103] width 58 height 16
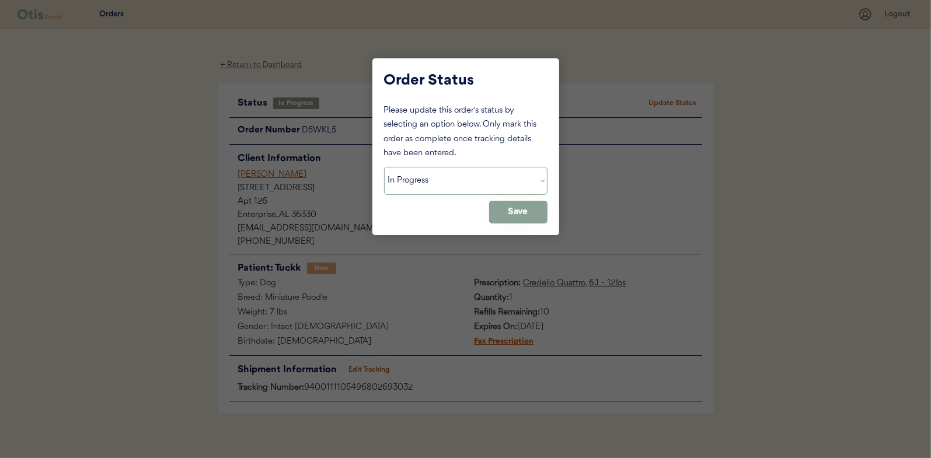
click at [427, 178] on select "Status On Hold New In Progress Complete Pending HW Consent Canceled" at bounding box center [466, 181] width 164 height 28
select select ""complete""
click at [384, 167] on select "Status On Hold New In Progress Complete Pending HW Consent Canceled" at bounding box center [466, 181] width 164 height 28
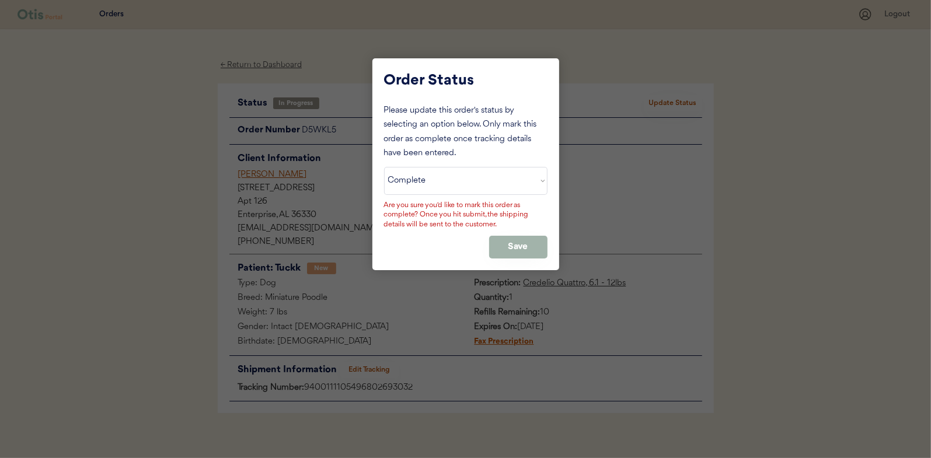
click at [507, 244] on button "Save" at bounding box center [518, 247] width 58 height 23
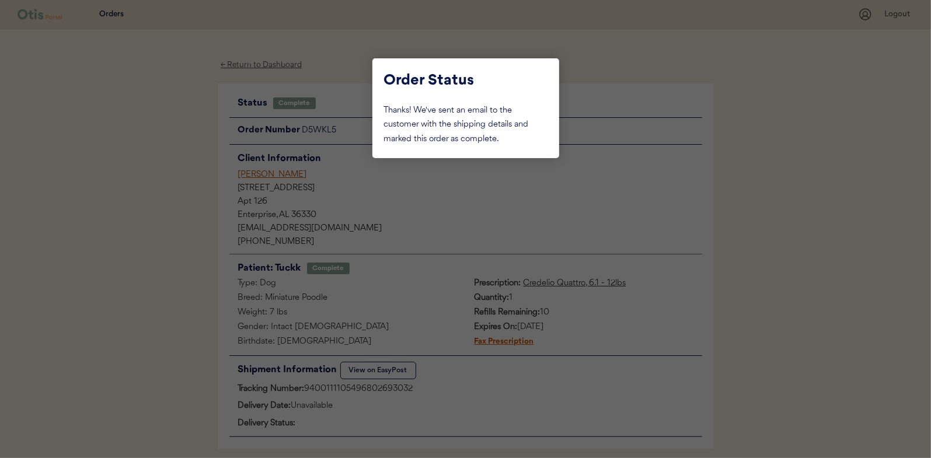
click at [130, 158] on div at bounding box center [465, 229] width 931 height 458
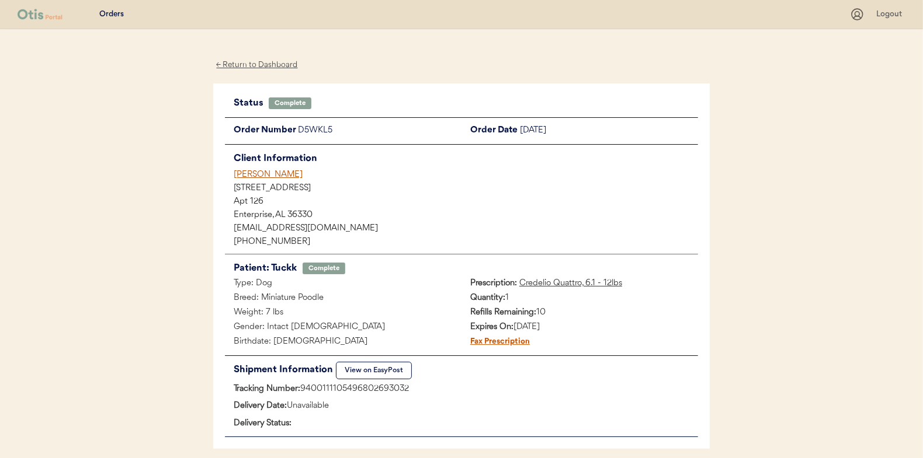
click at [260, 62] on div "← Return to Dashboard" at bounding box center [257, 64] width 88 height 13
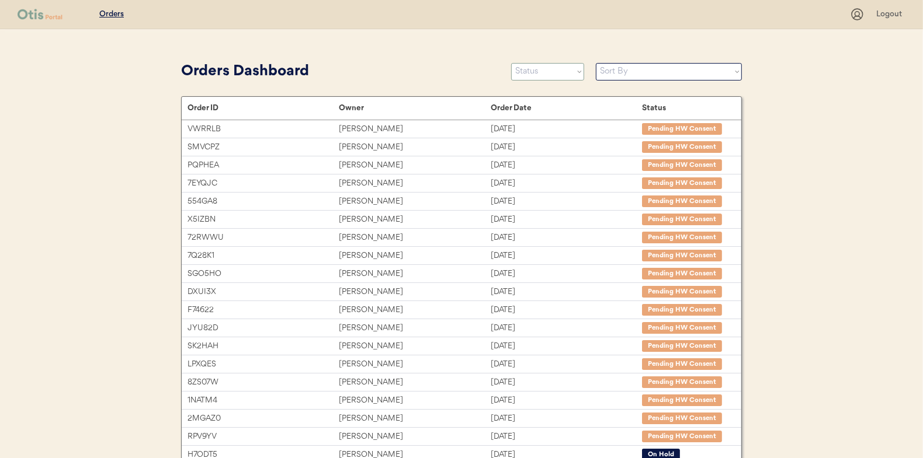
click at [543, 75] on select "Status On Hold New In Progress Complete Pending HW Consent Canceled" at bounding box center [547, 72] width 73 height 18
click at [511, 63] on select "Status On Hold New In Progress Complete Pending HW Consent Canceled" at bounding box center [547, 72] width 73 height 18
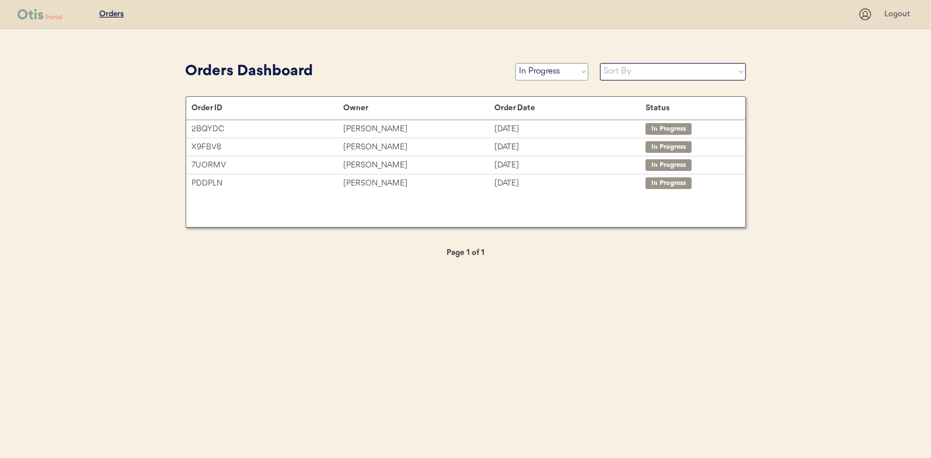
click at [542, 72] on select "Status On Hold New In Progress Complete Pending HW Consent Canceled" at bounding box center [552, 72] width 73 height 18
select select ""new""
click at [516, 63] on select "Status On Hold New In Progress Complete Pending HW Consent Canceled" at bounding box center [552, 72] width 73 height 18
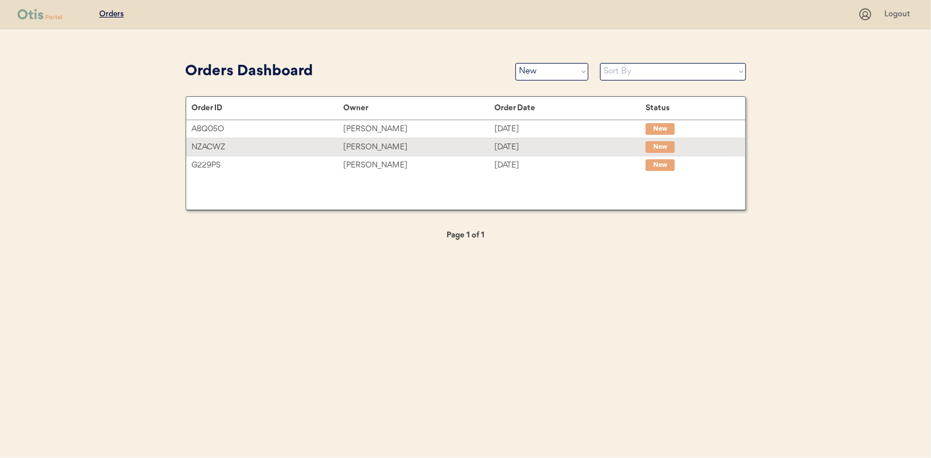
click at [375, 142] on div "[PERSON_NAME]" at bounding box center [418, 147] width 151 height 13
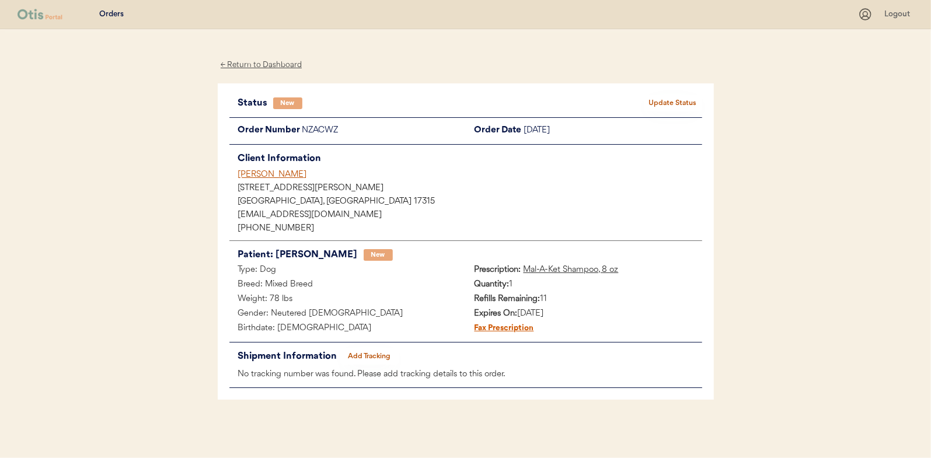
click at [261, 64] on div "← Return to Dashboard" at bounding box center [262, 64] width 88 height 13
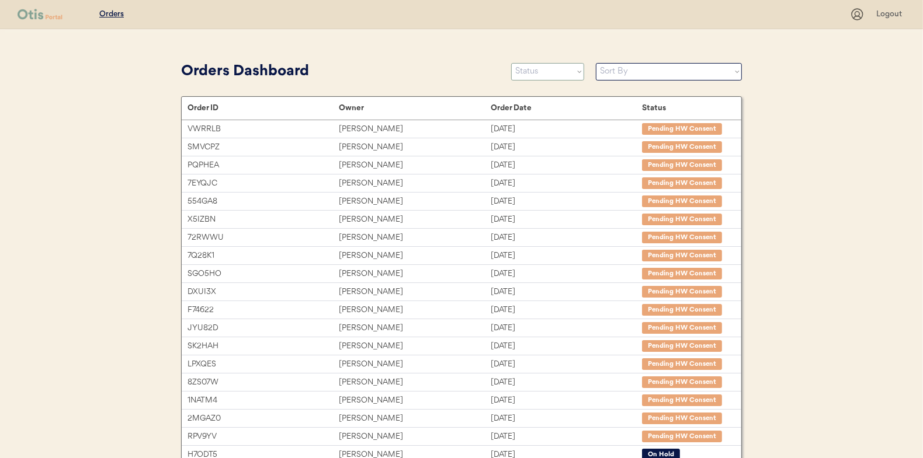
click at [555, 73] on select "Status On Hold New In Progress Complete Pending HW Consent Canceled" at bounding box center [547, 72] width 73 height 18
click at [553, 71] on select "Status On Hold New In Progress Complete Pending HW Consent Canceled" at bounding box center [547, 72] width 73 height 18
select select ""new""
click at [511, 63] on select "Status On Hold New In Progress Complete Pending HW Consent Canceled" at bounding box center [547, 72] width 73 height 18
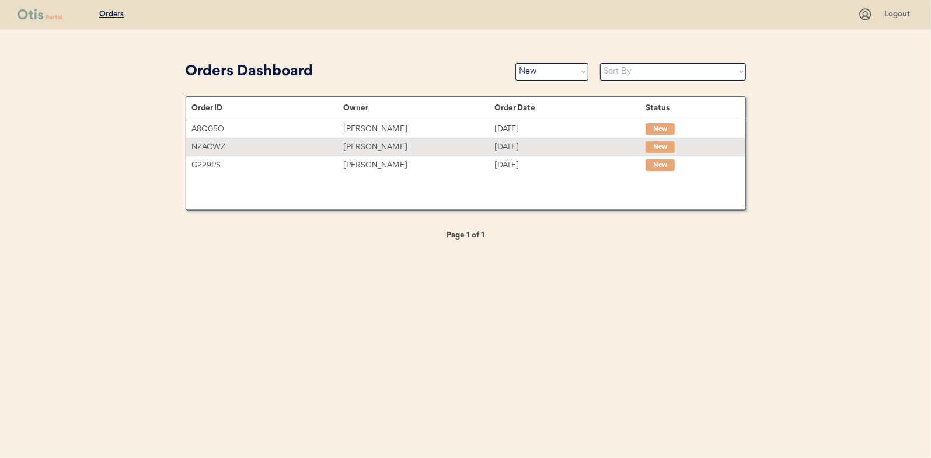
click at [384, 149] on div "[PERSON_NAME]" at bounding box center [418, 147] width 151 height 13
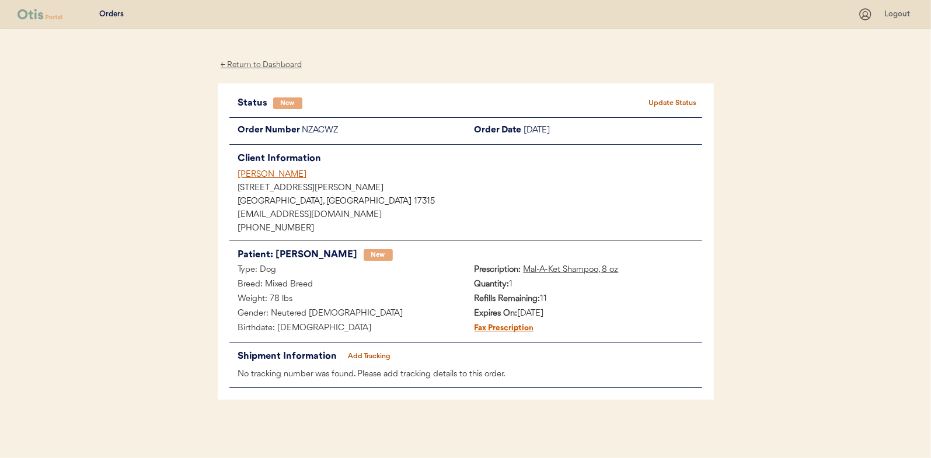
click at [272, 65] on div "← Return to Dashboard" at bounding box center [262, 64] width 88 height 13
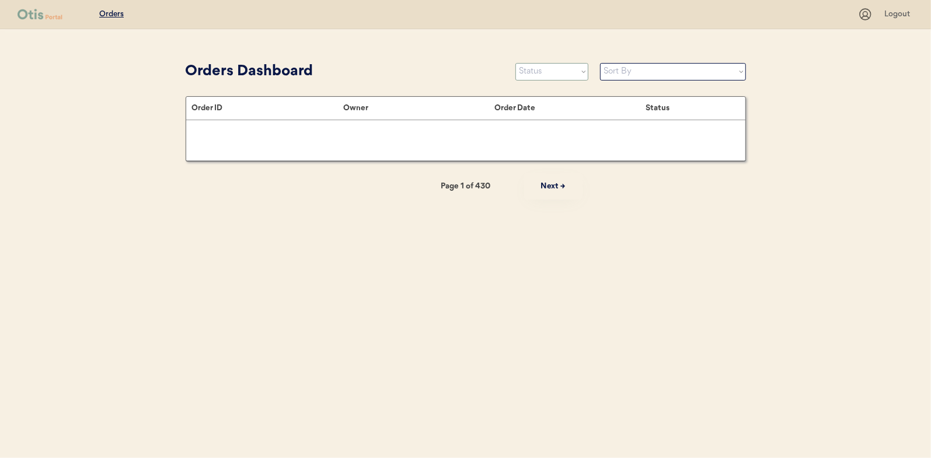
click at [540, 72] on select "Status On Hold New In Progress Complete Pending HW Consent Canceled" at bounding box center [552, 72] width 73 height 18
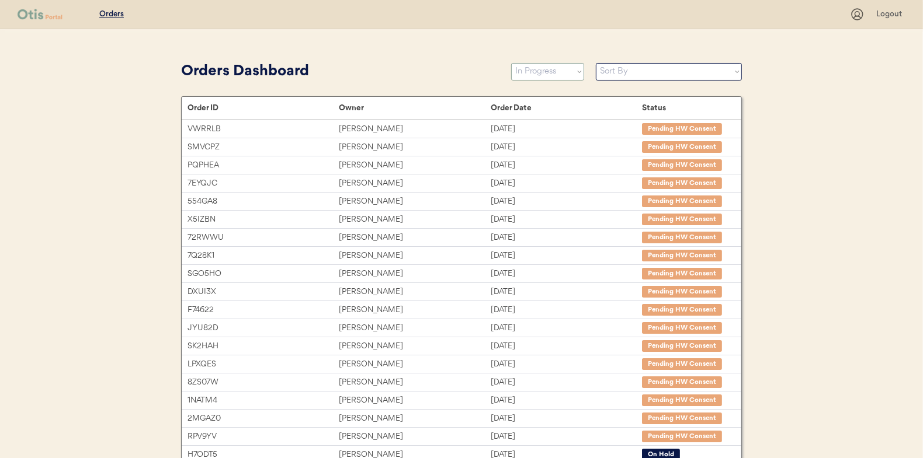
click at [511, 63] on select "Status On Hold New In Progress Complete Pending HW Consent Canceled" at bounding box center [547, 72] width 73 height 18
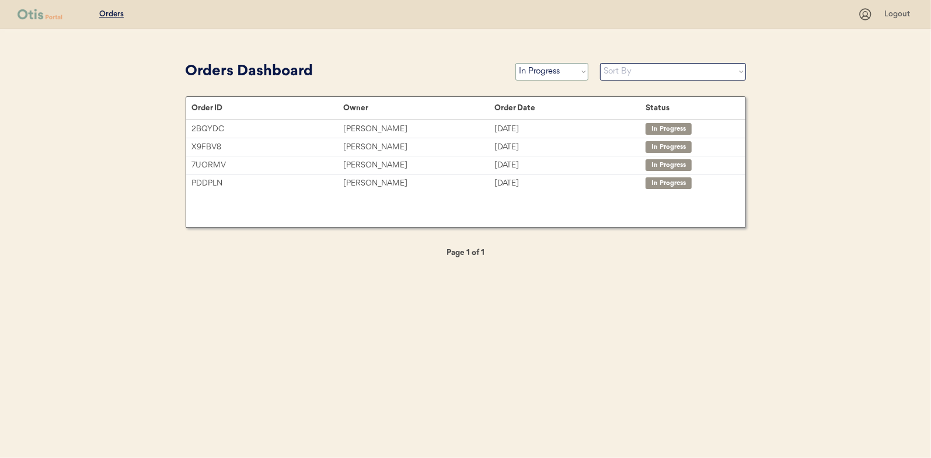
click at [555, 67] on select "Status On Hold New In Progress Complete Pending HW Consent Canceled" at bounding box center [552, 72] width 73 height 18
click at [516, 63] on select "Status On Hold New In Progress Complete Pending HW Consent Canceled" at bounding box center [552, 72] width 73 height 18
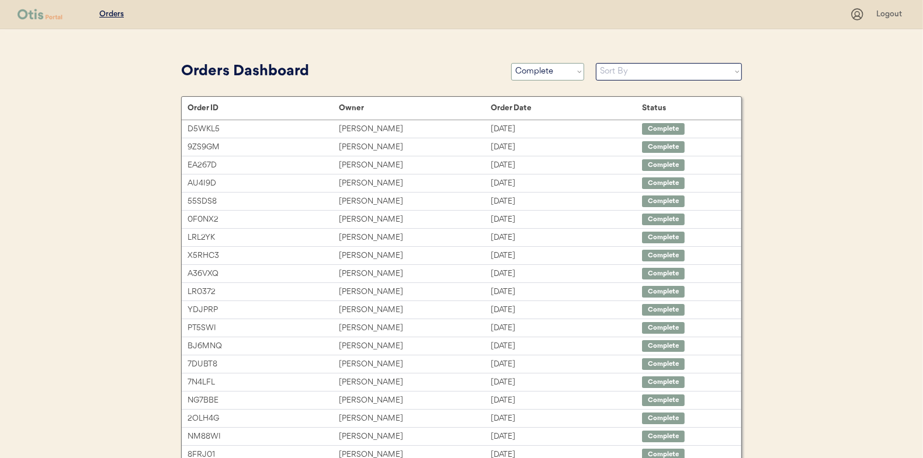
click at [544, 63] on select "Status On Hold New In Progress Complete Pending HW Consent Canceled" at bounding box center [547, 72] width 73 height 18
select select ""cancelled""
click at [511, 63] on select "Status On Hold New In Progress Complete Pending HW Consent Canceled" at bounding box center [547, 72] width 73 height 18
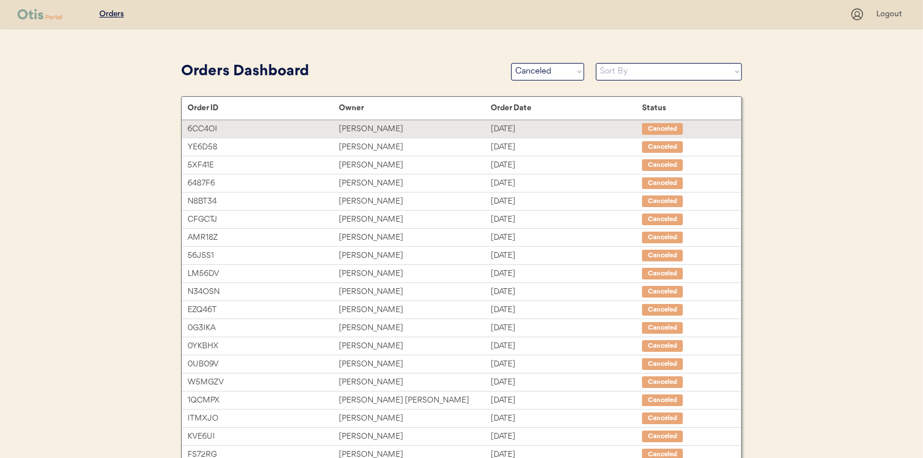
click at [356, 128] on div "[PERSON_NAME]" at bounding box center [414, 129] width 151 height 13
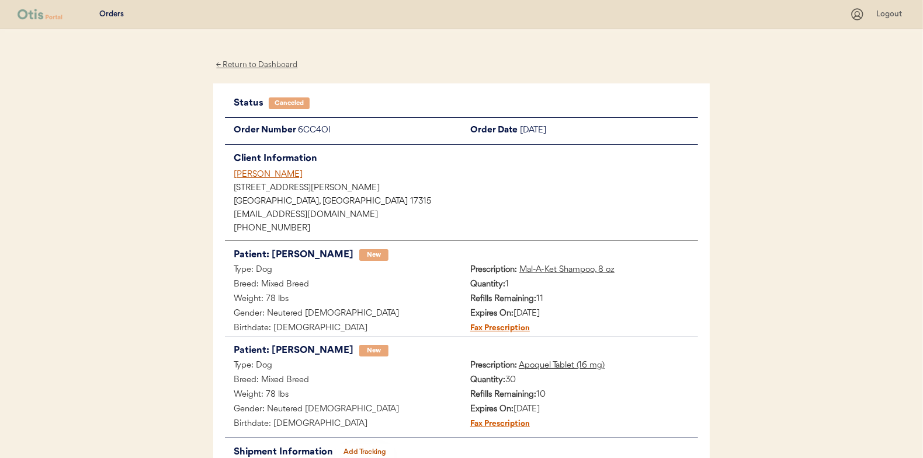
click at [259, 61] on div "← Return to Dashboard" at bounding box center [257, 64] width 88 height 13
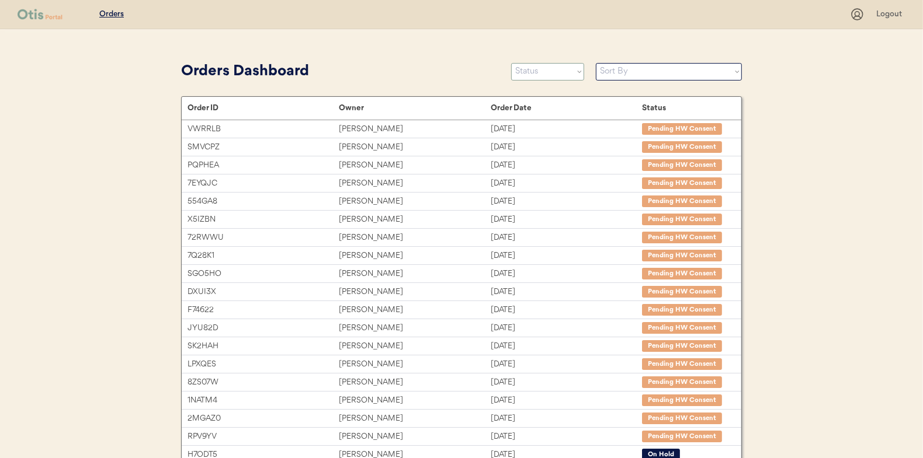
click at [545, 68] on select "Status On Hold New In Progress Complete Pending HW Consent Canceled" at bounding box center [547, 72] width 73 height 18
select select ""new""
click at [511, 63] on select "Status On Hold New In Progress Complete Pending HW Consent Canceled" at bounding box center [547, 72] width 73 height 18
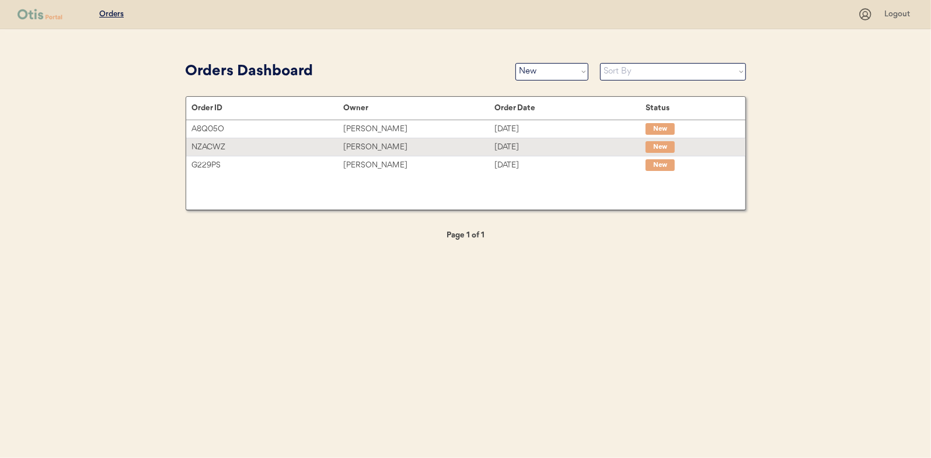
click at [366, 148] on div "[PERSON_NAME]" at bounding box center [418, 147] width 151 height 13
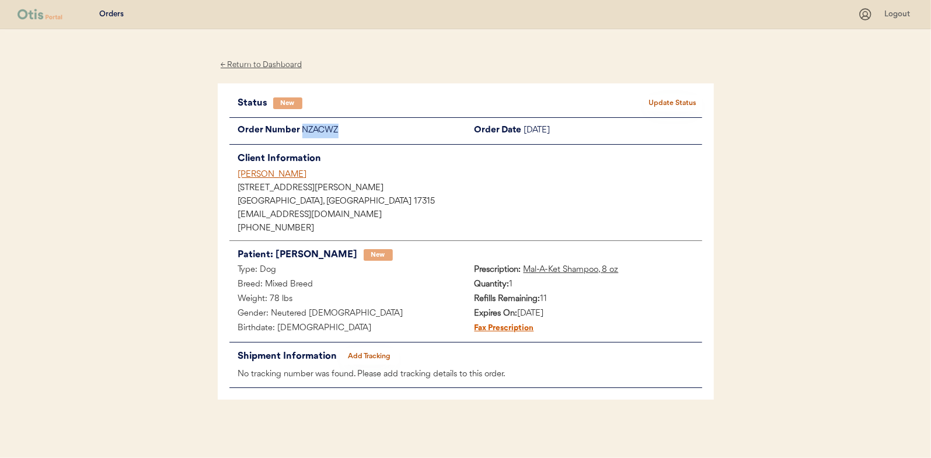
drag, startPoint x: 343, startPoint y: 127, endPoint x: 301, endPoint y: 130, distance: 42.1
click at [301, 130] on div "Order Number NZACWZ" at bounding box center [348, 131] width 237 height 15
drag, startPoint x: 301, startPoint y: 130, endPoint x: 311, endPoint y: 130, distance: 9.3
copy div "NZACWZ"
